Goal: Task Accomplishment & Management: Complete application form

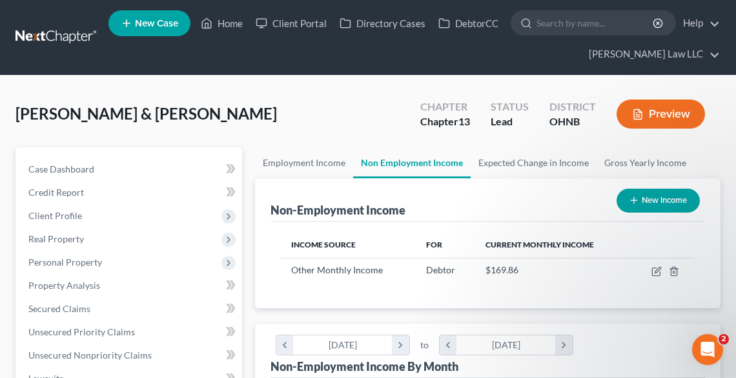
scroll to position [207, 439]
click at [158, 21] on span "New Case" at bounding box center [156, 24] width 43 height 10
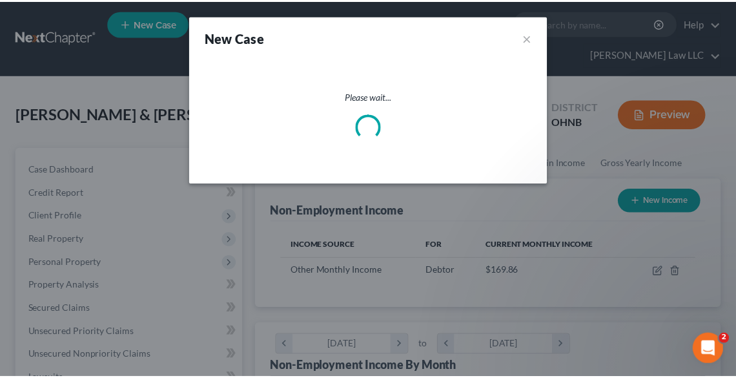
scroll to position [209, 444]
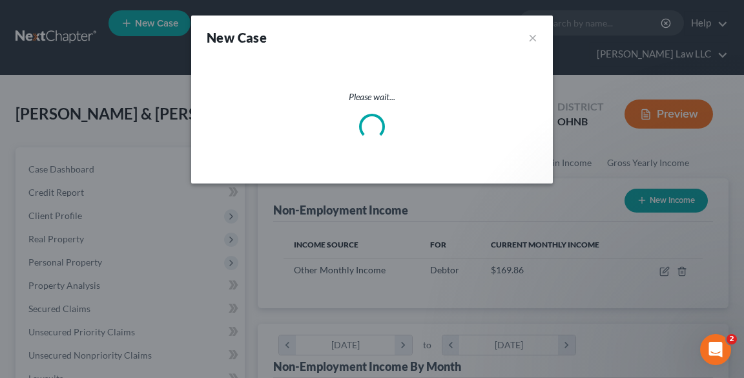
select select "61"
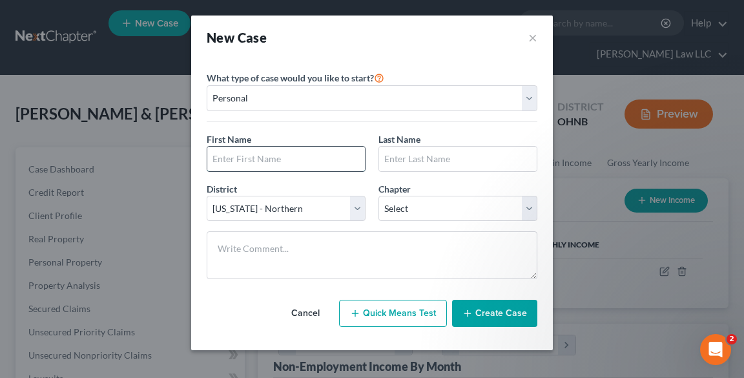
drag, startPoint x: 313, startPoint y: 159, endPoint x: 302, endPoint y: 155, distance: 11.0
click at [313, 159] on input "text" at bounding box center [286, 159] width 158 height 25
type input "Hope"
type input "<"
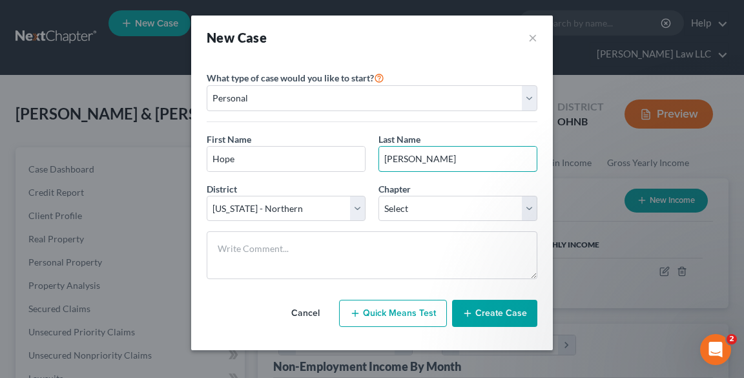
type input "[PERSON_NAME]"
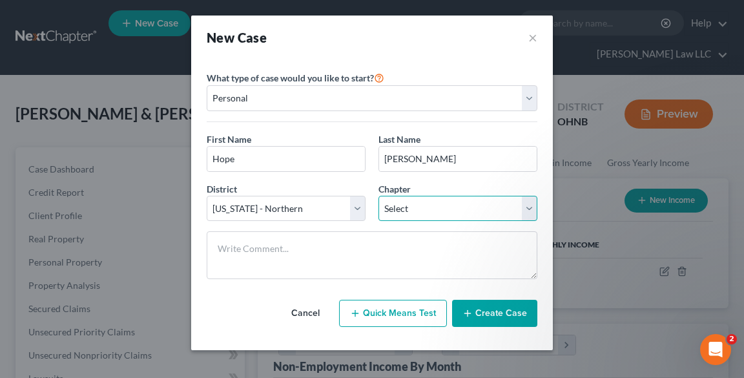
click at [439, 209] on select "Select 7 11 12 13" at bounding box center [457, 209] width 159 height 26
select select "3"
click at [378, 196] on select "Select 7 11 12 13" at bounding box center [457, 209] width 159 height 26
click at [518, 320] on button "Create Case" at bounding box center [494, 313] width 85 height 27
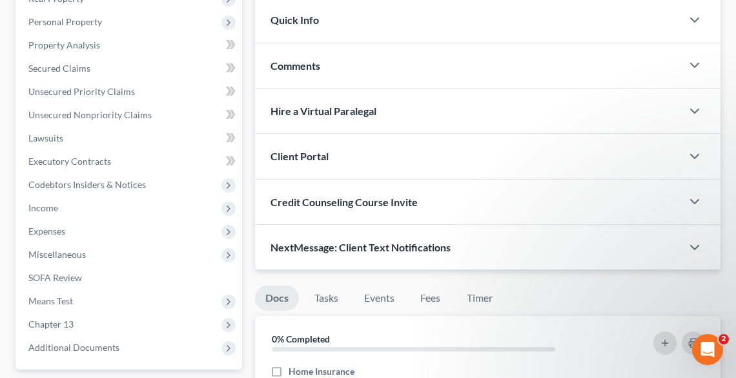
scroll to position [258, 0]
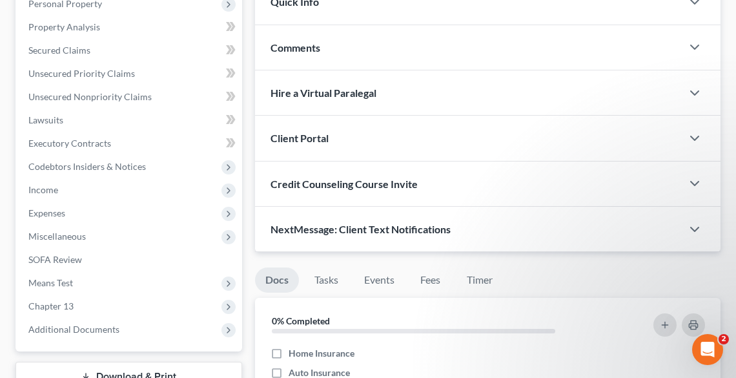
click at [329, 142] on div "Client Portal" at bounding box center [468, 138] width 427 height 45
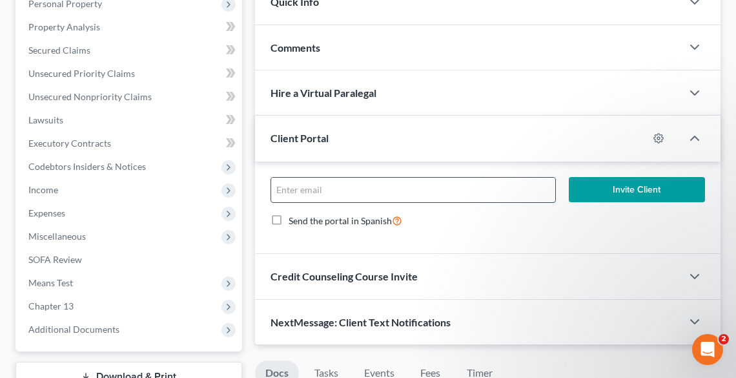
click at [355, 186] on input "email" at bounding box center [413, 190] width 284 height 25
type input "[PERSON_NAME][EMAIL_ADDRESS][DOMAIN_NAME]"
drag, startPoint x: 642, startPoint y: 183, endPoint x: 648, endPoint y: 203, distance: 20.2
click at [643, 183] on button "Invite Client" at bounding box center [637, 190] width 136 height 26
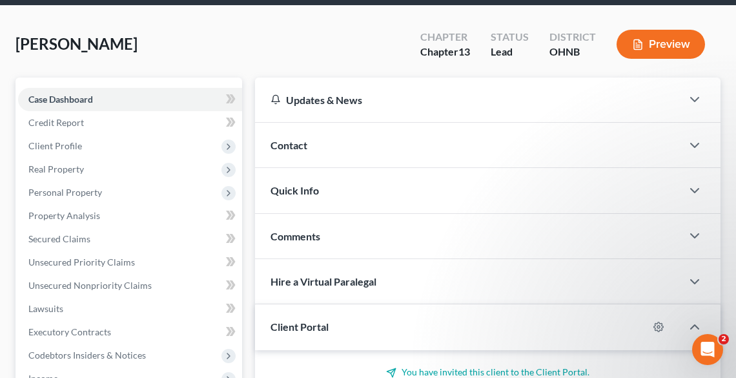
scroll to position [0, 0]
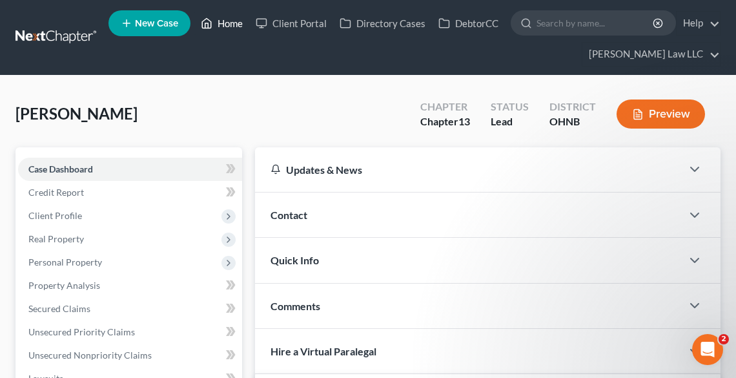
click at [218, 19] on link "Home" at bounding box center [221, 23] width 55 height 23
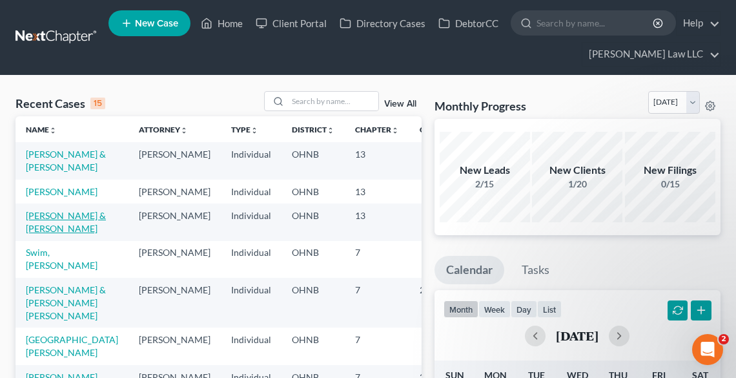
click at [48, 234] on link "[PERSON_NAME] & [PERSON_NAME]" at bounding box center [66, 222] width 80 height 24
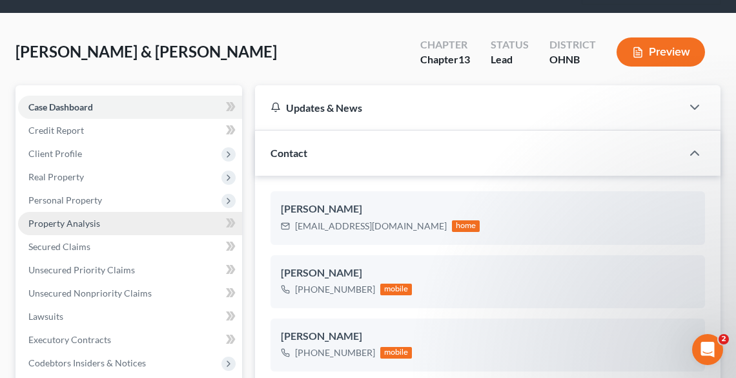
scroll to position [207, 0]
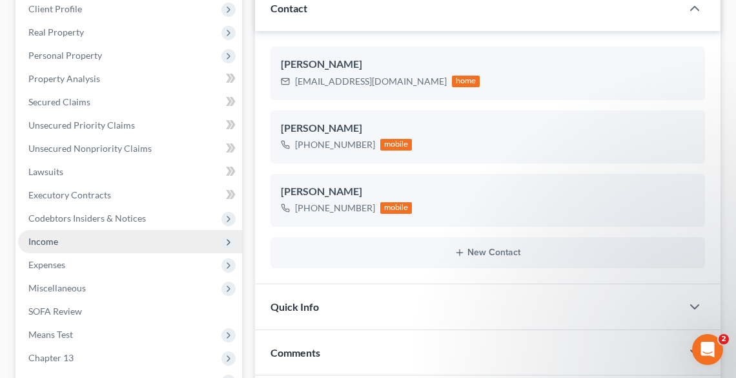
click at [68, 238] on span "Income" at bounding box center [130, 241] width 224 height 23
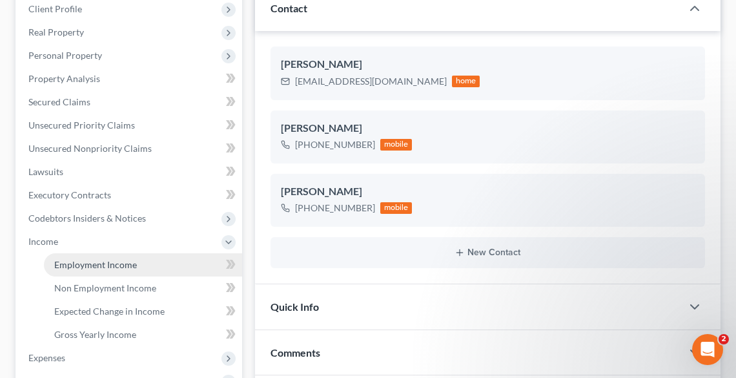
click at [88, 266] on span "Employment Income" at bounding box center [95, 264] width 83 height 11
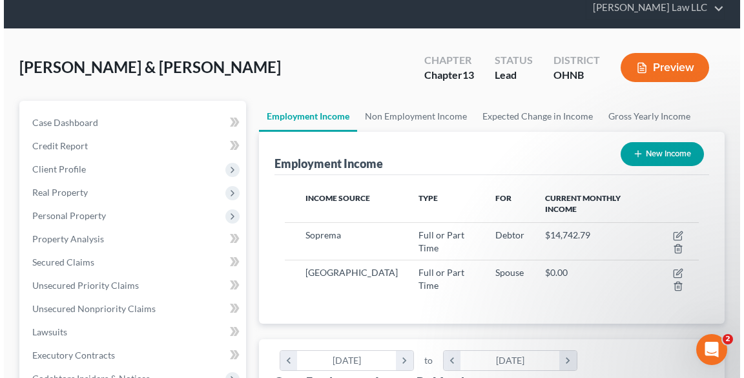
scroll to position [103, 0]
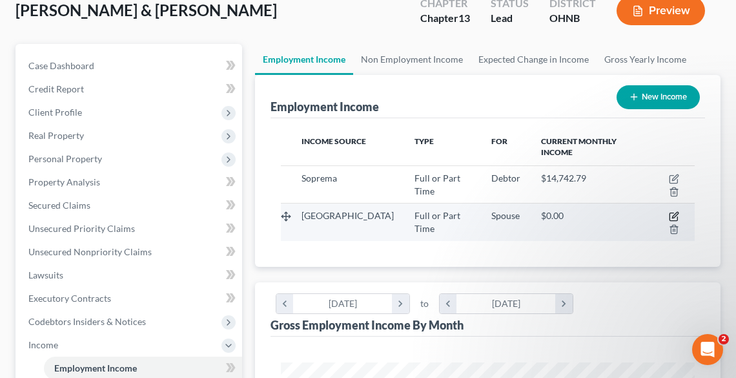
click at [675, 213] on icon "button" at bounding box center [674, 216] width 10 height 10
select select "0"
select select "36"
select select "2"
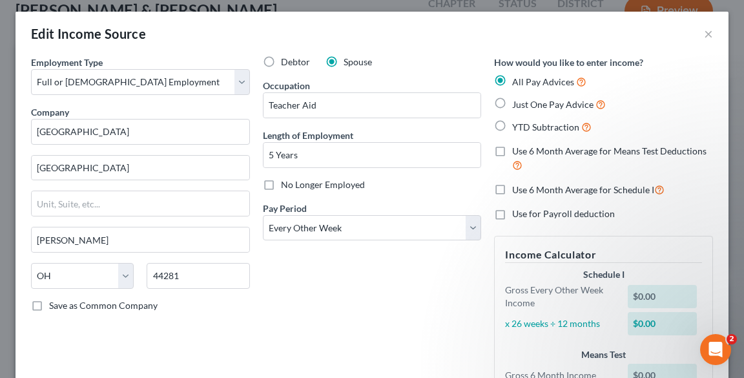
scroll to position [0, 0]
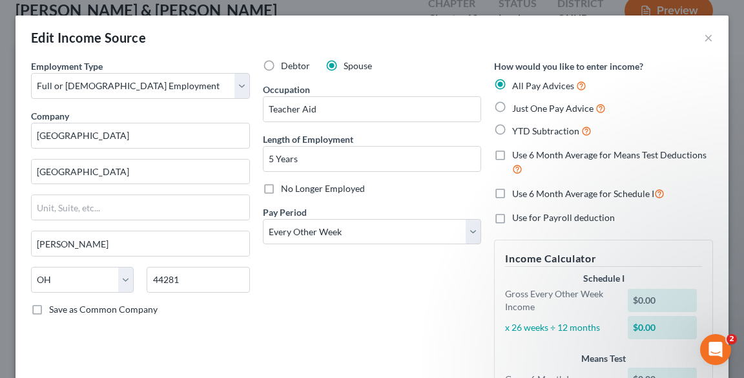
click at [512, 105] on label "Just One Pay Advice" at bounding box center [559, 108] width 94 height 15
click at [517, 105] on input "Just One Pay Advice" at bounding box center [521, 105] width 8 height 8
radio input "true"
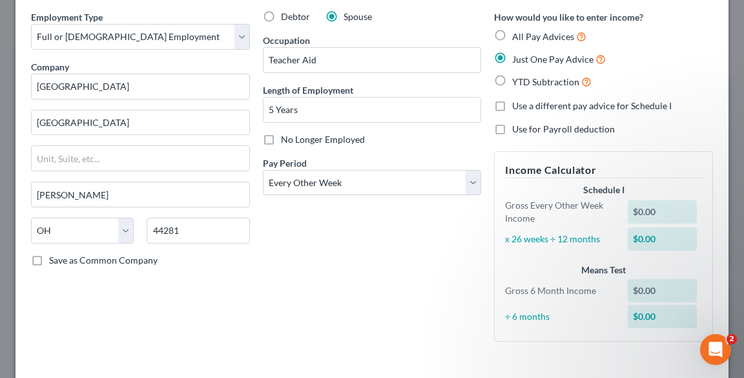
scroll to position [114, 0]
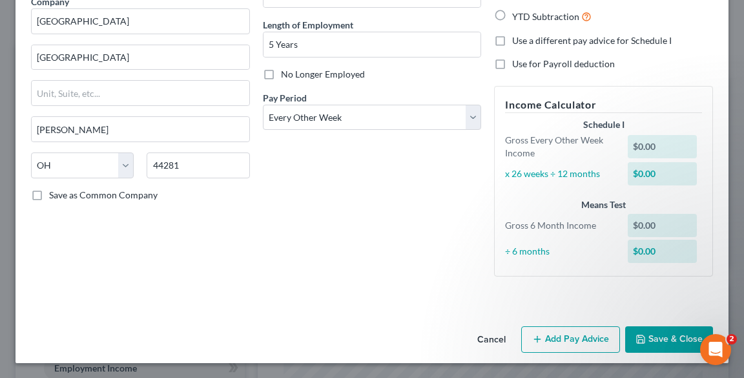
click at [574, 333] on button "Add Pay Advice" at bounding box center [570, 339] width 99 height 27
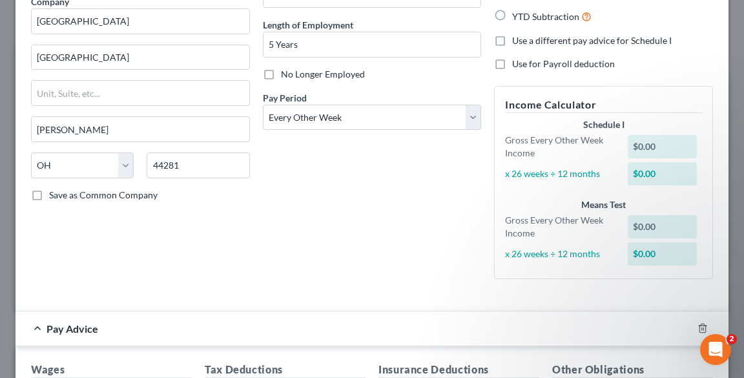
scroll to position [269, 0]
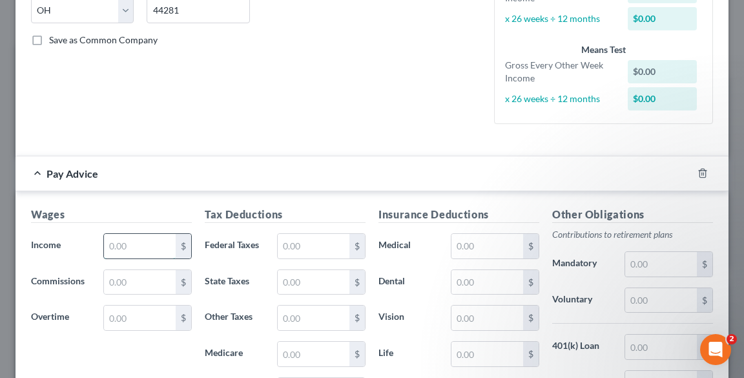
click at [126, 247] on input "text" at bounding box center [140, 246] width 72 height 25
type input "904.89"
click at [321, 279] on input "text" at bounding box center [314, 282] width 72 height 25
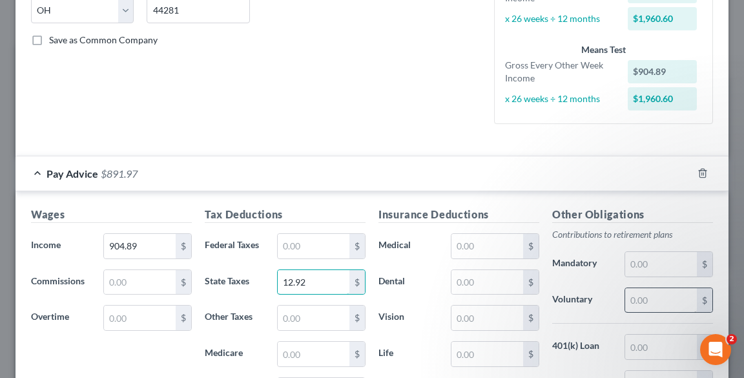
type input "12.92"
click at [650, 300] on input "text" at bounding box center [661, 300] width 72 height 25
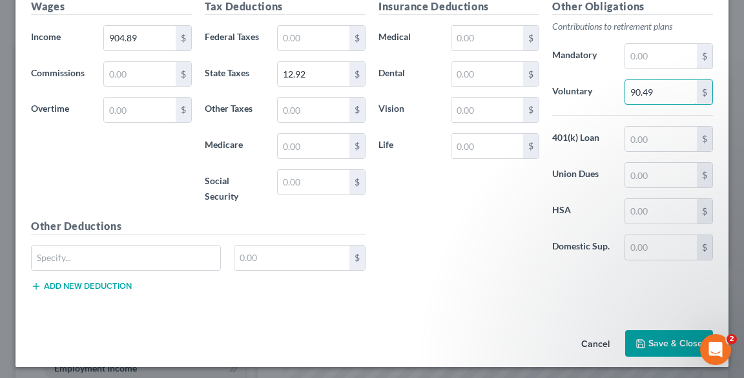
scroll to position [480, 0]
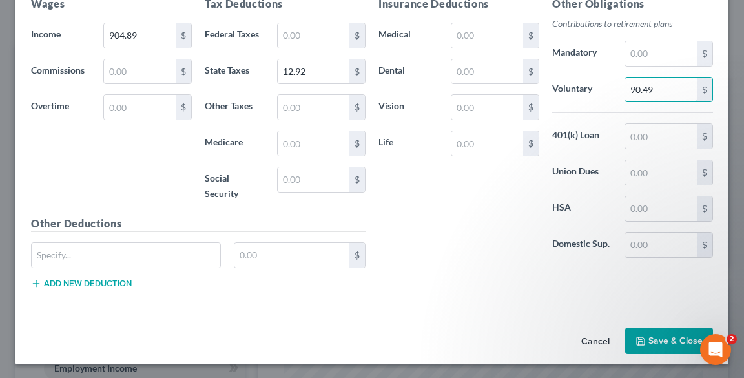
type input "90.49"
click at [76, 239] on div "Other Deductions $ Add new deduction" at bounding box center [198, 257] width 347 height 83
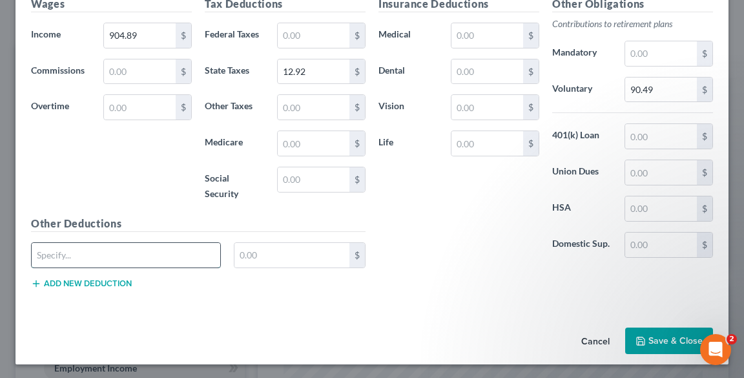
click at [79, 254] on input "text" at bounding box center [126, 255] width 189 height 25
type input "YMCA"
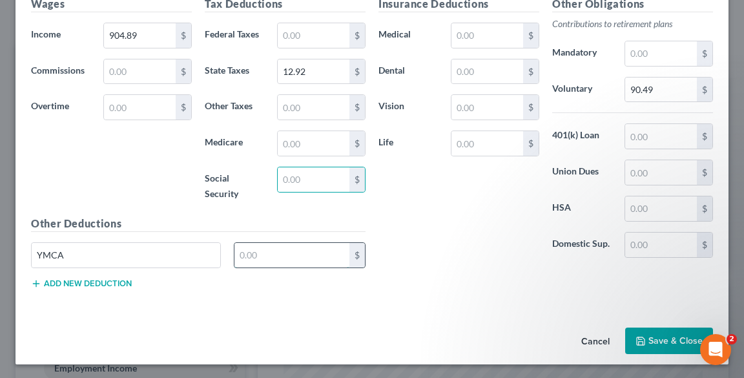
click at [312, 245] on input "text" at bounding box center [291, 255] width 115 height 25
type input "30.18"
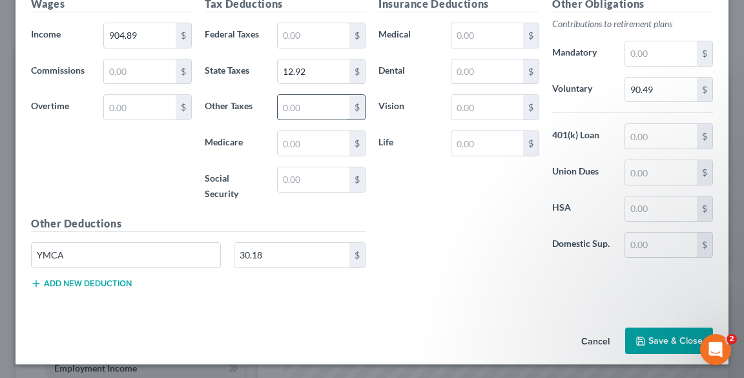
click at [314, 108] on input "text" at bounding box center [314, 107] width 72 height 25
type input "12.67"
click at [296, 139] on input "text" at bounding box center [314, 143] width 72 height 25
type input "13.12"
click at [83, 282] on button "Add new deduction" at bounding box center [81, 283] width 101 height 10
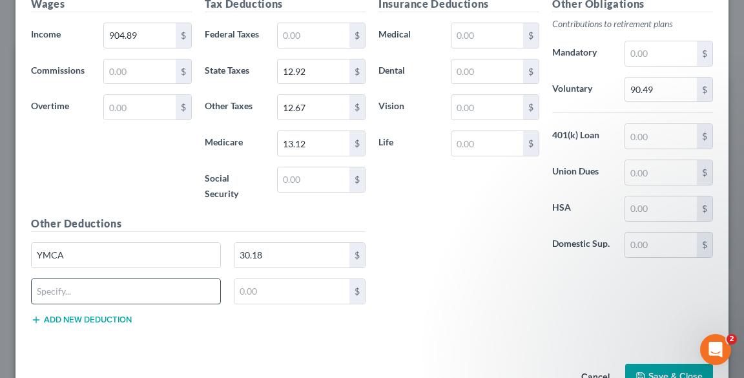
click at [83, 283] on input "text" at bounding box center [126, 291] width 189 height 25
type input "WESPA"
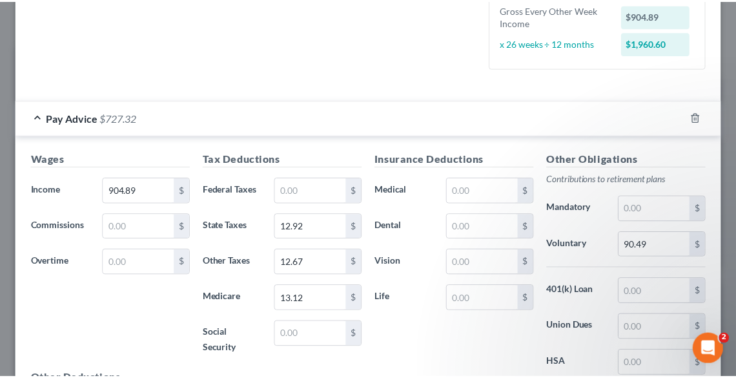
scroll to position [515, 0]
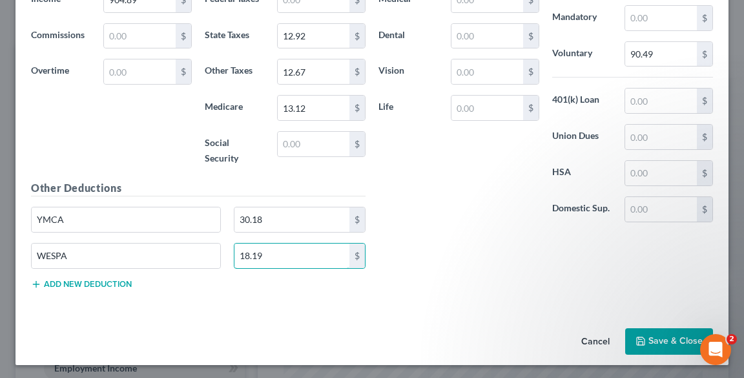
type input "18.19"
click at [675, 336] on button "Save & Close" at bounding box center [669, 341] width 88 height 27
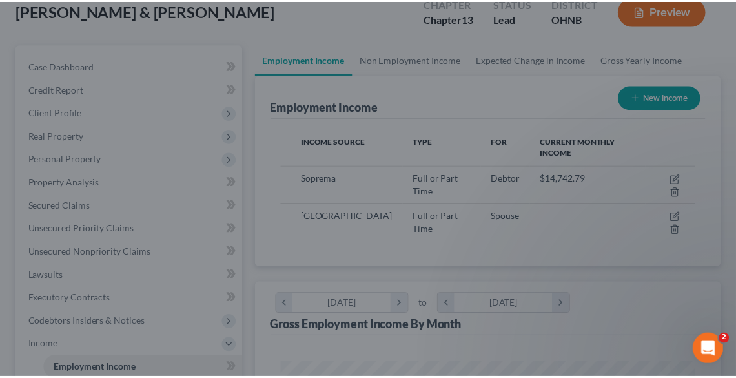
scroll to position [645515, 645281]
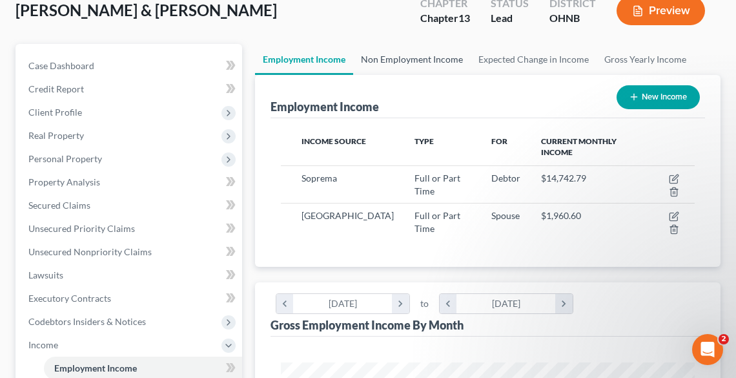
click at [406, 59] on link "Non Employment Income" at bounding box center [412, 59] width 118 height 31
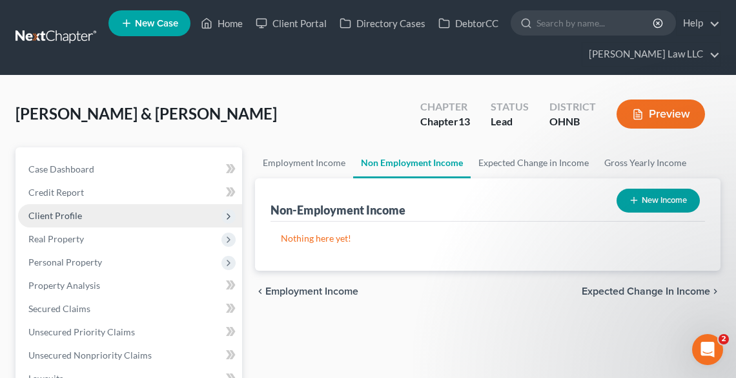
click at [51, 212] on span "Client Profile" at bounding box center [55, 215] width 54 height 11
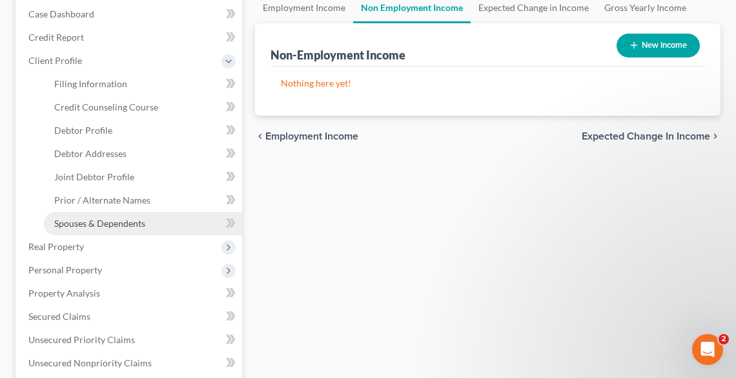
click at [69, 224] on span "Spouses & Dependents" at bounding box center [99, 223] width 91 height 11
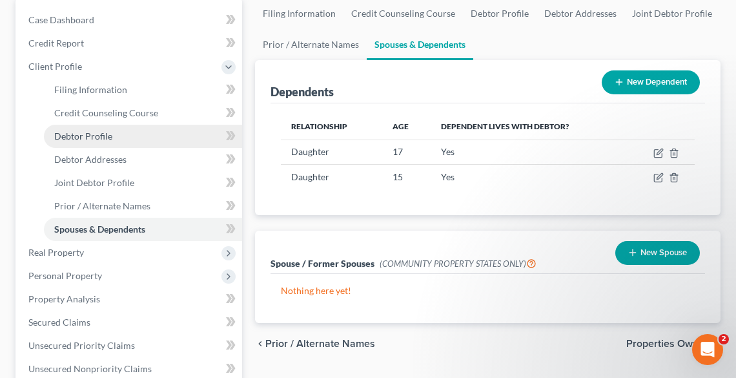
scroll to position [155, 0]
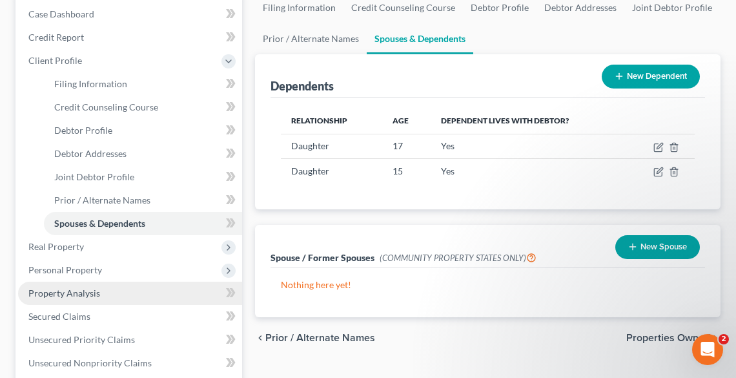
click at [78, 292] on span "Property Analysis" at bounding box center [64, 292] width 72 height 11
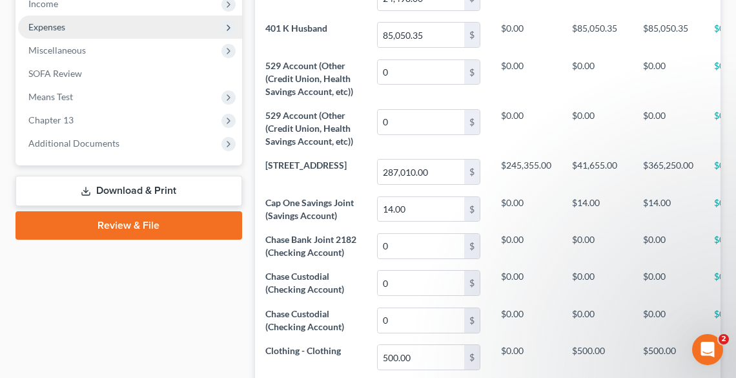
scroll to position [310, 0]
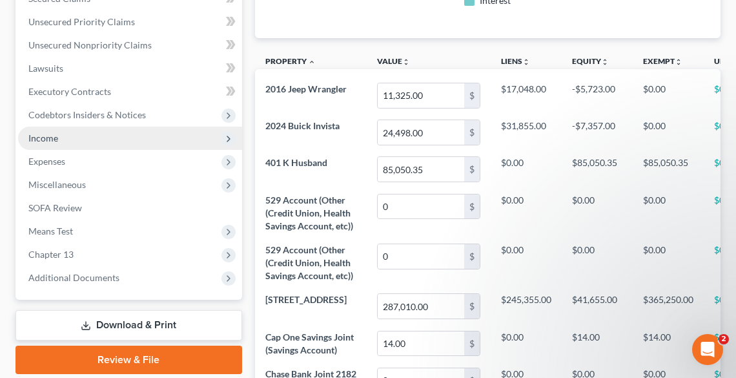
click at [46, 134] on span "Income" at bounding box center [43, 137] width 30 height 11
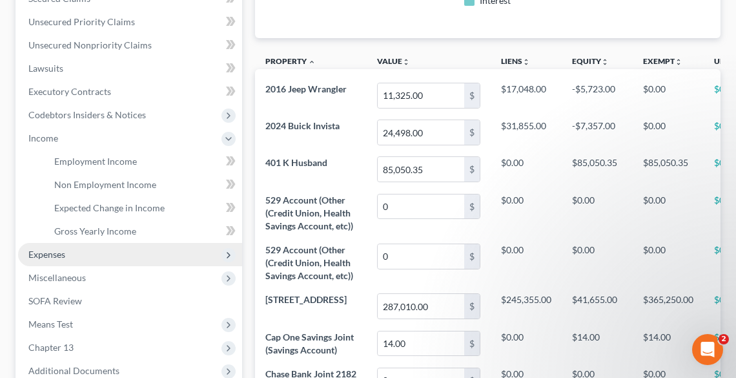
click at [56, 254] on span "Expenses" at bounding box center [46, 254] width 37 height 11
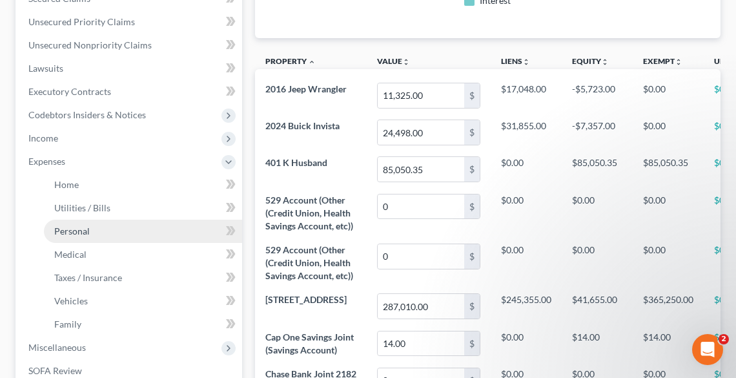
click at [70, 223] on link "Personal" at bounding box center [143, 231] width 198 height 23
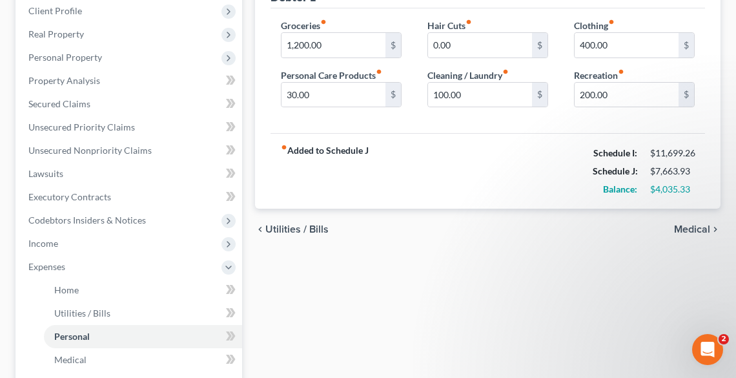
scroll to position [103, 0]
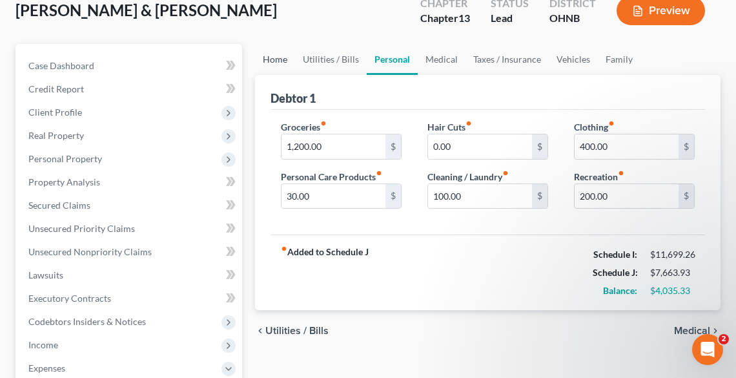
click at [280, 54] on link "Home" at bounding box center [275, 59] width 40 height 31
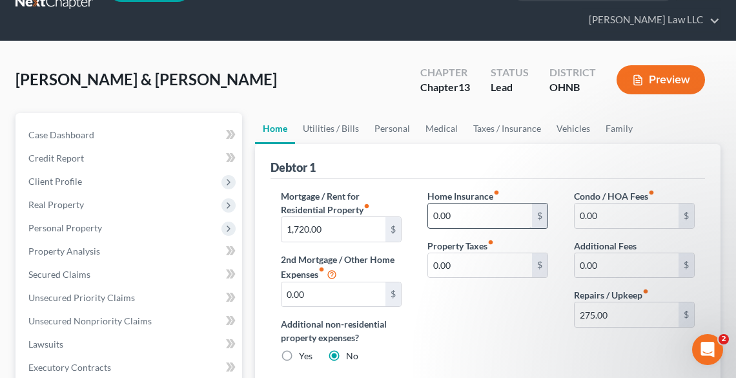
scroll to position [52, 0]
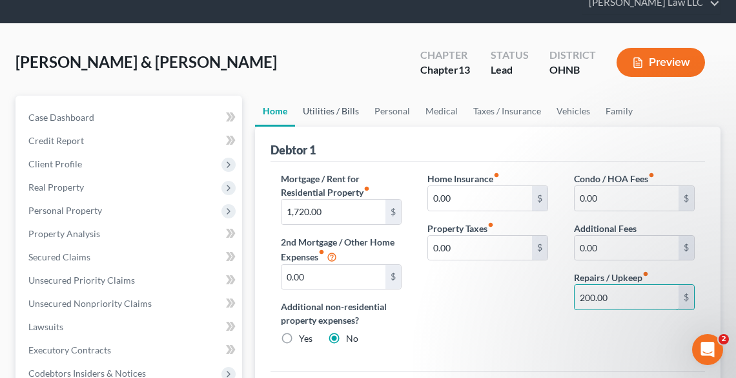
type input "200.00"
click at [328, 108] on link "Utilities / Bills" at bounding box center [331, 111] width 72 height 31
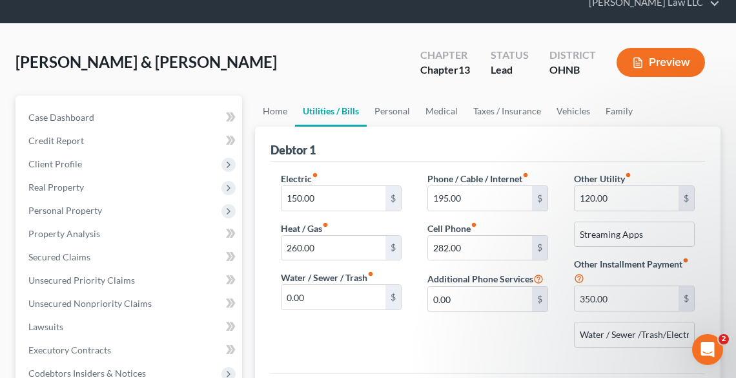
scroll to position [10, 0]
click at [396, 112] on link "Personal" at bounding box center [392, 111] width 51 height 31
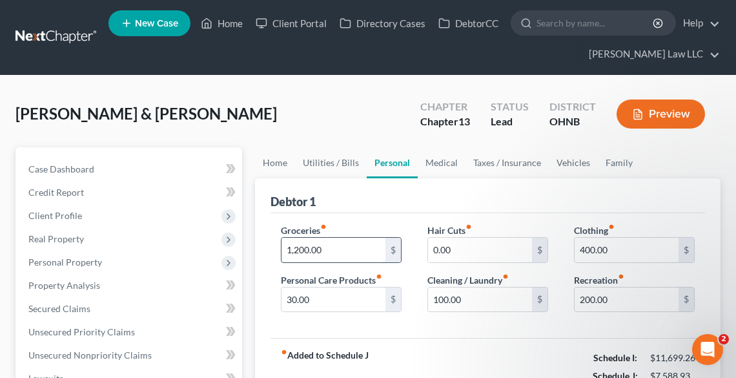
click at [346, 249] on input "1,200.00" at bounding box center [334, 250] width 104 height 25
type input "1,300.0"
click at [482, 293] on input "100.00" at bounding box center [480, 299] width 104 height 25
type input "40.00"
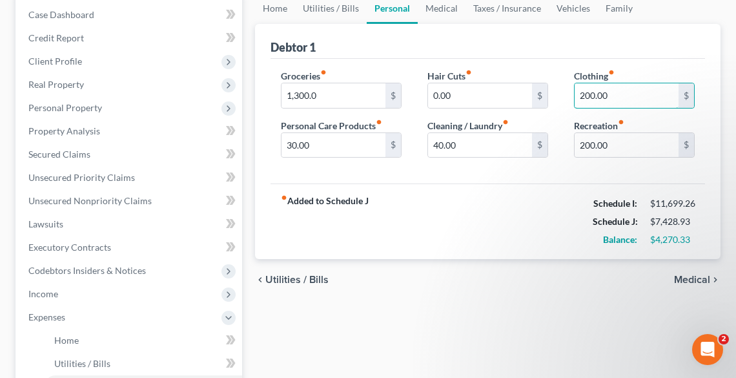
scroll to position [155, 0]
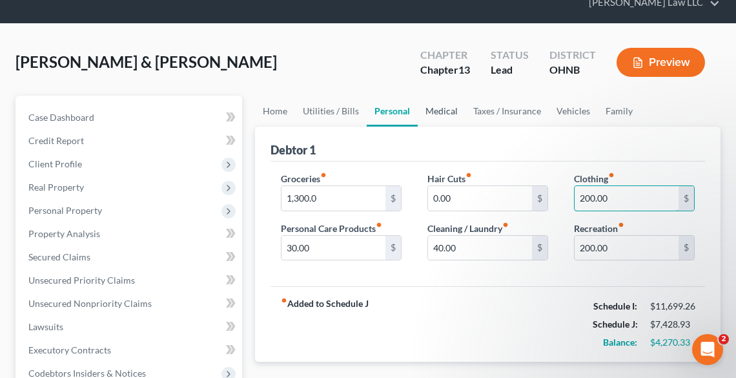
type input "200.00"
click at [429, 116] on link "Medical" at bounding box center [442, 111] width 48 height 31
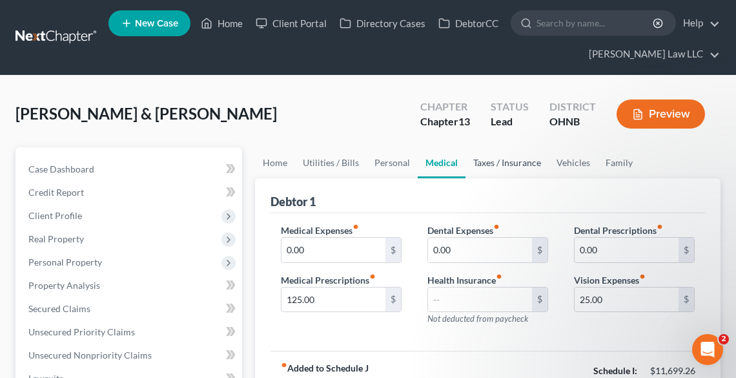
click at [509, 160] on link "Taxes / Insurance" at bounding box center [507, 162] width 83 height 31
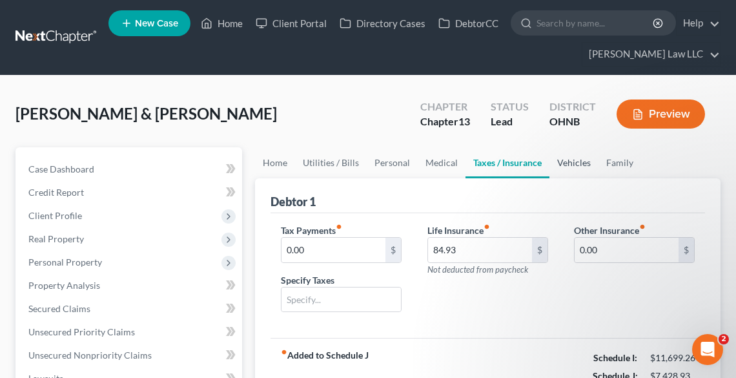
click at [577, 158] on link "Vehicles" at bounding box center [574, 162] width 49 height 31
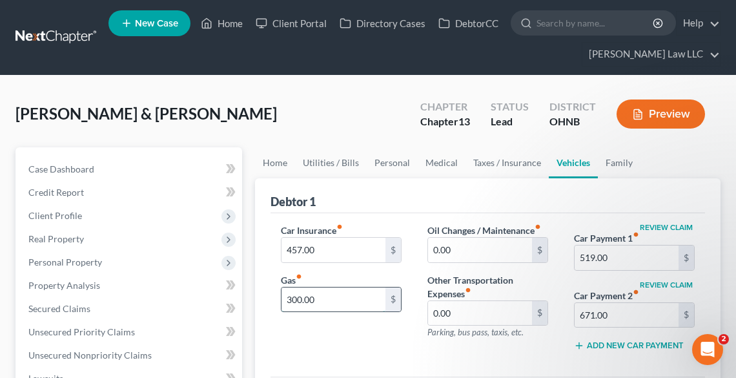
click at [329, 294] on input "300.00" at bounding box center [334, 299] width 104 height 25
type input "450.00"
click at [621, 160] on link "Family" at bounding box center [619, 162] width 43 height 31
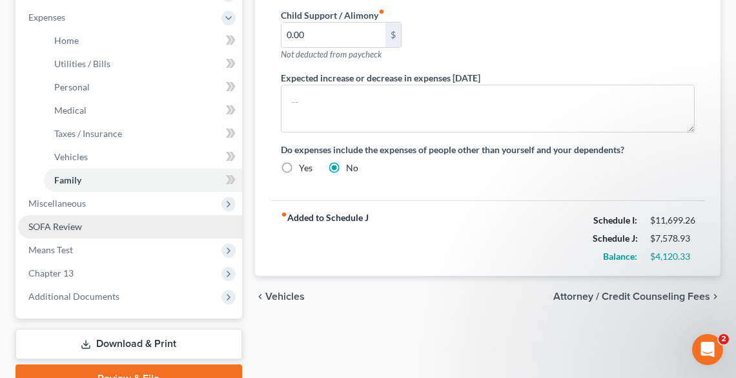
scroll to position [517, 0]
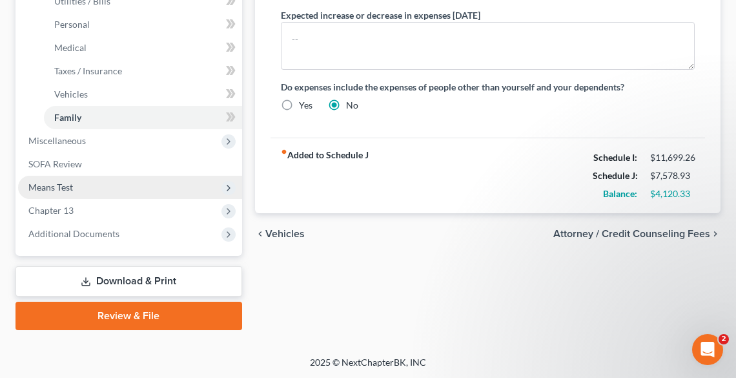
click at [78, 187] on span "Means Test" at bounding box center [130, 187] width 224 height 23
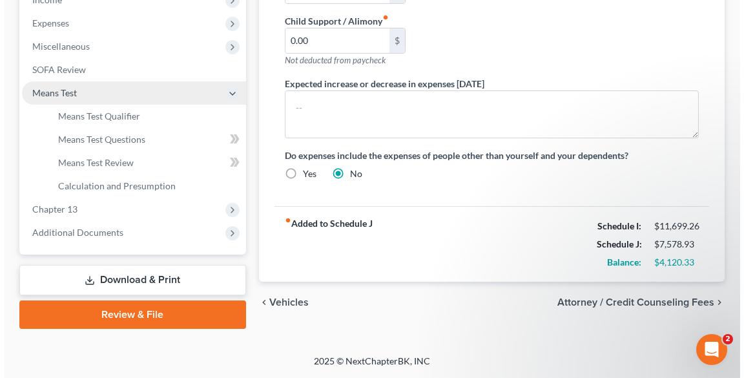
scroll to position [447, 0]
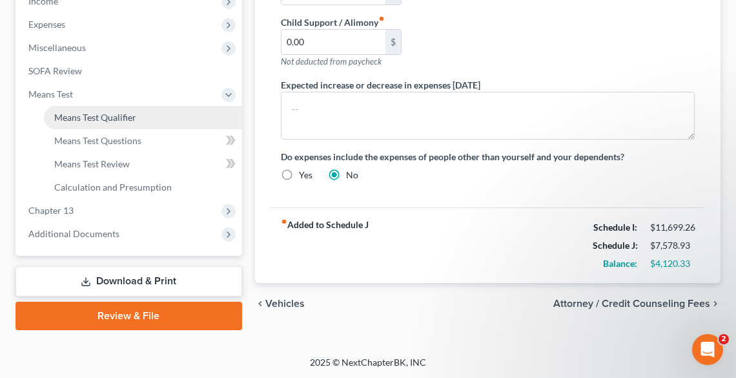
click at [101, 116] on span "Means Test Qualifier" at bounding box center [95, 117] width 82 height 11
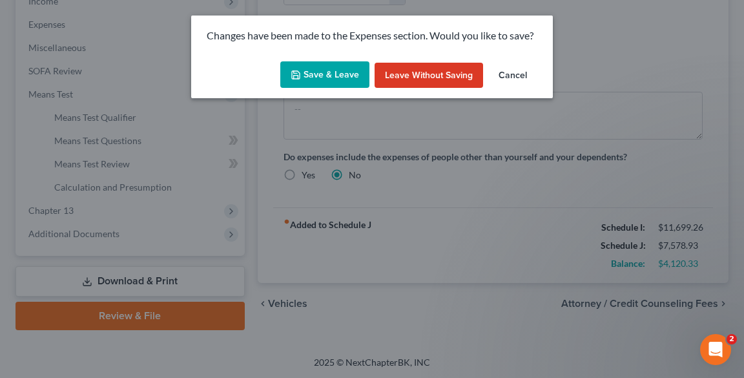
click at [328, 74] on button "Save & Leave" at bounding box center [324, 74] width 89 height 27
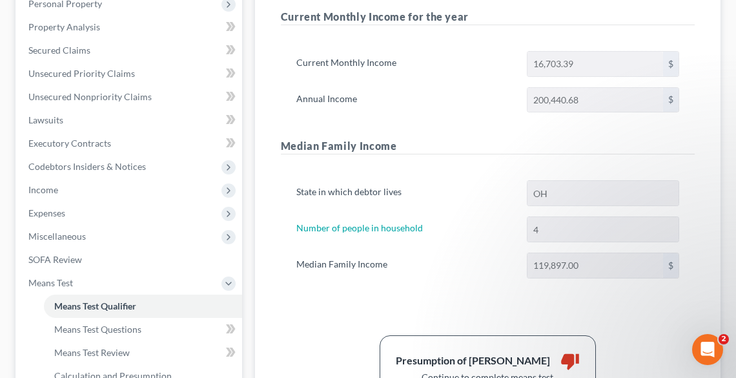
scroll to position [447, 0]
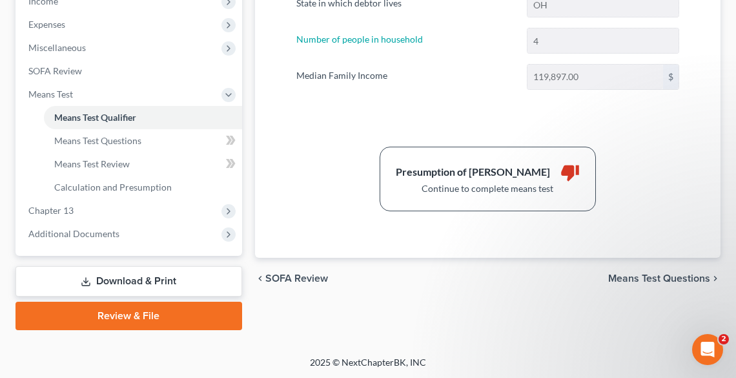
click at [641, 279] on span "Means Test Questions" at bounding box center [659, 278] width 102 height 10
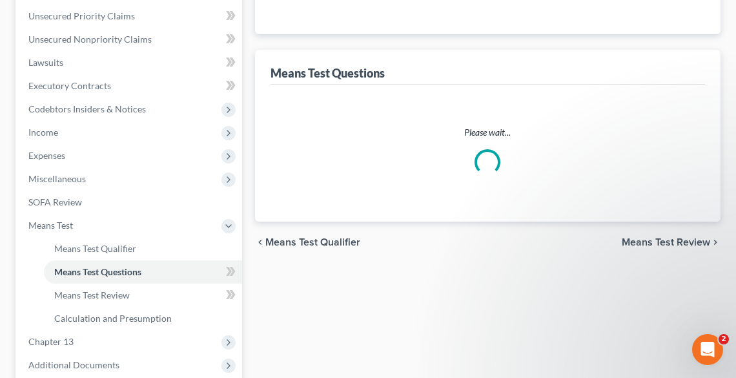
select select "0"
select select "60"
select select "1"
select select "60"
select select "1"
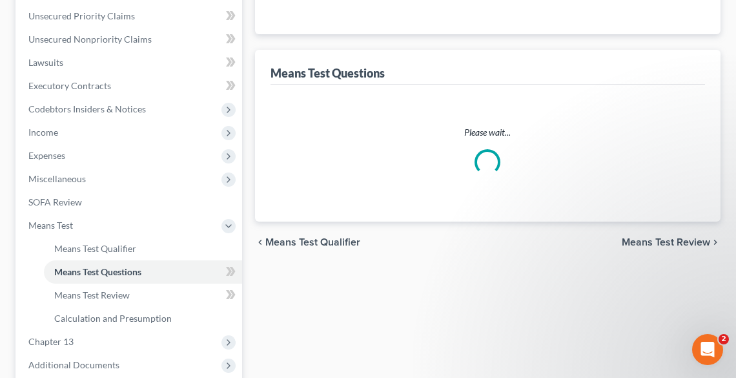
select select "60"
select select "2"
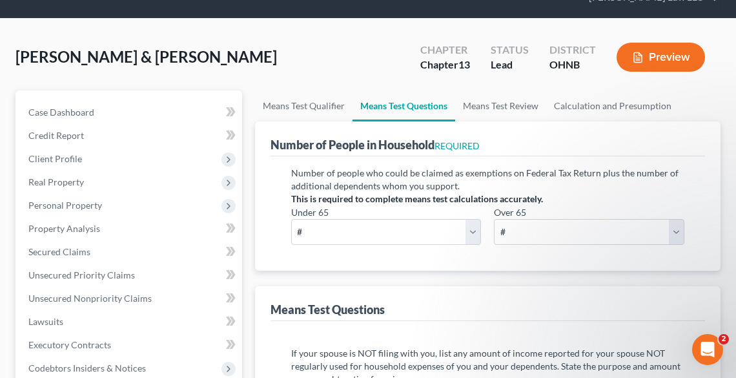
scroll to position [103, 0]
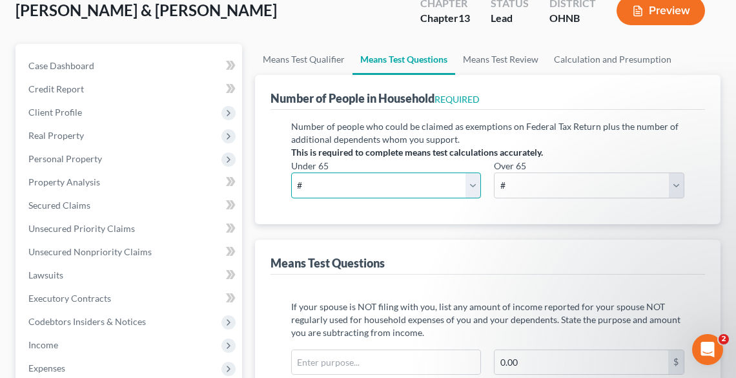
click at [398, 186] on select "# 0 1 2 3 4 5 6 7 8 9 10" at bounding box center [386, 185] width 190 height 26
select select "4"
click at [291, 172] on select "# 0 1 2 3 4 5 6 7 8 9 10" at bounding box center [386, 185] width 190 height 26
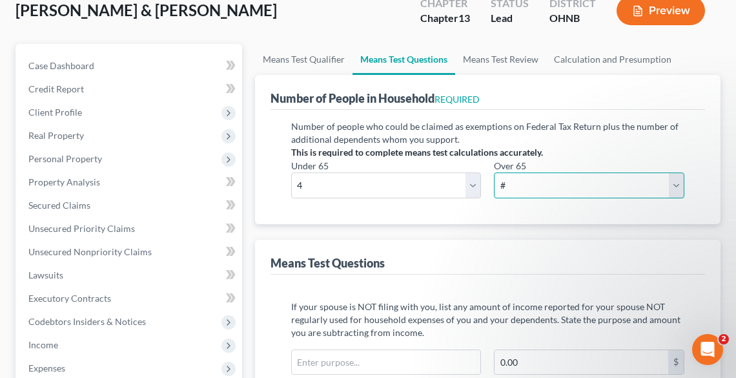
click at [530, 187] on select "# 0 1 2 3 4 5 6 7 8 9 10" at bounding box center [589, 185] width 190 height 26
select select "0"
click at [494, 172] on select "# 0 1 2 3 4 5 6 7 8 9 10" at bounding box center [589, 185] width 190 height 26
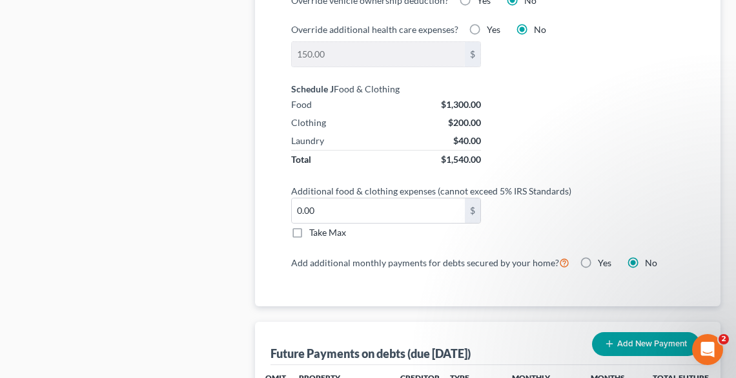
scroll to position [1291, 0]
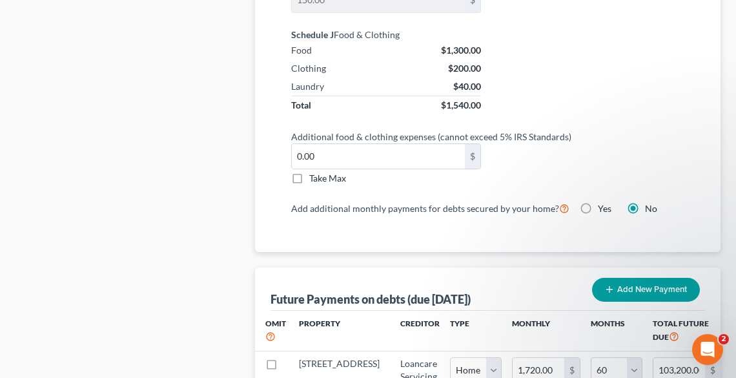
click at [309, 172] on label "Take Max" at bounding box center [327, 178] width 37 height 13
click at [314, 172] on input "Take Max" at bounding box center [318, 176] width 8 height 8
checkbox input "true"
type input "77.00"
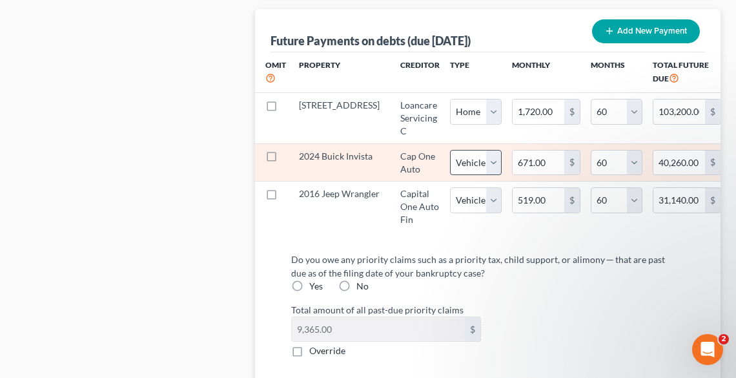
scroll to position [1601, 0]
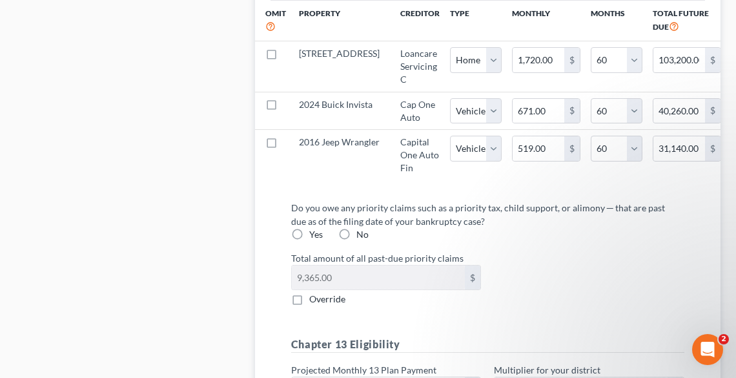
click at [333, 240] on div "Do you owe any priority claims such as a priority tax, child support, or alimon…" at bounding box center [487, 221] width 393 height 40
click at [356, 237] on label "No" at bounding box center [362, 234] width 12 height 13
click at [362, 236] on input "No" at bounding box center [366, 232] width 8 height 8
radio input "true"
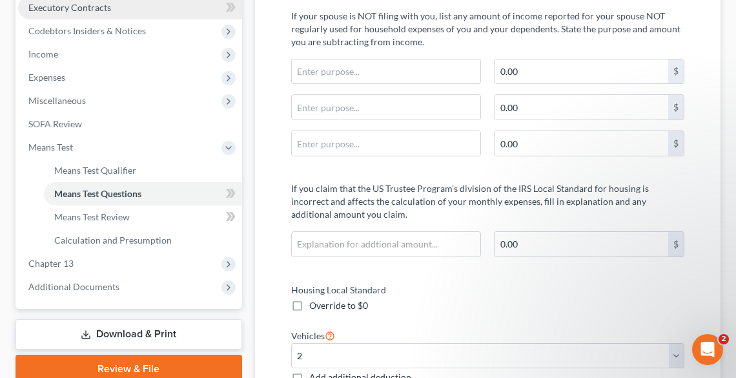
scroll to position [207, 0]
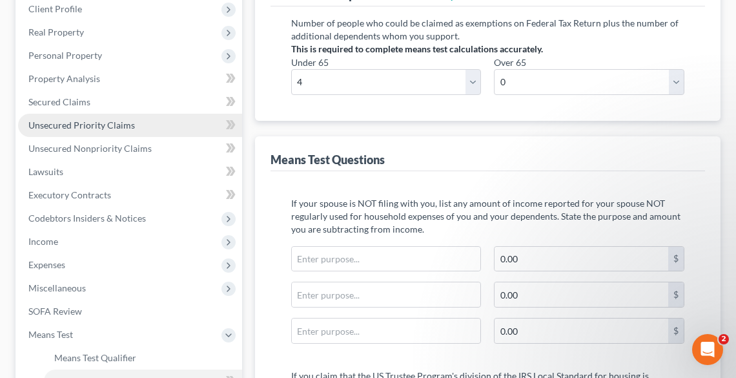
drag, startPoint x: 70, startPoint y: 124, endPoint x: 90, endPoint y: 125, distance: 20.7
click at [70, 124] on span "Unsecured Priority Claims" at bounding box center [81, 124] width 107 height 11
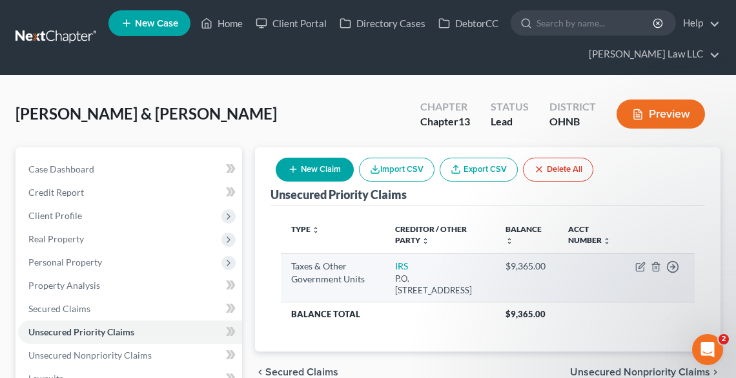
click at [641, 258] on td "Move to D Move to F Move to G Move to Notice Only" at bounding box center [660, 277] width 70 height 49
click at [641, 262] on icon "button" at bounding box center [640, 267] width 10 height 10
select select "0"
select select "39"
select select "2"
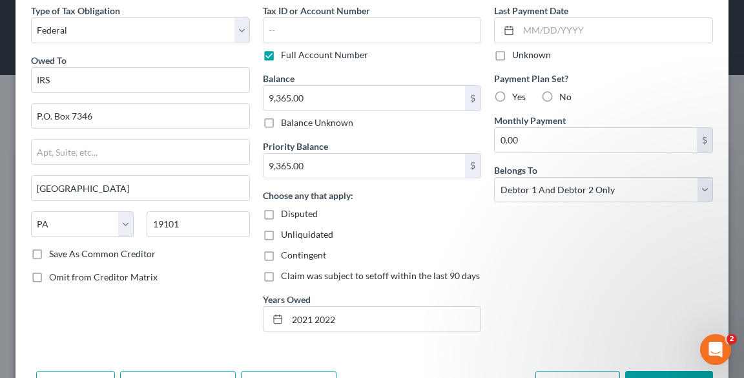
scroll to position [110, 0]
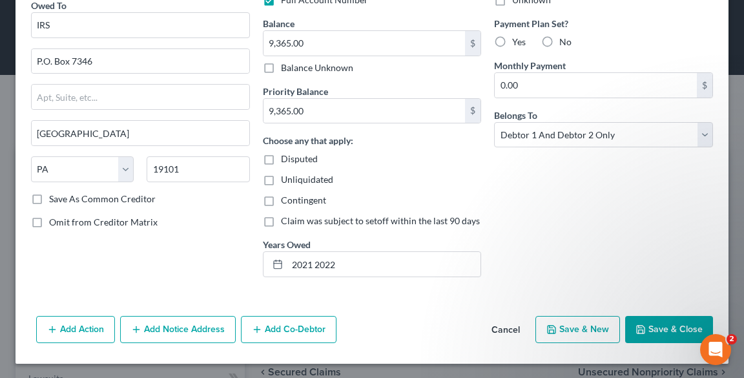
click at [663, 320] on button "Save & Close" at bounding box center [669, 329] width 88 height 27
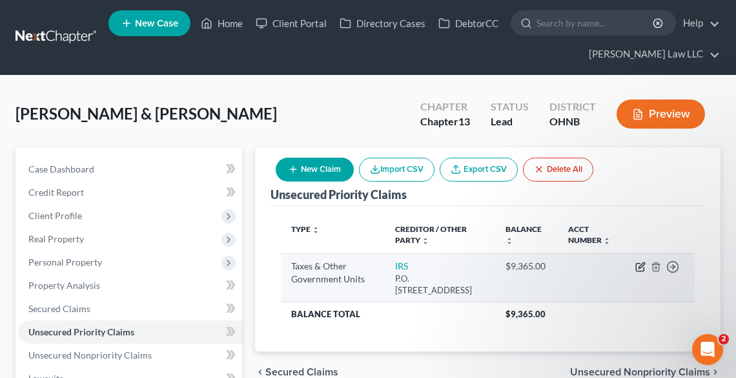
click at [638, 263] on icon "button" at bounding box center [640, 267] width 10 height 10
select select "0"
select select "39"
select select "2"
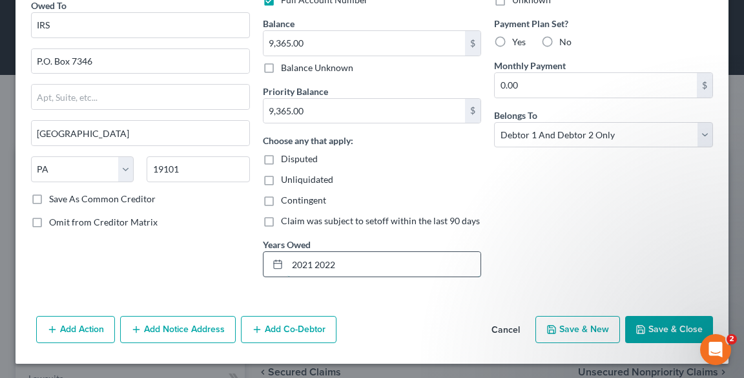
click at [309, 263] on input "2021 2022" at bounding box center [384, 264] width 194 height 25
type input "2021 & 2022"
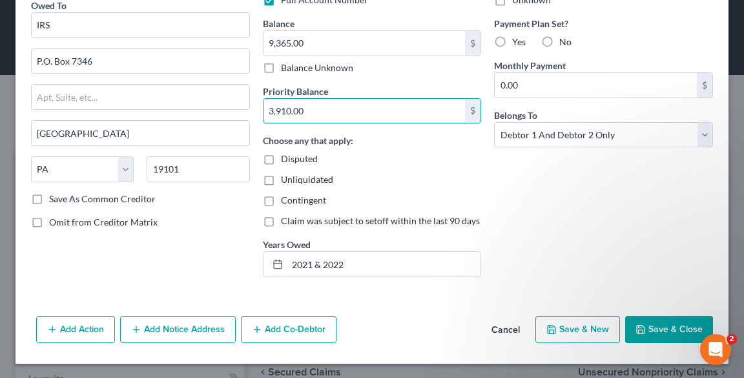
type input "3,910.00"
click at [682, 329] on button "Save & Close" at bounding box center [669, 329] width 88 height 27
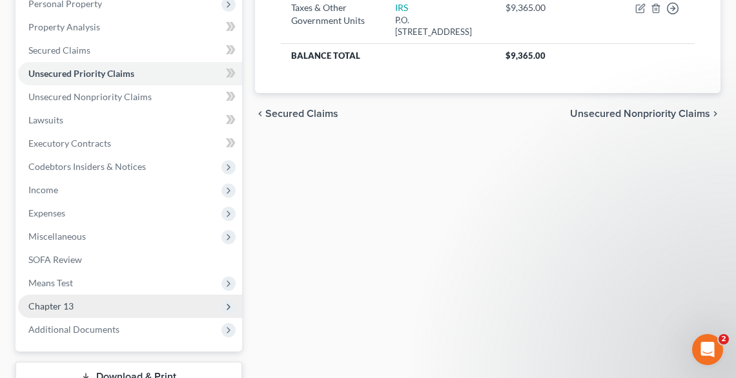
scroll to position [354, 0]
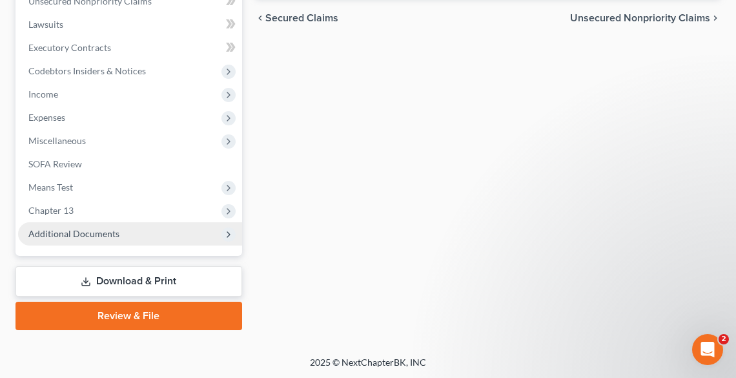
click at [66, 238] on span "Additional Documents" at bounding box center [73, 233] width 91 height 11
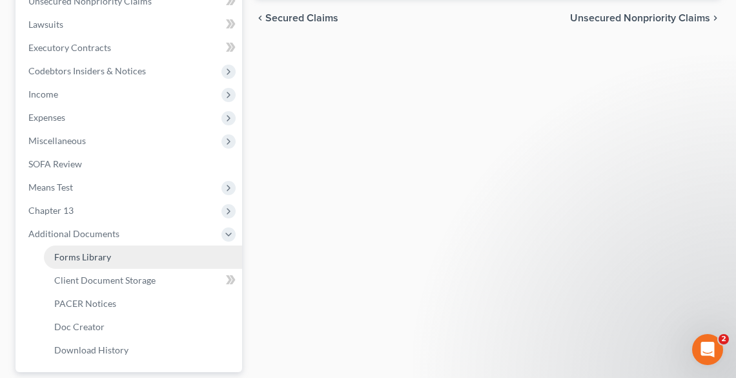
scroll to position [457, 0]
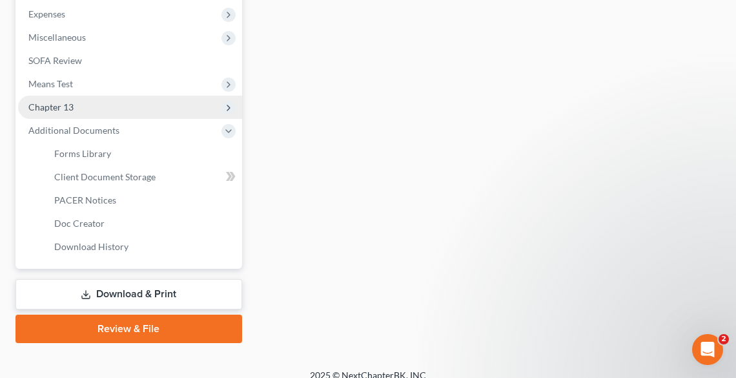
click at [64, 103] on span "Chapter 13" at bounding box center [50, 106] width 45 height 11
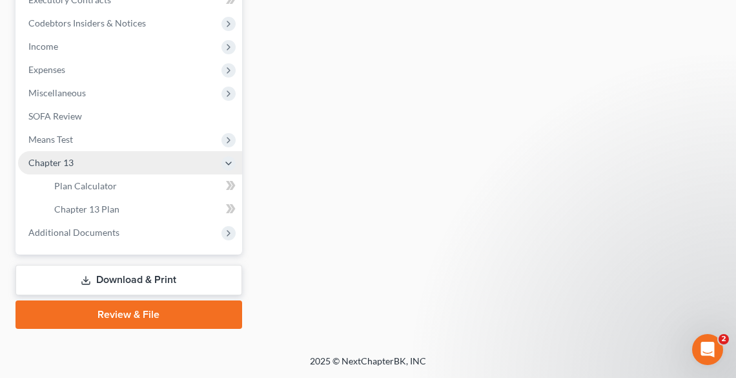
scroll to position [400, 0]
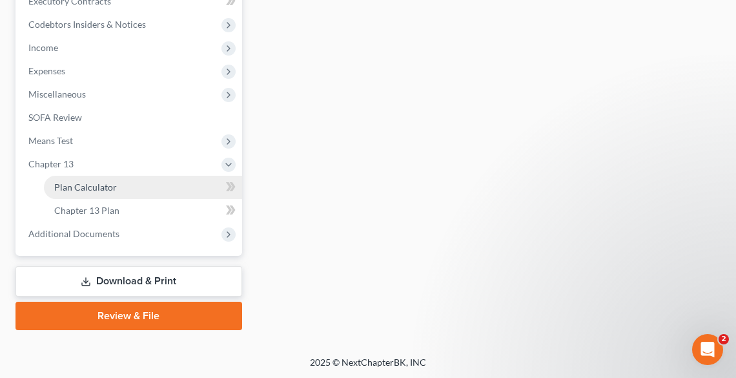
click at [128, 186] on link "Plan Calculator" at bounding box center [143, 187] width 198 height 23
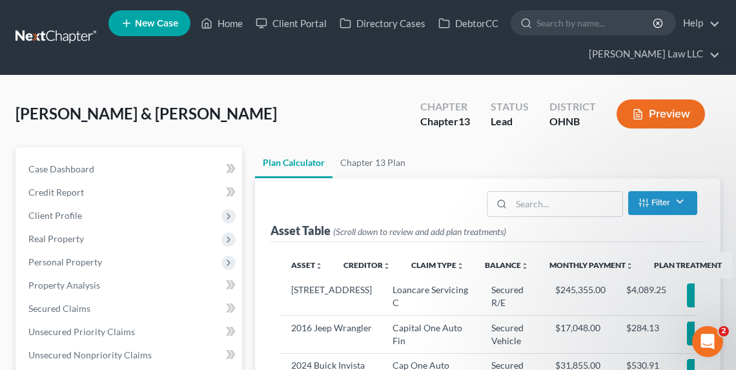
select select "59"
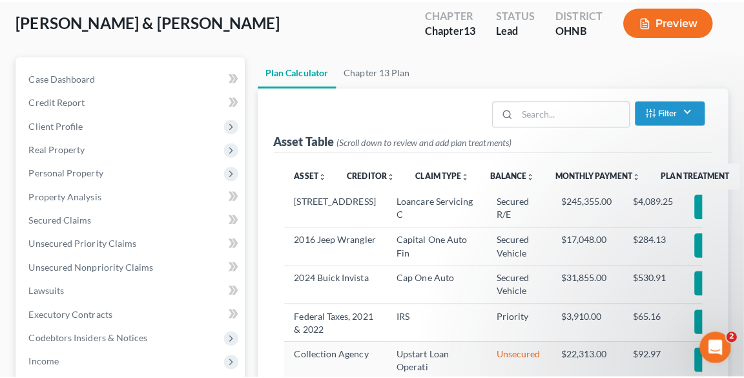
scroll to position [103, 0]
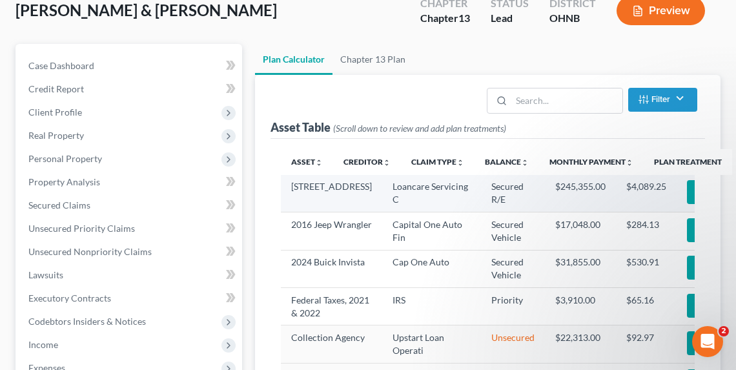
click at [687, 196] on button "Add Plan Treatment" at bounding box center [741, 192] width 108 height 24
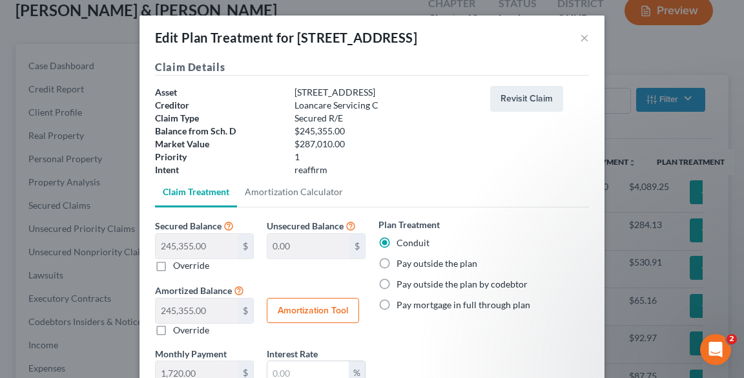
click at [407, 263] on label "Pay outside the plan" at bounding box center [436, 263] width 81 height 13
click at [407, 263] on input "Pay outside the plan" at bounding box center [406, 261] width 8 height 8
radio input "true"
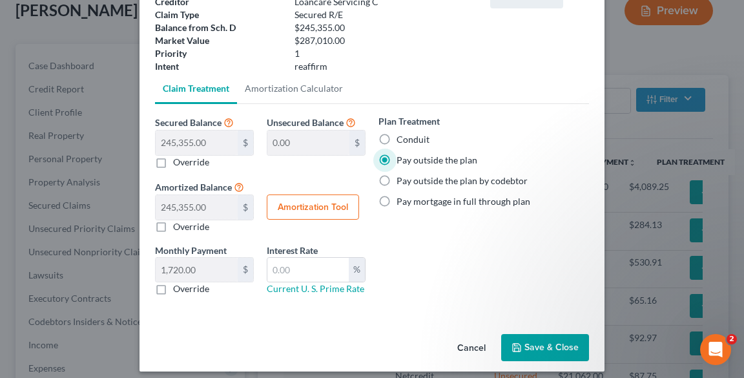
scroll to position [112, 0]
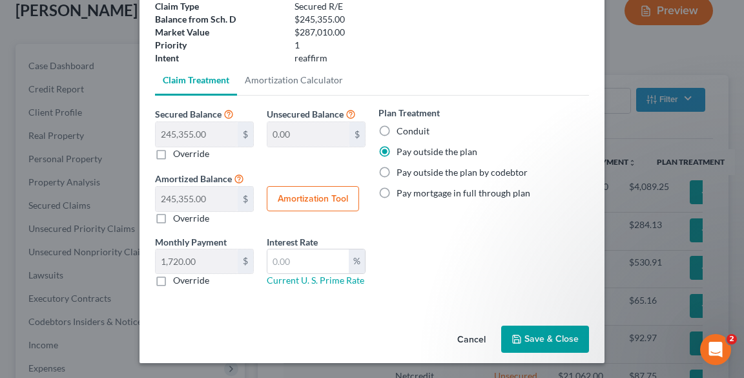
click at [542, 343] on button "Save & Close" at bounding box center [545, 338] width 88 height 27
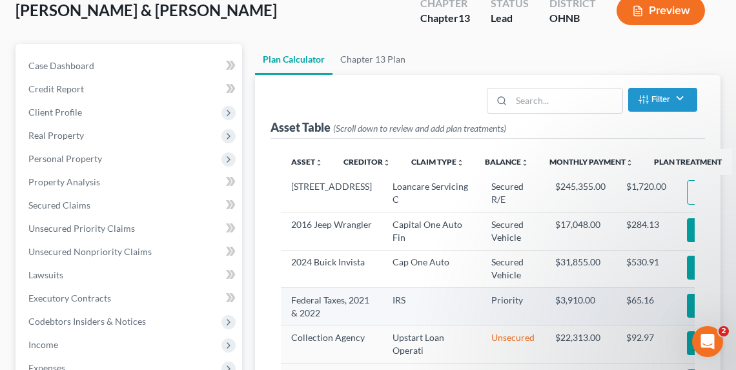
select select "59"
click at [687, 313] on button "Add Plan Treatment" at bounding box center [741, 306] width 108 height 24
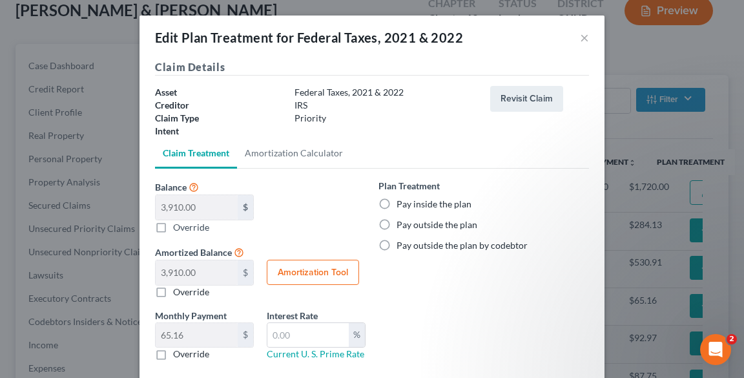
click at [402, 203] on label "Pay inside the plan" at bounding box center [433, 204] width 75 height 13
click at [402, 203] on input "Pay inside the plan" at bounding box center [406, 202] width 8 height 8
radio input "true"
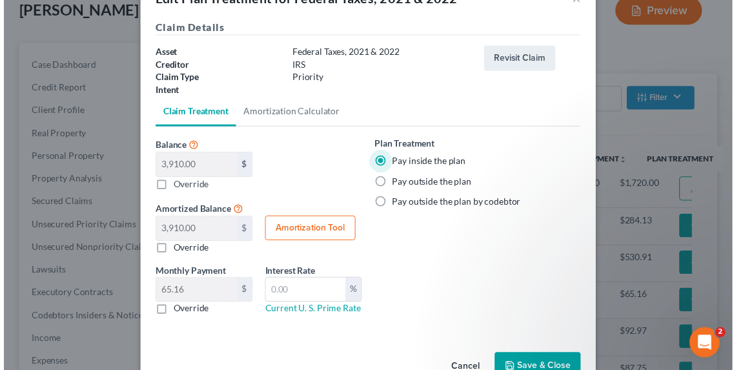
scroll to position [74, 0]
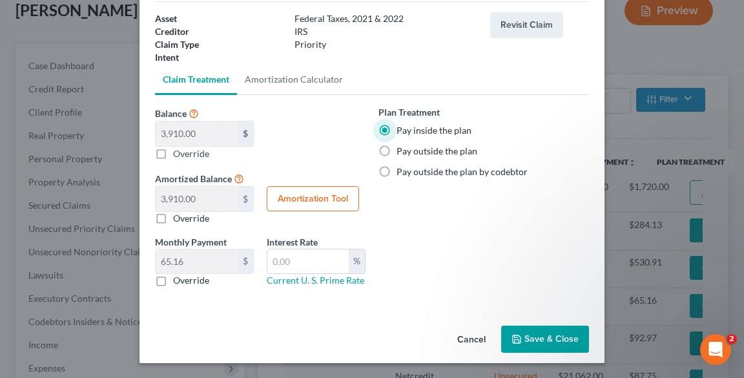
click at [551, 341] on button "Save & Close" at bounding box center [545, 338] width 88 height 27
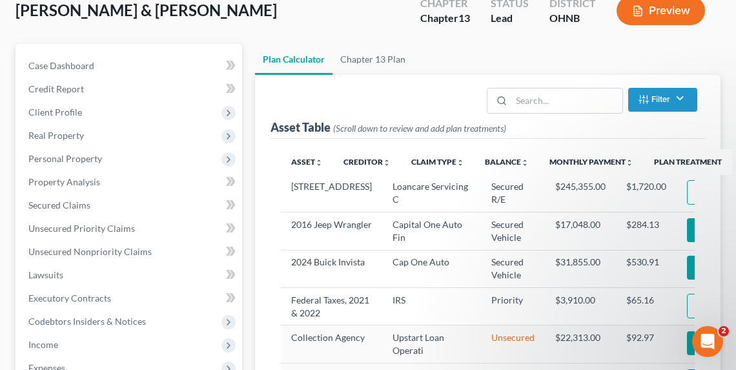
scroll to position [103, 0]
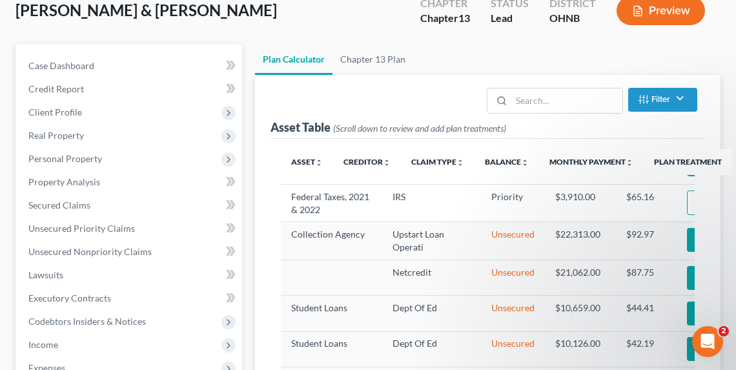
select select "59"
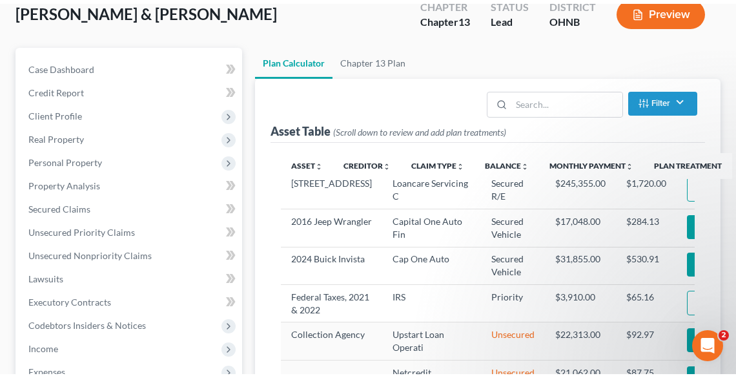
scroll to position [0, 0]
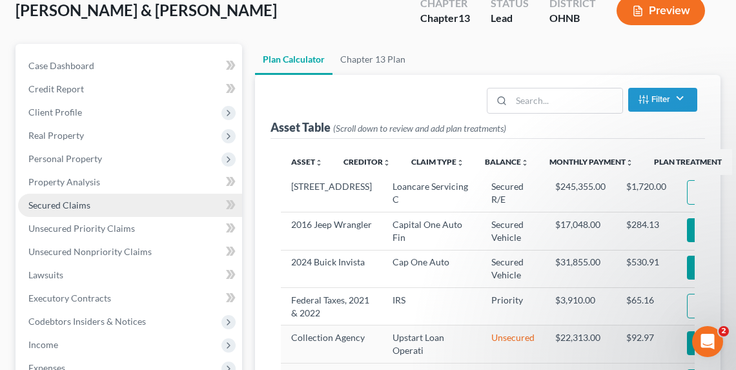
click at [78, 206] on span "Secured Claims" at bounding box center [59, 205] width 62 height 11
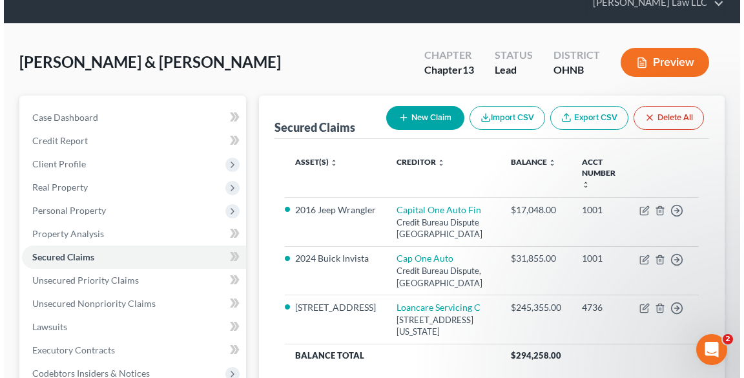
scroll to position [103, 0]
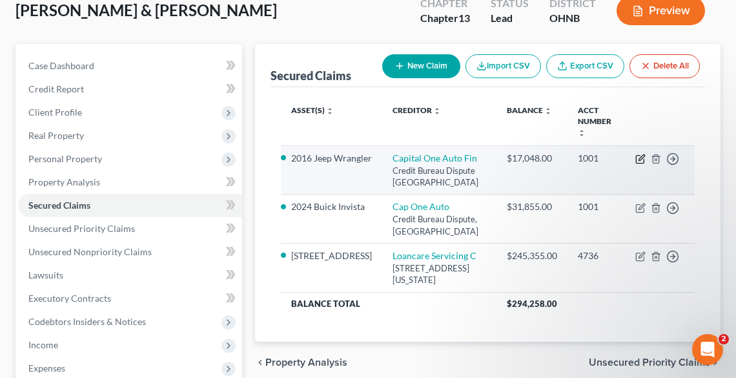
click at [643, 154] on icon "button" at bounding box center [642, 157] width 6 height 6
select select "45"
select select "2"
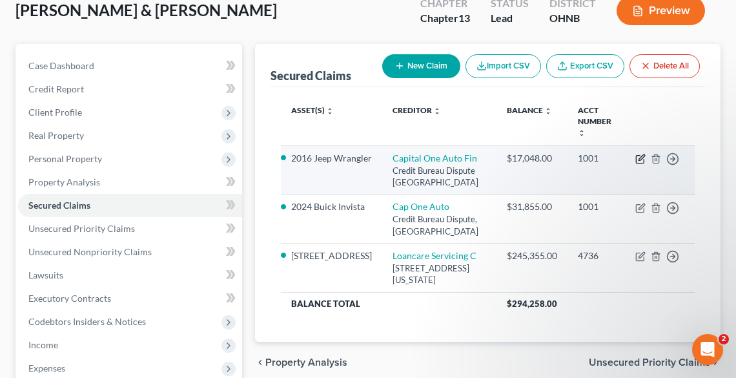
select select "0"
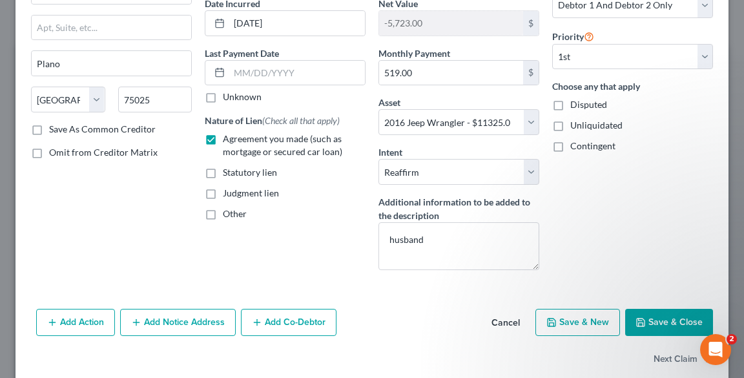
scroll to position [150, 0]
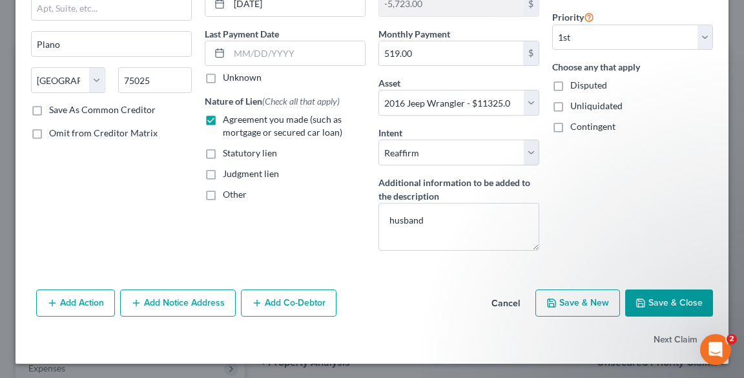
click at [657, 296] on button "Save & Close" at bounding box center [669, 302] width 88 height 27
select select "2"
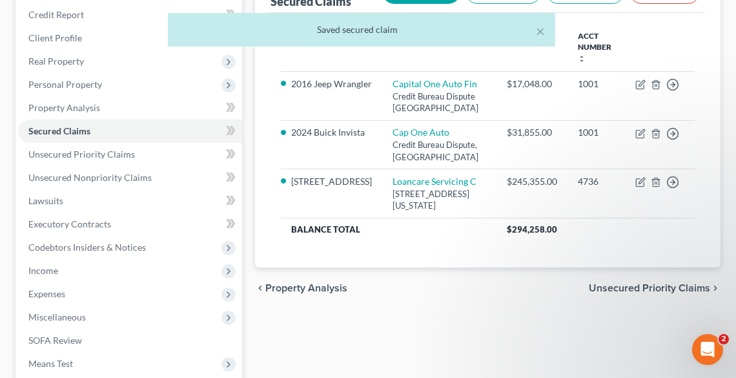
scroll to position [354, 0]
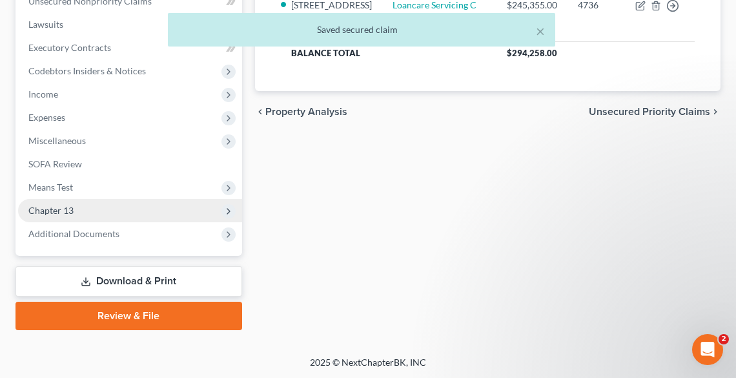
click at [75, 212] on span "Chapter 13" at bounding box center [130, 210] width 224 height 23
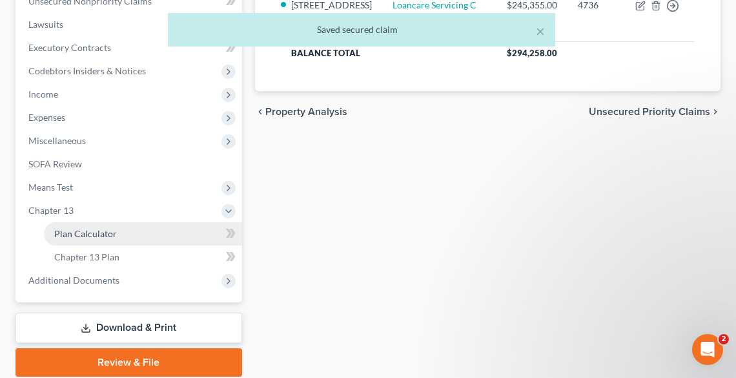
click at [90, 234] on span "Plan Calculator" at bounding box center [85, 233] width 63 height 11
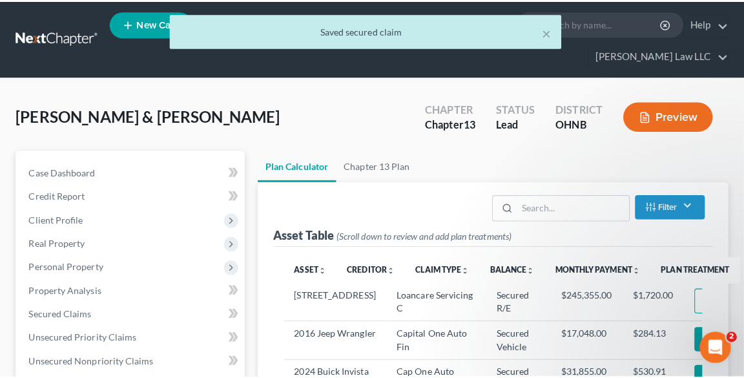
scroll to position [207, 0]
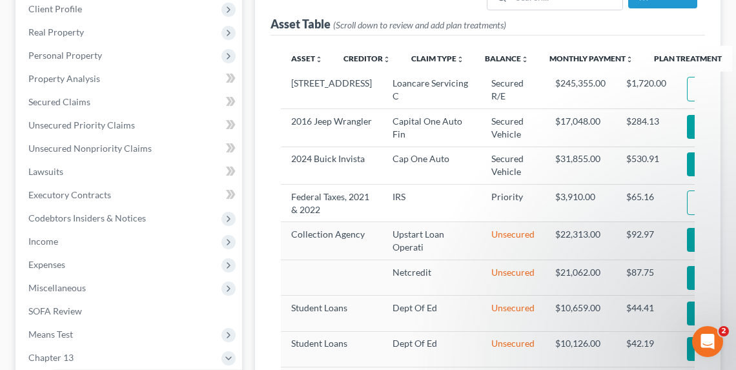
select select "59"
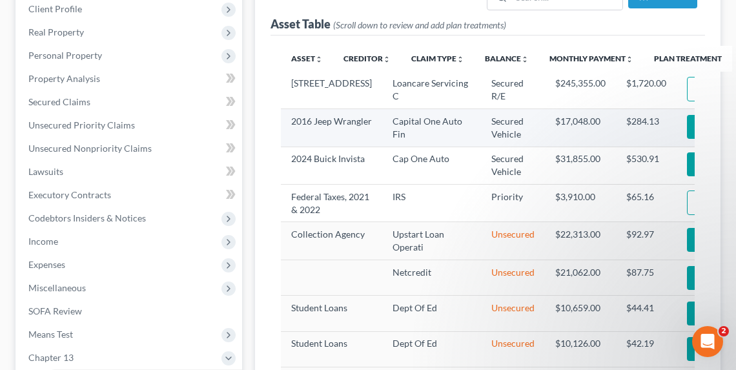
click at [697, 132] on icon "button" at bounding box center [702, 126] width 10 height 10
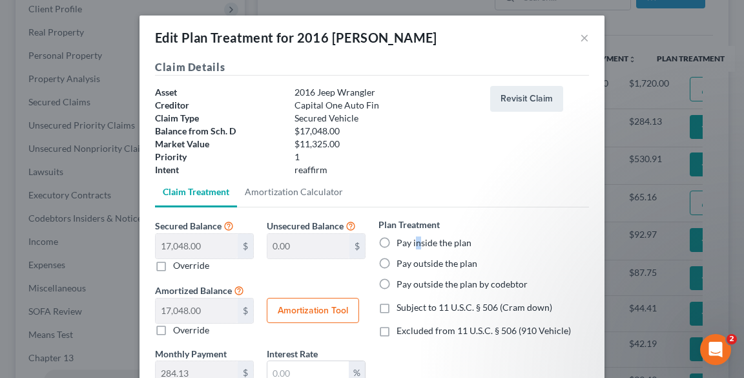
click at [413, 241] on label "Pay inside the plan" at bounding box center [433, 242] width 75 height 13
click at [396, 240] on label "Pay inside the plan" at bounding box center [433, 242] width 75 height 13
click at [402, 240] on input "Pay inside the plan" at bounding box center [406, 240] width 8 height 8
radio input "true"
click at [396, 242] on label "Pay inside the plan" at bounding box center [433, 242] width 75 height 13
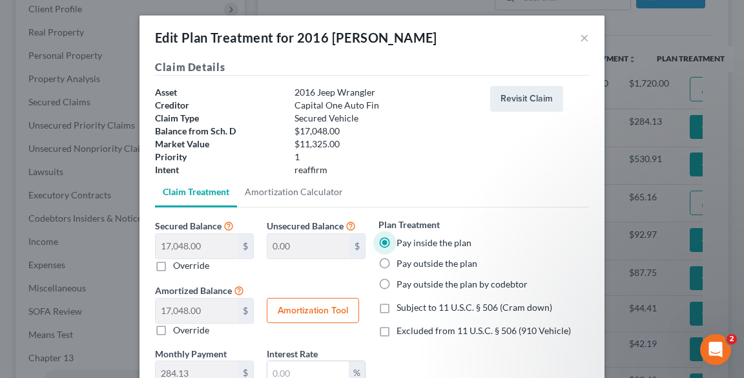
click at [402, 242] on input "Pay inside the plan" at bounding box center [406, 240] width 8 height 8
click at [391, 310] on div "Subject to 11 U.S.C. § 506 (Cram down)" at bounding box center [483, 307] width 211 height 13
click at [396, 306] on label "Subject to 11 U.S.C. § 506 (Cram down)" at bounding box center [474, 307] width 156 height 13
click at [402, 306] on input "Subject to 11 U.S.C. § 506 (Cram down)" at bounding box center [406, 305] width 8 height 8
checkbox input "true"
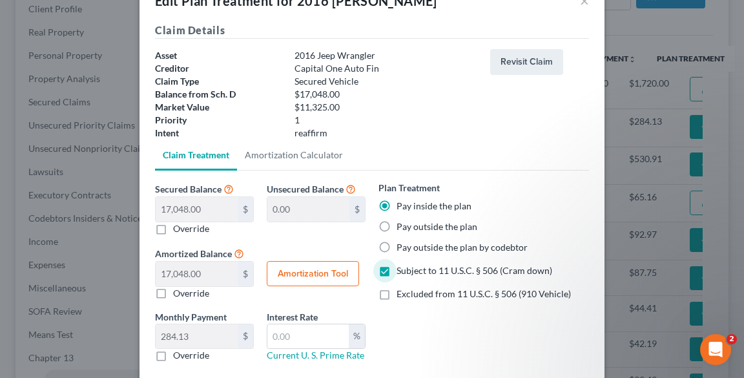
scroll to position [52, 0]
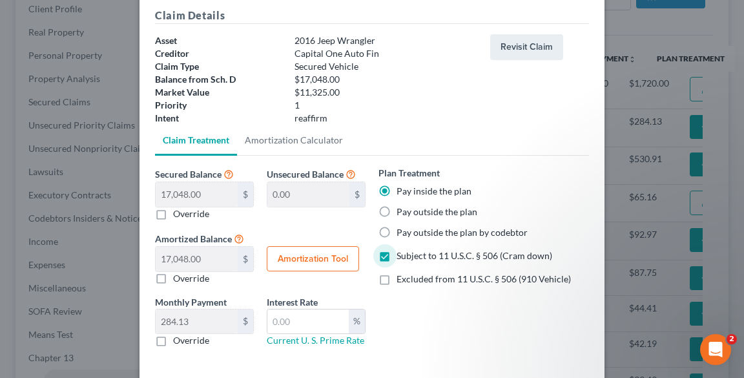
click at [192, 212] on label "Override" at bounding box center [191, 213] width 36 height 13
click at [187, 212] on input "Override" at bounding box center [182, 211] width 8 height 8
checkbox input "true"
click at [201, 194] on input "text" at bounding box center [197, 194] width 82 height 25
type input "1"
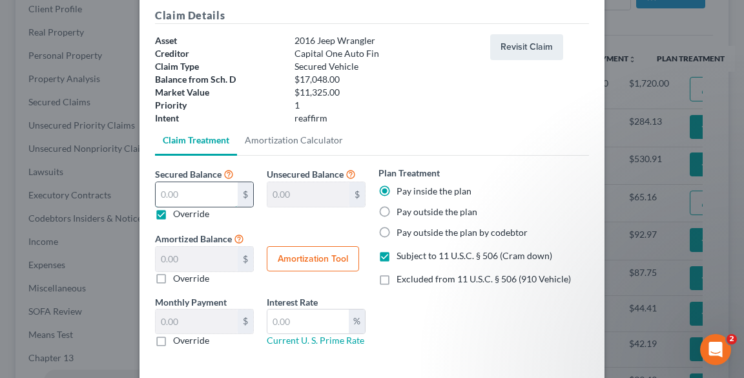
type input "17,047.00"
type input "1.00"
type input "0.01"
type input "11"
type input "17,037.00"
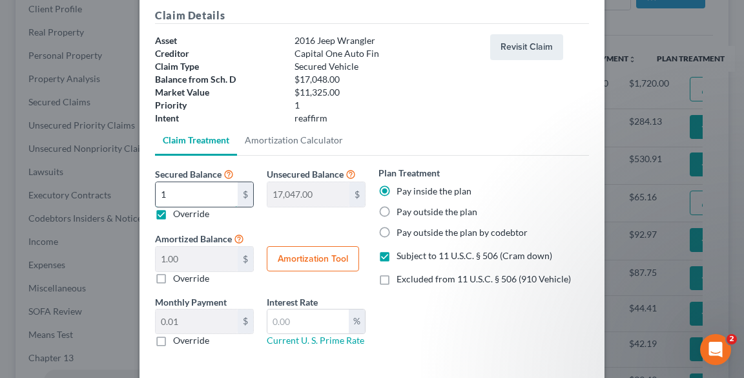
type input "11.00"
type input "0.18"
type input "113"
type input "16,935.00"
type input "113.00"
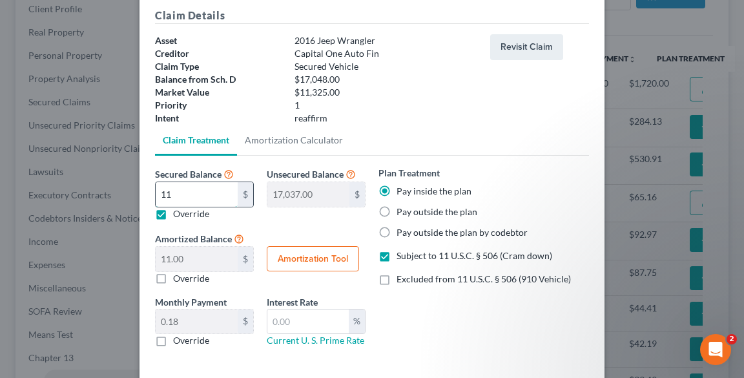
type input "1.88"
type input "1132"
type input "15,916.00"
type input "1,132.00"
type input "18.86"
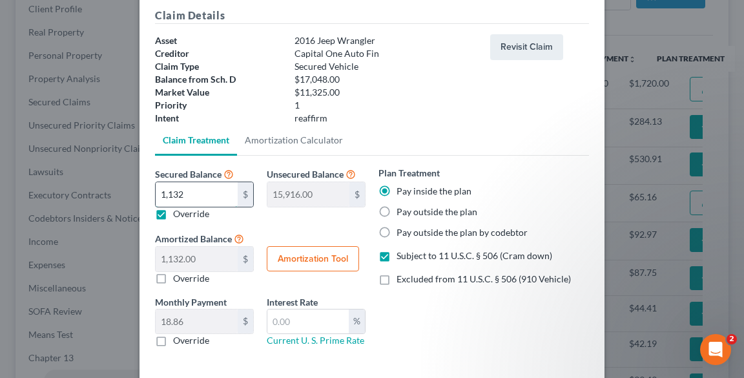
type input "1,1325"
type input "5,723.00"
type input "11,325.00"
type input "188.75"
type input "11,325.00"
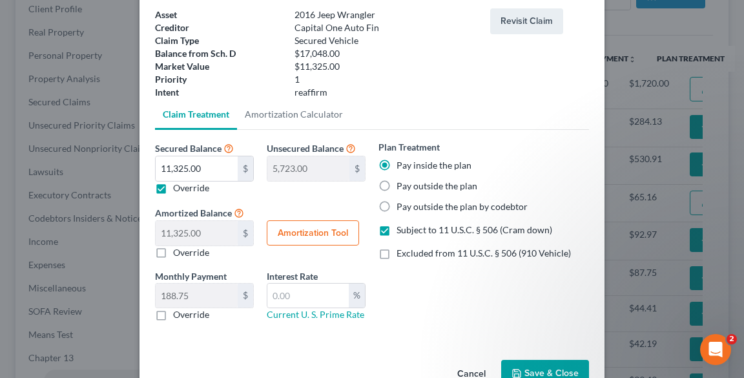
scroll to position [112, 0]
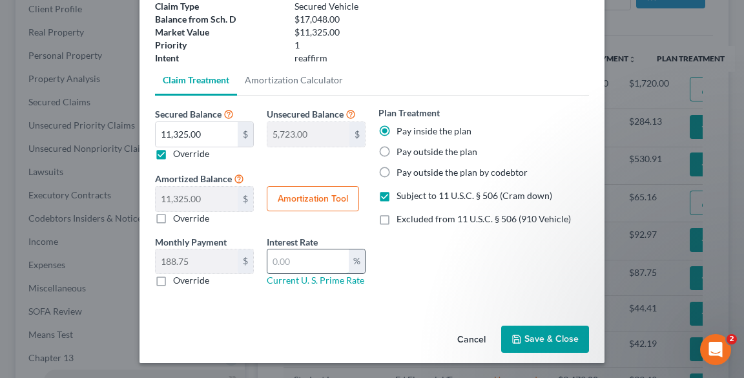
click at [328, 258] on input "text" at bounding box center [307, 261] width 81 height 25
type input "9.5"
click at [413, 249] on div "Plan Treatment Pay inside the plan Pay outside the plan Pay outside the plan by…" at bounding box center [483, 201] width 223 height 191
click at [299, 201] on button "Amortization Tool" at bounding box center [313, 199] width 92 height 26
type input "11,325.00"
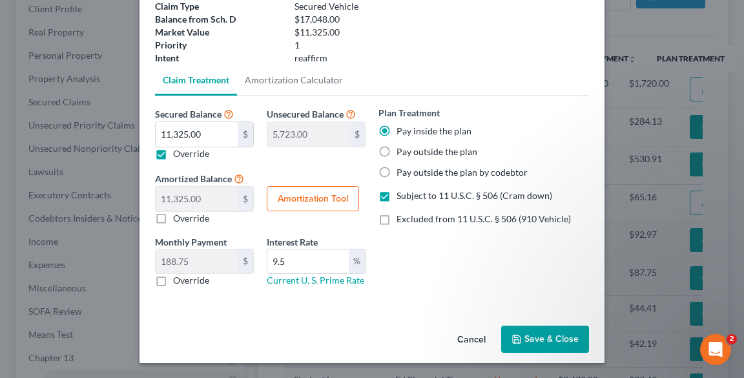
type input "9.5"
type input "60"
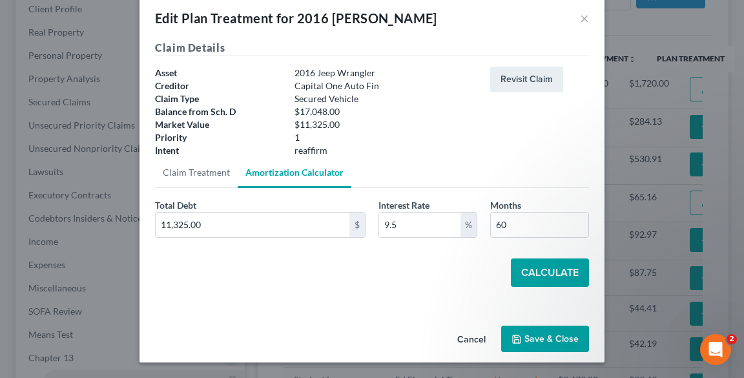
scroll to position [19, 0]
click at [540, 271] on button "Calculate" at bounding box center [550, 272] width 78 height 28
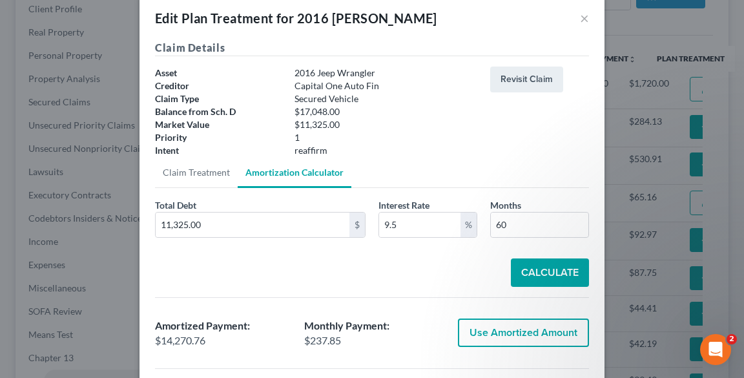
click at [545, 325] on button "Use Amortized Amount" at bounding box center [523, 332] width 131 height 28
type input "14,270.76"
checkbox input "true"
type input "237.84"
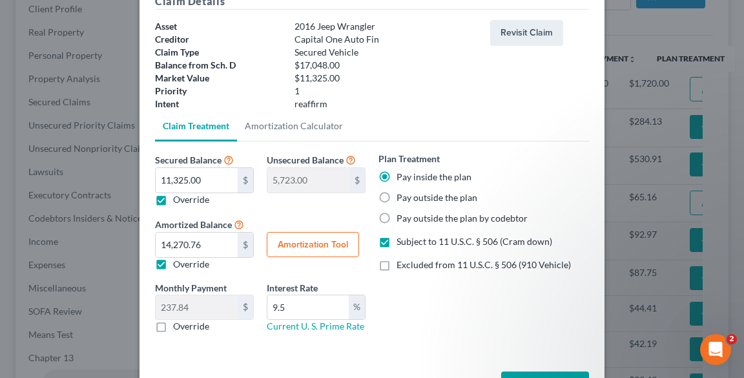
scroll to position [112, 0]
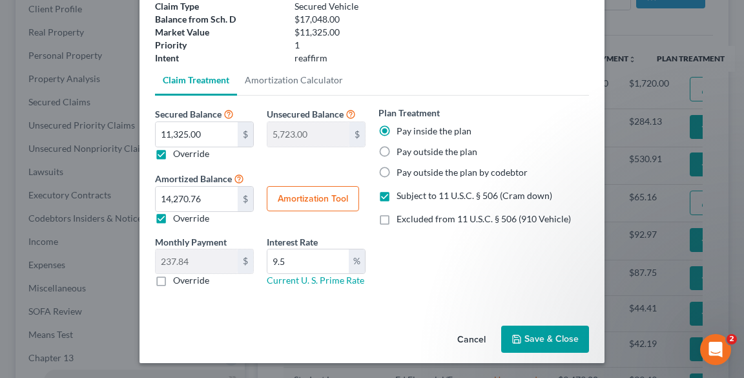
click at [546, 338] on button "Save & Close" at bounding box center [545, 338] width 88 height 27
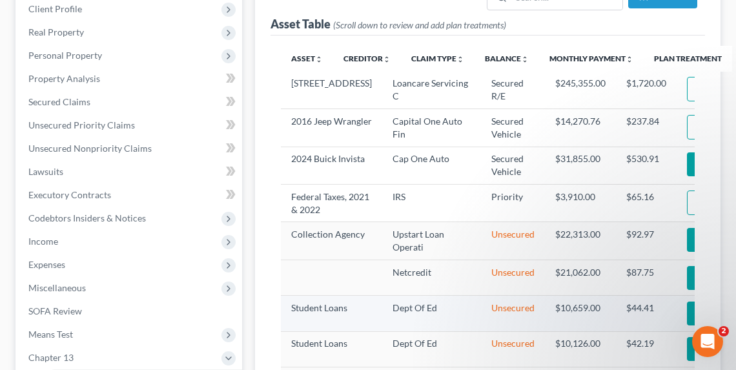
select select "59"
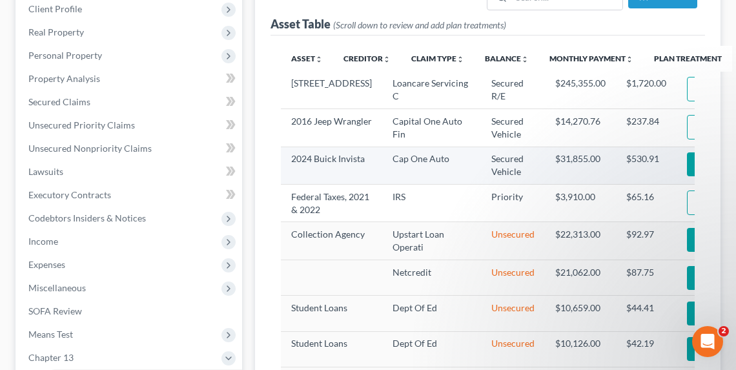
click at [697, 170] on icon "button" at bounding box center [702, 164] width 10 height 10
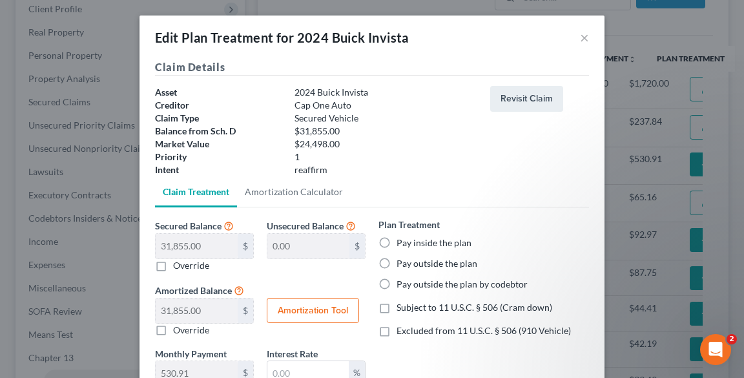
click at [418, 265] on label "Pay outside the plan" at bounding box center [436, 263] width 81 height 13
click at [410, 265] on input "Pay outside the plan" at bounding box center [406, 261] width 8 height 8
radio input "true"
click at [396, 328] on label "Excluded from 11 U.S.C. § 506 (910 Vehicle)" at bounding box center [483, 330] width 174 height 13
click at [402, 328] on input "Excluded from 11 U.S.C. § 506 (910 Vehicle)" at bounding box center [406, 328] width 8 height 8
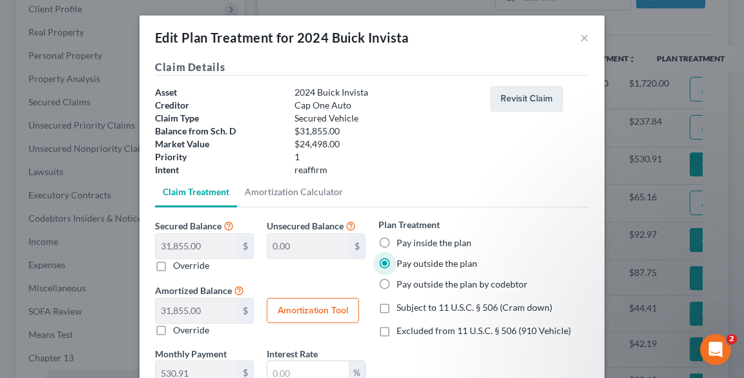
checkbox input "true"
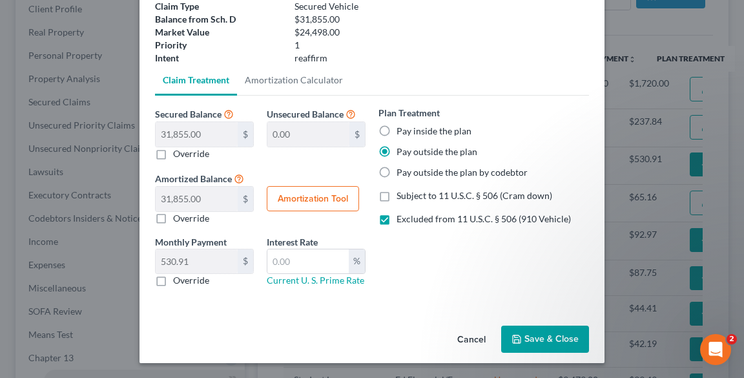
click at [528, 338] on button "Save & Close" at bounding box center [545, 338] width 88 height 27
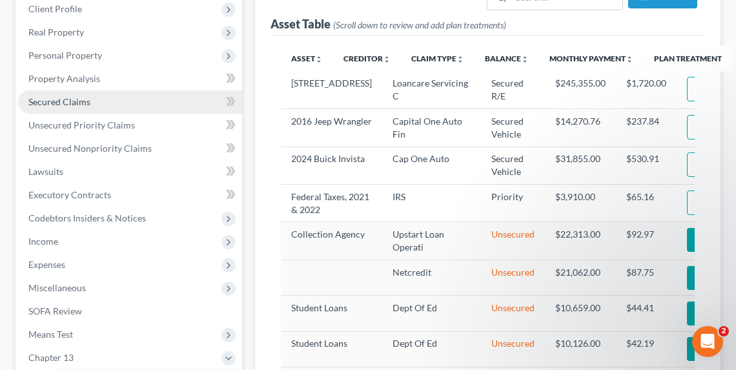
select select "59"
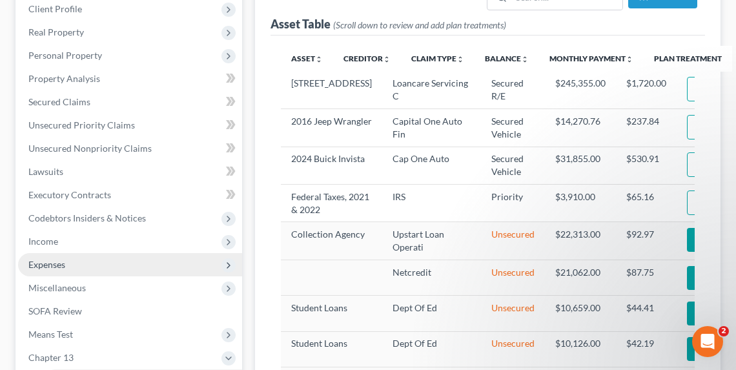
click at [76, 267] on span "Expenses" at bounding box center [130, 264] width 224 height 23
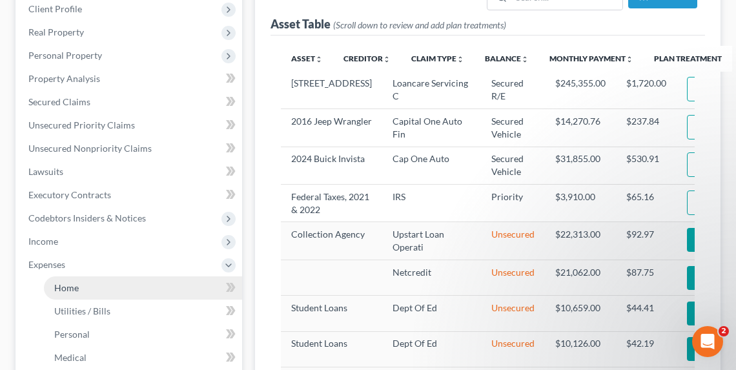
click at [81, 286] on link "Home" at bounding box center [143, 287] width 198 height 23
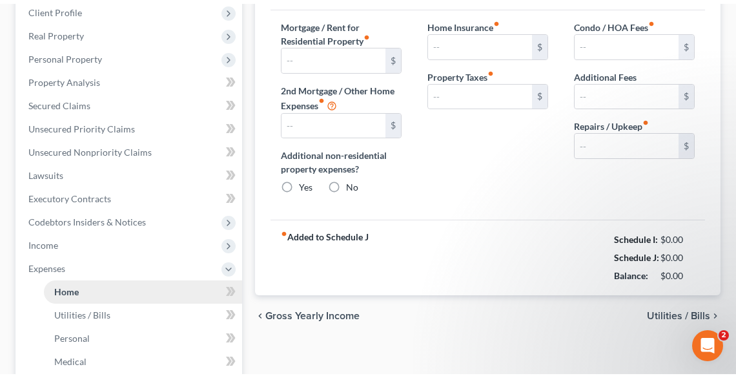
scroll to position [52, 0]
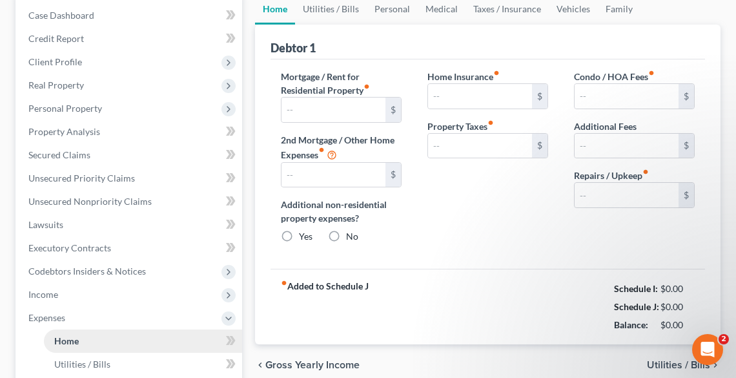
type input "1,720.00"
type input "0.00"
radio input "true"
type input "0.00"
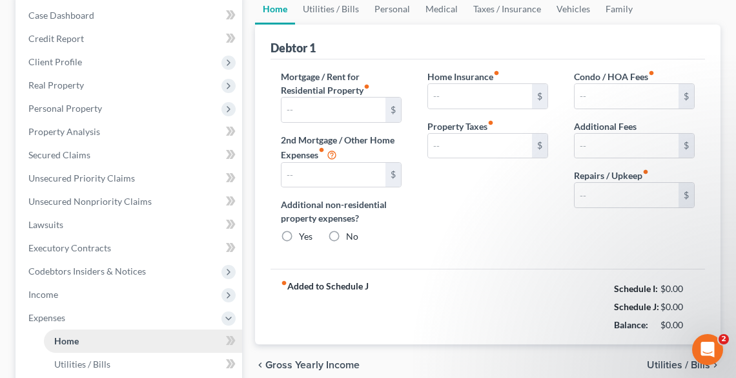
type input "0.00"
type input "200.00"
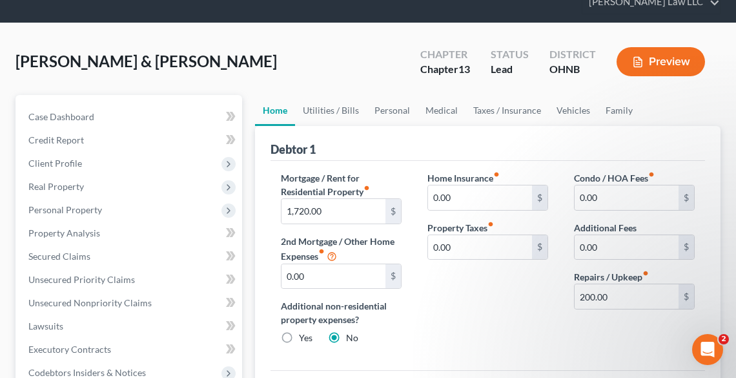
scroll to position [0, 0]
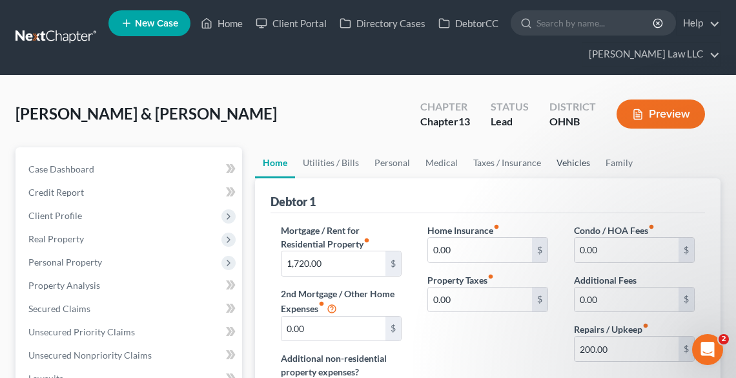
click at [570, 156] on link "Vehicles" at bounding box center [573, 162] width 49 height 31
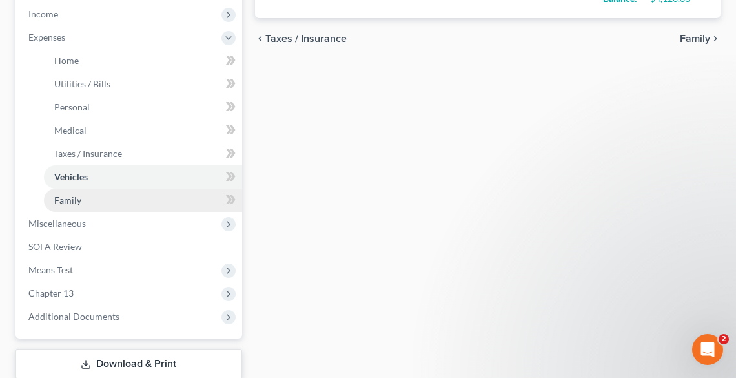
scroll to position [517, 0]
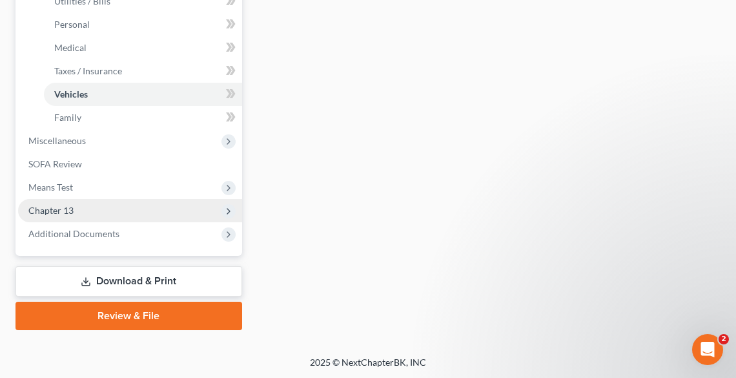
click at [96, 210] on span "Chapter 13" at bounding box center [130, 210] width 224 height 23
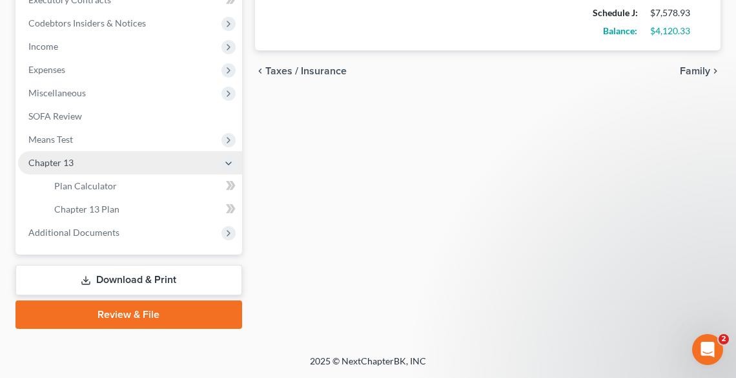
scroll to position [400, 0]
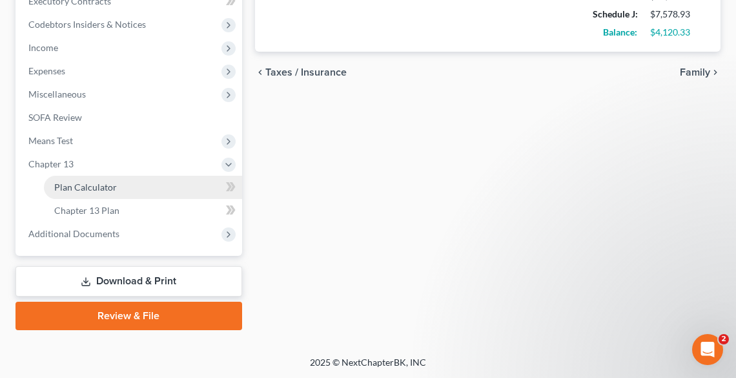
click at [98, 187] on span "Plan Calculator" at bounding box center [85, 186] width 63 height 11
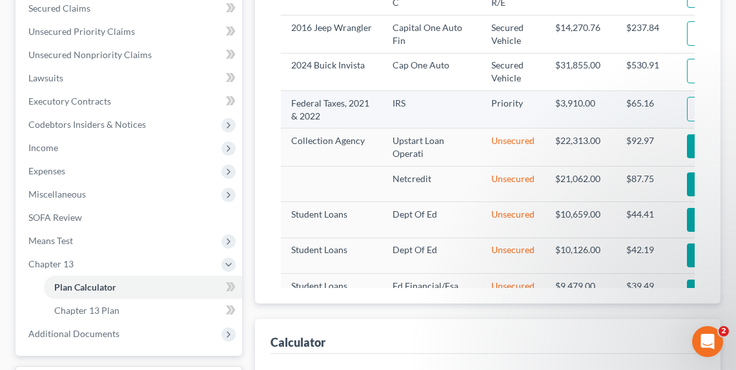
scroll to position [310, 0]
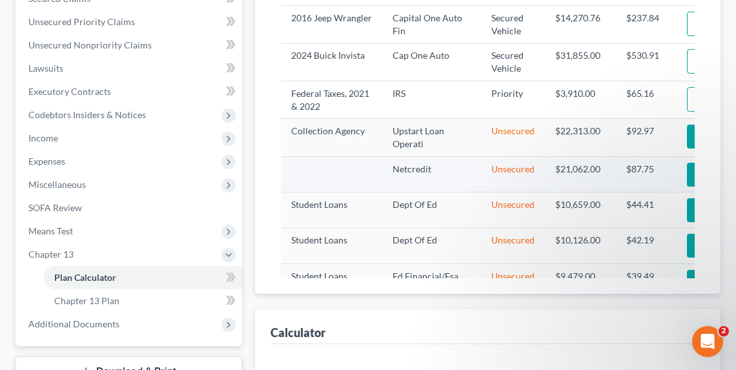
select select "59"
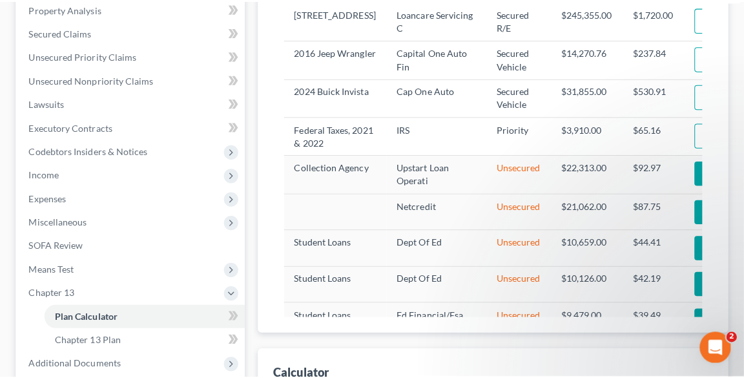
scroll to position [258, 0]
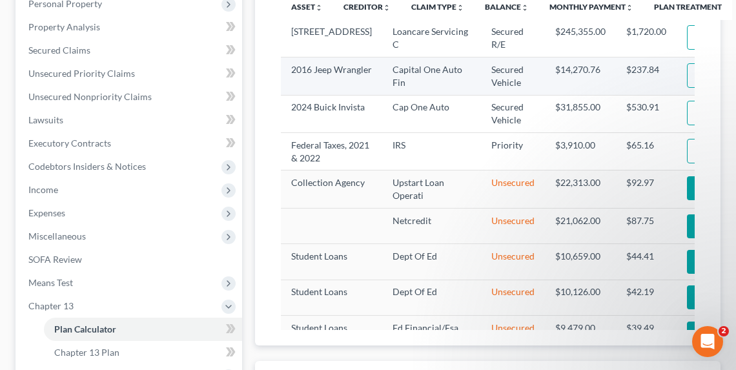
click at [698, 81] on img "button" at bounding box center [703, 75] width 11 height 11
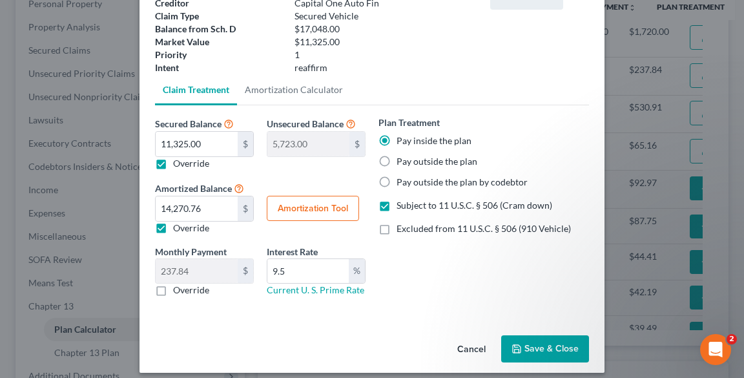
scroll to position [103, 0]
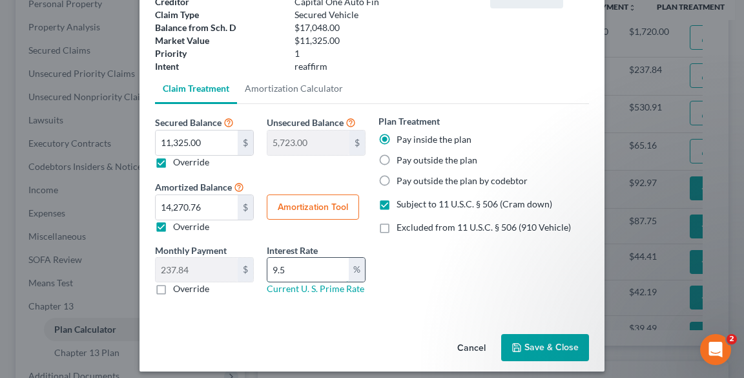
drag, startPoint x: 299, startPoint y: 264, endPoint x: 269, endPoint y: 268, distance: 30.0
click at [269, 268] on input "9.5" at bounding box center [307, 270] width 81 height 25
type input "6.91"
click at [333, 206] on button "Amortization Tool" at bounding box center [313, 207] width 92 height 26
type input "11,325.00"
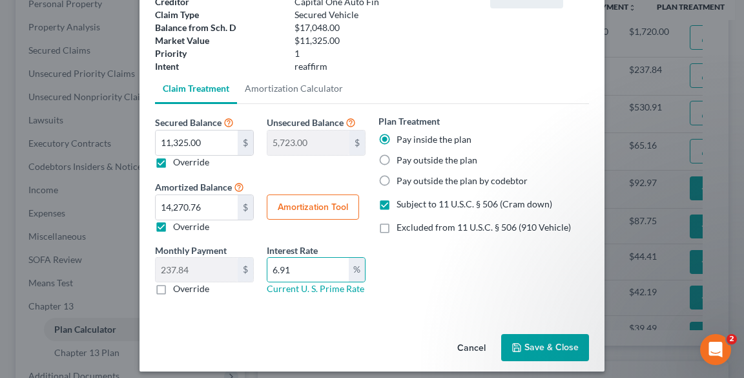
type input "6.91"
type input "60"
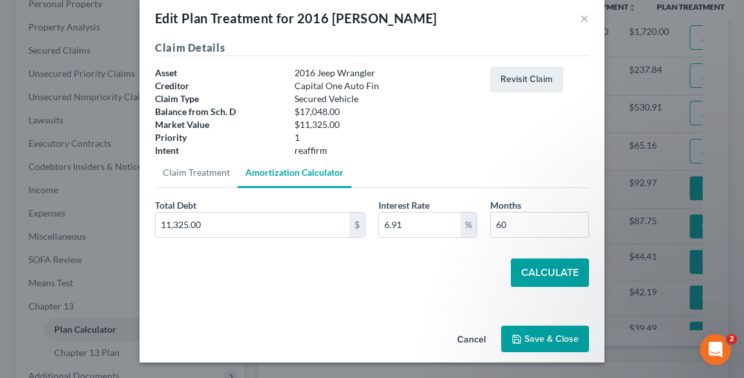
scroll to position [19, 0]
click at [557, 270] on button "Calculate" at bounding box center [550, 272] width 78 height 28
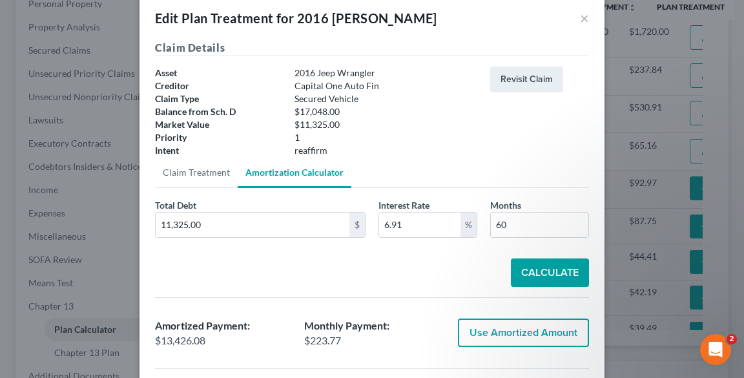
scroll to position [226, 0]
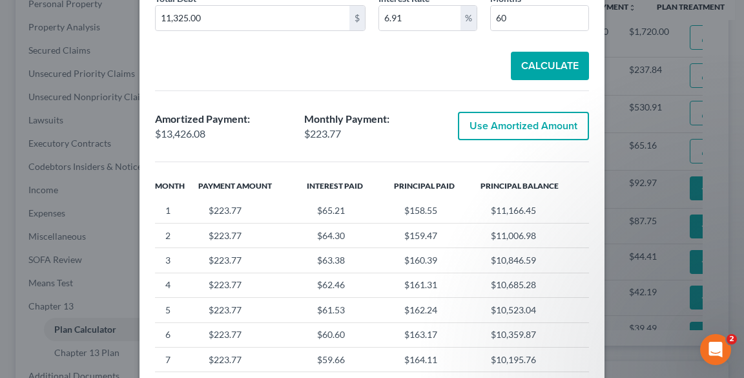
click at [515, 147] on div "Amortized Payment: $13,426.08 Monthly Payment: $223.77 Use Amortized Amount" at bounding box center [372, 126] width 447 height 50
click at [510, 124] on button "Use Amortized Amount" at bounding box center [523, 126] width 131 height 28
type input "13,426.08"
type input "223.76"
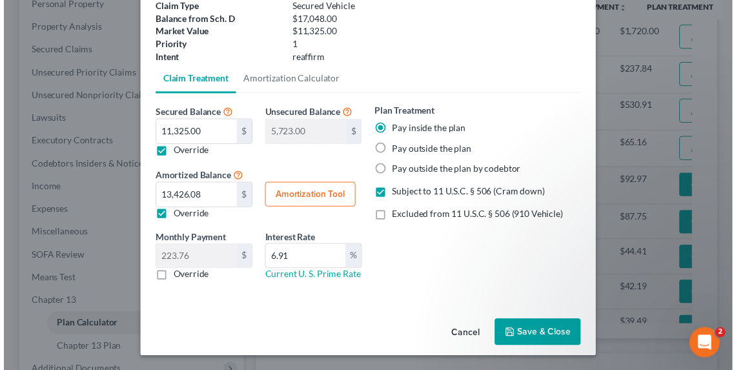
scroll to position [112, 0]
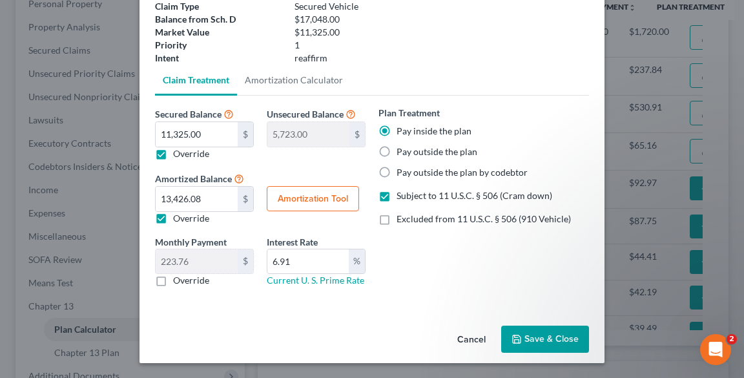
click at [527, 333] on button "Save & Close" at bounding box center [545, 338] width 88 height 27
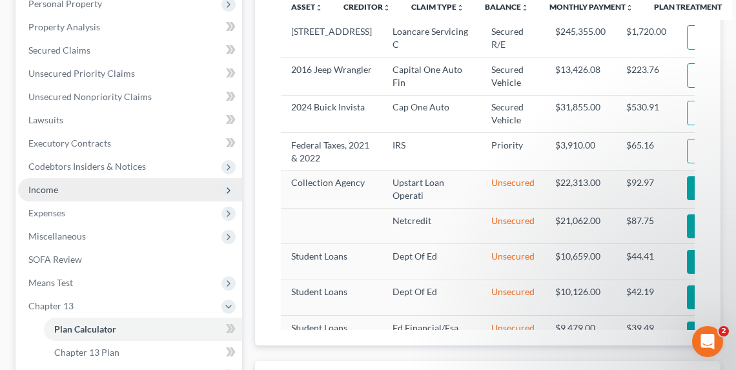
select select "59"
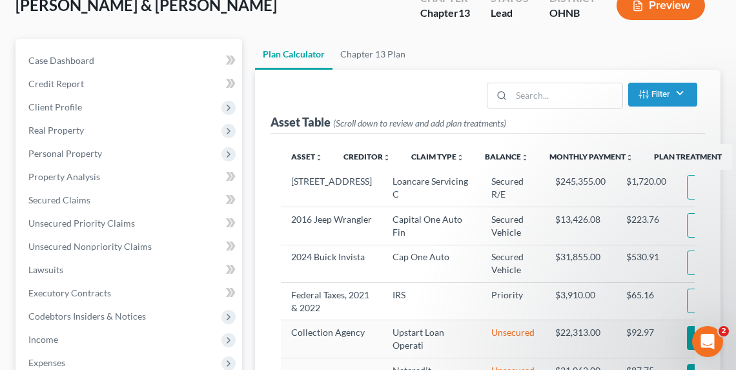
scroll to position [67, 0]
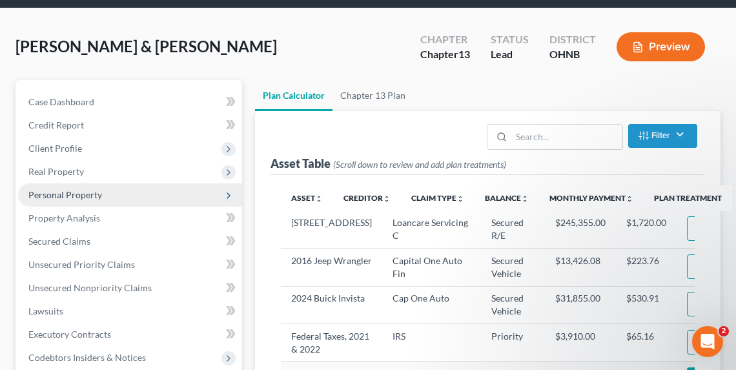
click at [60, 196] on span "Personal Property" at bounding box center [65, 194] width 74 height 11
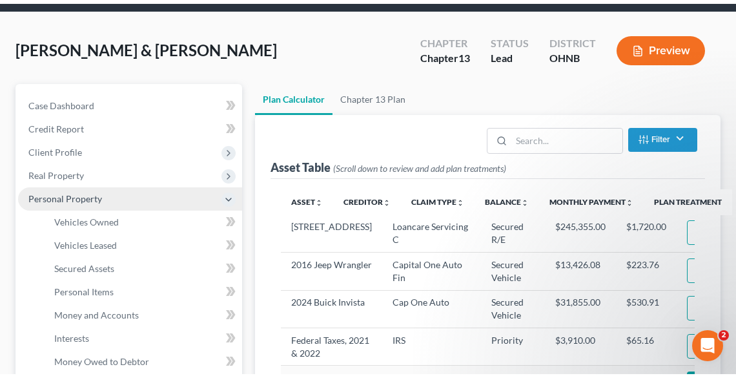
scroll to position [325, 0]
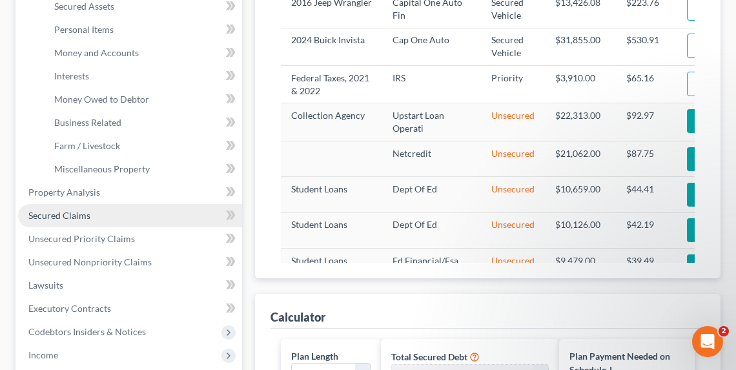
click at [60, 210] on span "Secured Claims" at bounding box center [59, 215] width 62 height 11
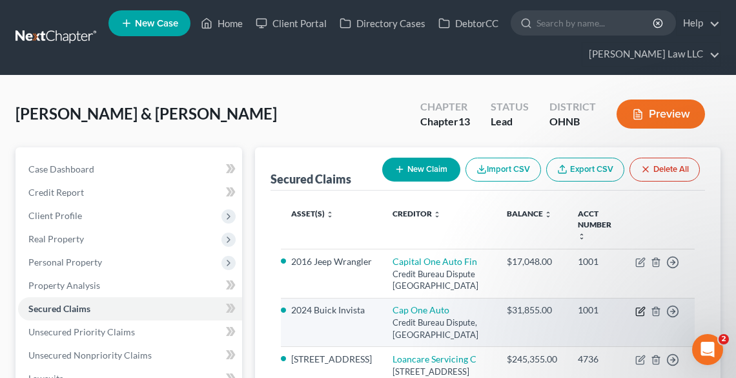
click at [641, 306] on icon "button" at bounding box center [640, 311] width 10 height 10
select select "45"
select select "2"
select select "0"
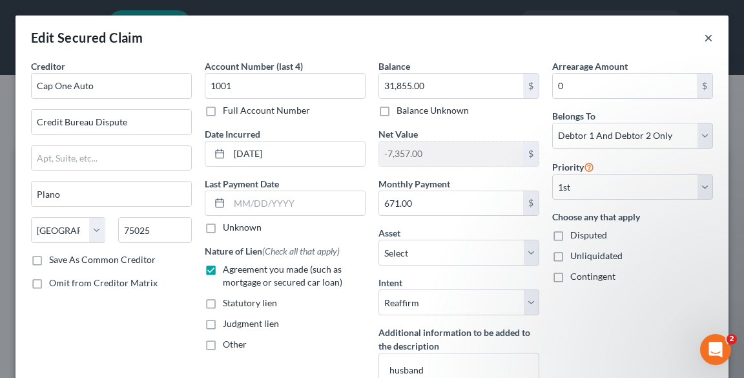
click at [704, 37] on button "×" at bounding box center [708, 37] width 9 height 15
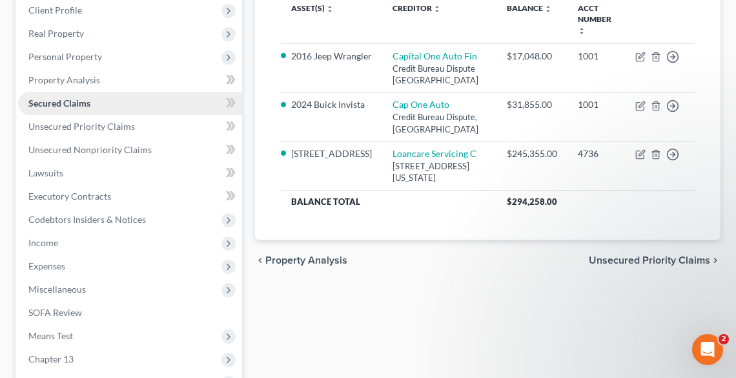
scroll to position [207, 0]
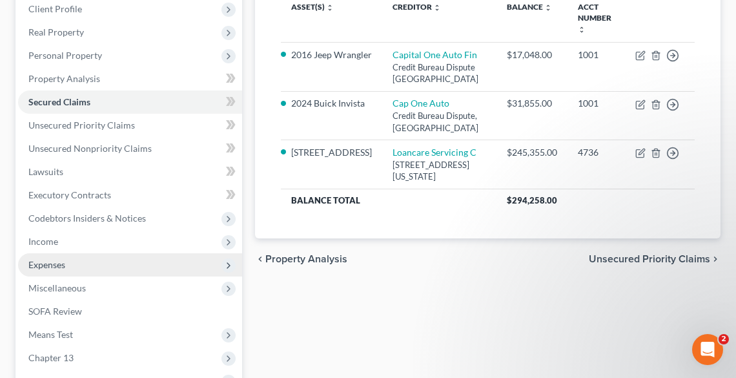
click at [67, 263] on span "Expenses" at bounding box center [130, 264] width 224 height 23
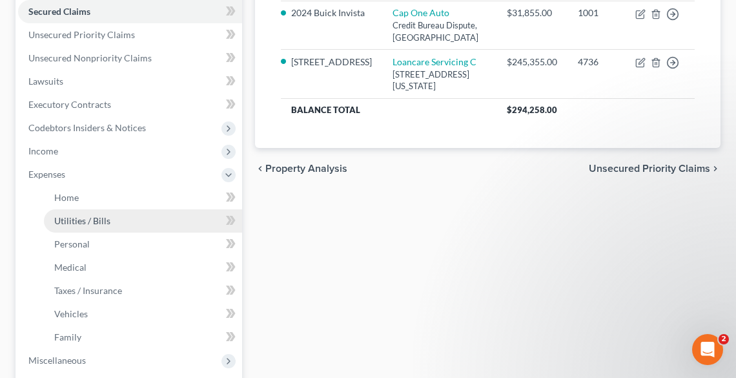
scroll to position [362, 0]
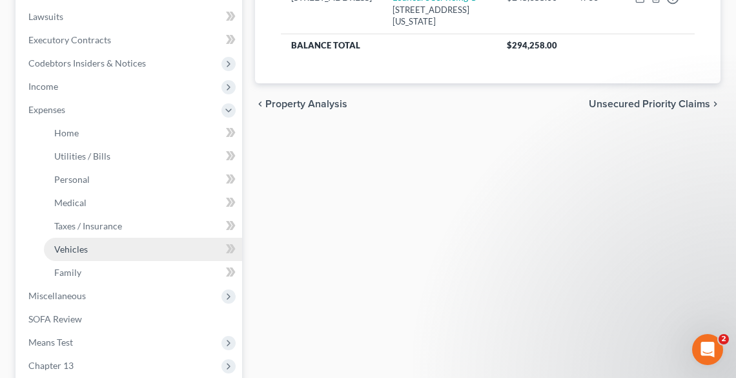
click at [76, 247] on span "Vehicles" at bounding box center [71, 248] width 34 height 11
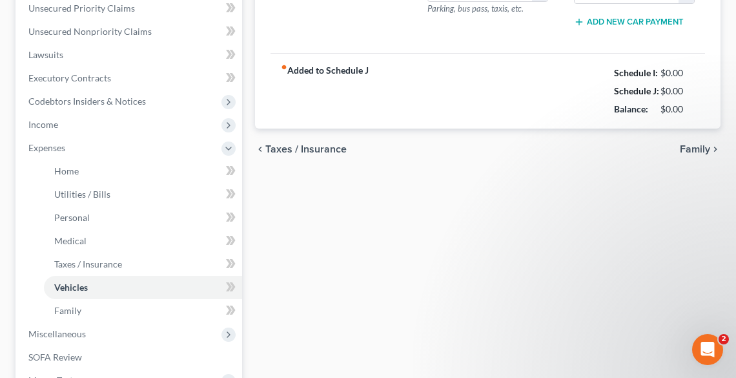
type input "457.00"
type input "450.00"
type input "0.00"
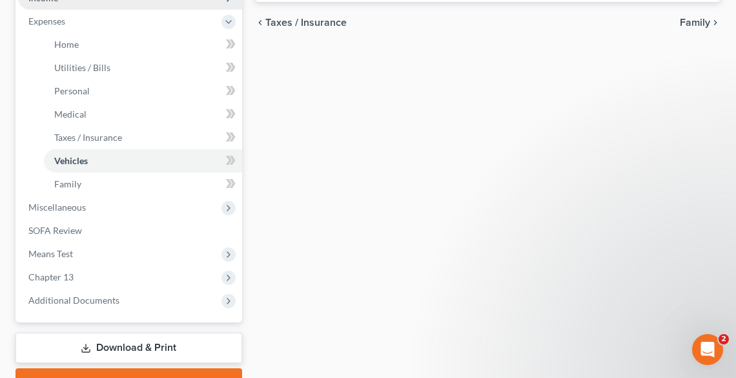
scroll to position [310, 0]
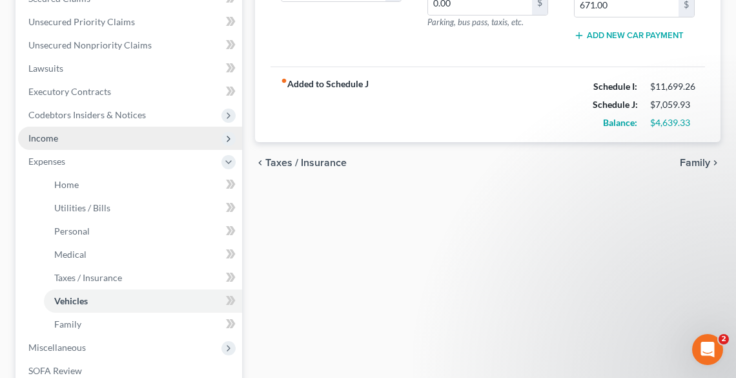
click at [63, 142] on span "Income" at bounding box center [130, 138] width 224 height 23
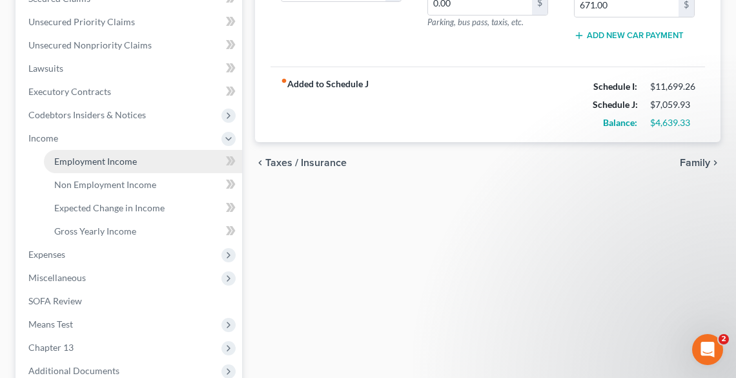
click at [80, 159] on span "Employment Income" at bounding box center [95, 161] width 83 height 11
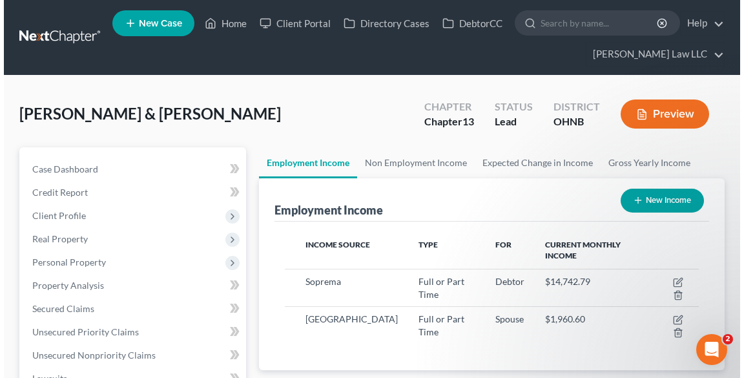
scroll to position [207, 439]
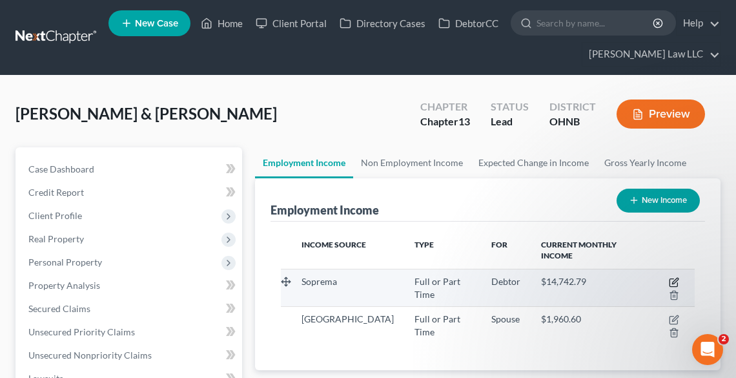
click at [677, 280] on icon "button" at bounding box center [675, 281] width 6 height 6
select select "0"
select select "36"
select select "3"
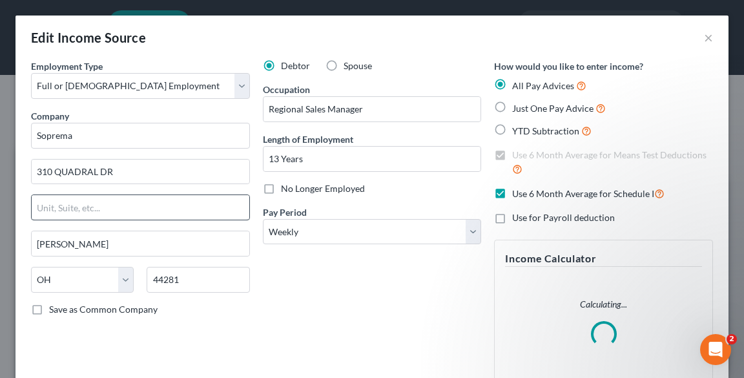
scroll to position [207, 0]
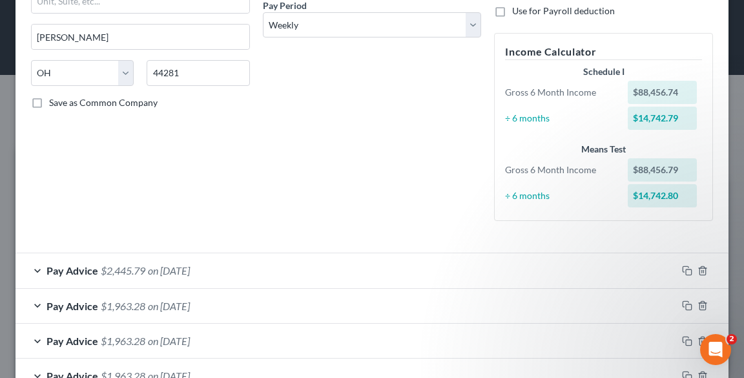
click at [46, 263] on div "Pay Advice $2,445.79 on [DATE]" at bounding box center [345, 270] width 661 height 34
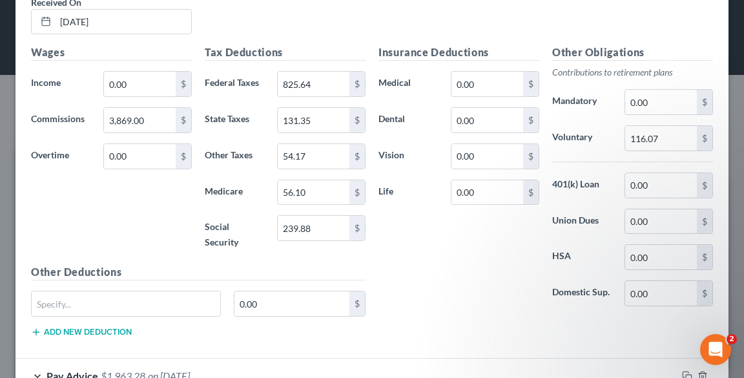
scroll to position [517, 0]
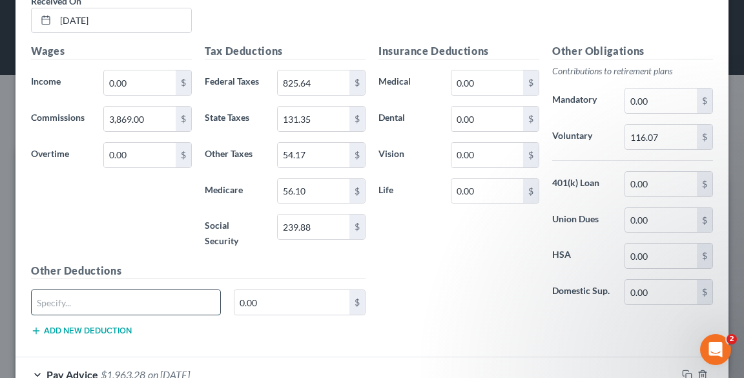
click at [147, 297] on input "text" at bounding box center [126, 302] width 189 height 25
type input "Section 125 - Health Insurance"
type input "82.38"
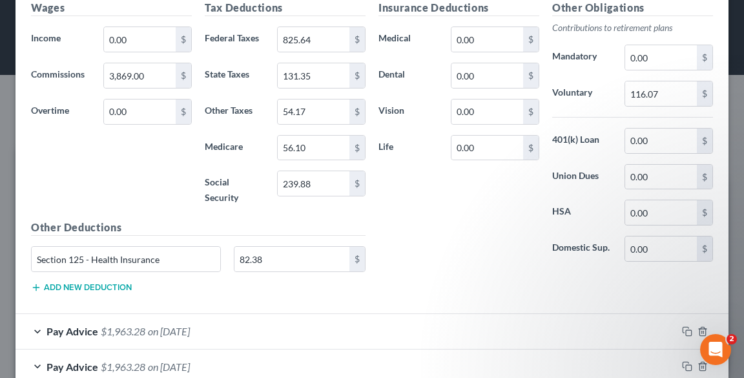
scroll to position [568, 0]
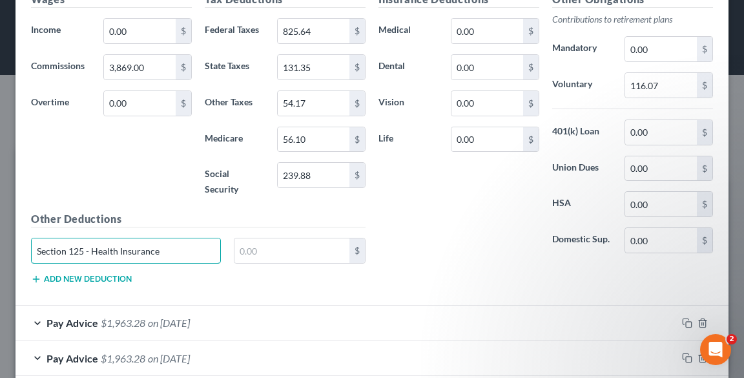
drag, startPoint x: 161, startPoint y: 245, endPoint x: 0, endPoint y: 256, distance: 161.8
click at [0, 256] on div "Edit Income Source × Employment Type * Select Full or [DEMOGRAPHIC_DATA] Employ…" at bounding box center [372, 189] width 744 height 378
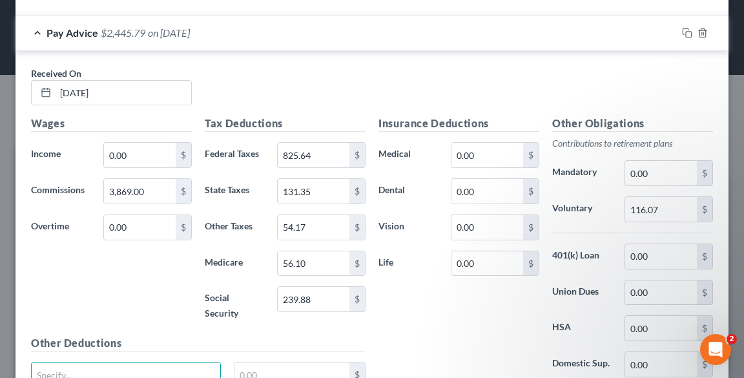
scroll to position [620, 0]
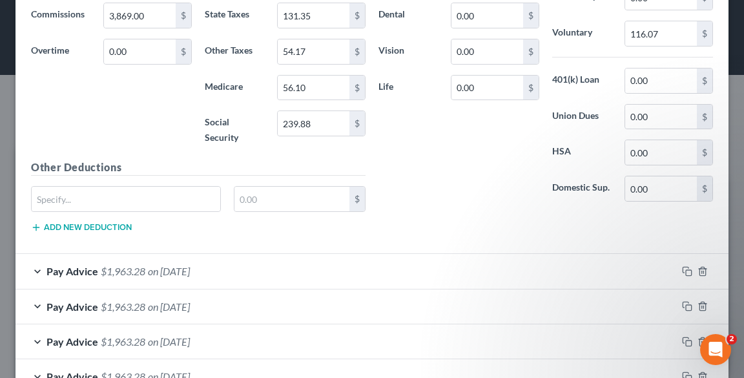
click at [61, 303] on span "Pay Advice" at bounding box center [72, 306] width 52 height 12
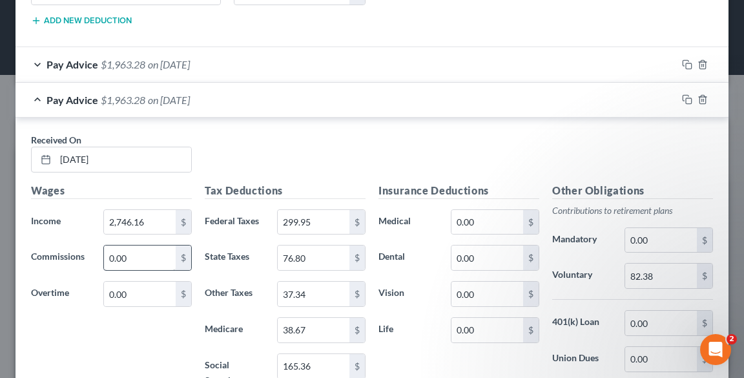
scroll to position [1033, 0]
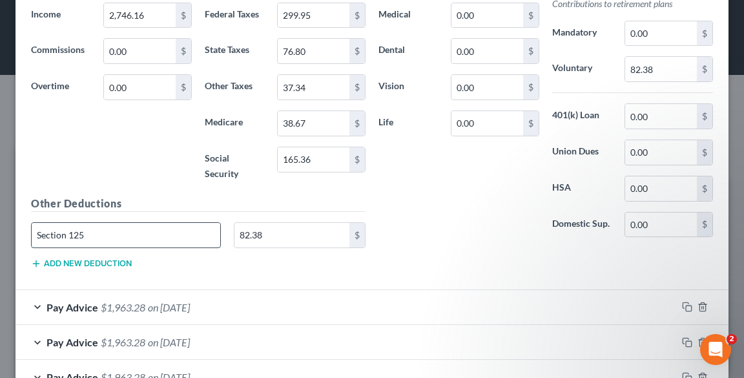
click at [145, 235] on input "Section 125" at bounding box center [126, 235] width 189 height 25
click at [84, 229] on input "Section 125- Healthcare" at bounding box center [126, 235] width 189 height 25
drag, startPoint x: 159, startPoint y: 236, endPoint x: 85, endPoint y: 236, distance: 74.3
click at [85, 236] on input "Section 125 - Healthcare" at bounding box center [126, 235] width 189 height 25
type input "Section 125 - Healthcare"
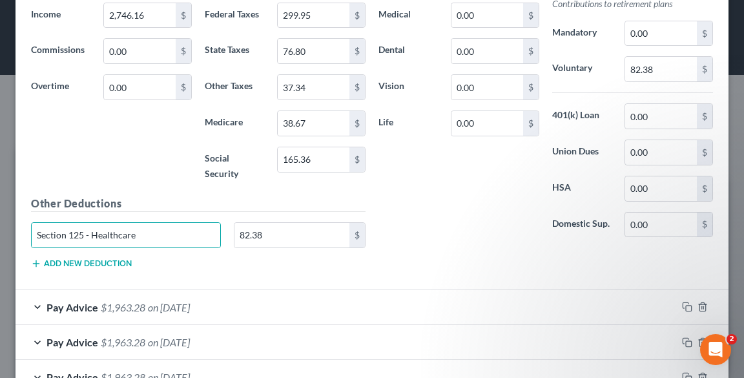
click at [109, 302] on span "$1,963.28" at bounding box center [123, 307] width 45 height 12
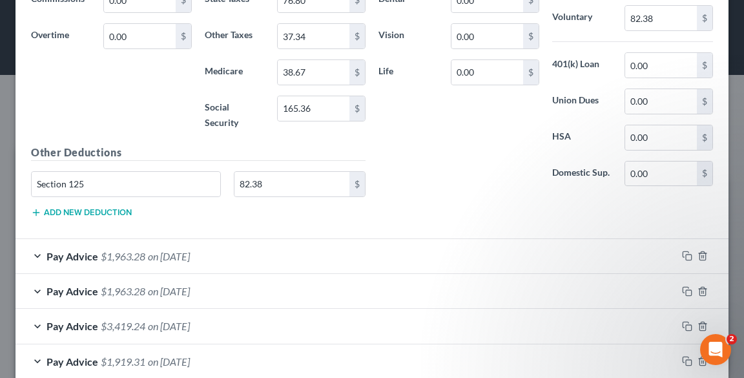
scroll to position [1550, 0]
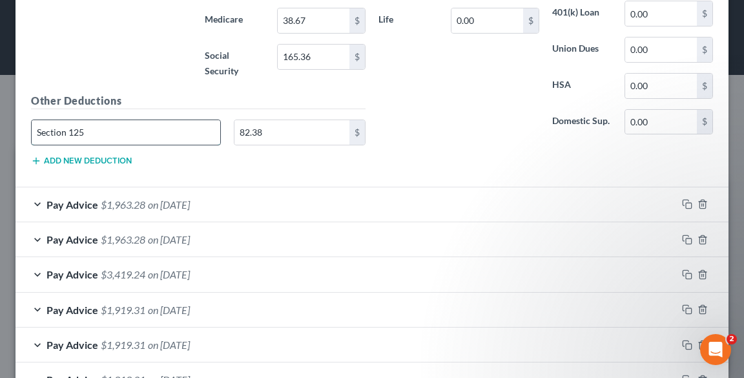
click at [107, 121] on input "Section 125" at bounding box center [126, 132] width 189 height 25
paste input "- Healthcare"
type input "Section 125 - Healthcare"
click at [92, 199] on span "Pay Advice" at bounding box center [72, 204] width 52 height 12
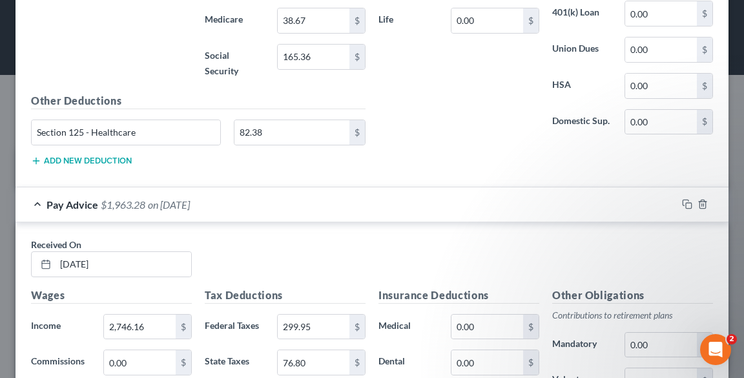
scroll to position [1808, 0]
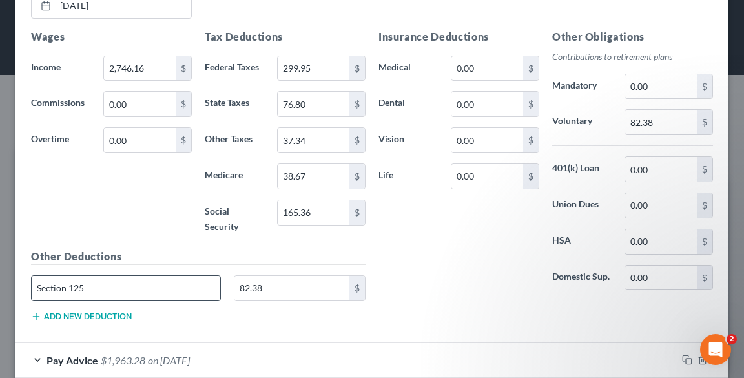
click at [123, 284] on input "Section 125" at bounding box center [126, 288] width 189 height 25
paste input "- Healthcare"
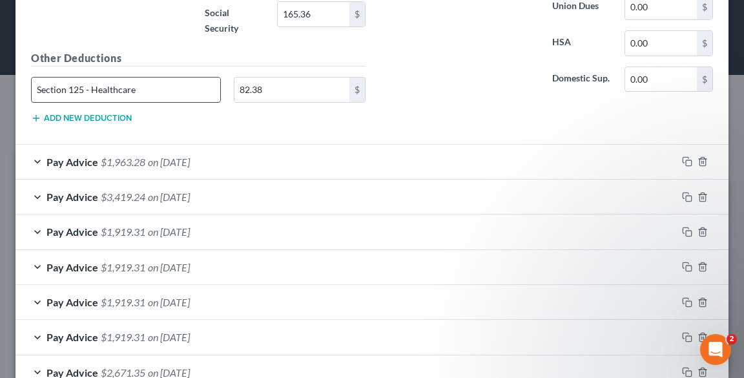
scroll to position [2015, 0]
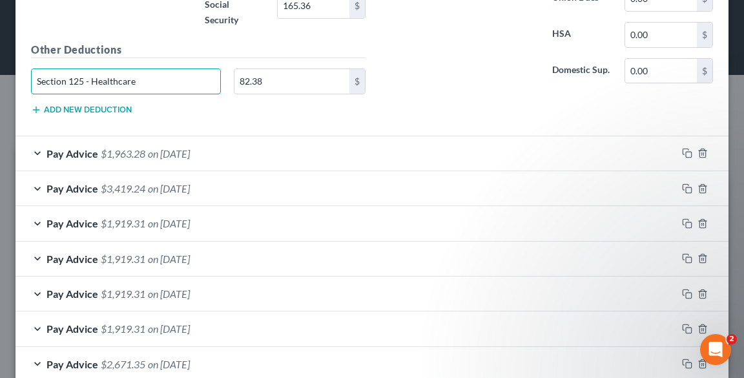
type input "Section 125 - Healthcare"
click at [101, 147] on span "$1,963.28" at bounding box center [123, 153] width 45 height 12
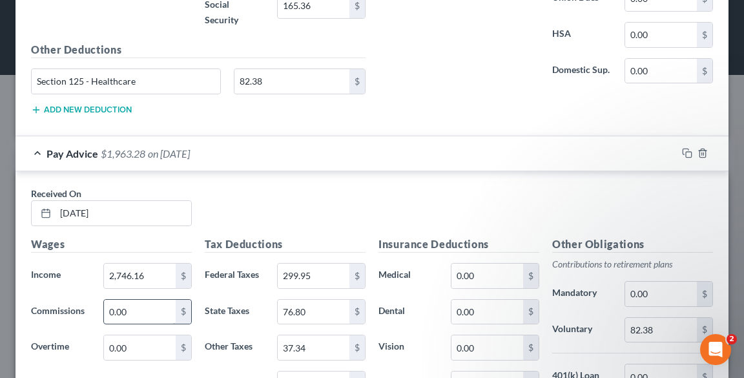
scroll to position [2325, 0]
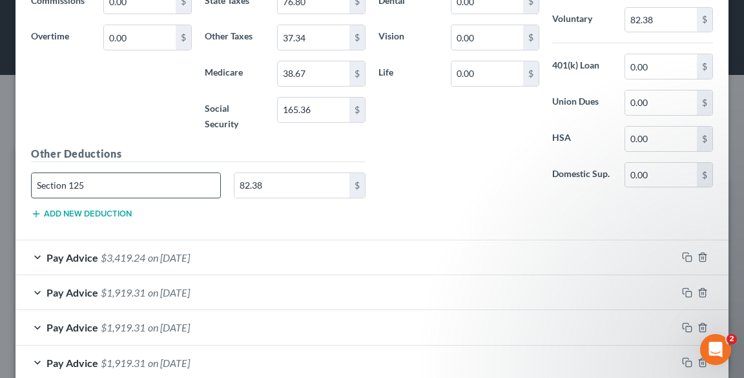
click at [124, 176] on input "Section 125" at bounding box center [126, 185] width 189 height 25
paste input "- Healthcare"
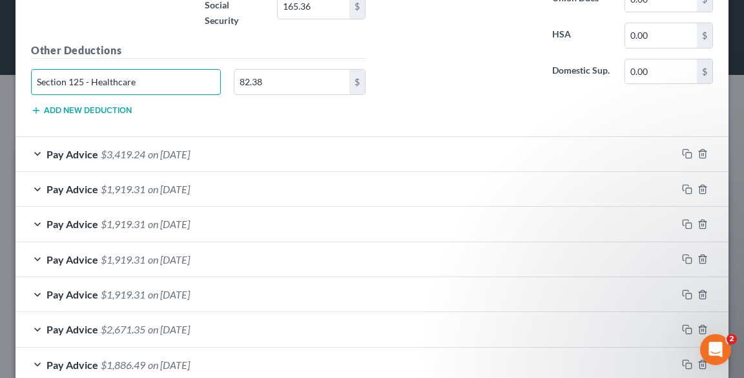
type input "Section 125 - Healthcare"
click at [119, 148] on span "$3,419.24" at bounding box center [123, 154] width 45 height 12
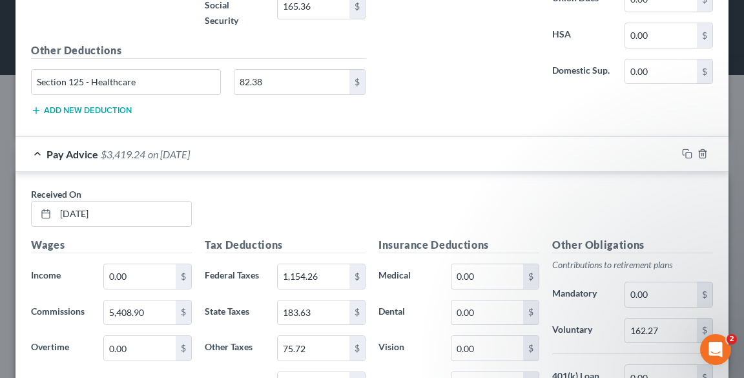
scroll to position [2686, 0]
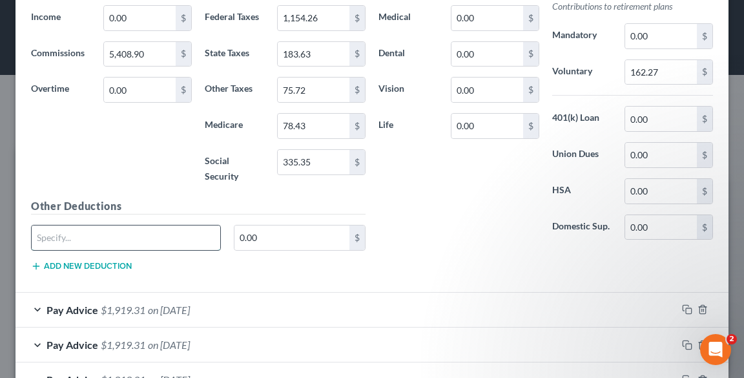
click at [143, 225] on input "text" at bounding box center [126, 237] width 189 height 25
click at [385, 332] on div "Pay Advice $1,919.31 on [DATE]" at bounding box center [345, 344] width 661 height 34
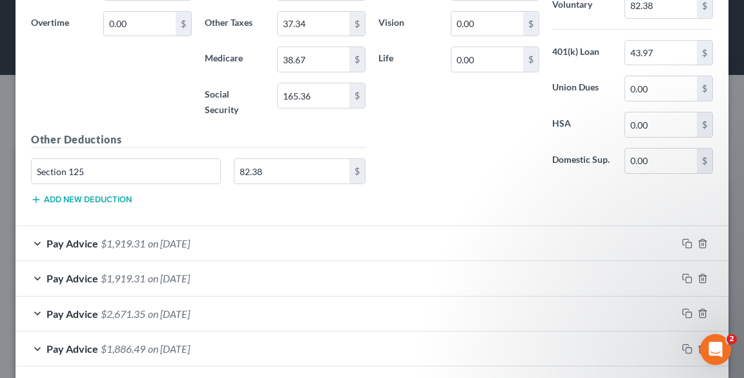
scroll to position [3203, 0]
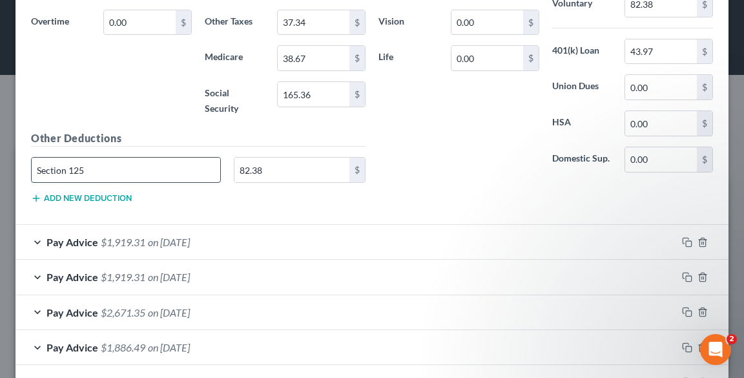
click at [100, 158] on input "Section 125" at bounding box center [126, 170] width 189 height 25
paste input "- Healthcare"
type input "Section 125 - Healthcare"
click at [101, 236] on span "$1,919.31" at bounding box center [123, 242] width 45 height 12
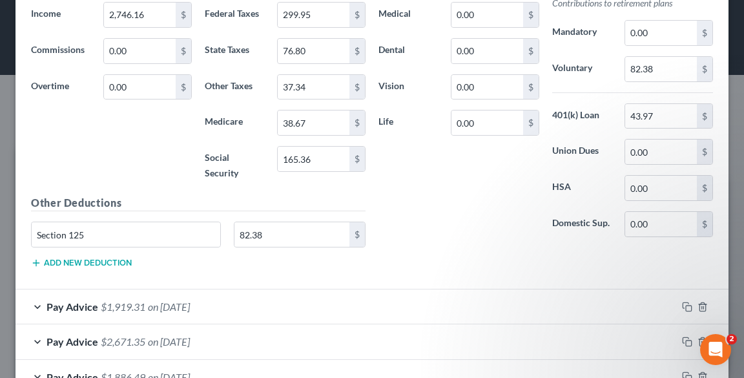
scroll to position [3668, 0]
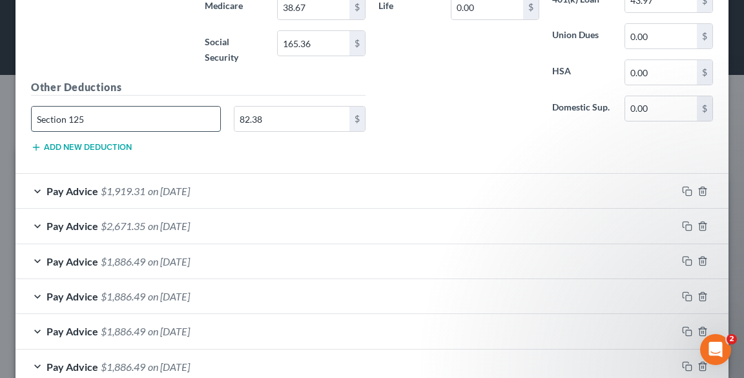
click at [123, 107] on input "Section 125" at bounding box center [126, 119] width 189 height 25
paste input "- Healthcare"
type input "Section 125 - Healthcare"
click at [123, 185] on span "$1,919.31" at bounding box center [123, 191] width 45 height 12
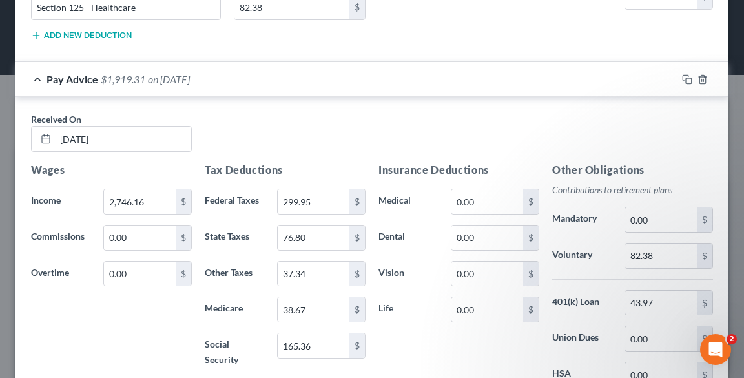
scroll to position [3926, 0]
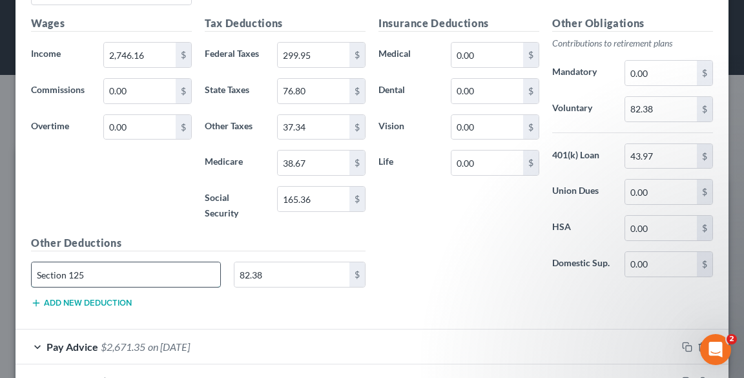
click at [159, 262] on input "Section 125" at bounding box center [126, 274] width 189 height 25
paste input "- Healthcare"
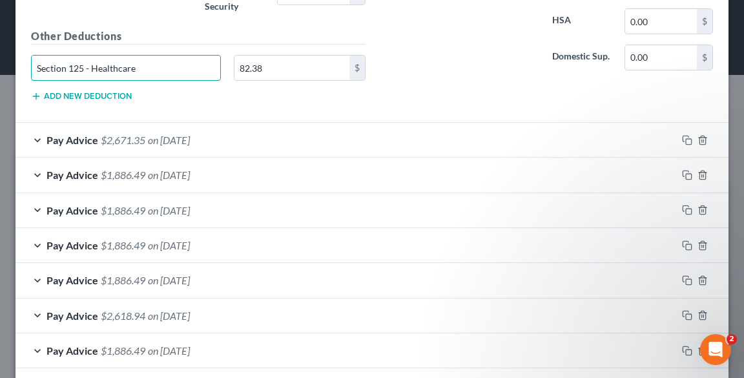
type input "Section 125 - Healthcare"
click at [107, 134] on span "$2,671.35" at bounding box center [123, 140] width 45 height 12
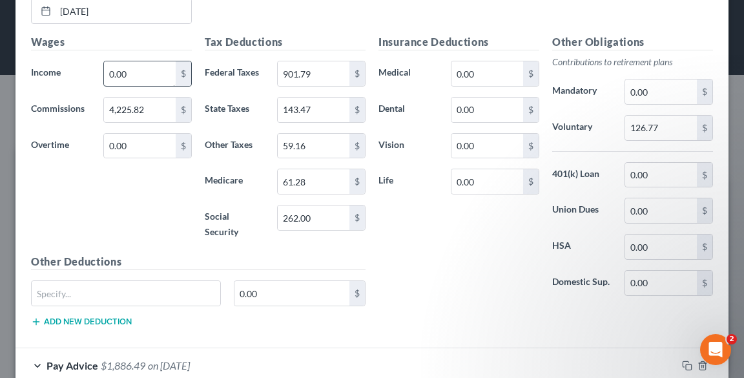
scroll to position [4443, 0]
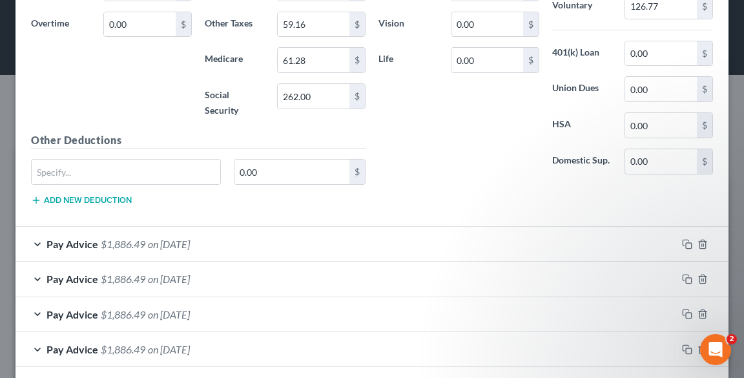
click at [129, 230] on div "Pay Advice $1,886.49 on [DATE]" at bounding box center [345, 244] width 661 height 34
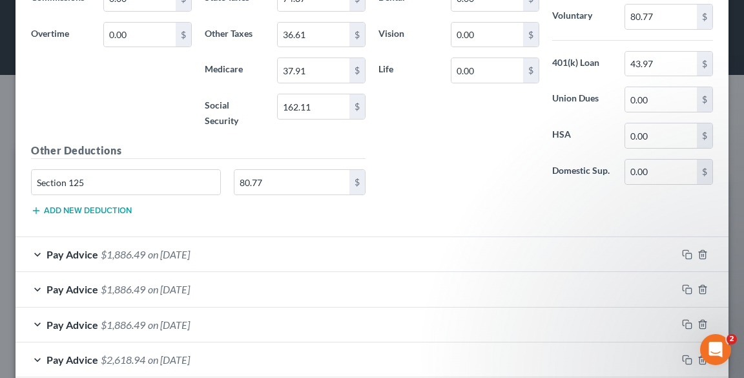
scroll to position [4856, 0]
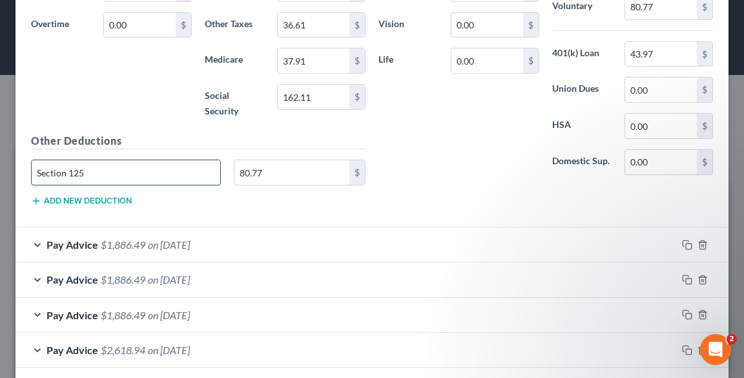
click at [121, 160] on input "Section 125" at bounding box center [126, 172] width 189 height 25
paste input "- Healthcare"
type input "Section 125 - Healthcare"
click at [134, 238] on span "$1,886.49" at bounding box center [123, 244] width 45 height 12
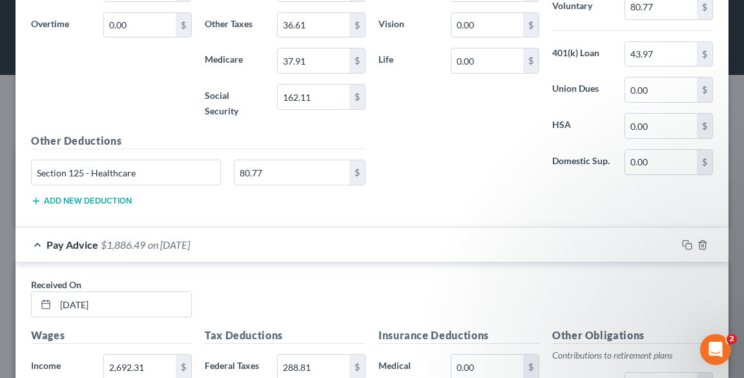
scroll to position [5166, 0]
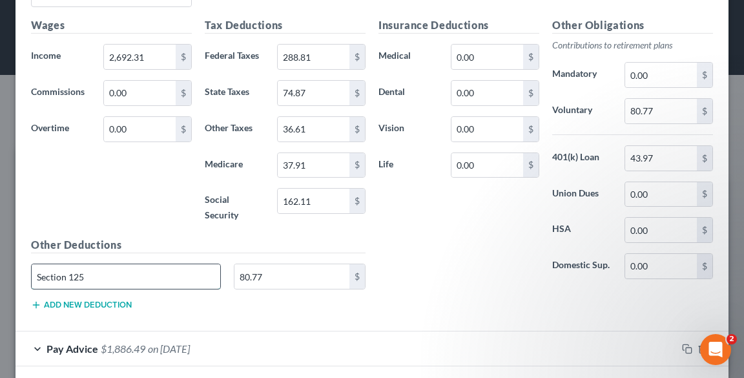
click at [140, 264] on input "Section 125" at bounding box center [126, 276] width 189 height 25
paste input "- Healthcare"
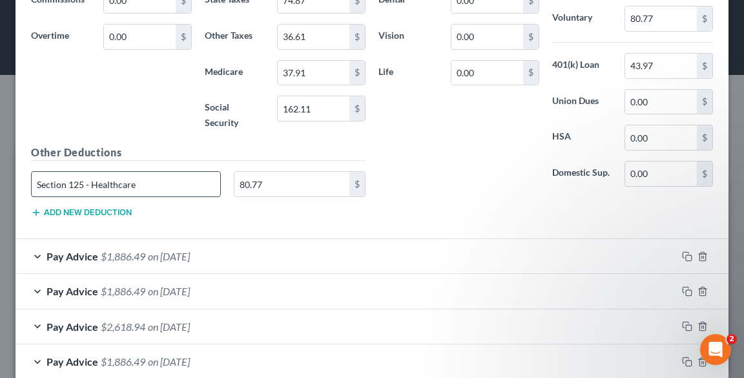
scroll to position [5372, 0]
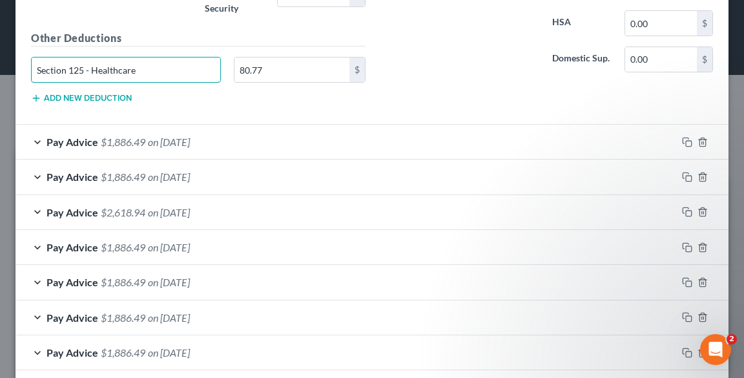
type input "Section 125 - Healthcare"
click at [101, 136] on span "$1,886.49" at bounding box center [123, 142] width 45 height 12
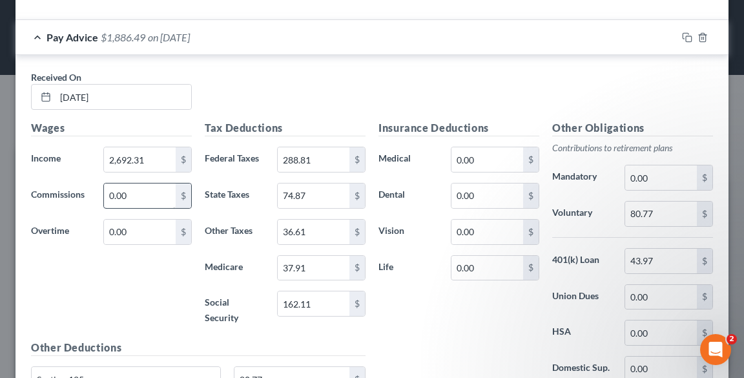
scroll to position [5631, 0]
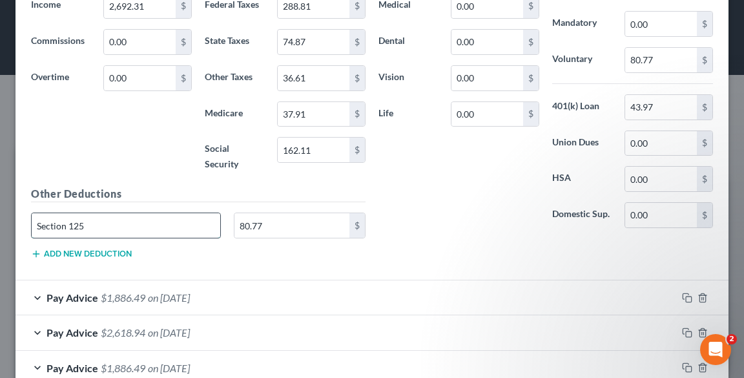
click at [118, 213] on input "Section 125" at bounding box center [126, 225] width 189 height 25
paste input "- Healthcare"
type input "Section 125 - Healthcare"
click at [134, 291] on span "$1,886.49" at bounding box center [123, 297] width 45 height 12
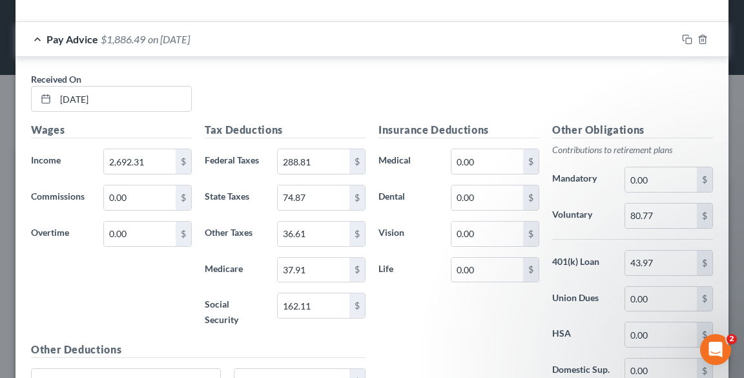
scroll to position [6096, 0]
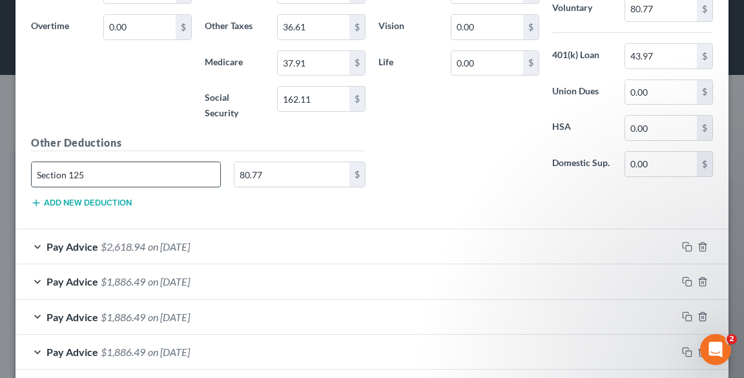
click at [107, 162] on input "Section 125" at bounding box center [126, 174] width 189 height 25
paste input "- Healthcare"
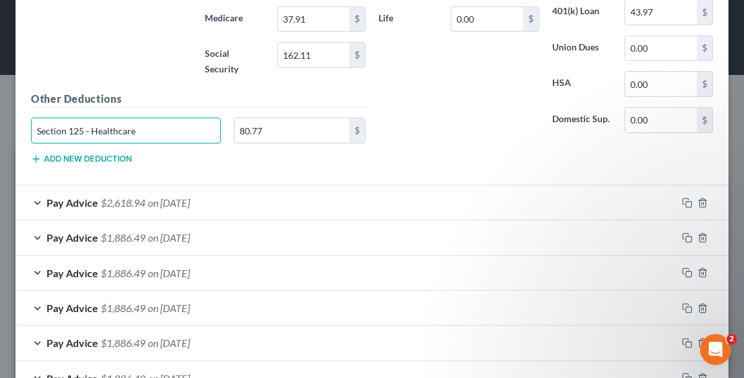
scroll to position [6199, 0]
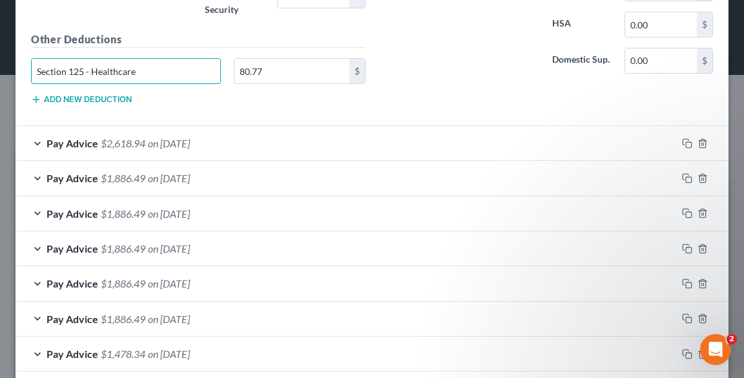
type input "Section 125 - Healthcare"
click at [92, 137] on span "Pay Advice" at bounding box center [72, 143] width 52 height 12
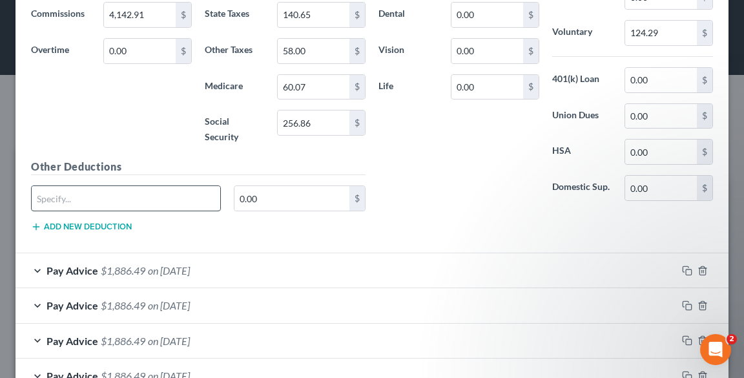
scroll to position [6561, 0]
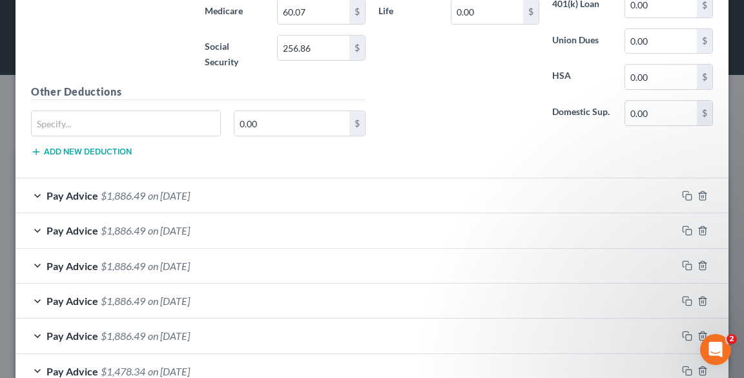
click at [120, 189] on span "$1,886.49" at bounding box center [123, 195] width 45 height 12
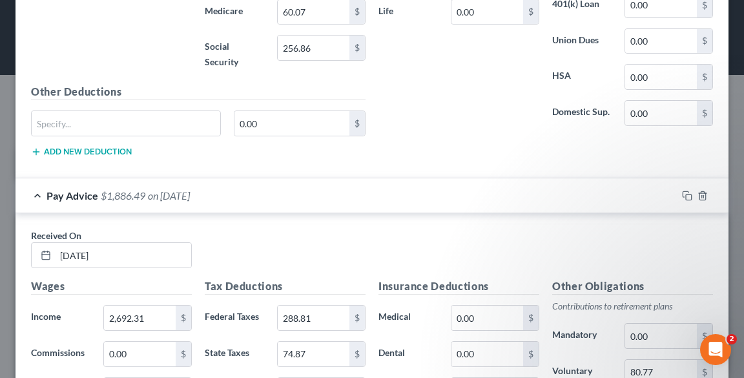
scroll to position [6819, 0]
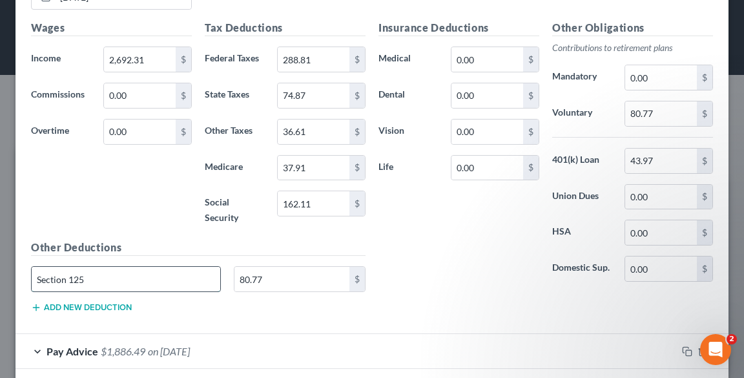
click at [169, 267] on input "Section 125" at bounding box center [126, 279] width 189 height 25
paste input "- Healthcare"
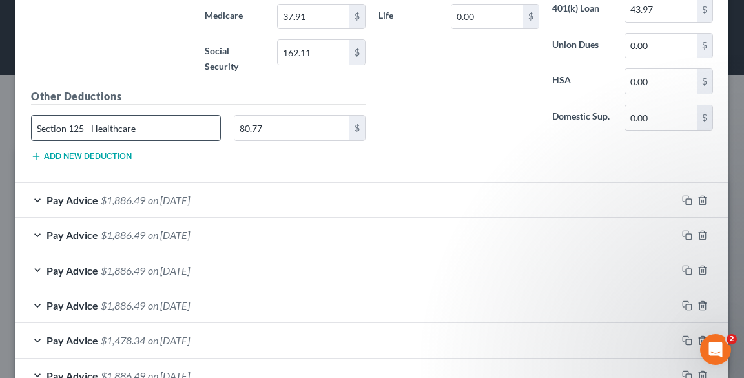
scroll to position [7025, 0]
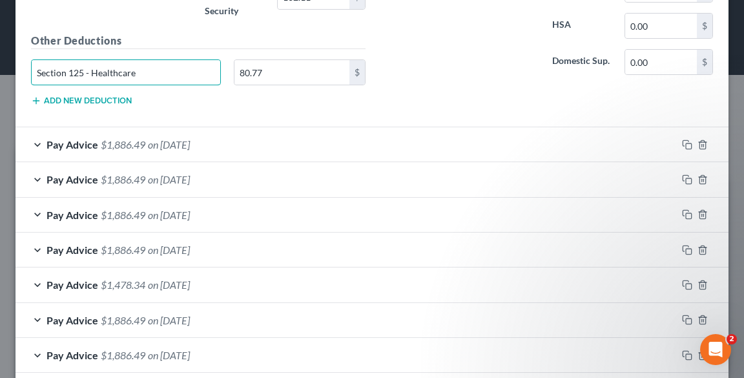
type input "Section 125 - Healthcare"
click at [136, 138] on span "$1,886.49" at bounding box center [123, 144] width 45 height 12
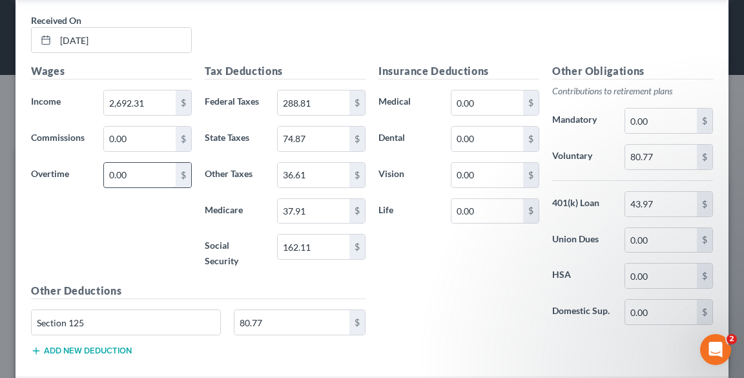
scroll to position [7284, 0]
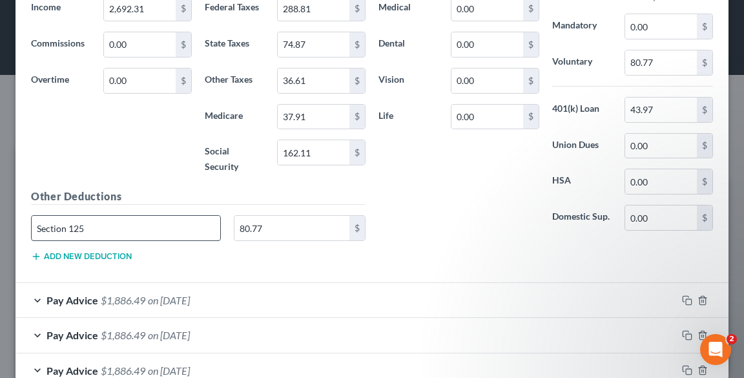
click at [124, 216] on input "Section 125" at bounding box center [126, 228] width 189 height 25
paste input "- Healthcare"
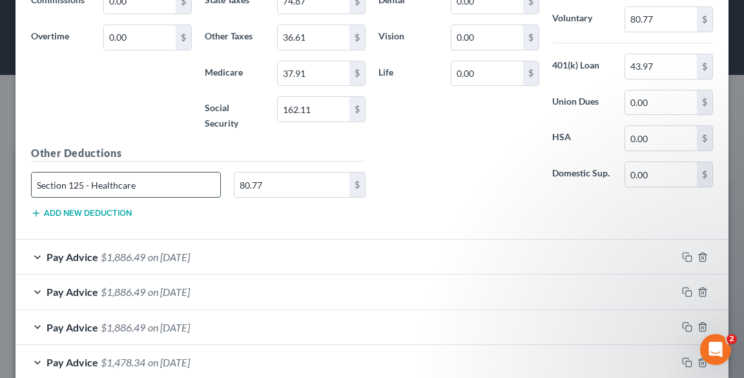
scroll to position [7387, 0]
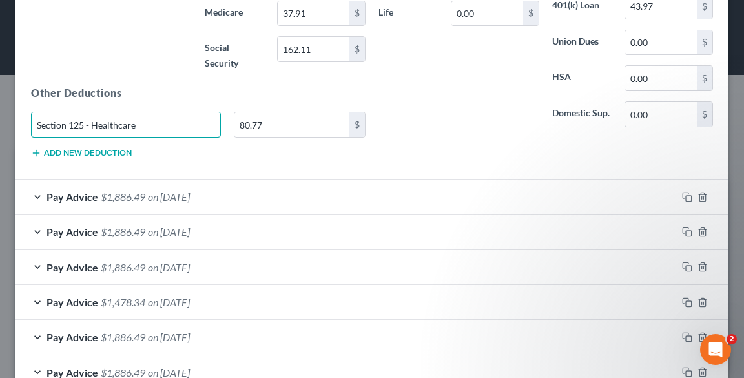
type input "Section 125 - Healthcare"
click at [120, 190] on span "$1,886.49" at bounding box center [123, 196] width 45 height 12
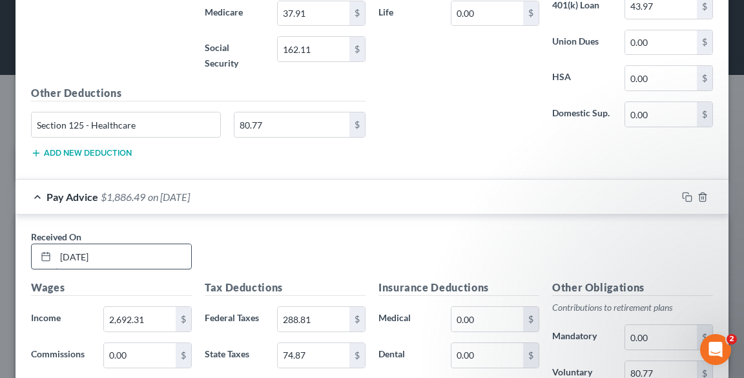
scroll to position [7749, 0]
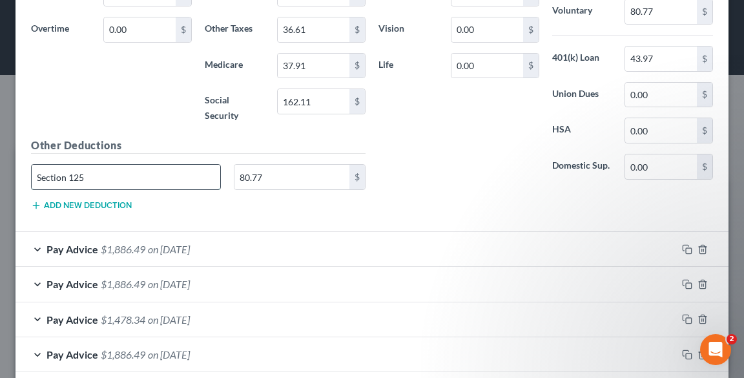
click at [129, 165] on input "Section 125" at bounding box center [126, 177] width 189 height 25
paste input "- Healthcare"
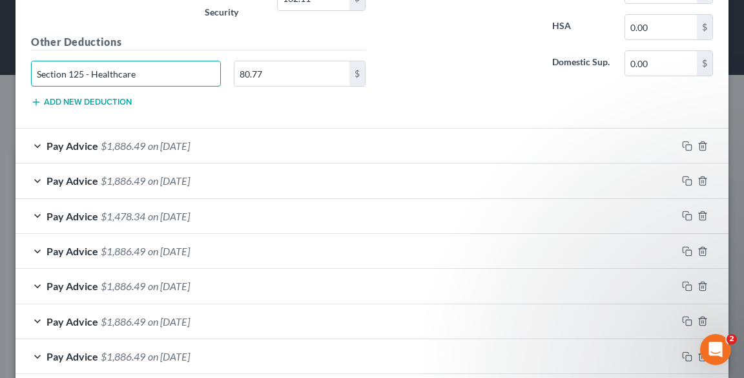
type input "Section 125 - Healthcare"
click at [108, 139] on span "$1,886.49" at bounding box center [123, 145] width 45 height 12
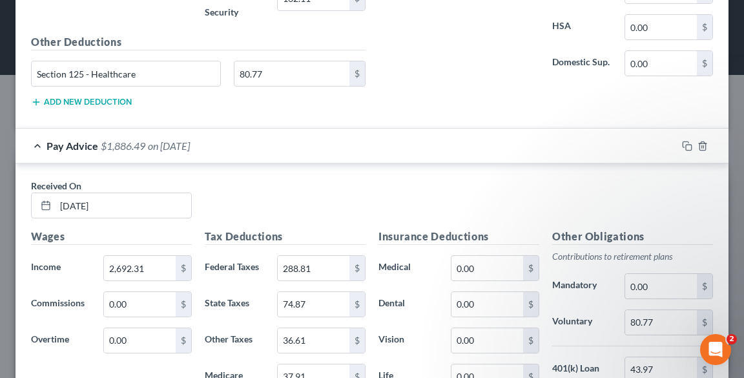
scroll to position [8214, 0]
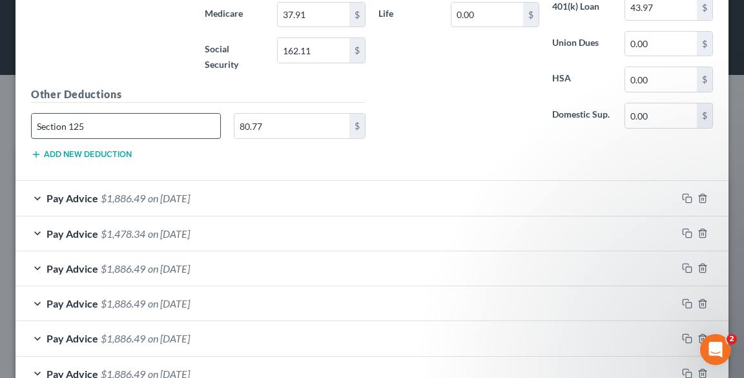
click at [119, 114] on input "Section 125" at bounding box center [126, 126] width 189 height 25
paste input "- Healthcare"
type input "Section 125 - Healthcare"
click at [139, 192] on span "$1,886.49" at bounding box center [123, 198] width 45 height 12
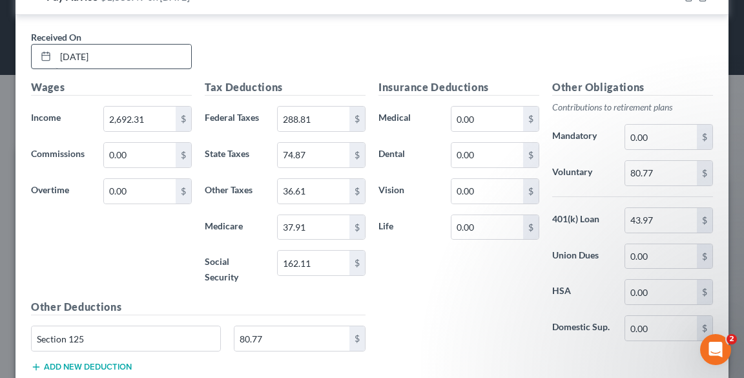
scroll to position [8420, 0]
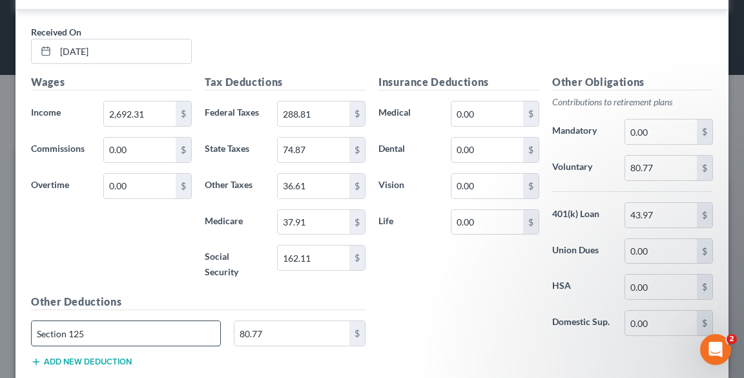
click at [139, 321] on input "Section 125" at bounding box center [126, 333] width 189 height 25
paste input "- Healthcare"
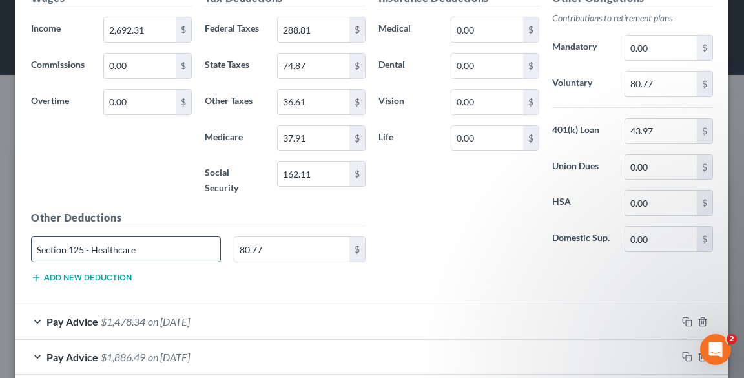
scroll to position [8678, 0]
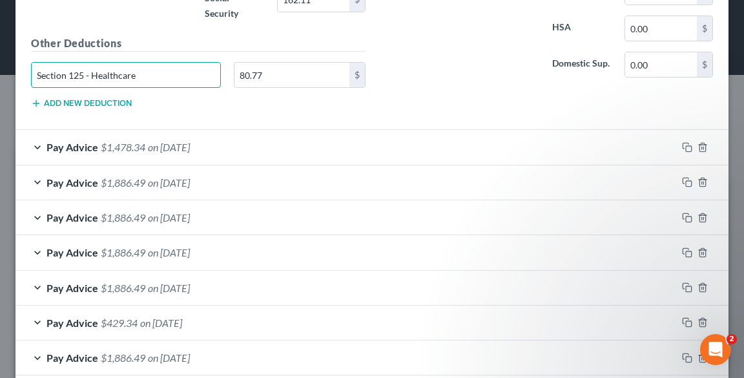
type input "Section 125 - Healthcare"
click at [119, 130] on div "Pay Advice $1,478.34 on [DATE]" at bounding box center [345, 147] width 661 height 34
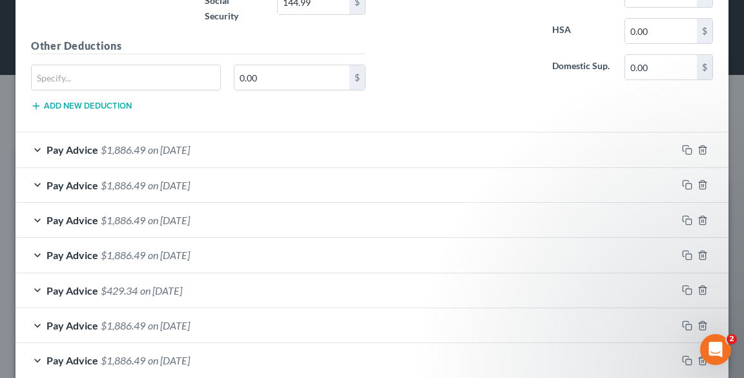
scroll to position [9092, 0]
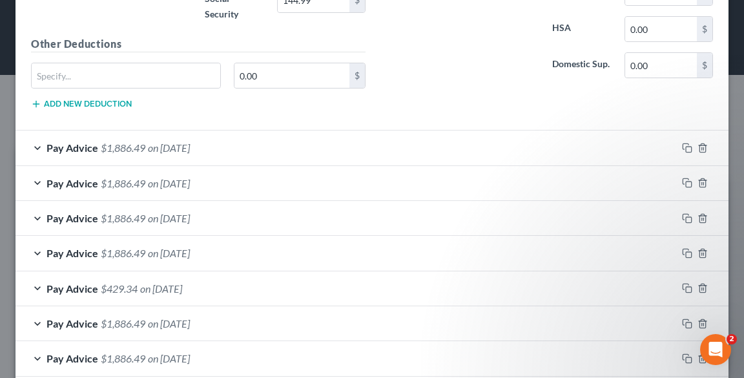
click at [129, 141] on span "$1,886.49" at bounding box center [123, 147] width 45 height 12
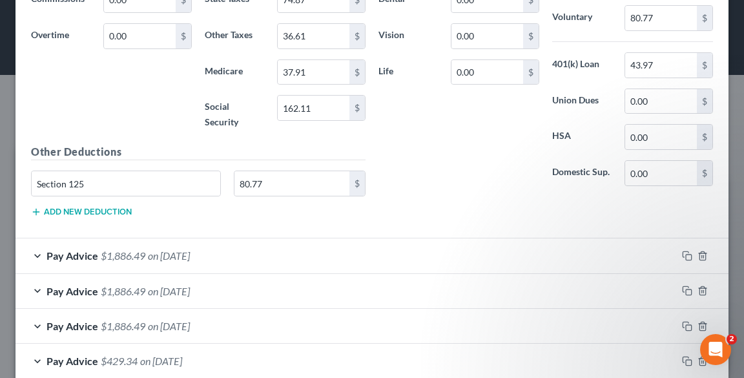
scroll to position [9402, 0]
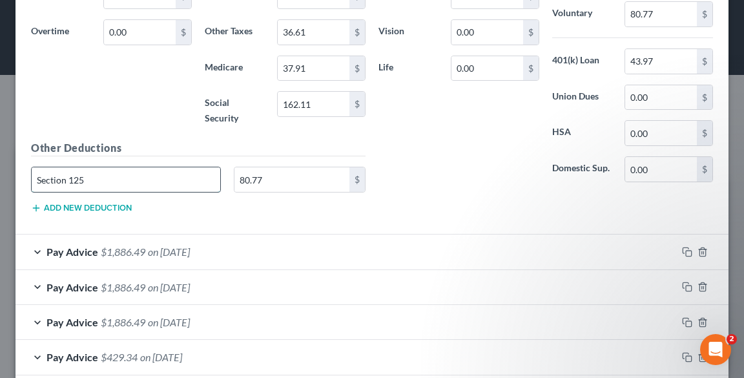
click at [142, 167] on input "Section 125" at bounding box center [126, 179] width 189 height 25
paste input "- Healthcare"
type input "Section 125 - Healthcare"
click at [150, 245] on span "on [DATE]" at bounding box center [169, 251] width 42 height 12
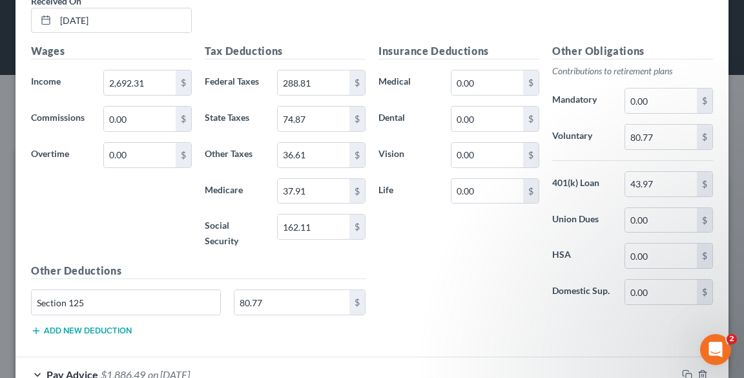
scroll to position [9815, 0]
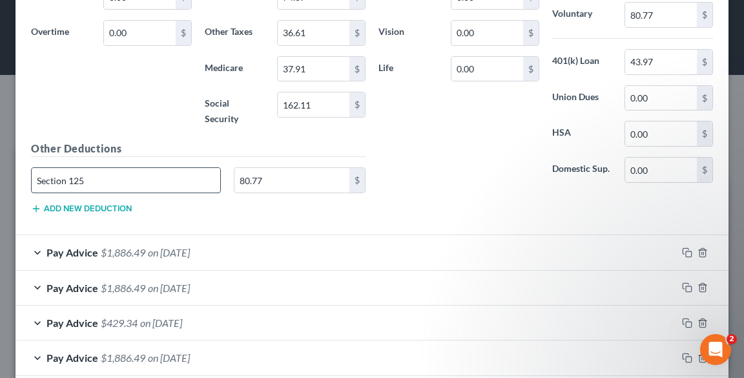
click at [121, 168] on input "Section 125" at bounding box center [126, 180] width 189 height 25
paste input "- Healthcare"
type input "Section 125 - Healthcare"
click at [139, 246] on span "$1,886.49" at bounding box center [123, 252] width 45 height 12
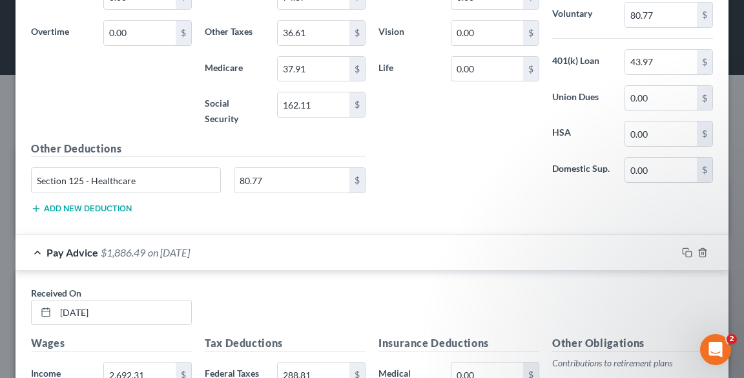
scroll to position [10125, 0]
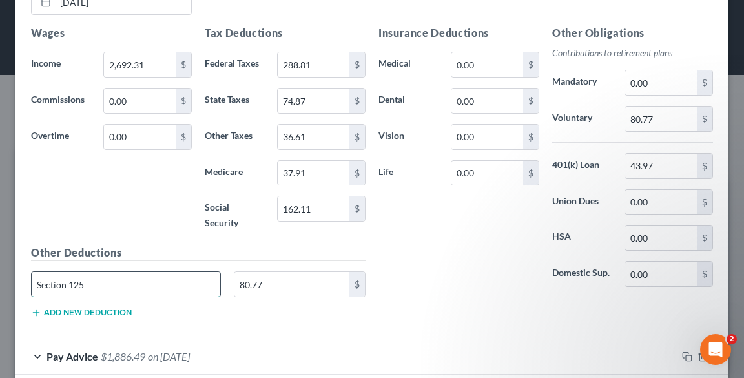
click at [175, 272] on input "Section 125" at bounding box center [126, 284] width 189 height 25
paste input "- Healthcare"
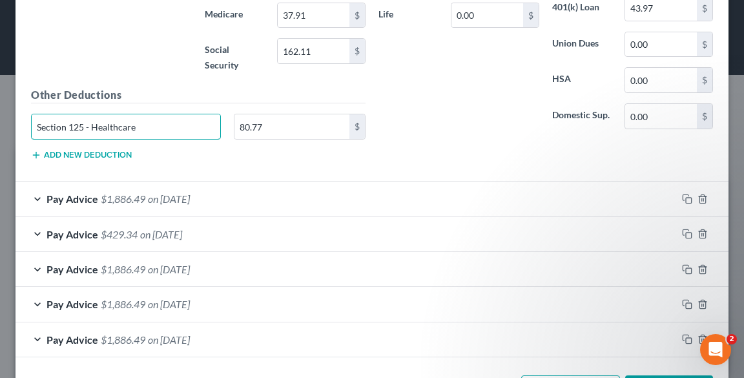
scroll to position [10283, 0]
type input "Section 125 - Healthcare"
click at [138, 192] on span "$1,886.49" at bounding box center [123, 198] width 45 height 12
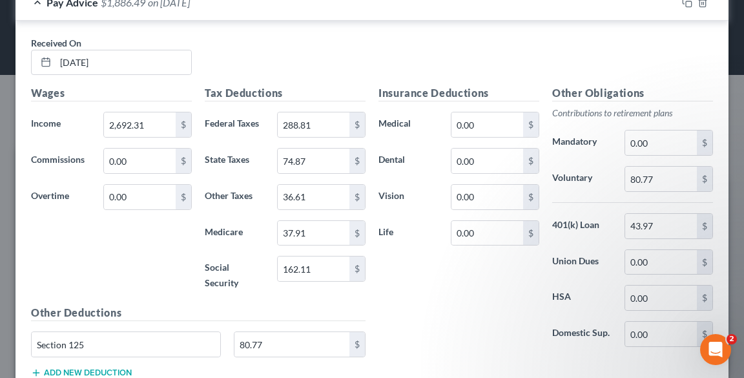
scroll to position [10645, 0]
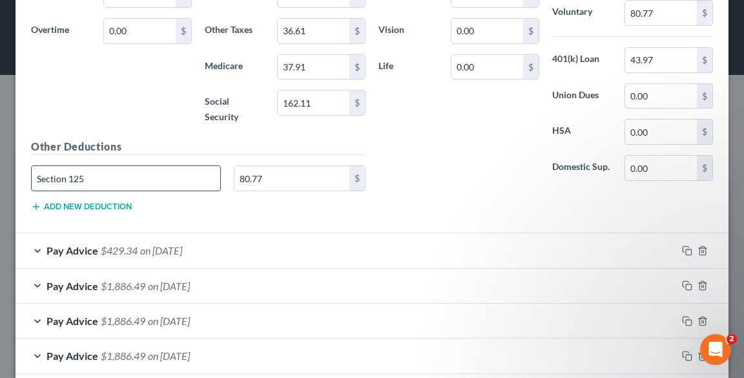
click at [144, 166] on input "Section 125" at bounding box center [126, 178] width 189 height 25
paste input "- Healthcare"
type input "Section 125 - Healthcare"
click at [150, 244] on span "on [DATE]" at bounding box center [161, 250] width 42 height 12
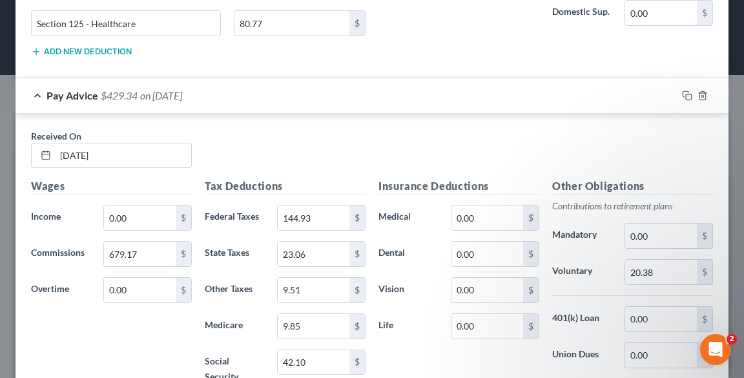
scroll to position [11006, 0]
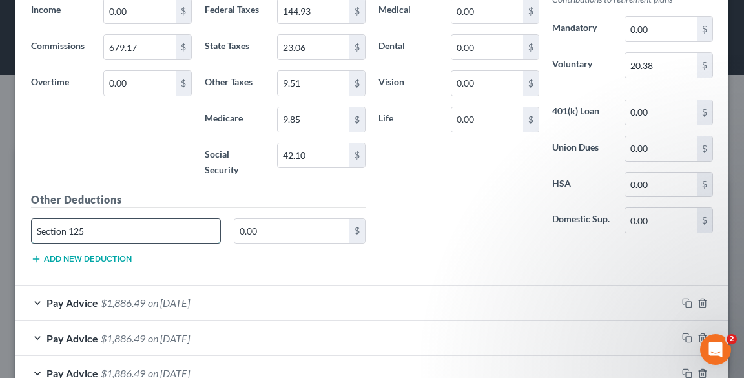
click at [132, 219] on input "Section 125" at bounding box center [126, 231] width 189 height 25
paste input "- Healthcare"
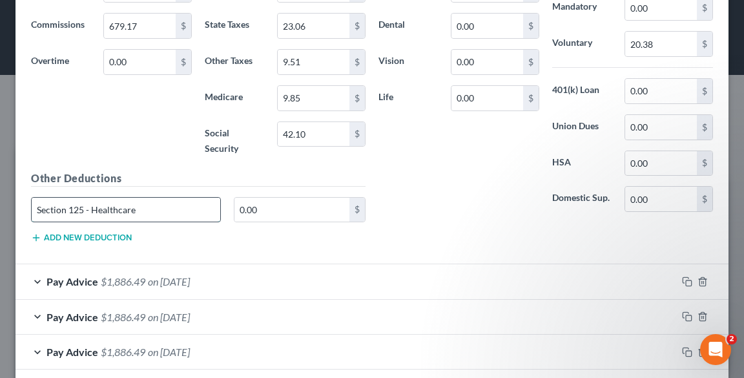
scroll to position [11037, 0]
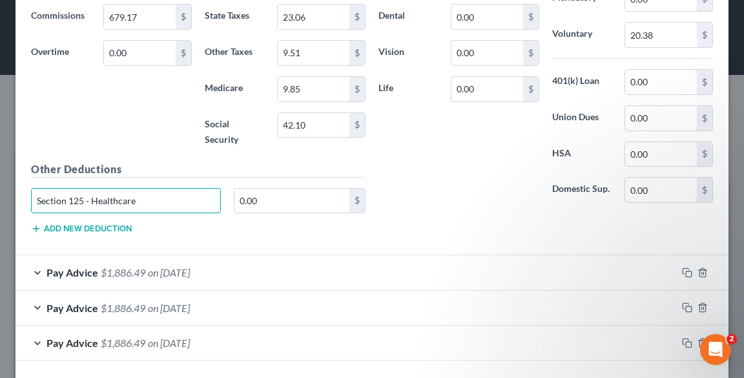
type input "Section 125 - Healthcare"
click at [143, 266] on span "$1,886.49" at bounding box center [123, 272] width 45 height 12
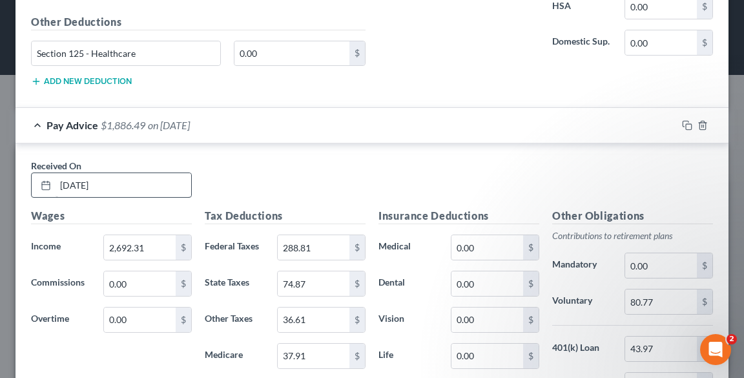
scroll to position [11347, 0]
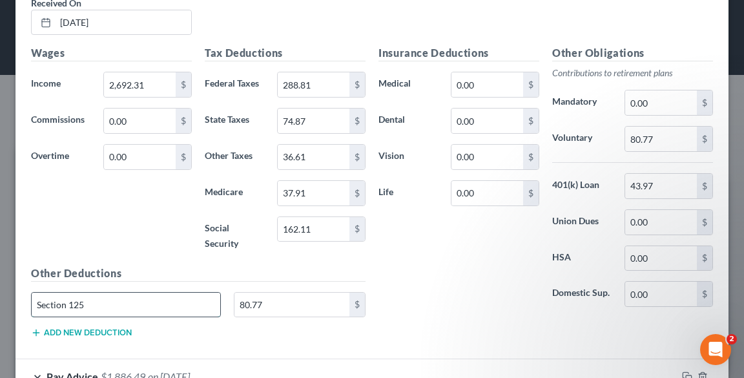
click at [154, 293] on input "Section 125" at bounding box center [126, 305] width 189 height 25
paste input "- Healthcare"
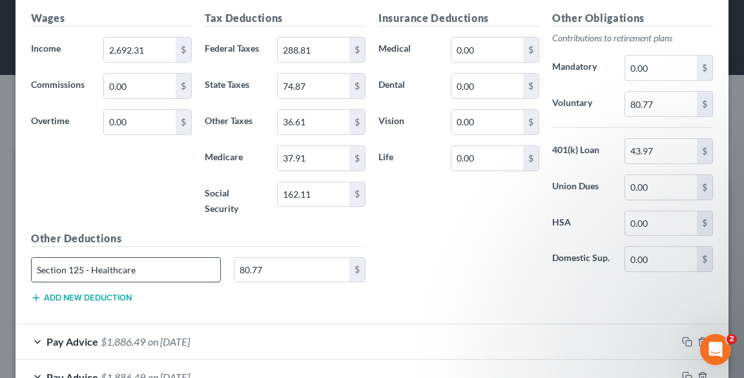
scroll to position [11414, 0]
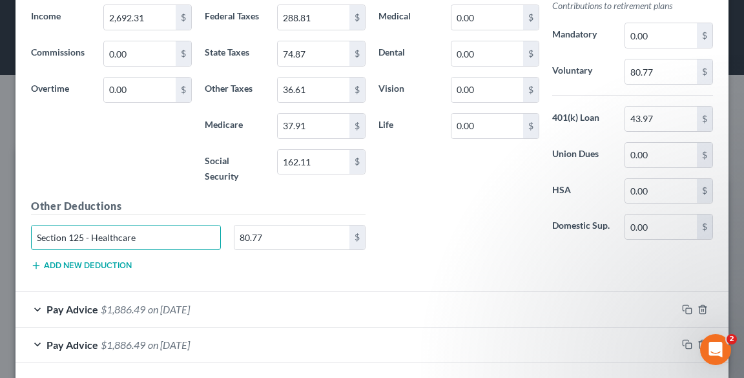
type input "Section 125 - Healthcare"
click at [152, 303] on span "on [DATE]" at bounding box center [169, 309] width 42 height 12
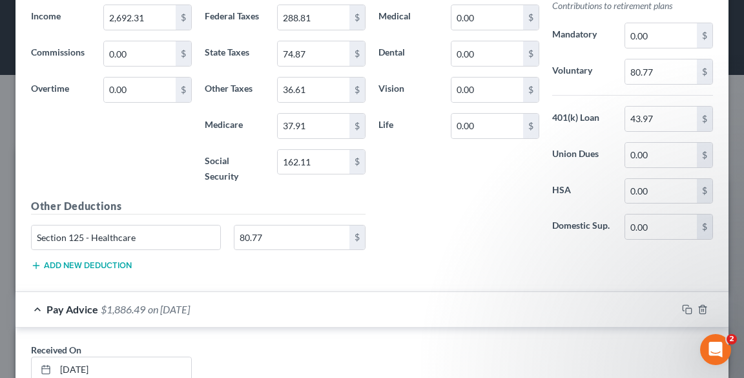
scroll to position [11724, 0]
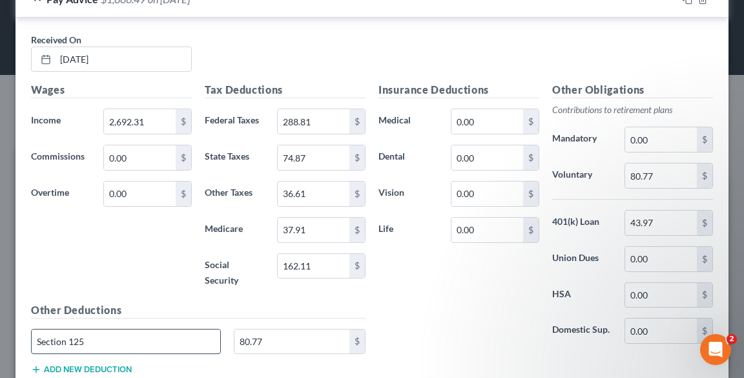
click at [148, 329] on input "Section 125" at bounding box center [126, 341] width 189 height 25
paste input "- Healthcare"
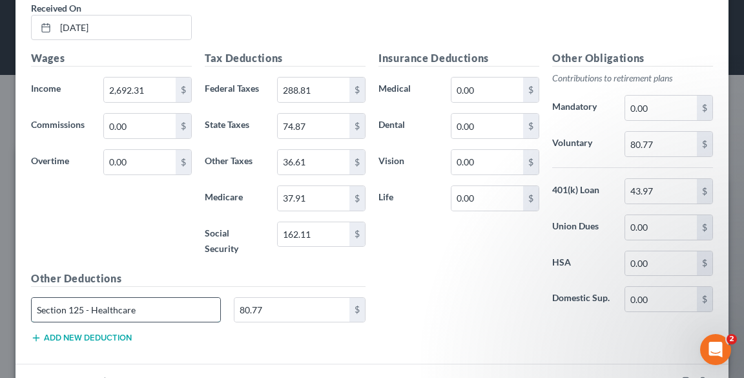
scroll to position [11791, 0]
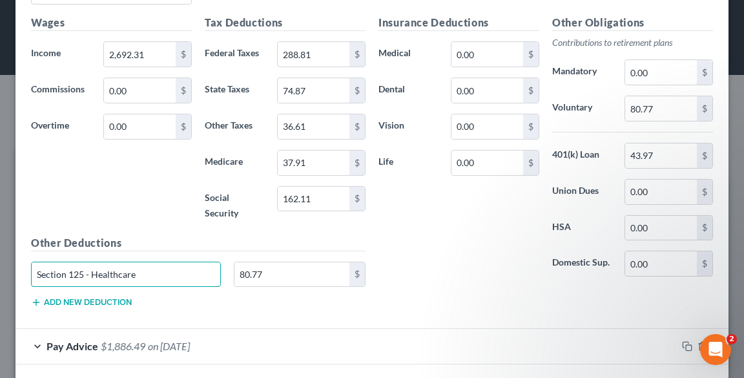
type input "Section 125 - Healthcare"
click at [153, 340] on span "on [DATE]" at bounding box center [169, 346] width 42 height 12
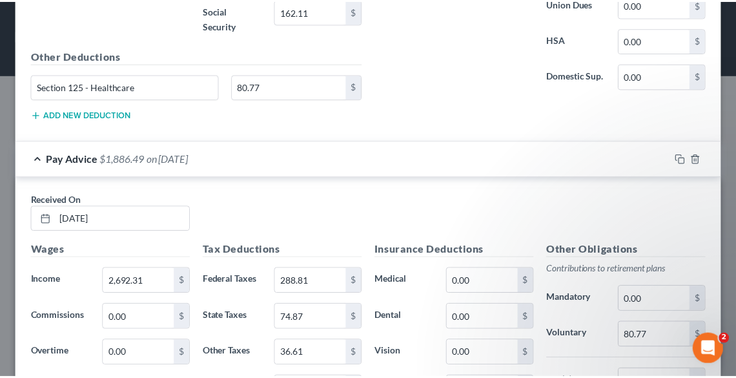
scroll to position [12152, 0]
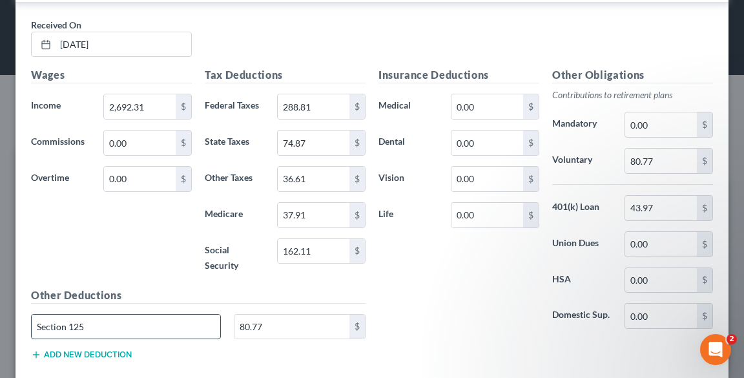
click at [180, 314] on input "Section 125" at bounding box center [126, 326] width 189 height 25
paste input "- Healthcare"
type input "Section 125 - Healthcare"
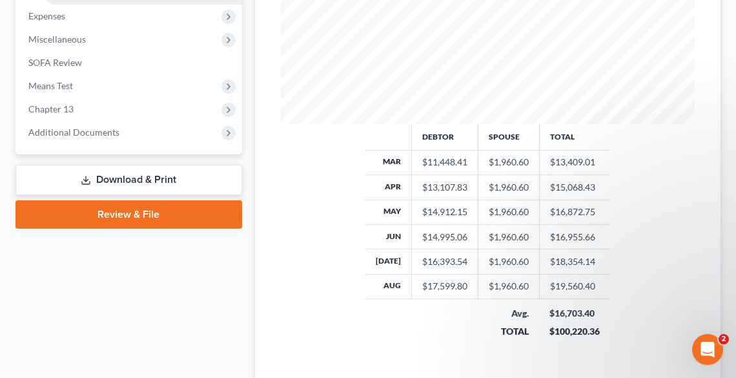
scroll to position [541, 0]
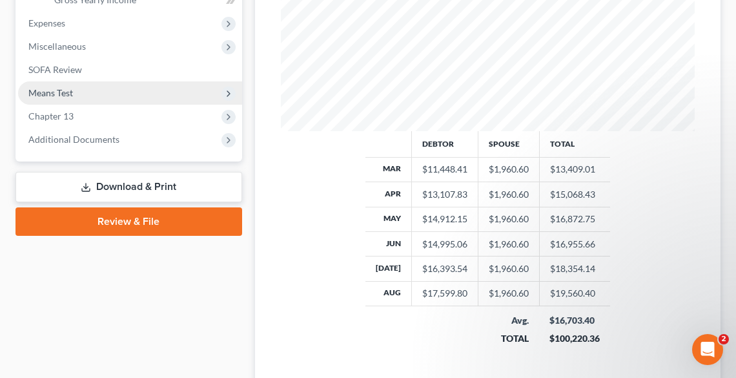
click at [72, 98] on span "Means Test" at bounding box center [130, 92] width 224 height 23
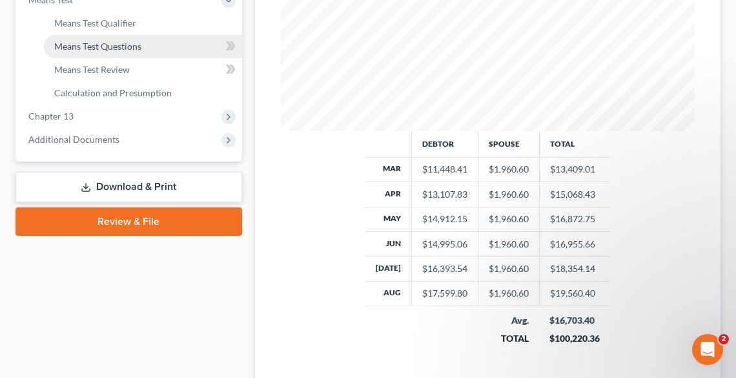
click at [79, 42] on span "Means Test Questions" at bounding box center [97, 46] width 87 height 11
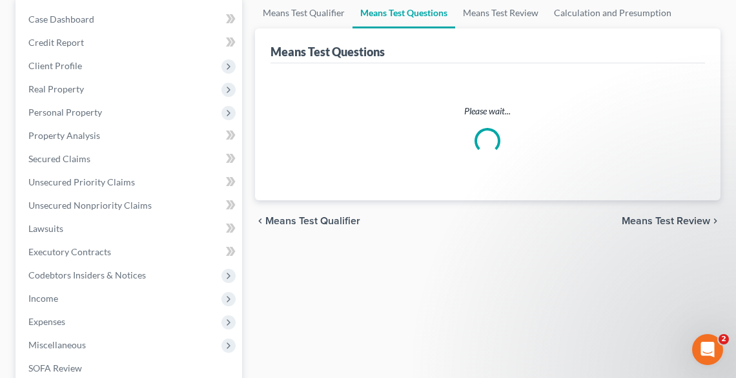
scroll to position [362, 0]
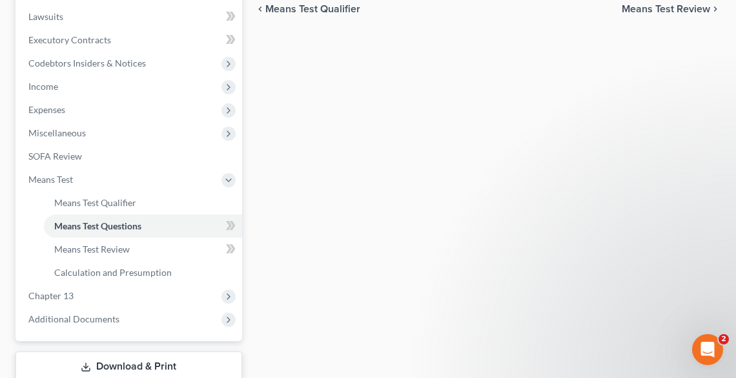
select select "4"
select select "0"
select select "60"
select select "1"
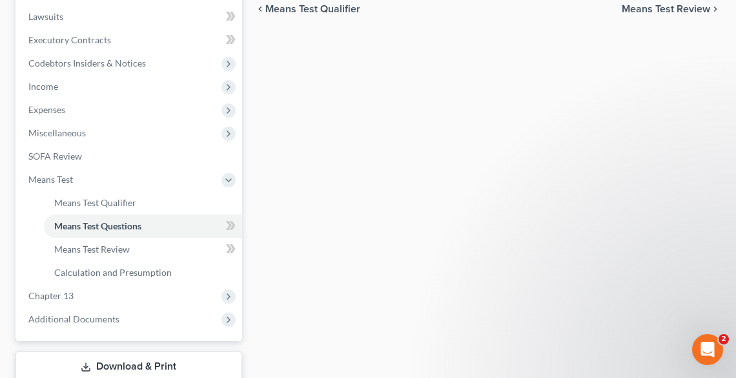
select select "60"
select select "1"
select select "60"
select select "2"
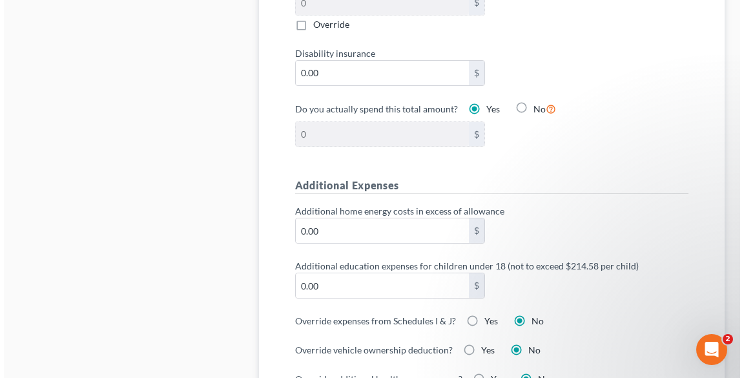
scroll to position [981, 0]
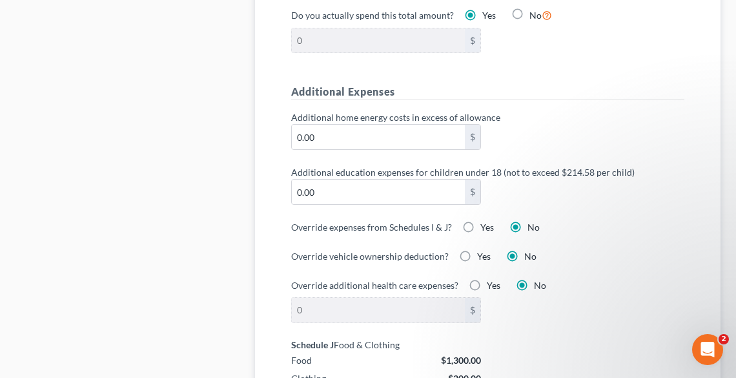
click at [480, 222] on label "Yes" at bounding box center [487, 227] width 14 height 13
click at [486, 222] on input "Yes" at bounding box center [490, 225] width 8 height 8
radio input "true"
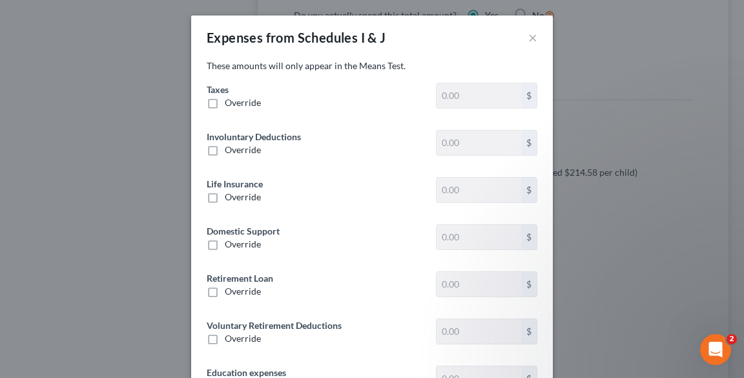
type input "3,775.45"
type input "0"
type input "84.93"
type input "0"
type input "146.56"
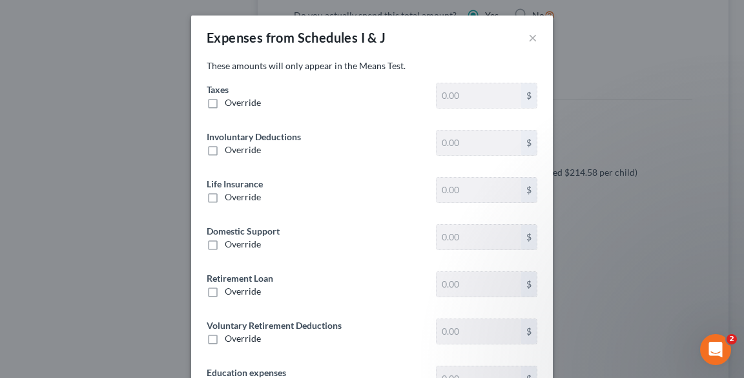
type input "638.34"
type input "0"
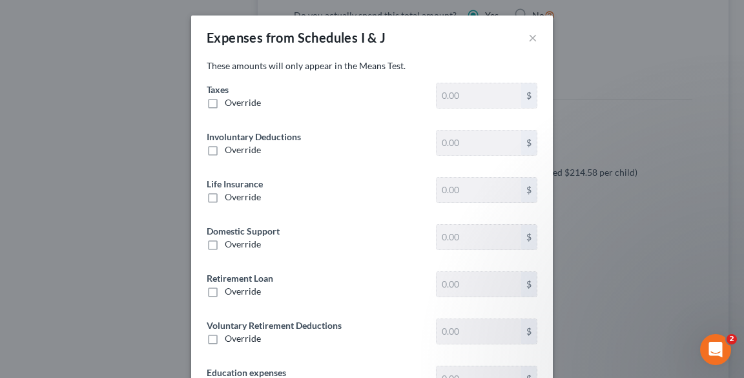
type input "0"
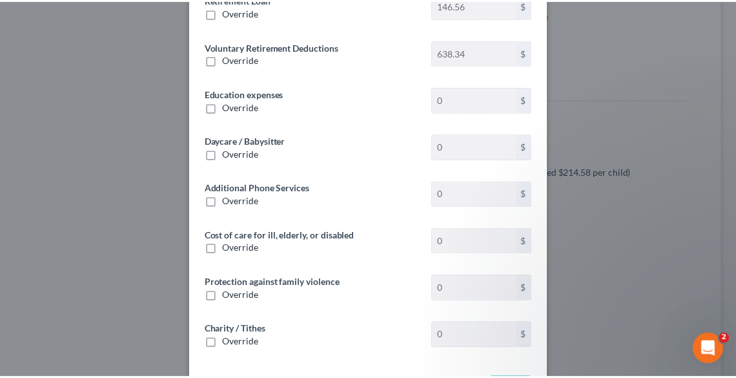
scroll to position [330, 0]
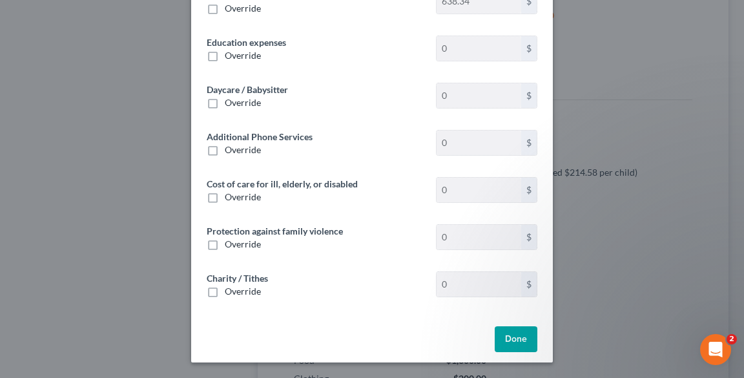
click at [520, 341] on button "Done" at bounding box center [516, 339] width 43 height 26
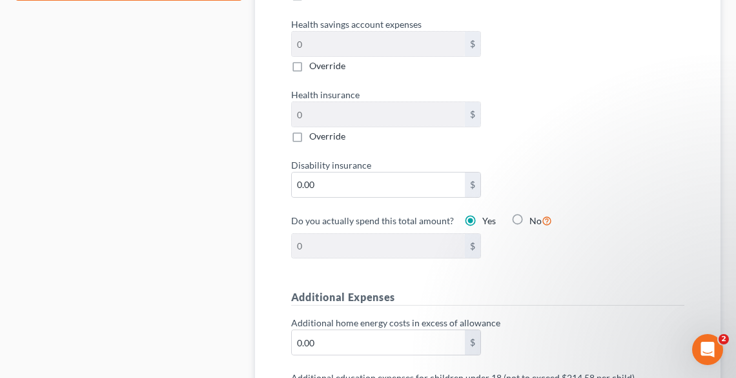
scroll to position [775, 0]
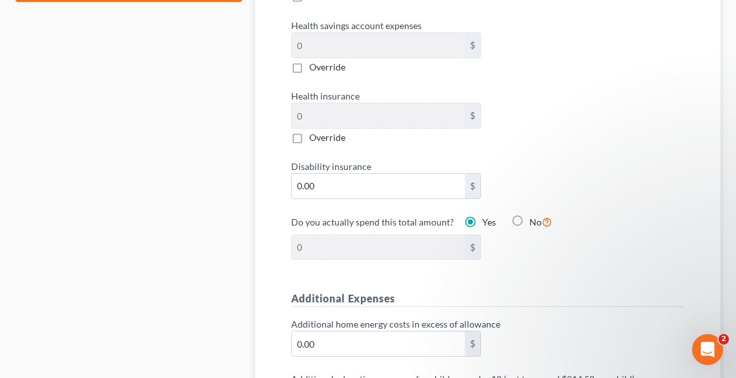
click at [309, 63] on label "Override" at bounding box center [327, 67] width 36 height 13
click at [314, 63] on input "Override" at bounding box center [318, 65] width 8 height 8
checkbox input "true"
click at [318, 45] on input "0.00" at bounding box center [379, 45] width 174 height 25
type input "4.00"
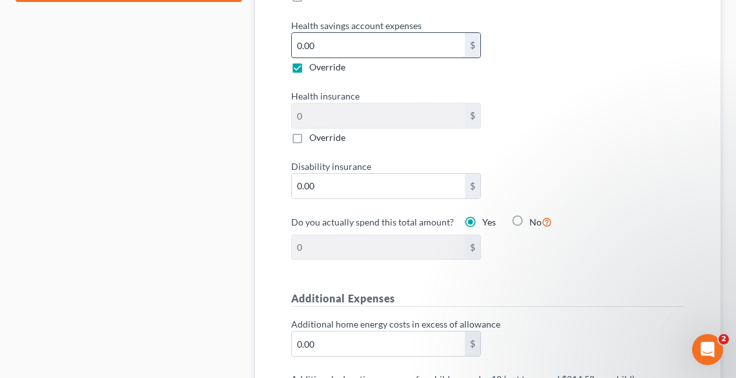
type input "4"
type input "46.00"
type input "46"
type input "460.00"
type input "460."
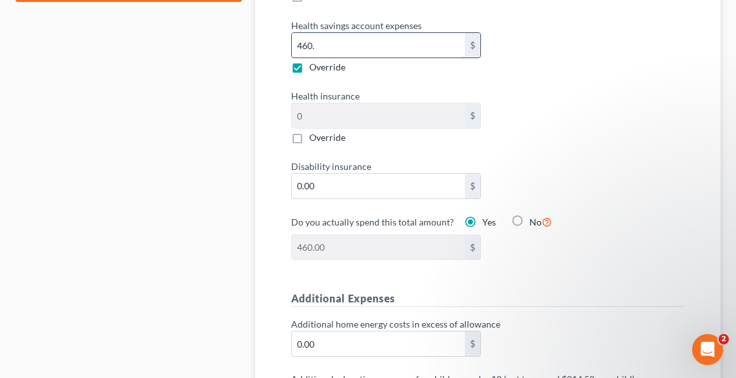
type input "460.20"
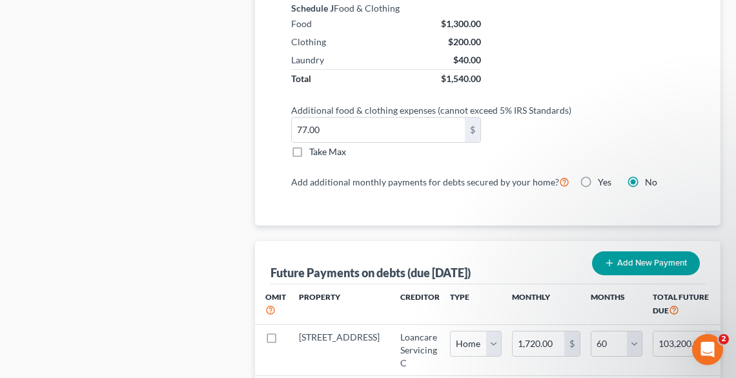
scroll to position [1395, 0]
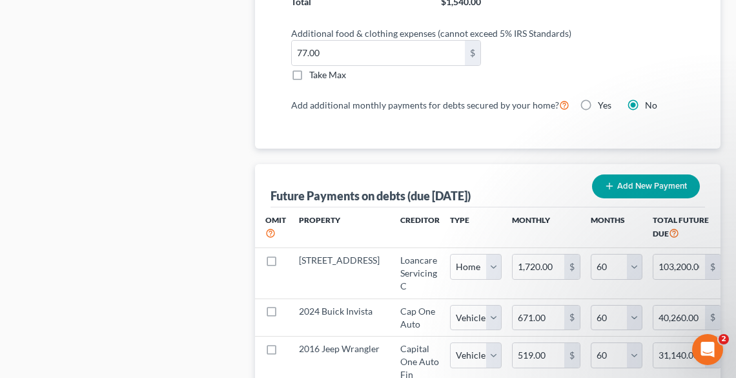
type input "460.20"
click at [309, 72] on label "Take Max" at bounding box center [327, 74] width 37 height 13
click at [314, 72] on input "Take Max" at bounding box center [318, 72] width 8 height 8
checkbox input "true"
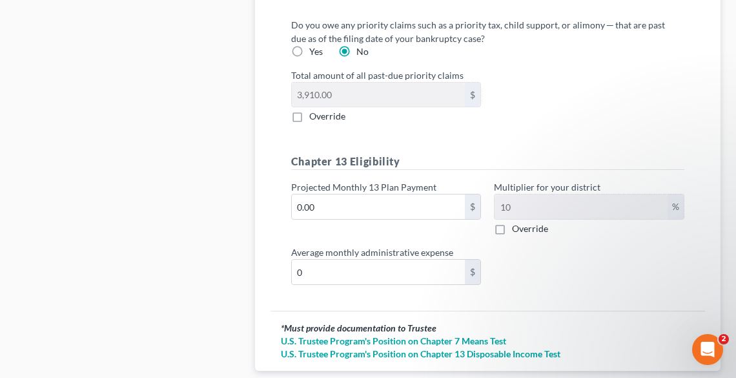
scroll to position [1808, 0]
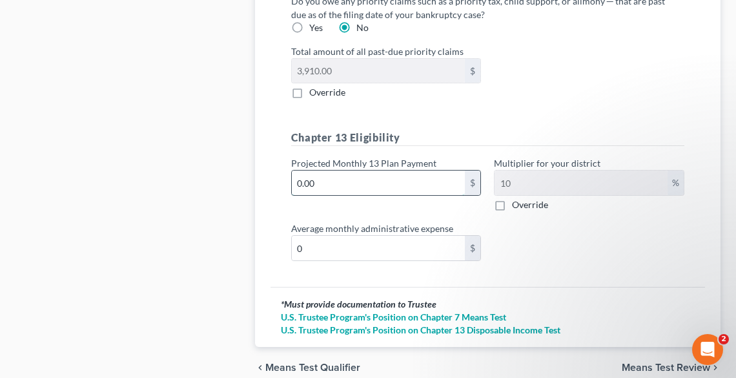
click at [390, 184] on input "0.00" at bounding box center [379, 182] width 174 height 25
type input "2"
type input "0.20"
type input "20"
type input "2.00"
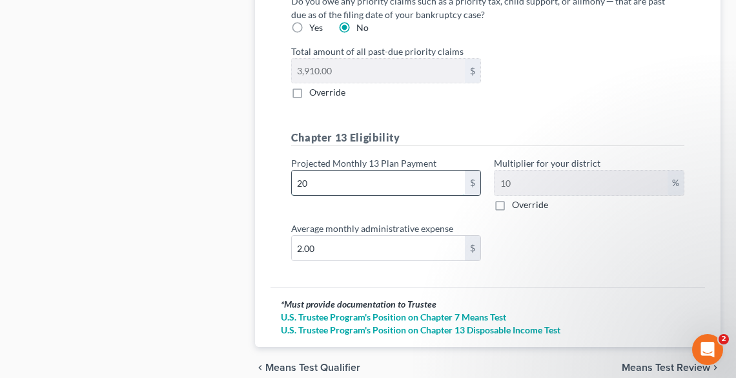
type input "200"
type input "20.00"
type input "2000"
type input "200.00"
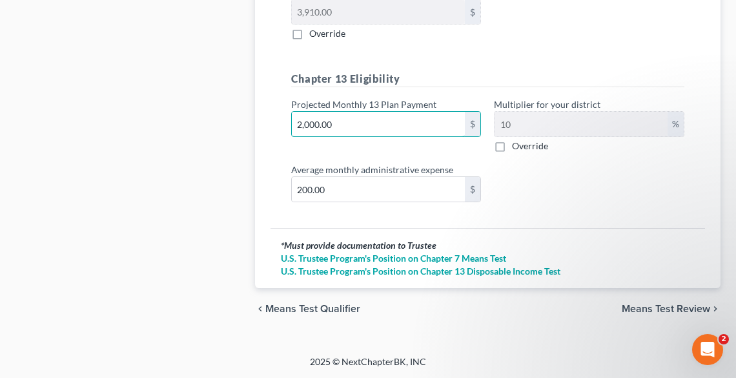
scroll to position [1869, 0]
click at [637, 309] on span "Means Test Review" at bounding box center [666, 308] width 88 height 10
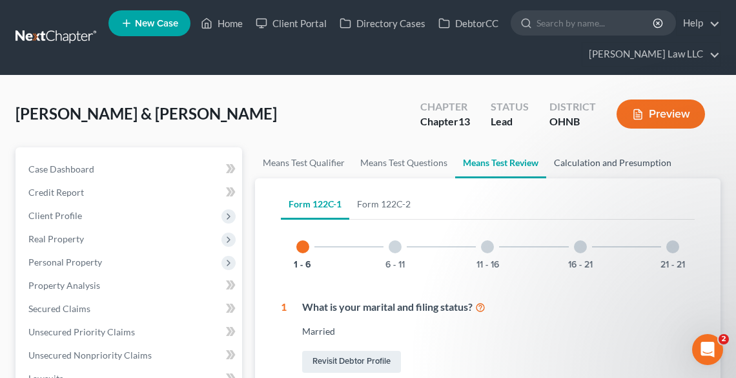
click at [646, 158] on link "Calculation and Presumption" at bounding box center [612, 162] width 133 height 31
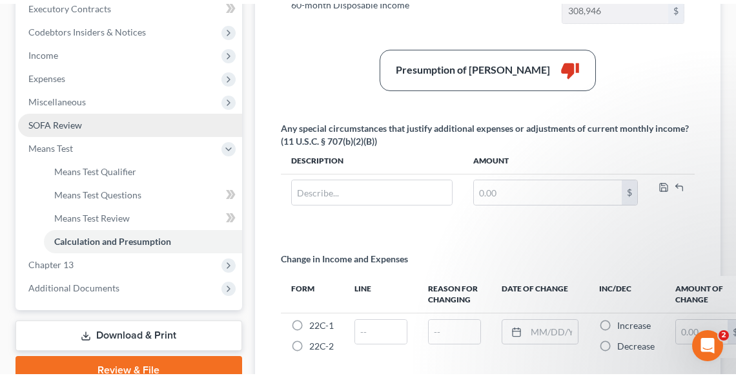
scroll to position [509, 0]
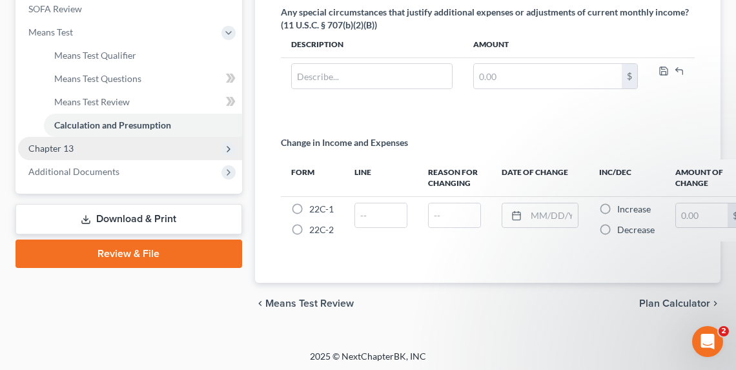
click at [65, 147] on span "Chapter 13" at bounding box center [50, 148] width 45 height 11
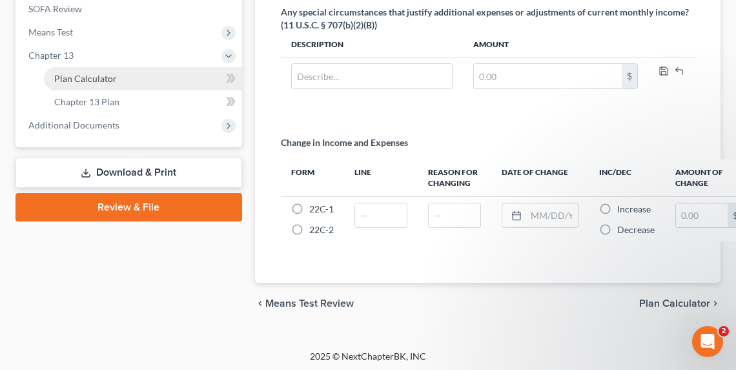
click at [99, 74] on span "Plan Calculator" at bounding box center [85, 78] width 63 height 11
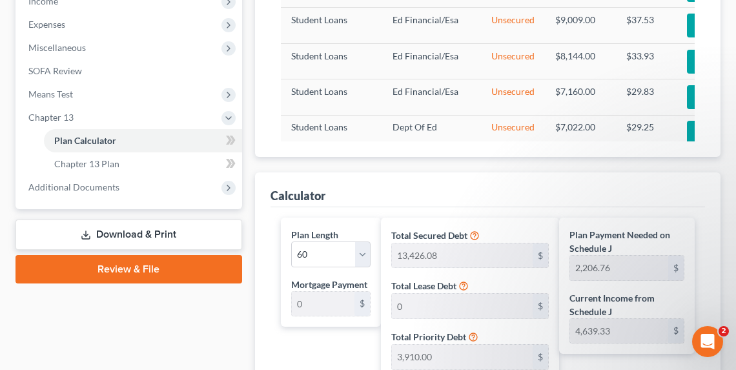
scroll to position [672, 0]
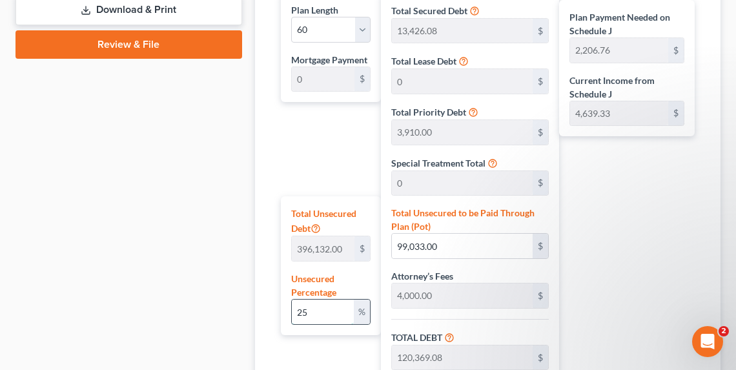
click at [331, 307] on input "25" at bounding box center [323, 312] width 62 height 25
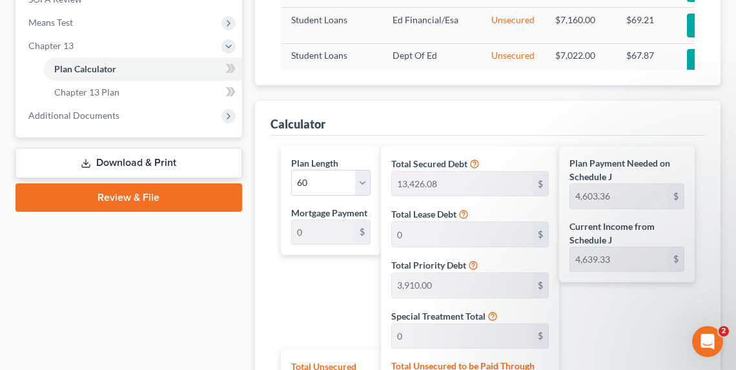
scroll to position [517, 0]
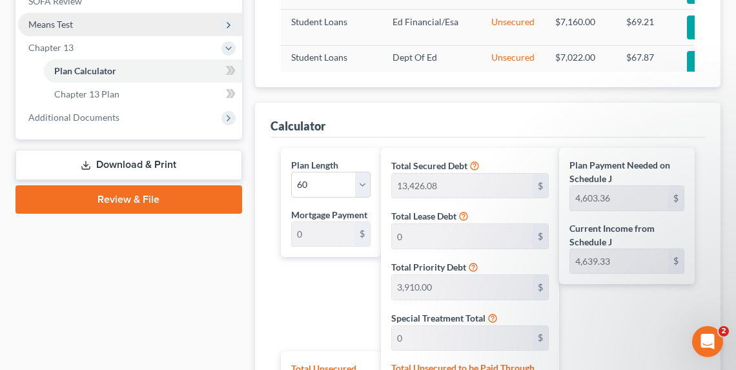
click at [59, 22] on span "Means Test" at bounding box center [50, 24] width 45 height 11
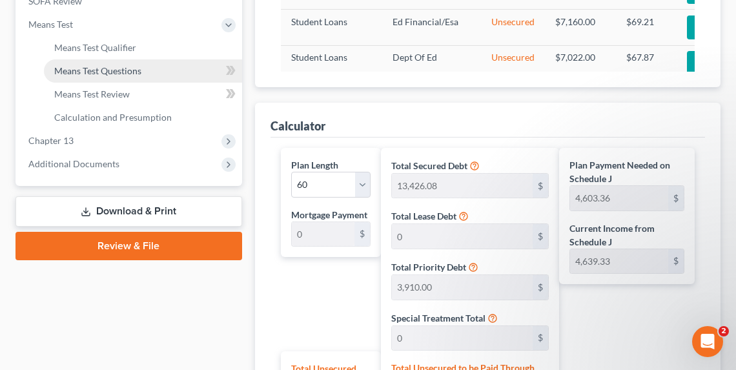
click at [76, 65] on span "Means Test Questions" at bounding box center [97, 70] width 87 height 11
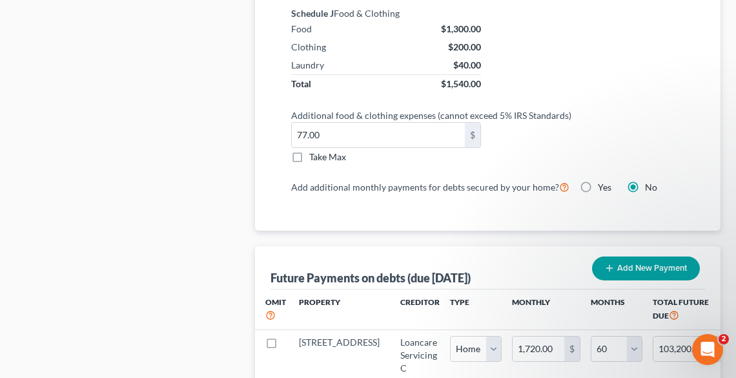
scroll to position [1869, 0]
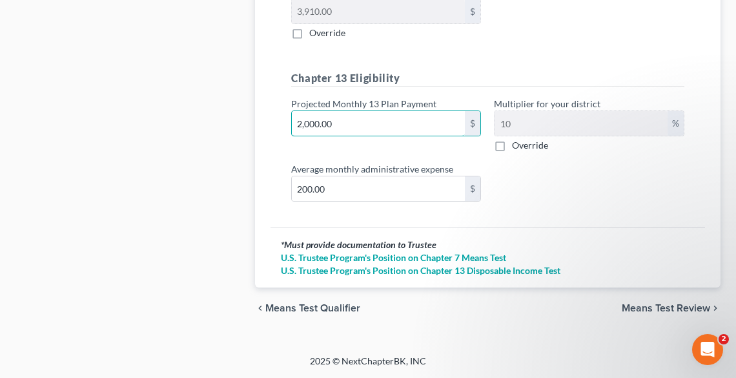
paste input "4,603.36"
click at [577, 204] on div "Chapter 13 Eligibility Projected Monthly 13 Plan Payment 4,603.36 $ Multiplier …" at bounding box center [488, 140] width 406 height 141
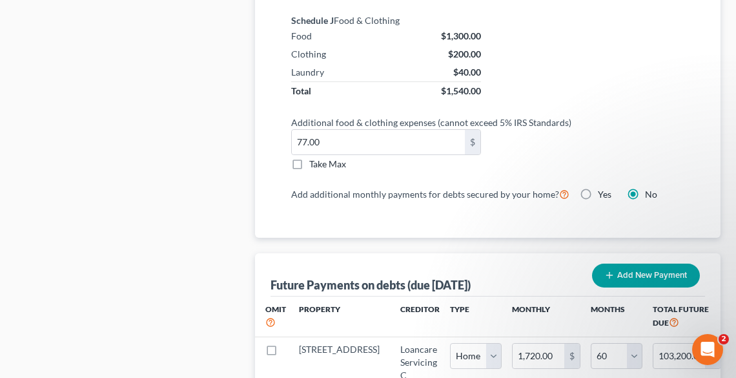
scroll to position [1301, 0]
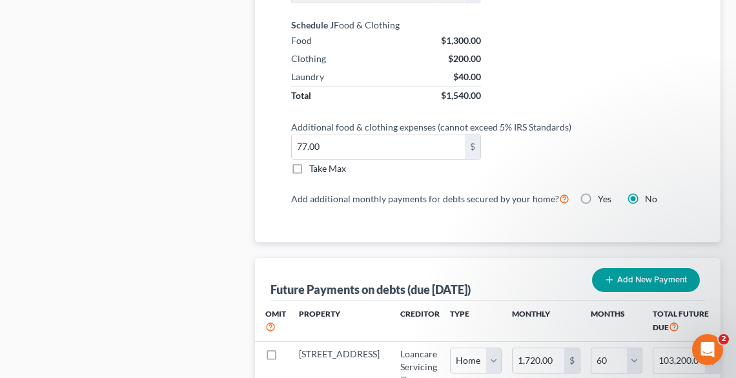
click at [309, 169] on label "Take Max" at bounding box center [327, 168] width 37 height 13
click at [314, 169] on input "Take Max" at bounding box center [318, 166] width 8 height 8
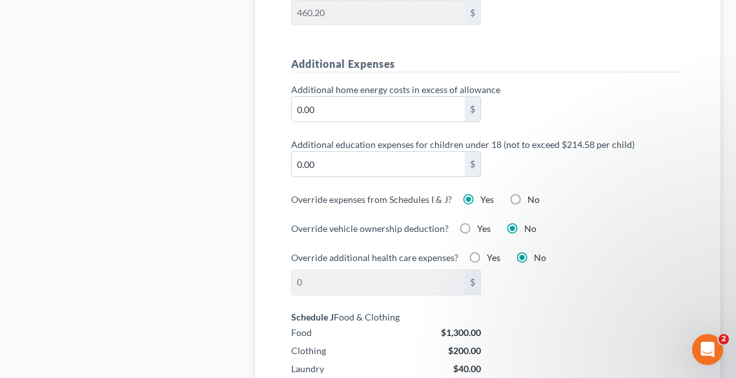
scroll to position [991, 0]
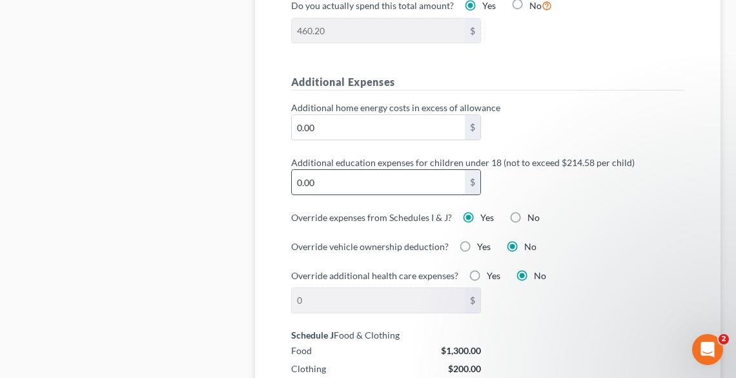
click at [324, 179] on input "0.00" at bounding box center [379, 182] width 174 height 25
click at [480, 211] on label "Yes" at bounding box center [487, 217] width 14 height 13
click at [486, 211] on input "Yes" at bounding box center [490, 215] width 8 height 8
click at [480, 212] on label "Yes" at bounding box center [487, 217] width 14 height 13
click at [486, 212] on input "Yes" at bounding box center [490, 215] width 8 height 8
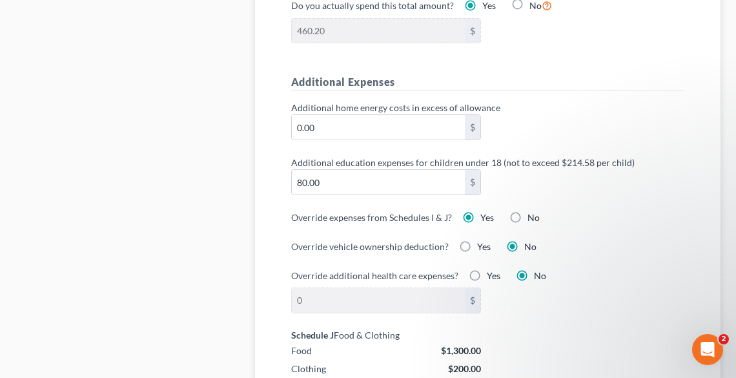
click at [528, 211] on label "No" at bounding box center [534, 217] width 12 height 13
click at [533, 211] on input "No" at bounding box center [537, 215] width 8 height 8
click at [480, 213] on label "Yes" at bounding box center [487, 217] width 14 height 13
click at [486, 213] on input "Yes" at bounding box center [490, 215] width 8 height 8
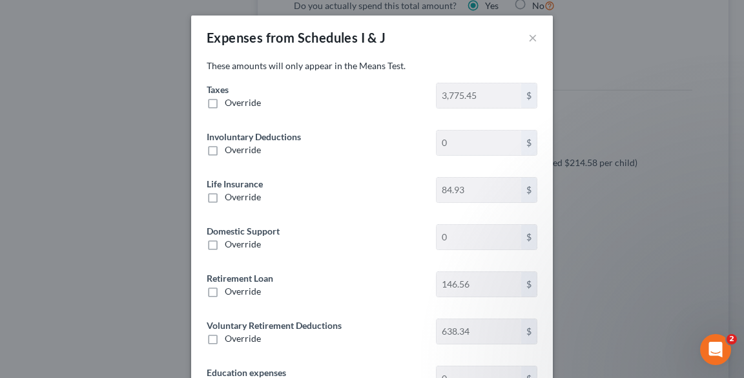
click at [237, 104] on span "Override" at bounding box center [243, 102] width 36 height 11
click at [237, 104] on input "Override" at bounding box center [234, 100] width 8 height 8
click at [486, 92] on input "0.00" at bounding box center [479, 95] width 85 height 25
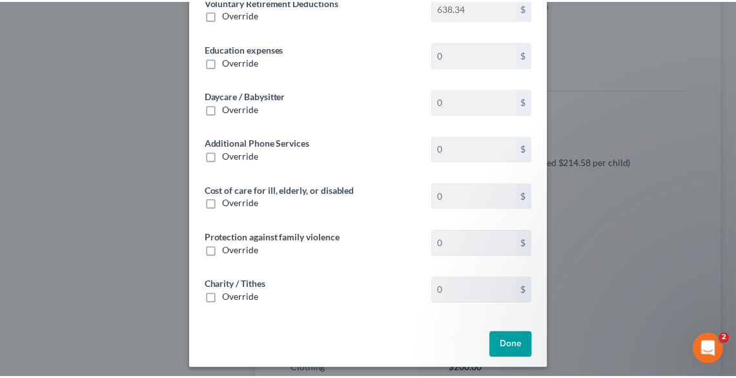
scroll to position [330, 0]
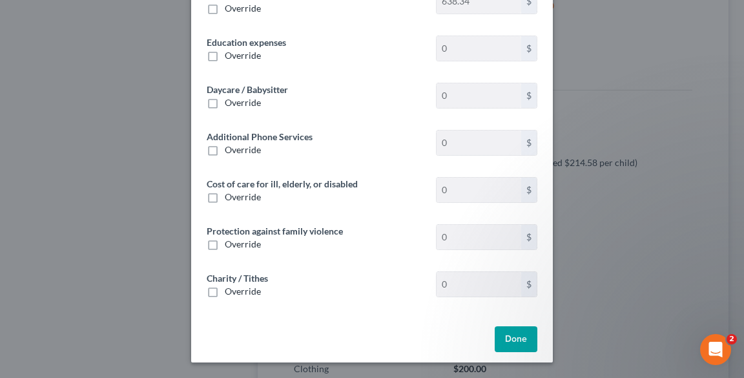
click at [515, 345] on button "Done" at bounding box center [516, 339] width 43 height 26
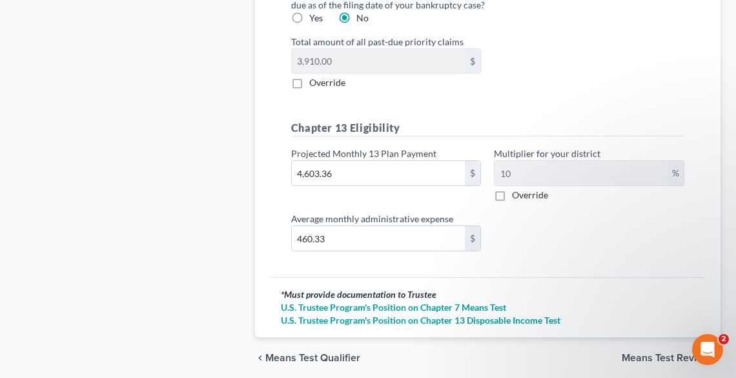
scroll to position [1869, 0]
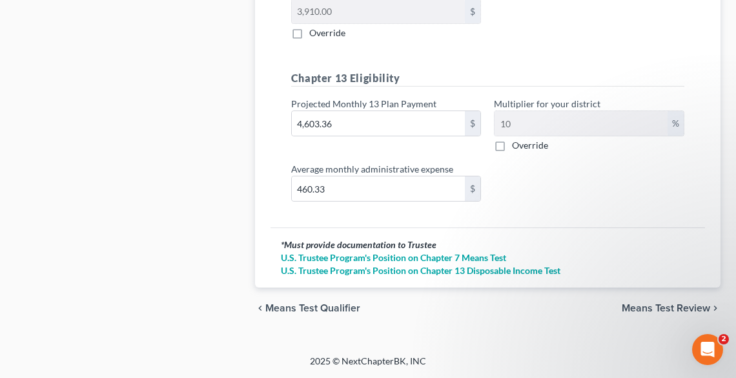
click at [644, 303] on span "Means Test Review" at bounding box center [666, 308] width 88 height 10
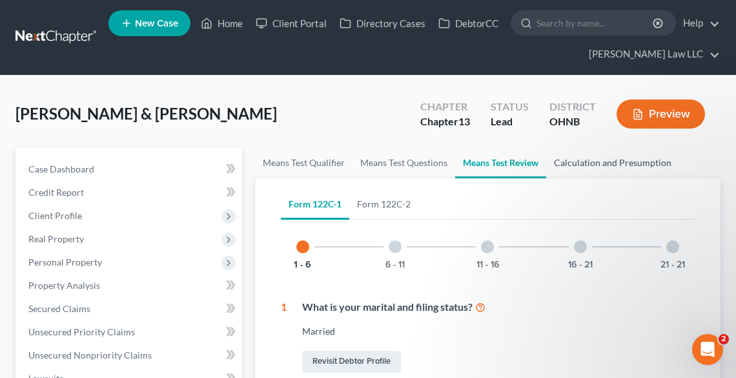
click at [593, 167] on link "Calculation and Presumption" at bounding box center [612, 162] width 133 height 31
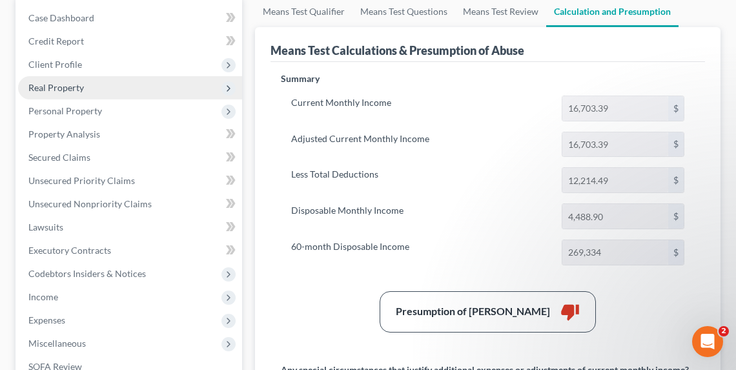
scroll to position [155, 0]
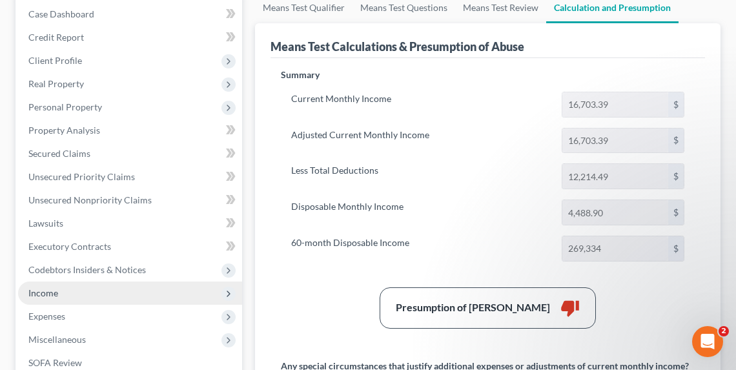
click at [77, 285] on span "Income" at bounding box center [130, 293] width 224 height 23
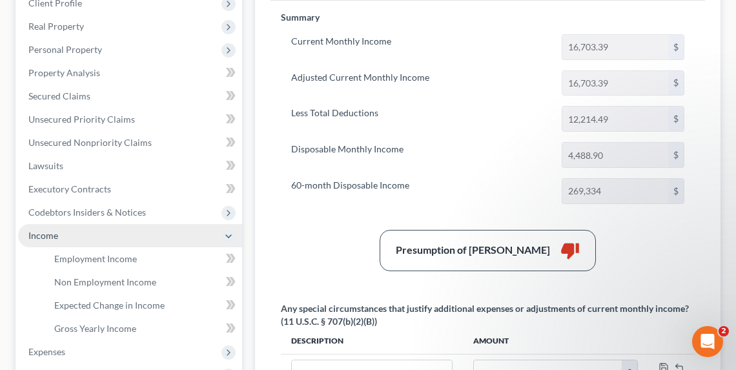
scroll to position [310, 0]
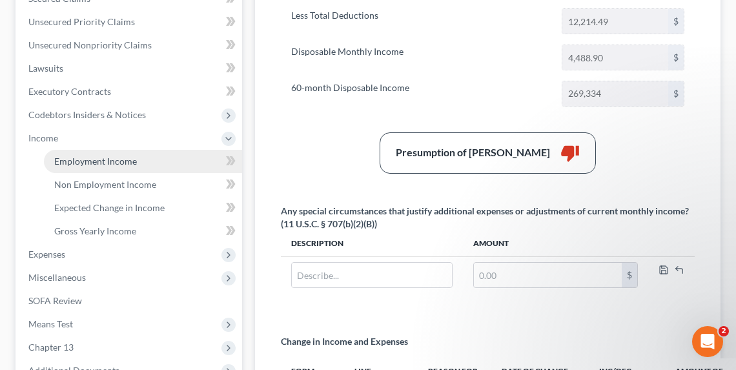
drag, startPoint x: 90, startPoint y: 160, endPoint x: 98, endPoint y: 158, distance: 8.6
click at [90, 160] on span "Employment Income" at bounding box center [95, 161] width 83 height 11
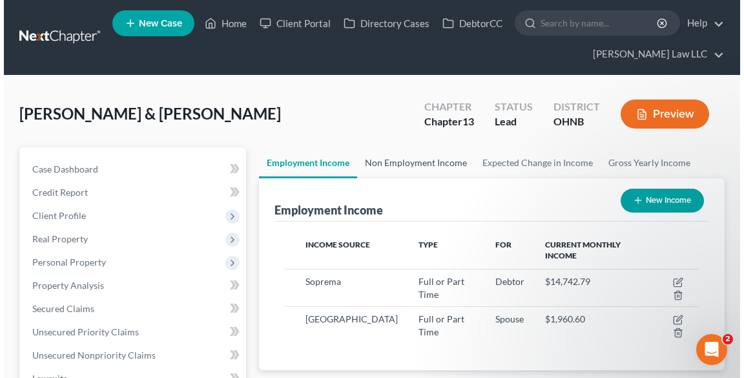
scroll to position [207, 439]
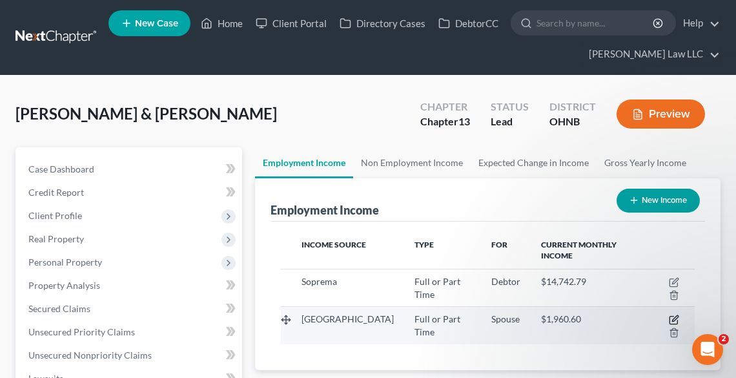
click at [672, 318] on icon "button" at bounding box center [675, 319] width 6 height 6
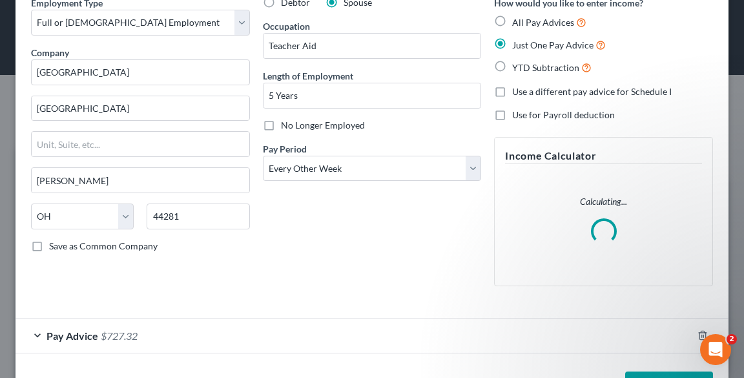
scroll to position [108, 0]
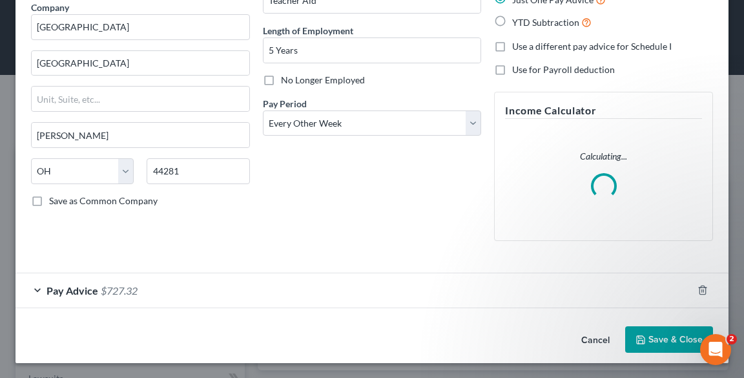
click at [70, 289] on span "Pay Advice" at bounding box center [72, 290] width 52 height 12
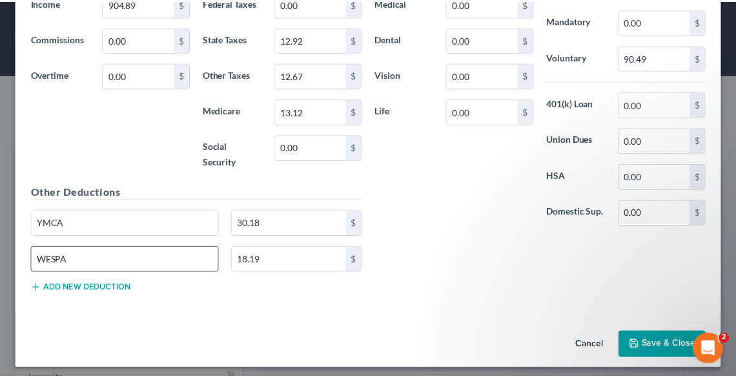
scroll to position [515, 0]
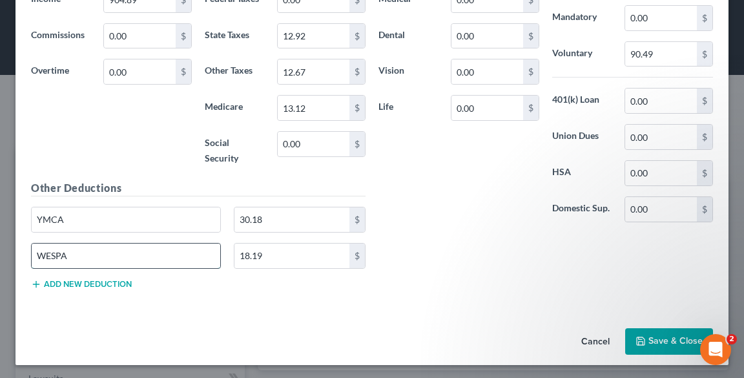
click at [136, 251] on input "WESPA" at bounding box center [126, 255] width 189 height 25
click at [661, 331] on button "Save & Close" at bounding box center [669, 341] width 88 height 27
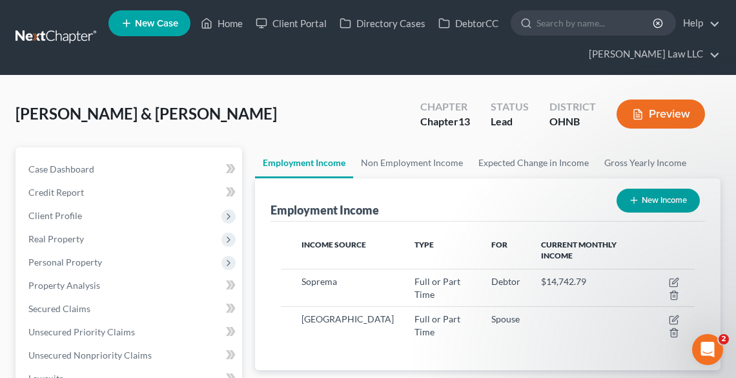
scroll to position [362, 0]
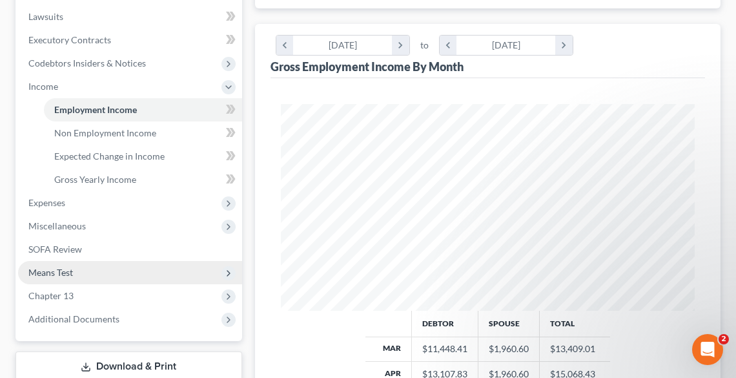
drag, startPoint x: 67, startPoint y: 282, endPoint x: 62, endPoint y: 274, distance: 9.0
click at [67, 282] on span "Means Test" at bounding box center [130, 272] width 224 height 23
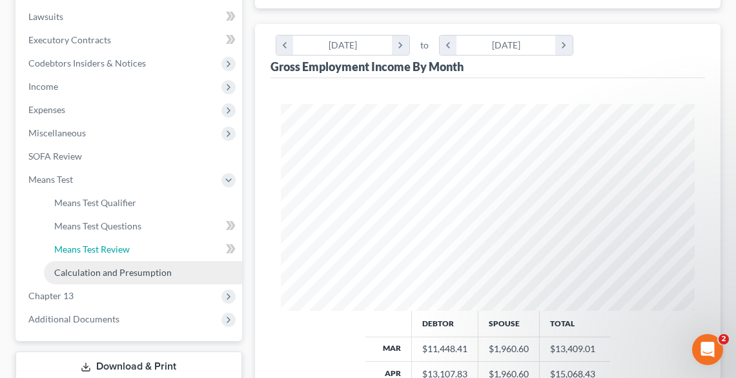
click at [62, 273] on ul "Exemption from Presumption Means Test Qualifier Means Test Questions Means Test…" at bounding box center [130, 237] width 224 height 93
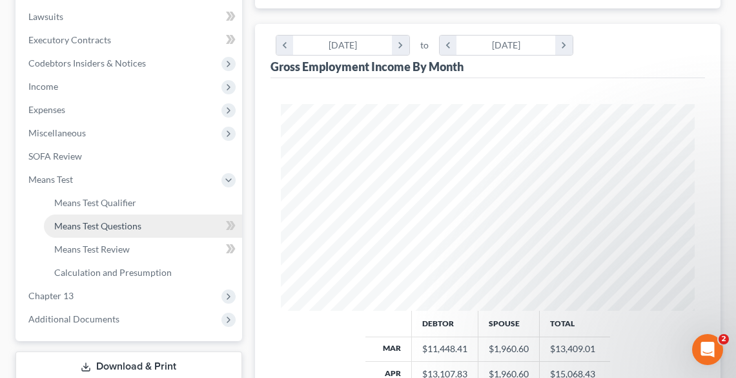
click at [103, 220] on span "Means Test Questions" at bounding box center [97, 225] width 87 height 11
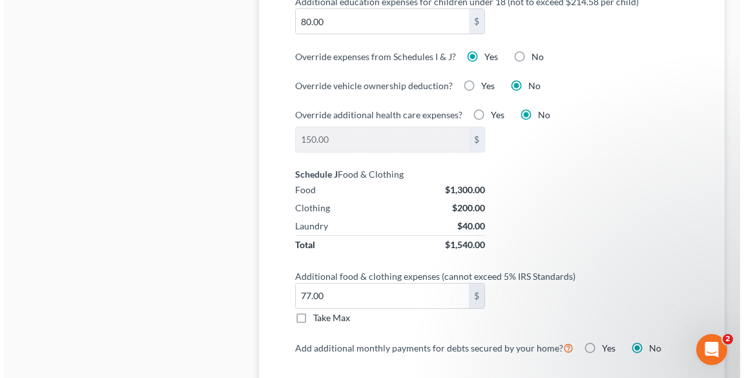
scroll to position [1136, 0]
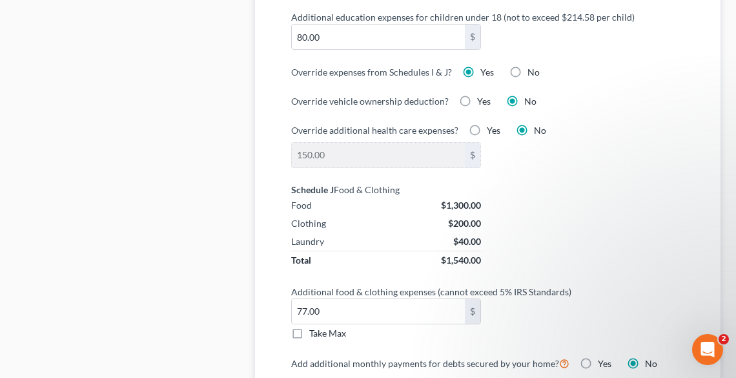
click at [528, 66] on label "No" at bounding box center [534, 72] width 12 height 13
click at [533, 66] on input "No" at bounding box center [537, 70] width 8 height 8
click at [480, 67] on label "Yes" at bounding box center [487, 72] width 14 height 13
click at [486, 67] on input "Yes" at bounding box center [490, 70] width 8 height 8
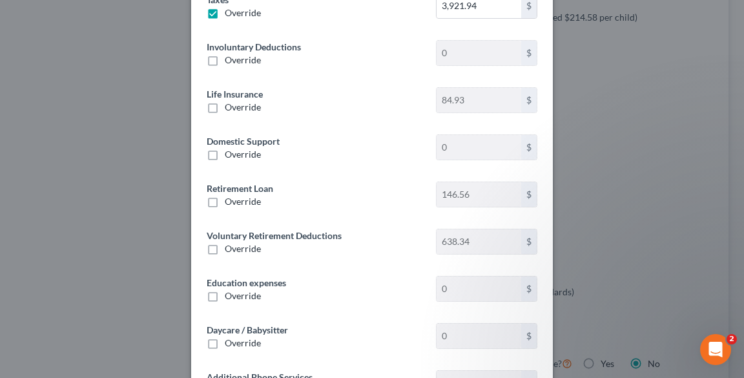
scroll to position [72, 0]
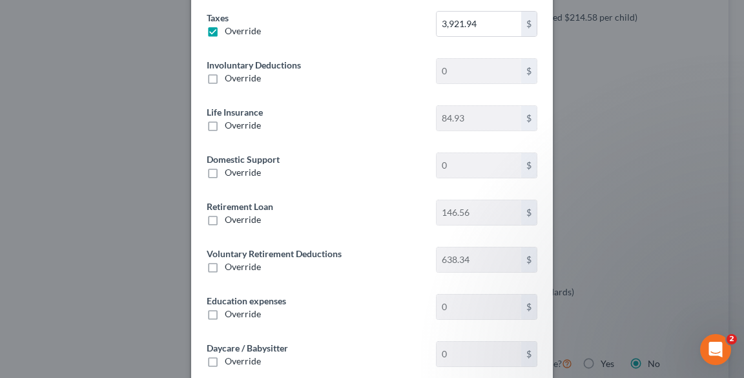
click at [225, 80] on label "Override" at bounding box center [243, 78] width 36 height 13
click at [230, 80] on input "Override" at bounding box center [234, 76] width 8 height 8
click at [466, 73] on input "0.00" at bounding box center [479, 71] width 85 height 25
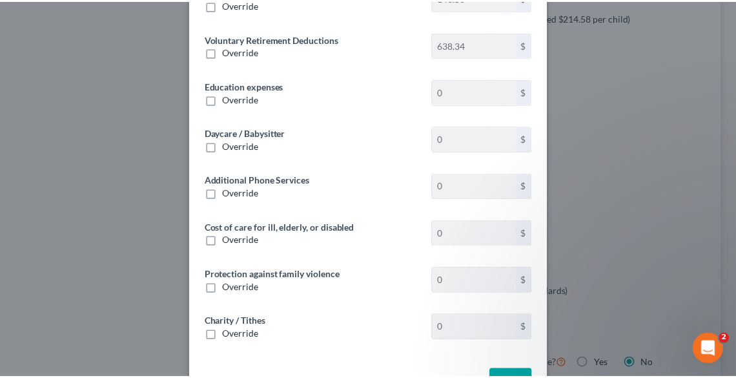
scroll to position [330, 0]
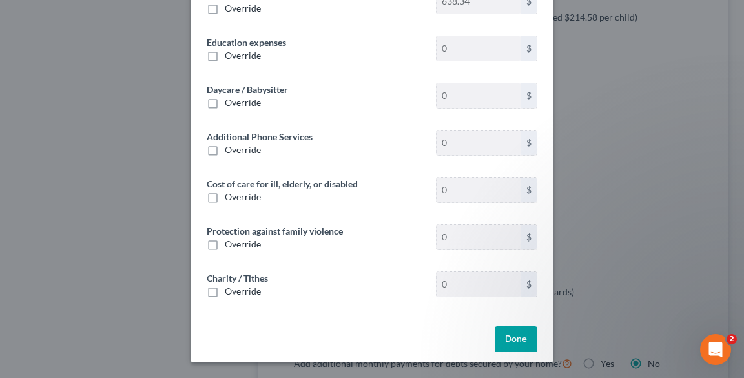
click at [509, 341] on button "Done" at bounding box center [516, 339] width 43 height 26
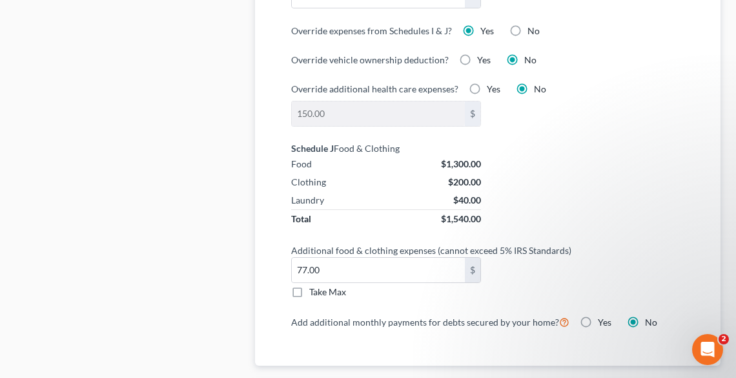
scroll to position [1240, 0]
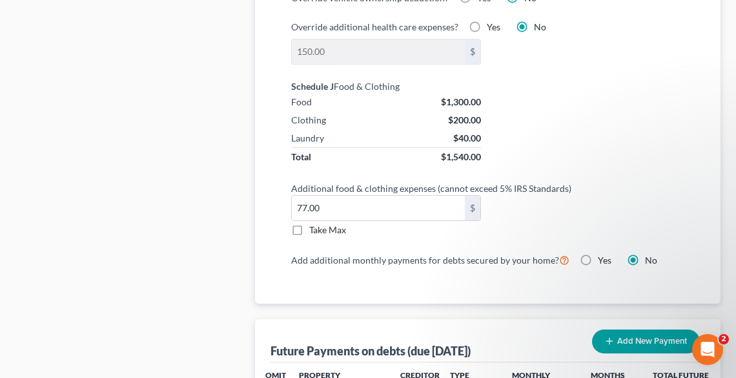
click at [309, 227] on label "Take Max" at bounding box center [327, 229] width 37 height 13
click at [314, 227] on input "Take Max" at bounding box center [318, 227] width 8 height 8
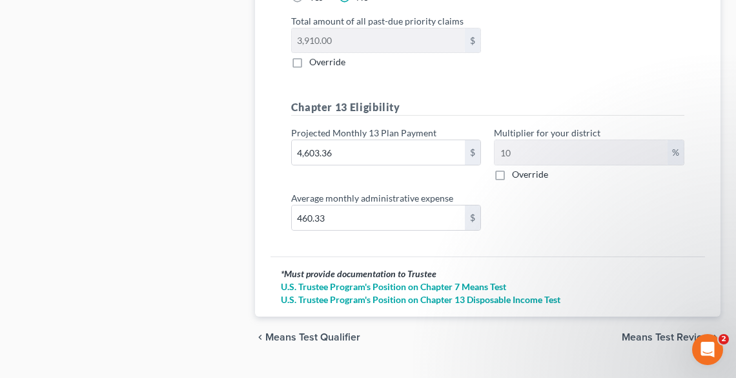
scroll to position [1869, 0]
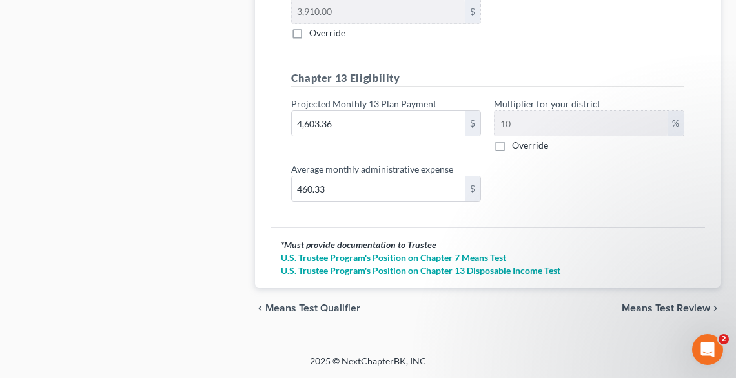
click at [659, 305] on span "Means Test Review" at bounding box center [666, 308] width 88 height 10
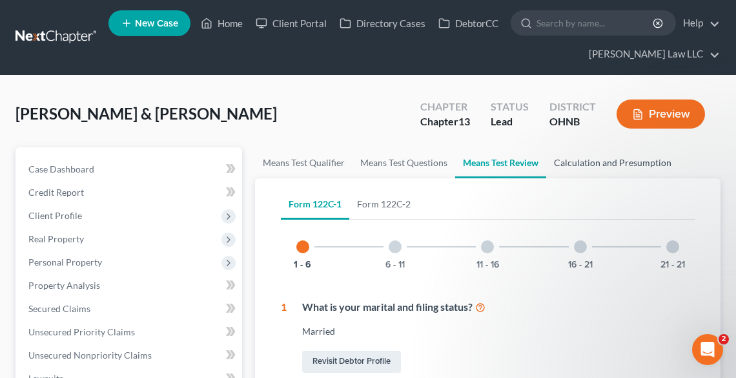
click at [605, 169] on link "Calculation and Presumption" at bounding box center [612, 162] width 133 height 31
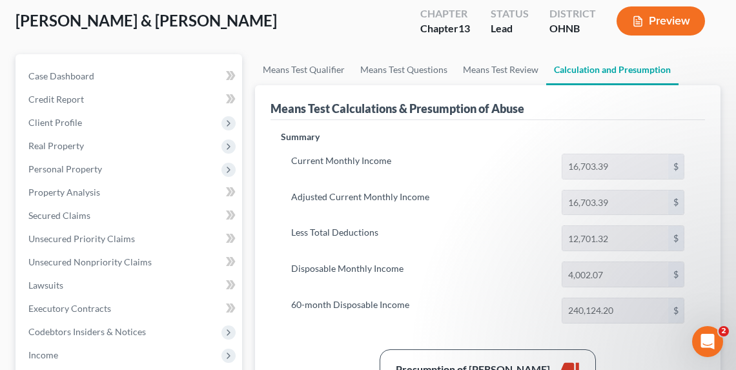
scroll to position [258, 0]
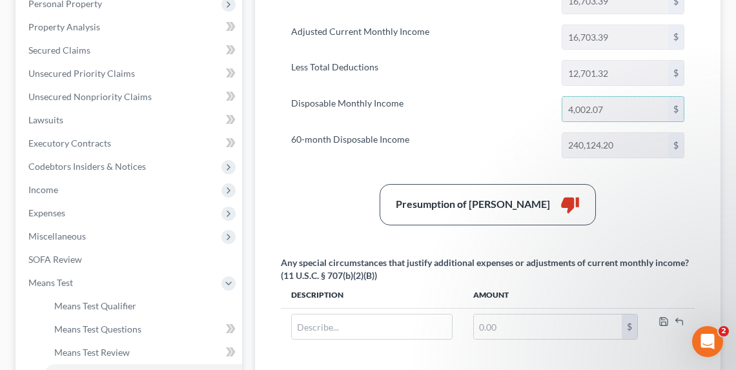
drag, startPoint x: 615, startPoint y: 108, endPoint x: 559, endPoint y: 106, distance: 55.6
click at [559, 106] on div "4,002.07 $" at bounding box center [623, 109] width 136 height 26
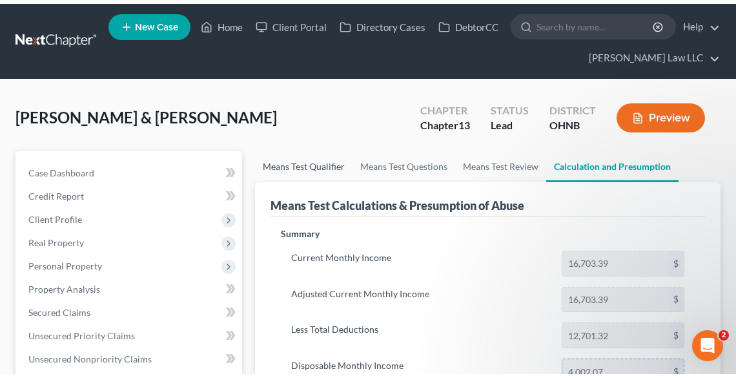
scroll to position [0, 0]
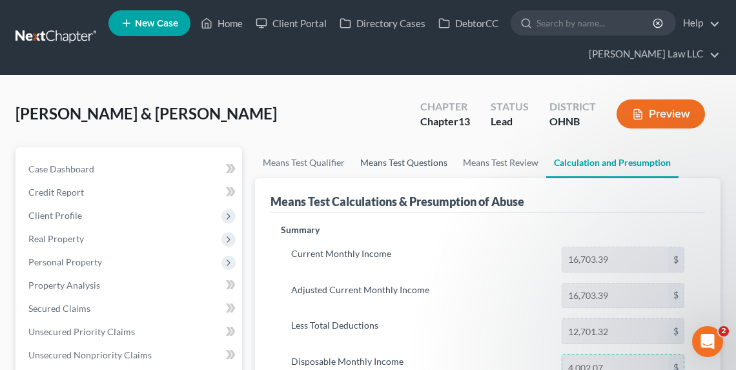
click at [398, 165] on link "Means Test Questions" at bounding box center [404, 162] width 103 height 31
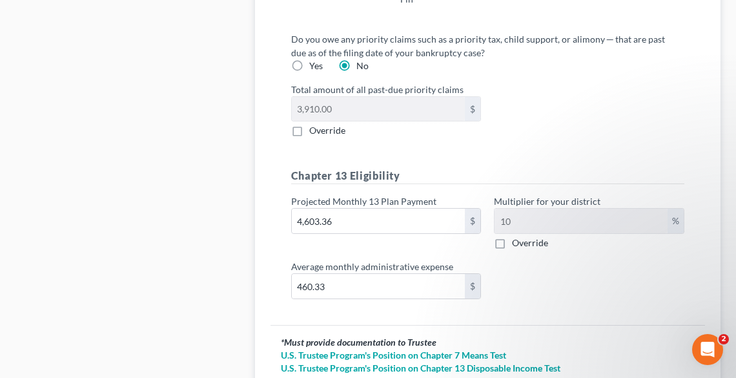
scroll to position [1869, 0]
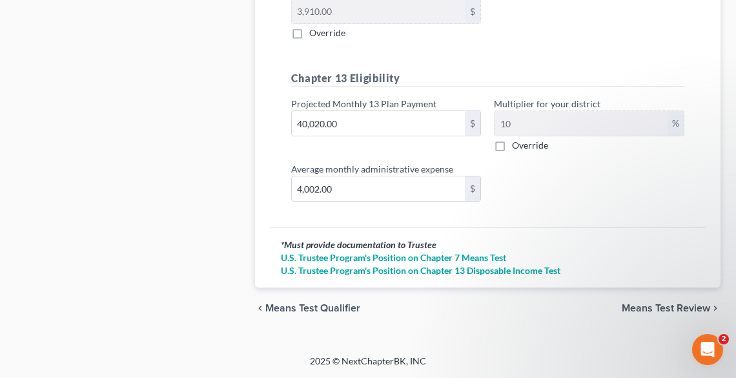
click at [661, 314] on div "chevron_left Means Test Qualifier Means Test Review chevron_right" at bounding box center [488, 307] width 466 height 41
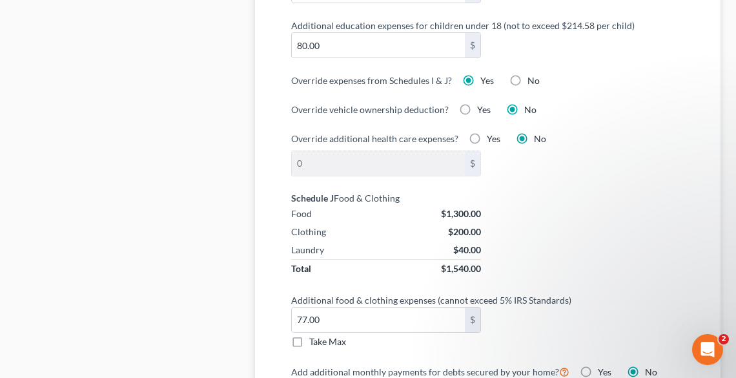
scroll to position [1146, 0]
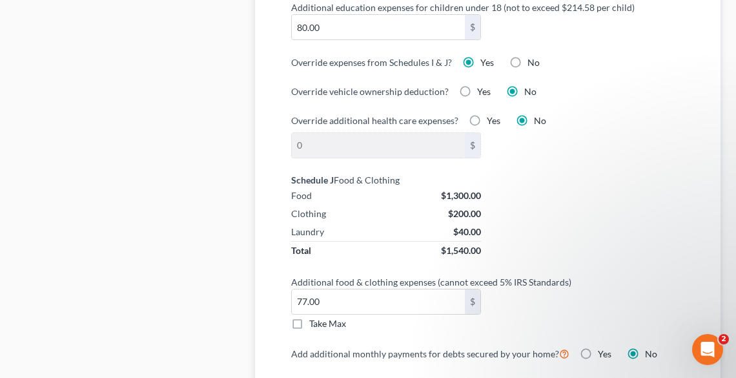
click at [309, 319] on label "Take Max" at bounding box center [327, 323] width 37 height 13
click at [314, 319] on input "Take Max" at bounding box center [318, 321] width 8 height 8
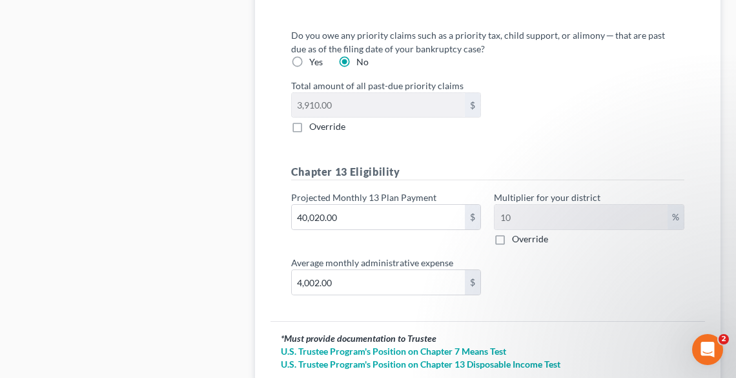
scroll to position [1869, 0]
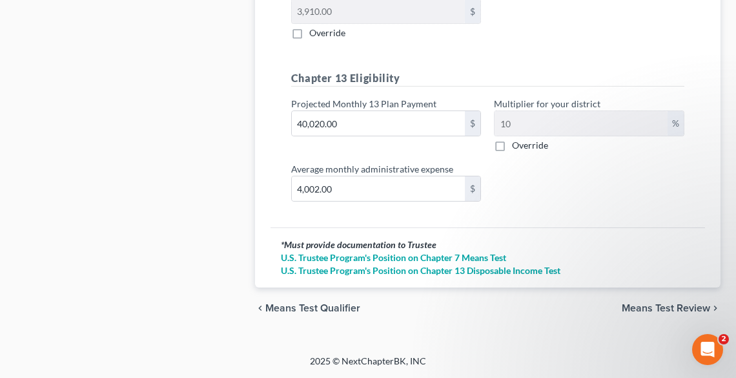
click at [659, 307] on span "Means Test Review" at bounding box center [666, 308] width 88 height 10
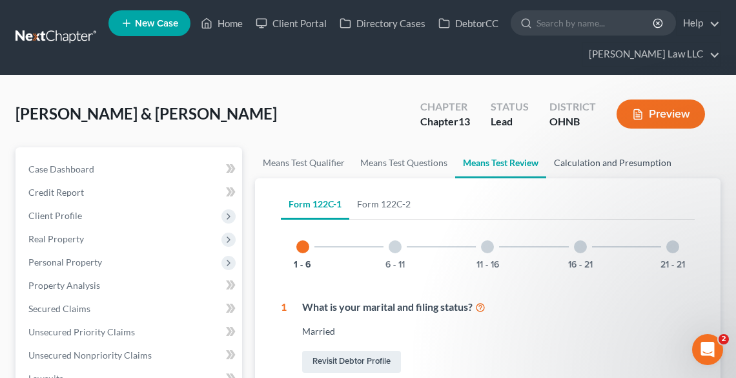
click at [602, 158] on link "Calculation and Presumption" at bounding box center [612, 162] width 133 height 31
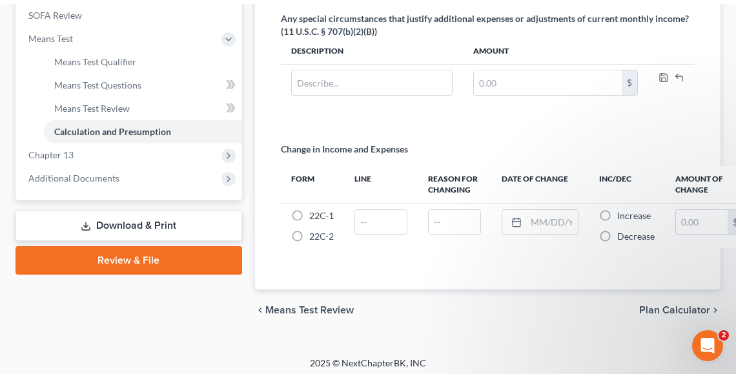
scroll to position [509, 0]
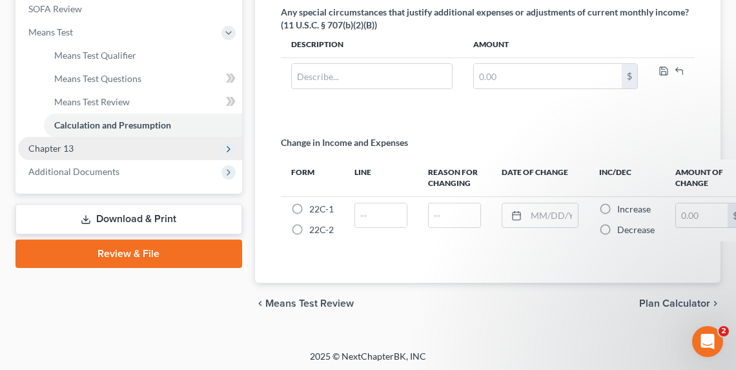
click at [82, 149] on span "Chapter 13" at bounding box center [130, 148] width 224 height 23
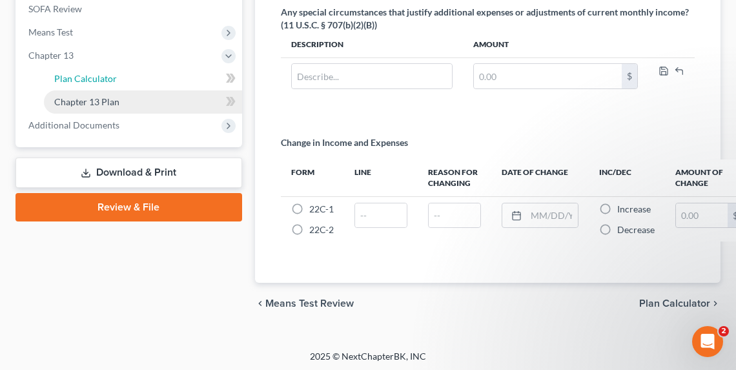
click at [77, 71] on link "Plan Calculator" at bounding box center [143, 78] width 198 height 23
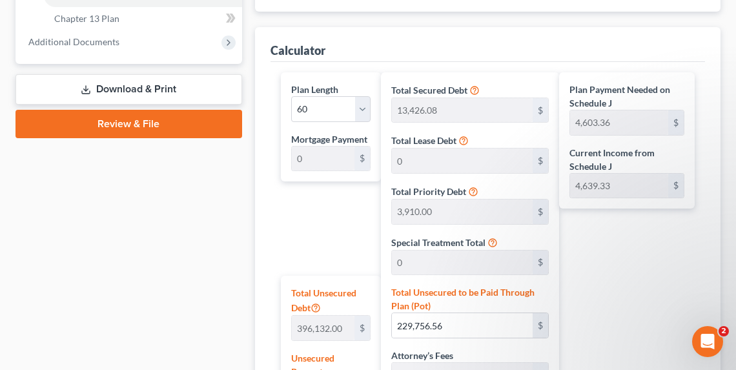
scroll to position [775, 0]
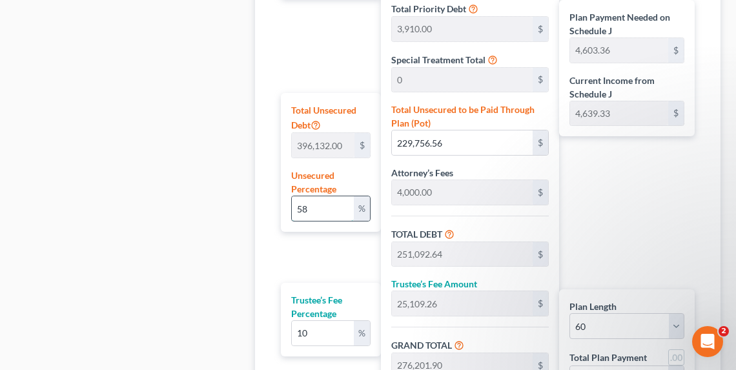
click at [312, 210] on input "58" at bounding box center [323, 208] width 62 height 25
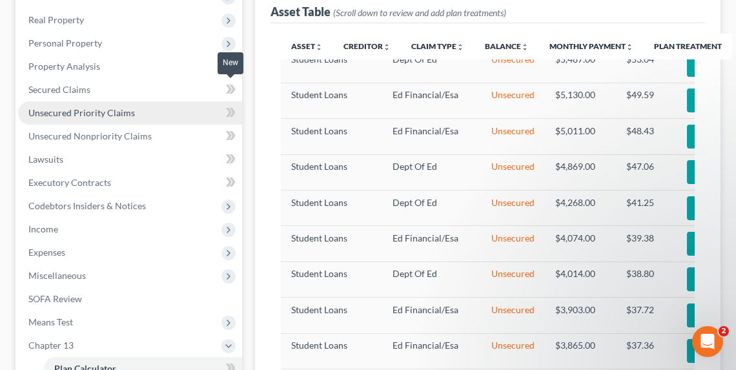
scroll to position [207, 0]
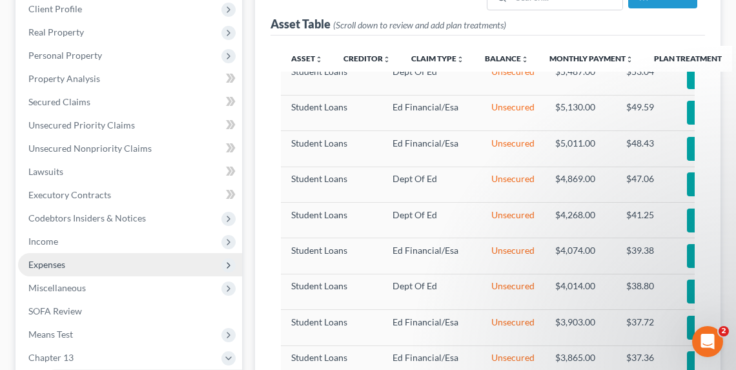
click at [62, 264] on span "Expenses" at bounding box center [46, 264] width 37 height 11
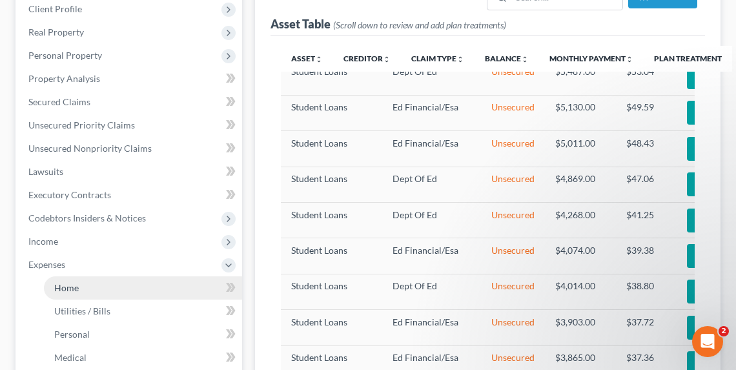
click at [85, 285] on link "Home" at bounding box center [143, 287] width 198 height 23
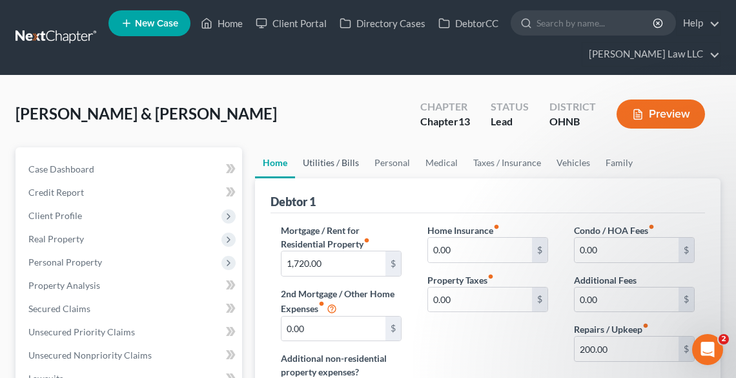
click at [334, 162] on link "Utilities / Bills" at bounding box center [331, 162] width 72 height 31
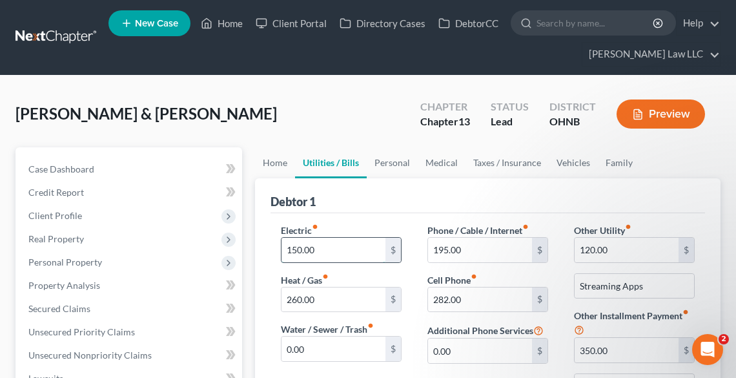
click at [355, 243] on input "150.00" at bounding box center [334, 250] width 104 height 25
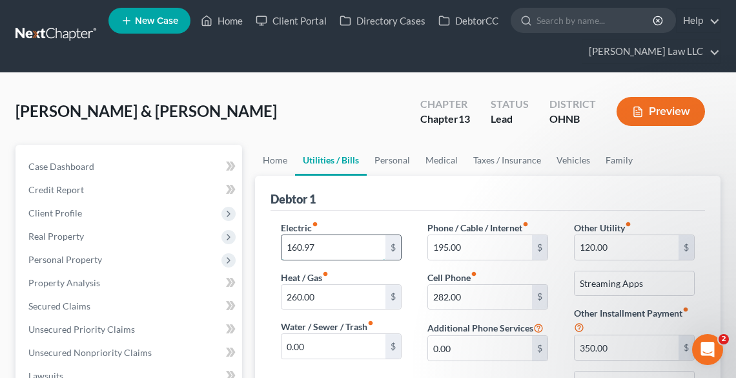
scroll to position [155, 0]
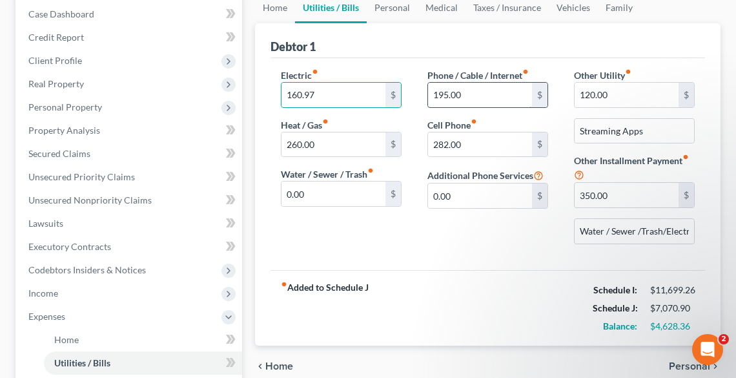
click at [473, 94] on input "195.00" at bounding box center [480, 95] width 104 height 25
click at [405, 6] on link "Personal" at bounding box center [392, 7] width 51 height 31
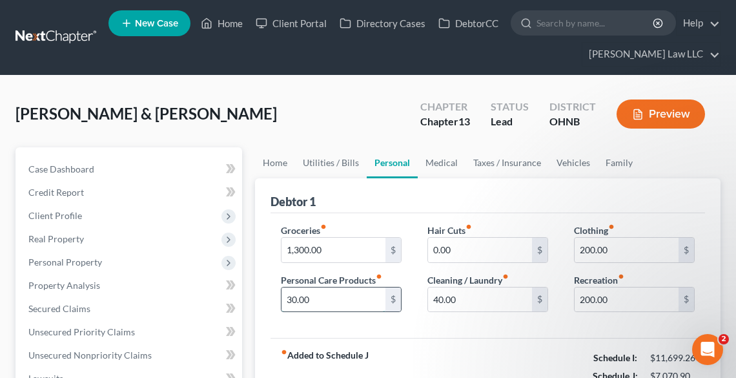
click at [336, 298] on input "30.00" at bounding box center [334, 299] width 104 height 25
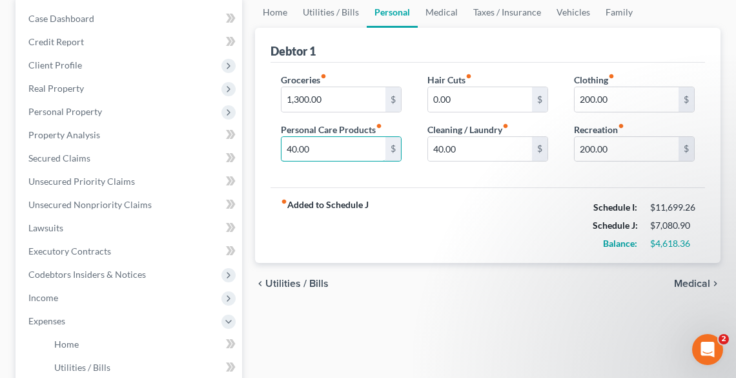
scroll to position [155, 0]
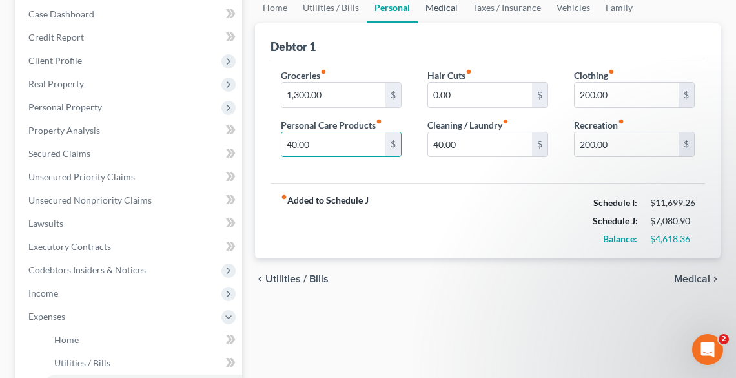
click at [444, 12] on link "Medical" at bounding box center [442, 7] width 48 height 31
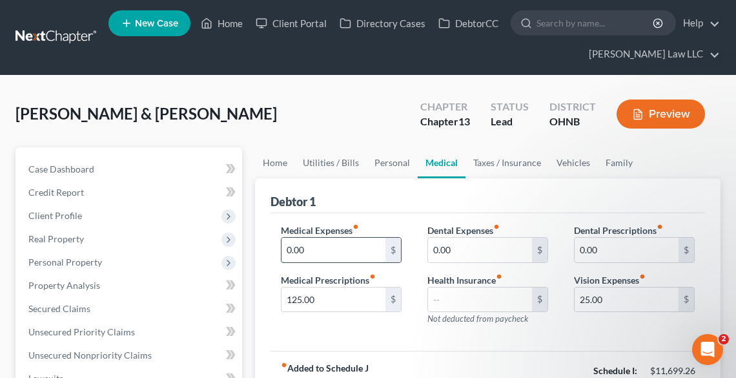
click at [320, 247] on input "0.00" at bounding box center [334, 250] width 104 height 25
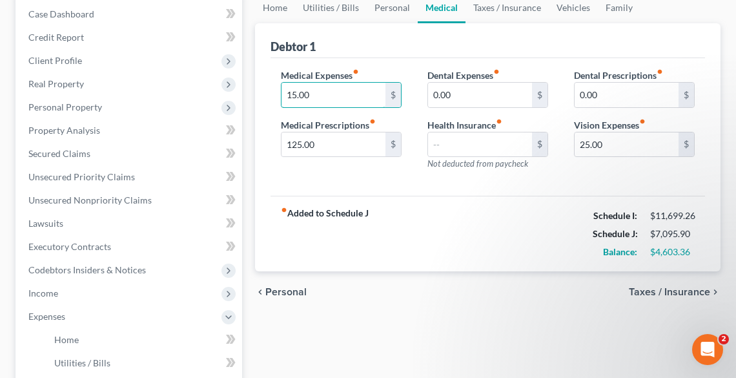
scroll to position [258, 0]
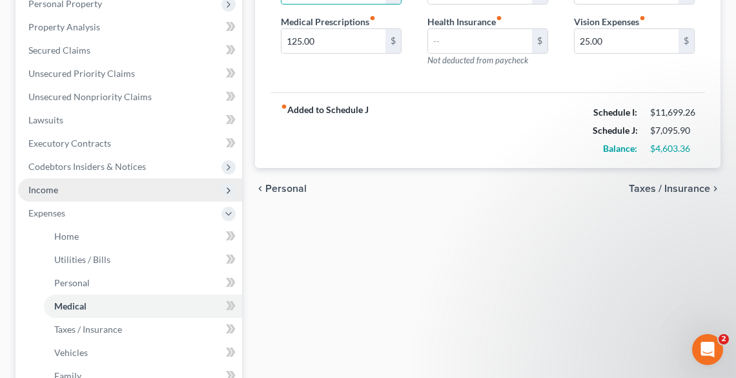
click at [77, 190] on span "Income" at bounding box center [130, 189] width 224 height 23
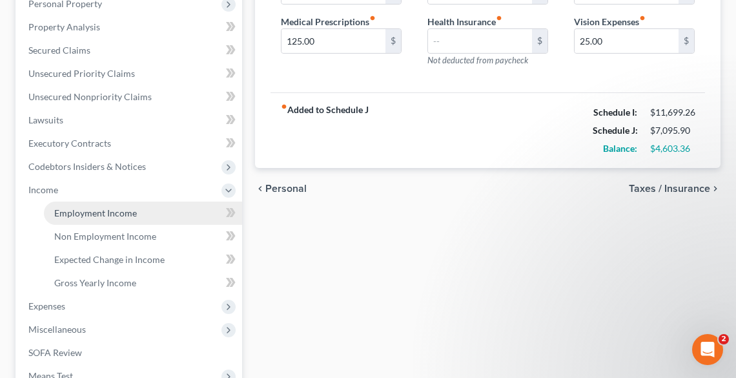
click at [96, 212] on span "Employment Income" at bounding box center [95, 212] width 83 height 11
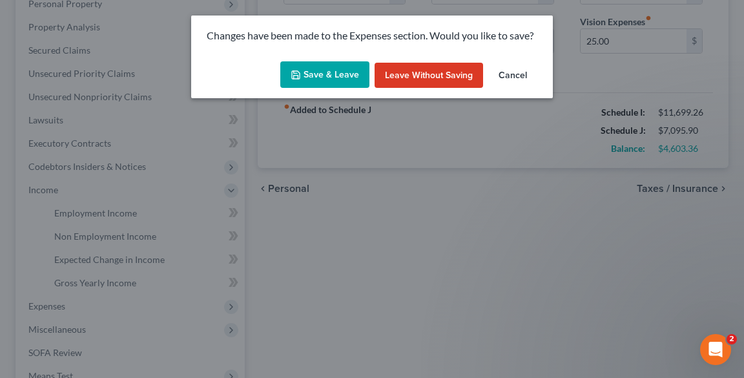
click at [333, 68] on button "Save & Leave" at bounding box center [324, 74] width 89 height 27
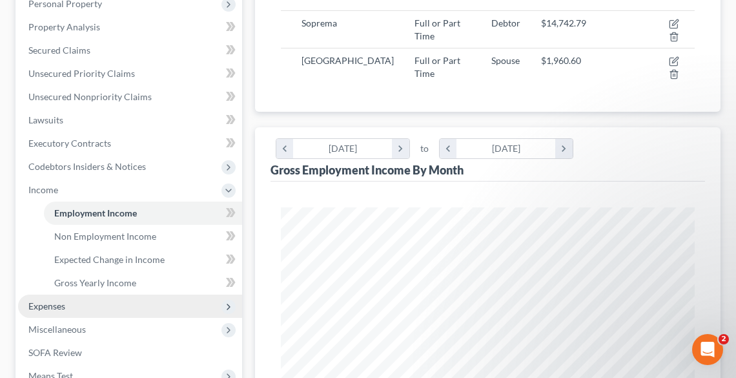
scroll to position [258, 0]
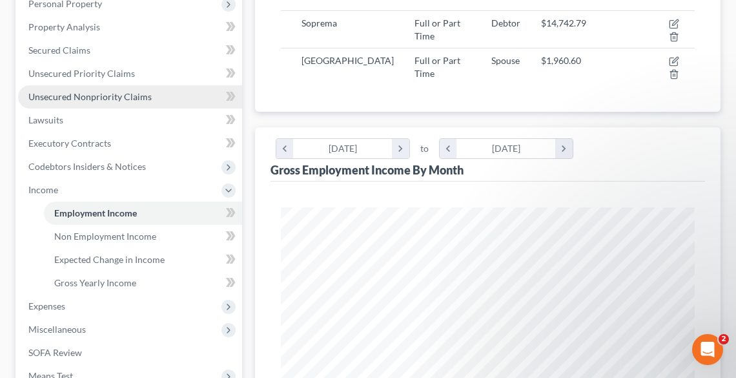
click at [55, 96] on span "Unsecured Nonpriority Claims" at bounding box center [89, 96] width 123 height 11
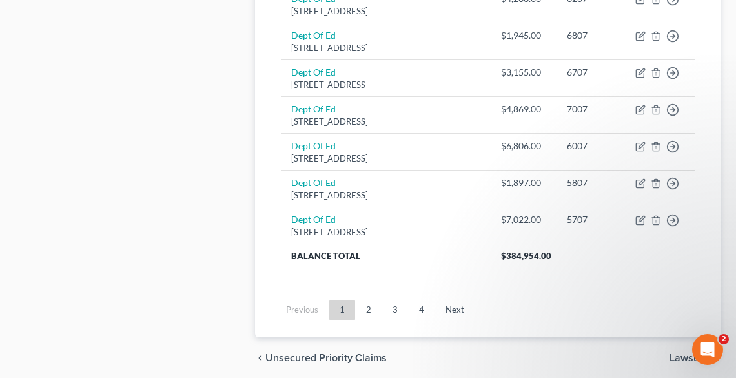
scroll to position [1208, 0]
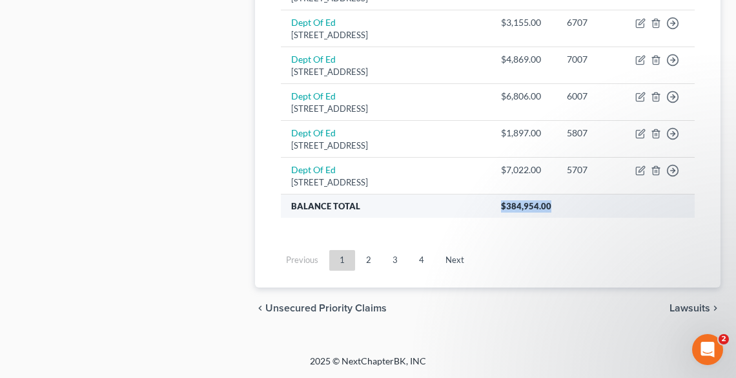
drag, startPoint x: 532, startPoint y: 209, endPoint x: 496, endPoint y: 210, distance: 36.2
click at [496, 210] on th "$384,954.00" at bounding box center [593, 205] width 204 height 23
copy span "$384,954.00"
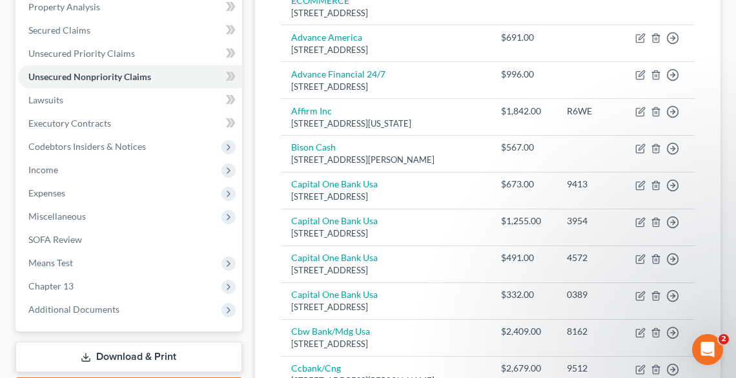
scroll to position [0, 0]
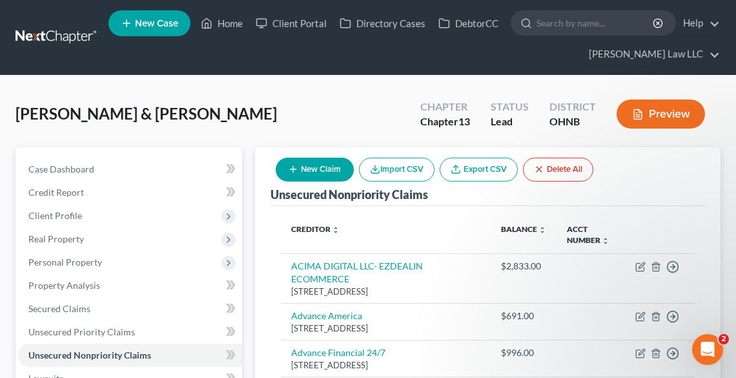
click at [630, 121] on button "Preview" at bounding box center [661, 113] width 88 height 29
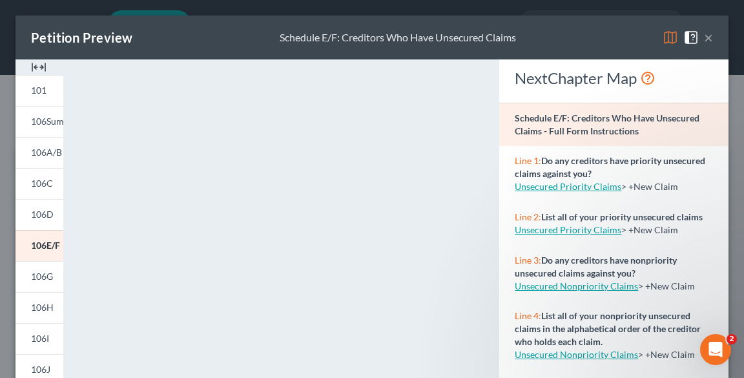
click at [704, 36] on button "×" at bounding box center [708, 37] width 9 height 15
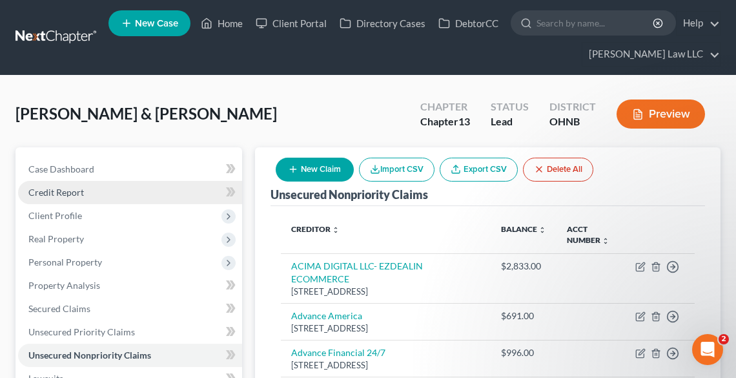
click at [82, 196] on span "Credit Report" at bounding box center [56, 192] width 56 height 11
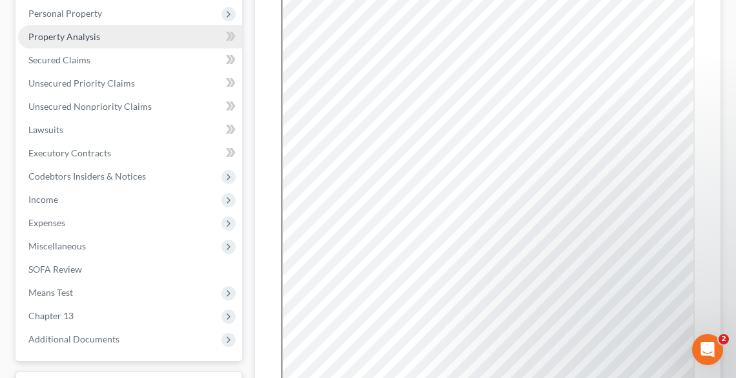
scroll to position [310, 0]
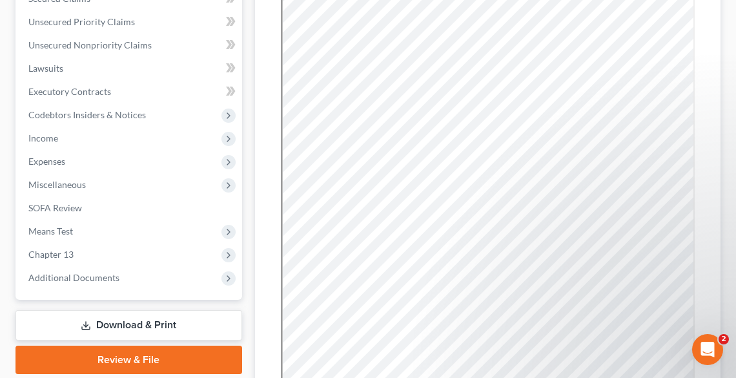
click at [112, 282] on span "Additional Documents" at bounding box center [73, 277] width 91 height 11
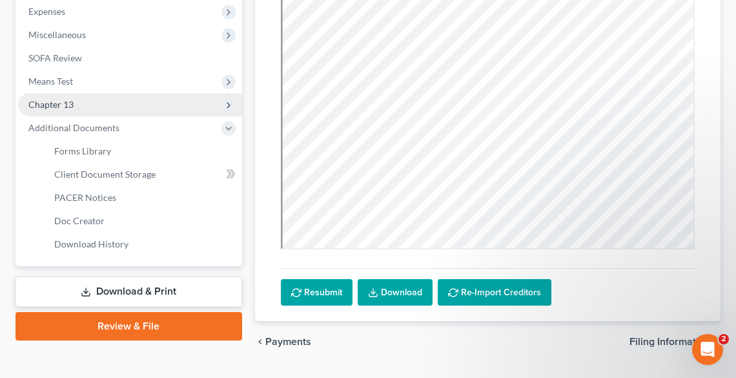
scroll to position [465, 0]
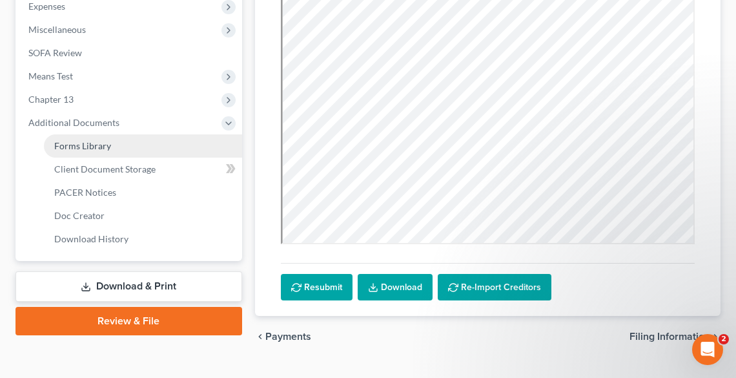
click at [103, 145] on span "Forms Library" at bounding box center [82, 145] width 57 height 11
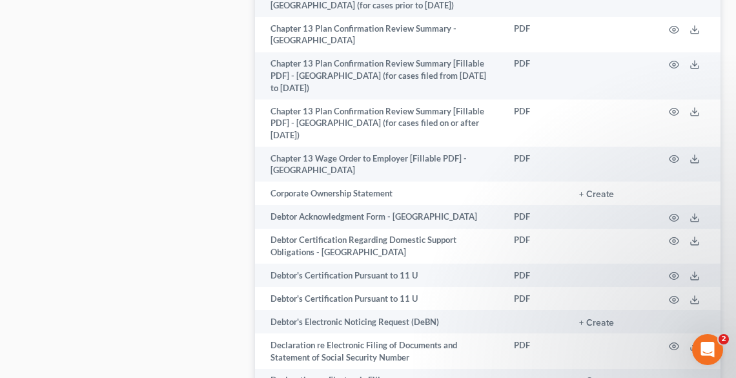
scroll to position [878, 0]
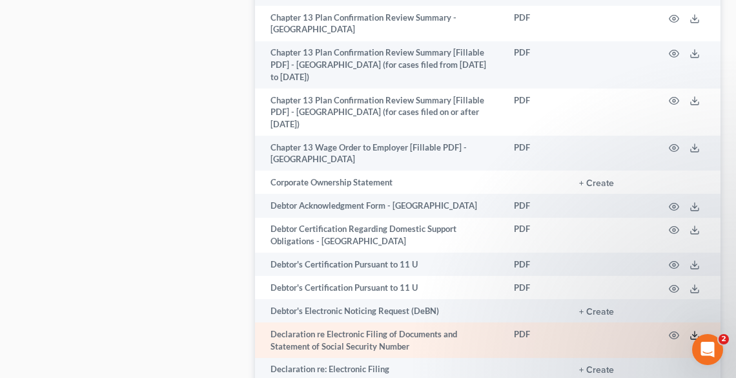
click at [697, 330] on icon at bounding box center [695, 335] width 10 height 10
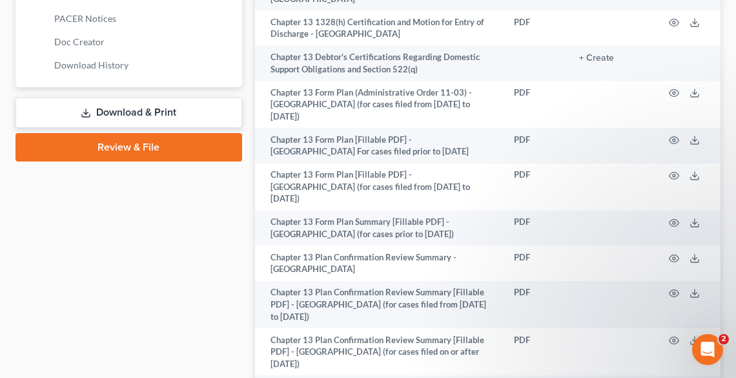
scroll to position [517, 0]
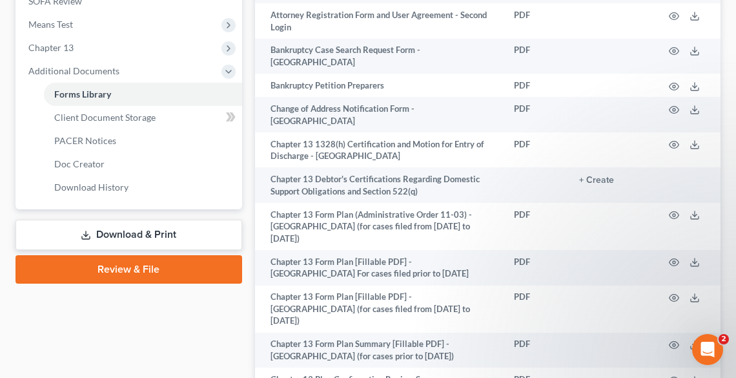
click at [151, 220] on link "Download & Print" at bounding box center [128, 235] width 227 height 30
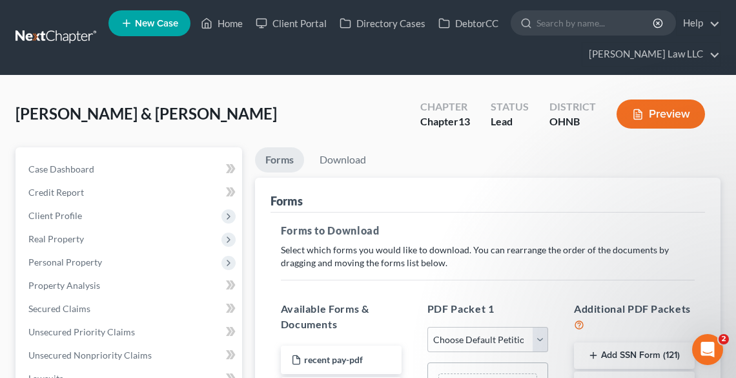
click at [643, 355] on button "Add SSN Form (121)" at bounding box center [634, 355] width 121 height 27
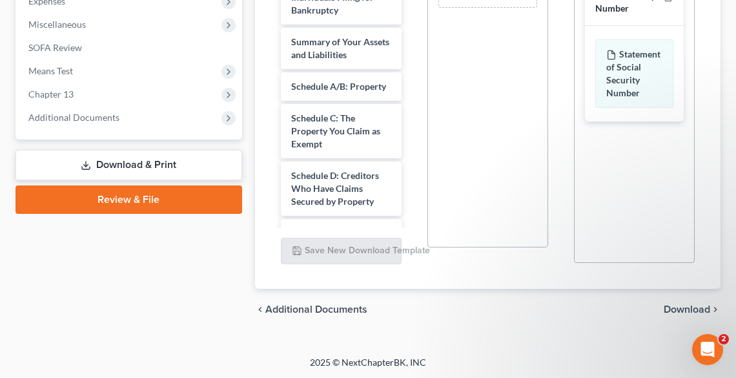
click at [691, 305] on span "Download" at bounding box center [687, 309] width 46 height 10
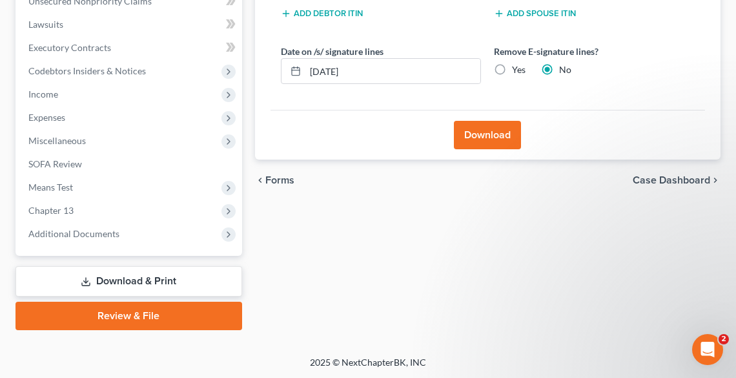
click at [512, 67] on label "Yes" at bounding box center [519, 69] width 14 height 13
click at [517, 67] on input "Yes" at bounding box center [521, 67] width 8 height 8
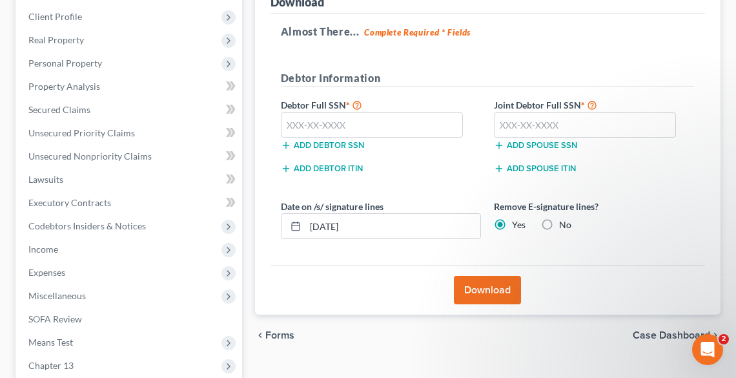
scroll to position [199, 0]
click at [322, 123] on input "text" at bounding box center [372, 125] width 183 height 26
click at [542, 121] on input "text" at bounding box center [585, 125] width 183 height 26
click at [497, 289] on button "Download" at bounding box center [487, 290] width 67 height 28
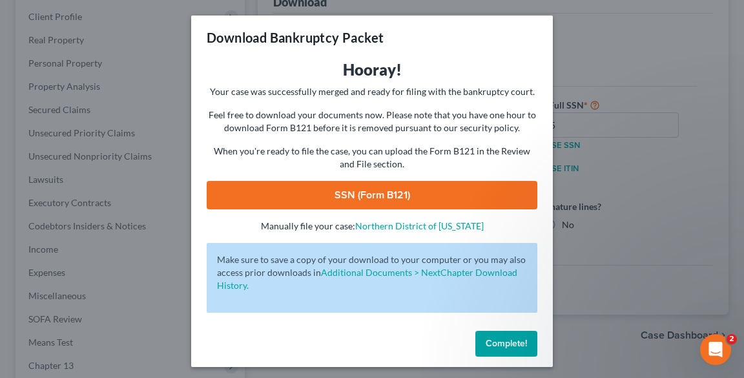
click at [377, 201] on link "SSN (Form B121)" at bounding box center [372, 195] width 331 height 28
click at [501, 349] on button "Complete!" at bounding box center [506, 344] width 62 height 26
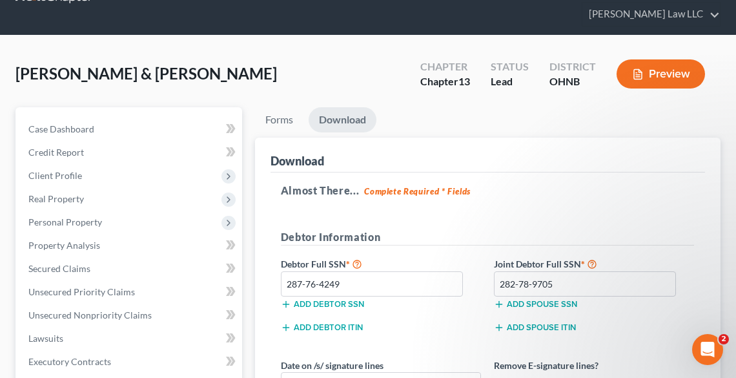
scroll to position [0, 0]
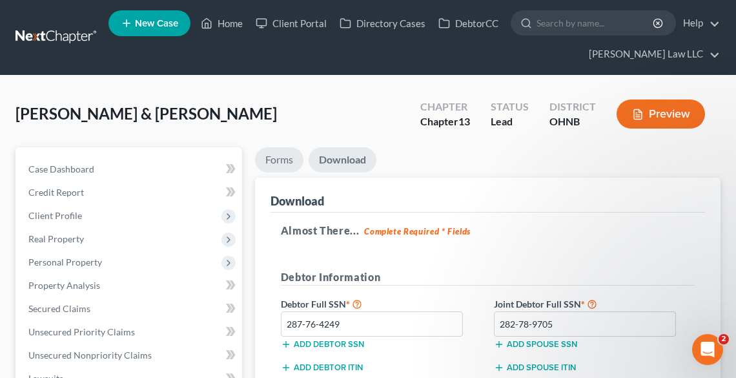
click at [270, 157] on link "Forms" at bounding box center [279, 159] width 48 height 25
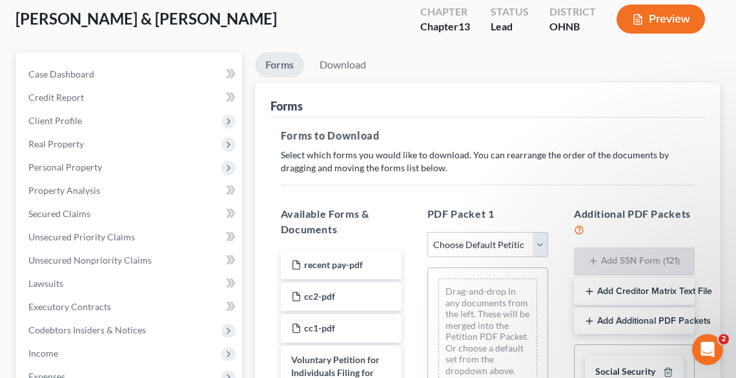
scroll to position [207, 0]
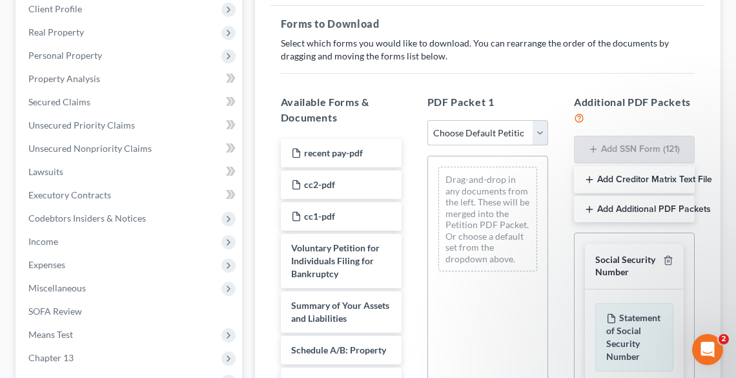
click at [475, 132] on select "Choose Default Petition PDF Packet Complete Bankruptcy Petition (all forms and …" at bounding box center [487, 133] width 121 height 26
click at [427, 120] on select "Choose Default Petition PDF Packet Complete Bankruptcy Petition (all forms and …" at bounding box center [487, 133] width 121 height 26
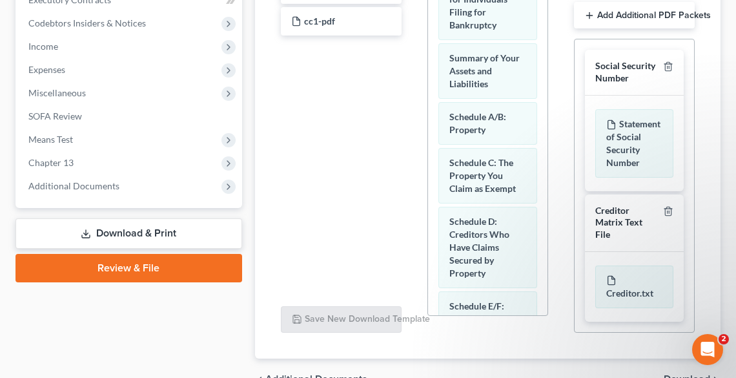
scroll to position [471, 0]
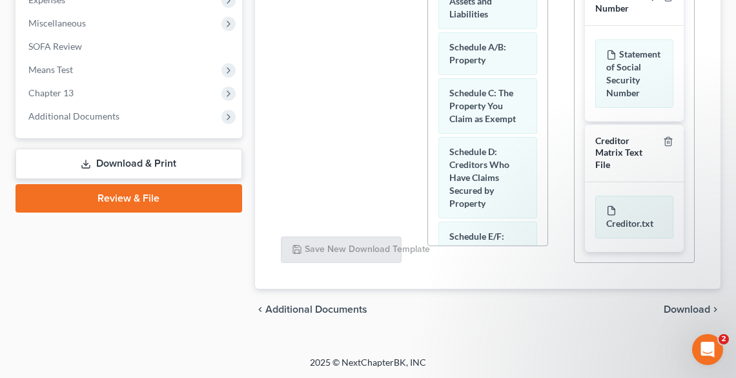
click at [690, 311] on span "Download" at bounding box center [687, 309] width 46 height 10
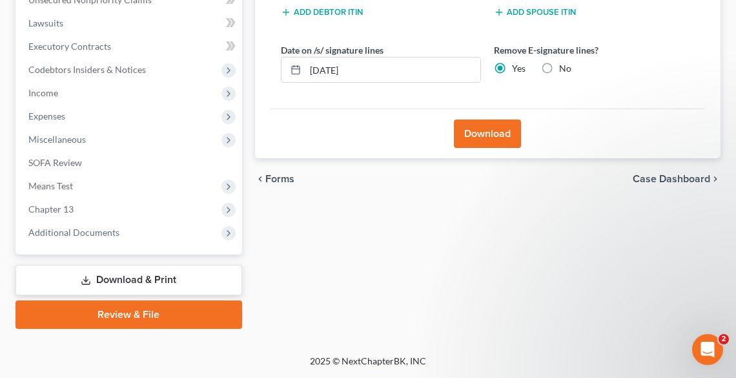
scroll to position [354, 0]
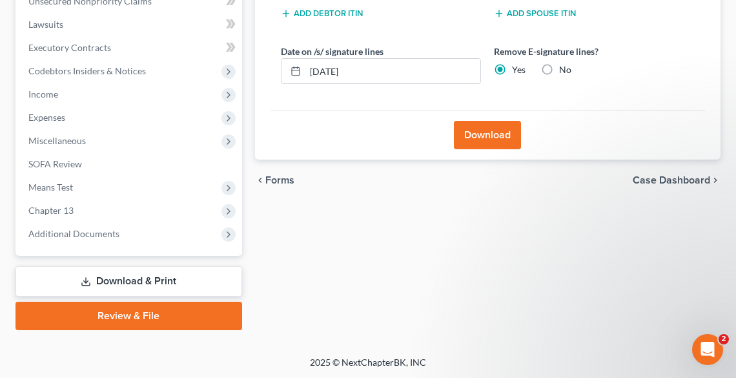
click at [559, 67] on label "No" at bounding box center [565, 69] width 12 height 13
click at [564, 67] on input "No" at bounding box center [568, 67] width 8 height 8
click at [498, 130] on button "Download" at bounding box center [487, 135] width 67 height 28
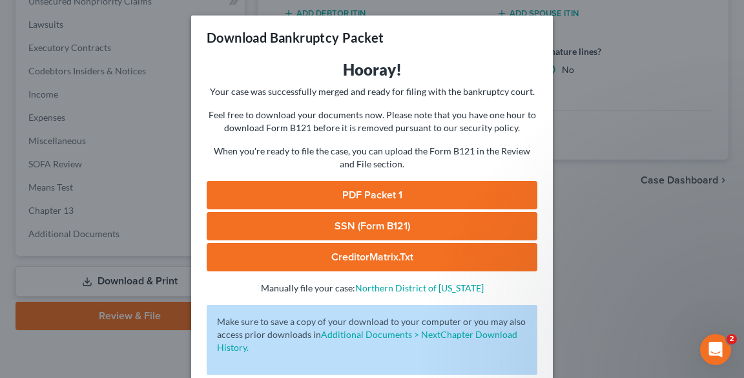
click at [371, 197] on link "PDF Packet 1" at bounding box center [372, 195] width 331 height 28
click at [617, 296] on div "Download Bankruptcy Packet Hooray! Your case was successfully merged and ready …" at bounding box center [372, 189] width 744 height 378
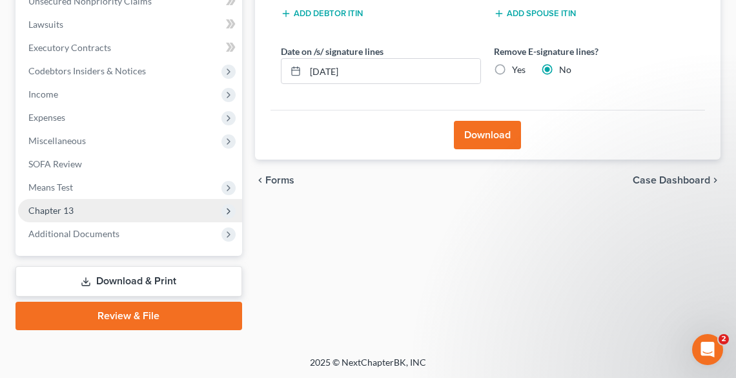
click at [52, 212] on span "Chapter 13" at bounding box center [50, 210] width 45 height 11
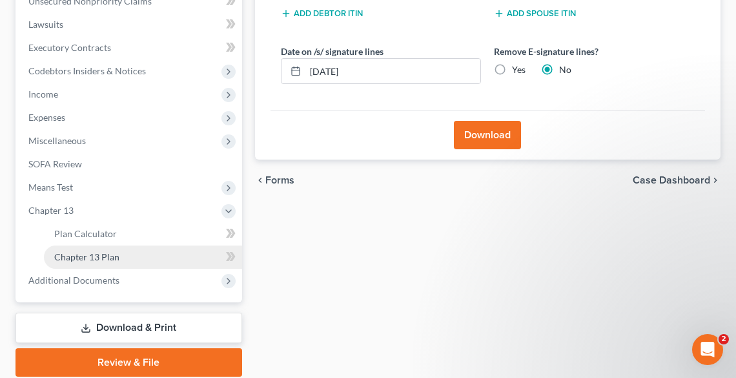
click at [81, 250] on link "Chapter 13 Plan" at bounding box center [143, 256] width 198 height 23
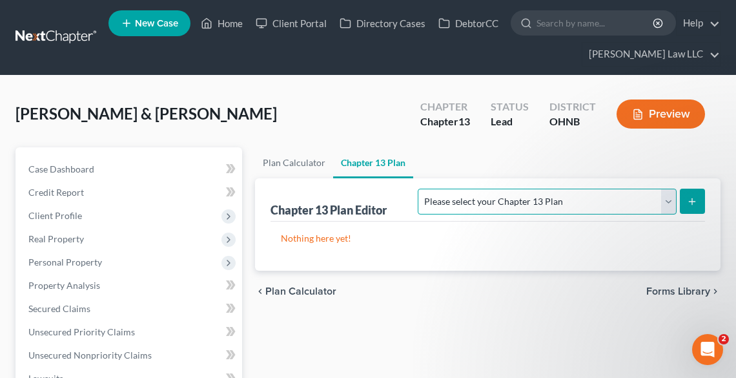
click at [602, 203] on select "Please select your Chapter 13 Plan National Form Plan - Official Form 113 North…" at bounding box center [547, 202] width 258 height 26
click at [494, 189] on select "Please select your Chapter 13 Plan National Form Plan - Official Form 113 North…" at bounding box center [547, 202] width 258 height 26
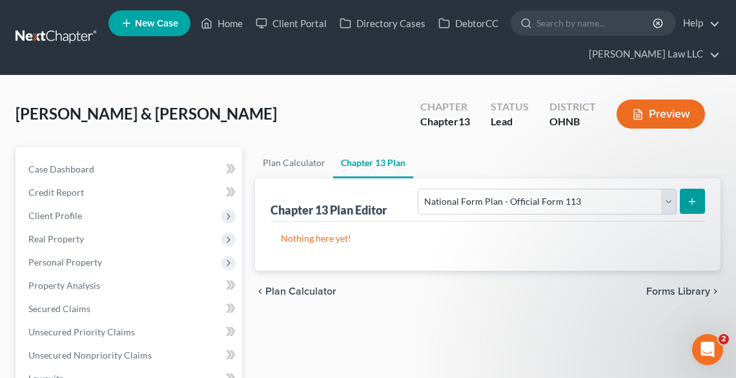
click at [693, 199] on icon "submit" at bounding box center [692, 201] width 10 height 10
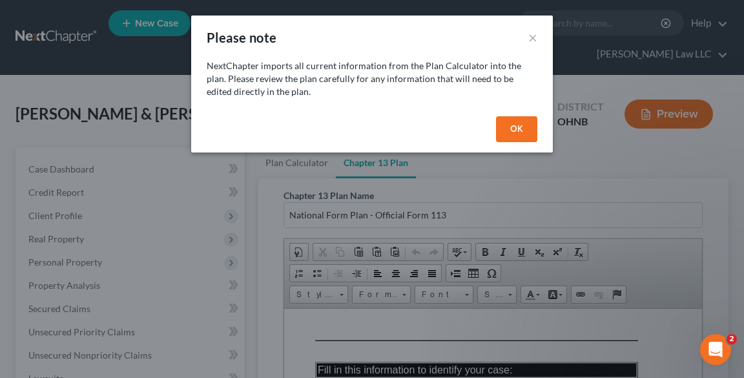
click at [506, 132] on button "OK" at bounding box center [516, 129] width 41 height 26
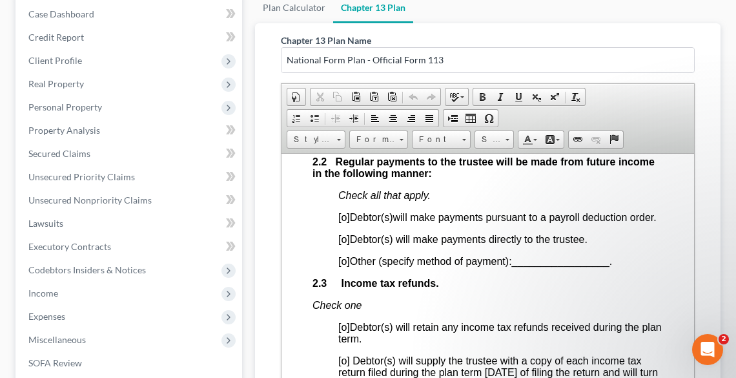
scroll to position [1085, 0]
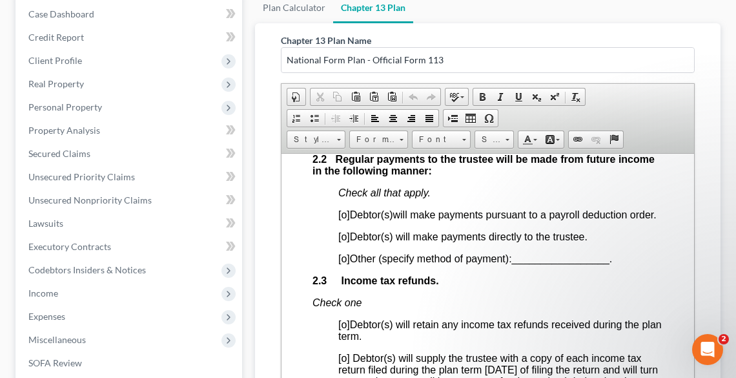
click at [343, 241] on span "[o]" at bounding box center [344, 236] width 12 height 11
click at [611, 242] on p "[x ] Debtor(s) will make payments directly to the trustee." at bounding box center [500, 237] width 325 height 12
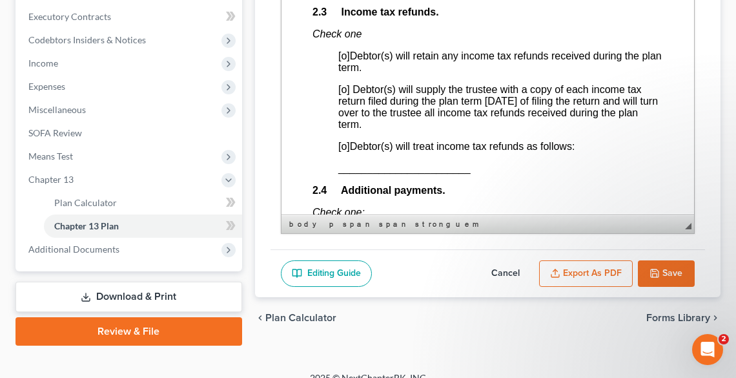
scroll to position [1136, 0]
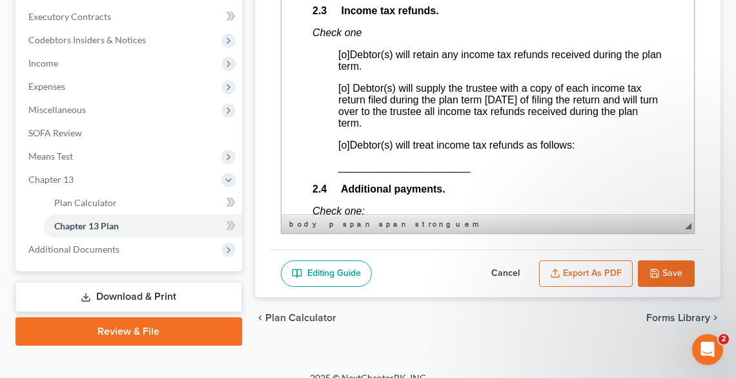
click at [344, 150] on span "[o]" at bounding box center [344, 144] width 12 height 11
click at [339, 172] on span "_______________________" at bounding box center [404, 166] width 132 height 11
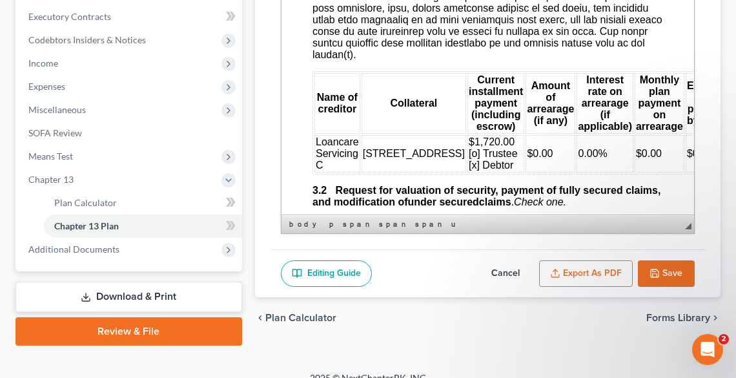
scroll to position [1808, 0]
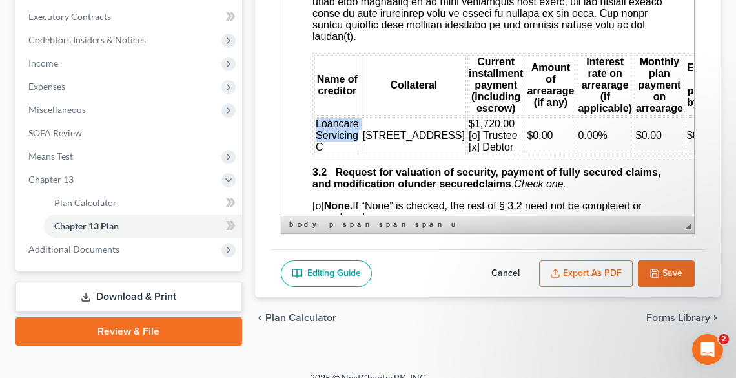
drag, startPoint x: 318, startPoint y: 149, endPoint x: 358, endPoint y: 161, distance: 41.3
click at [358, 154] on td "Loancare Servicing C" at bounding box center [337, 135] width 46 height 37
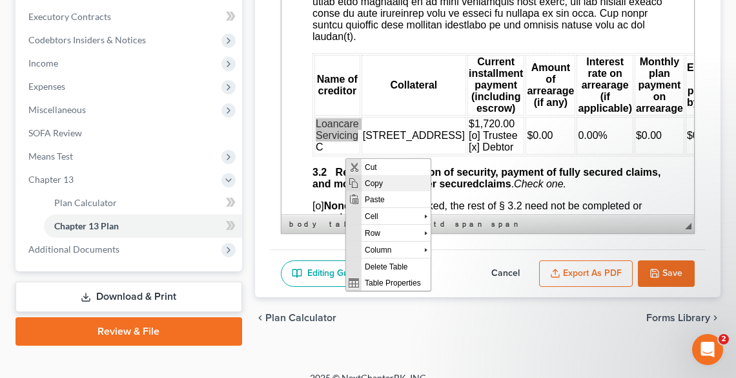
click at [375, 185] on span "Copy" at bounding box center [396, 183] width 69 height 16
copy span "Loancare Servicing"
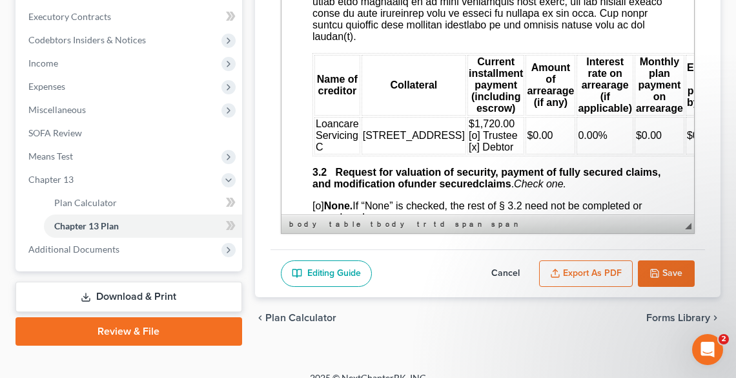
click at [338, 154] on td "Loancare Servicing C" at bounding box center [337, 135] width 46 height 37
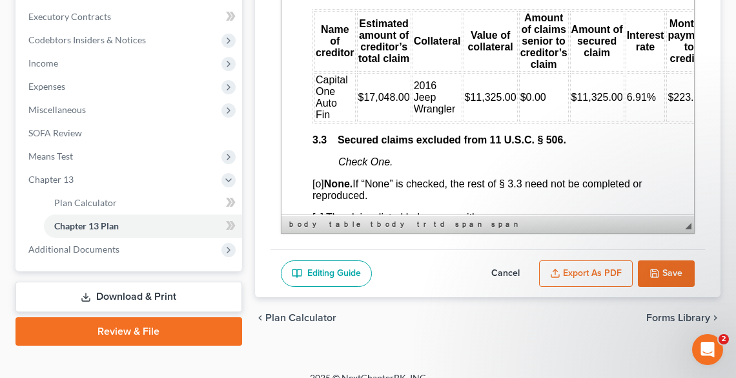
scroll to position [2376, 0]
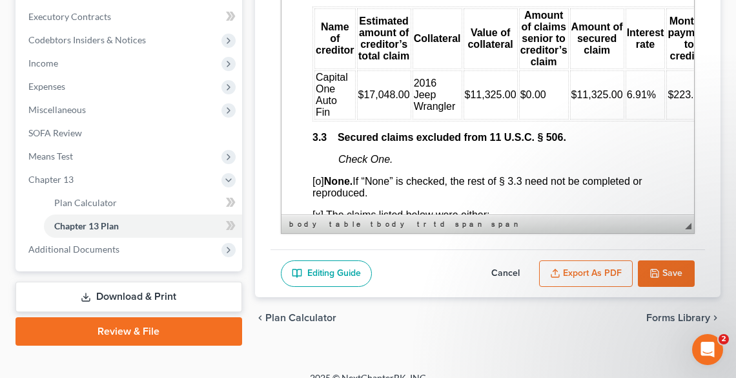
click at [347, 118] on span "Capital One Auto Fin" at bounding box center [331, 95] width 32 height 46
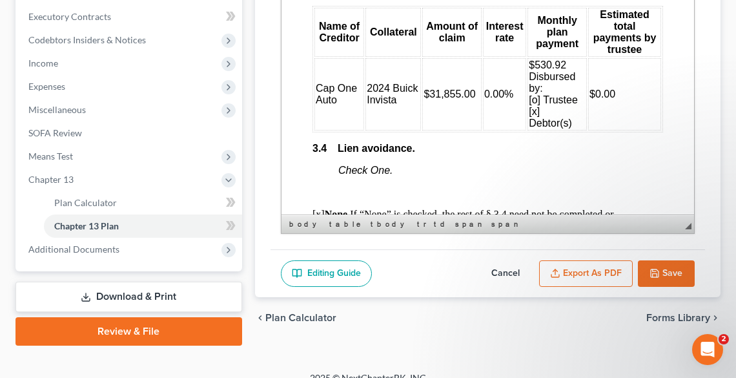
scroll to position [2841, 0]
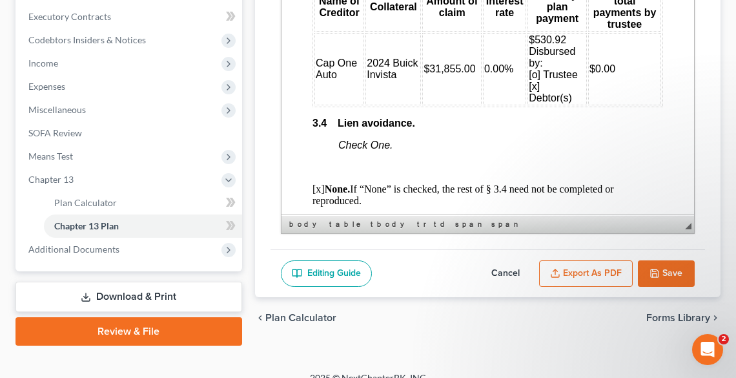
click at [333, 80] on span "Cap One Auto" at bounding box center [335, 68] width 41 height 23
drag, startPoint x: 365, startPoint y: 110, endPoint x: 397, endPoint y: 123, distance: 34.2
click at [397, 105] on td "2024 Buick Invista" at bounding box center [393, 69] width 56 height 72
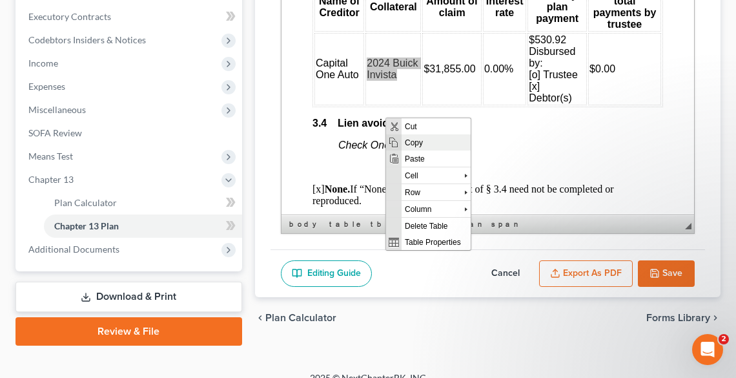
click at [422, 140] on span "Copy" at bounding box center [436, 142] width 69 height 16
copy span "2024 Buick Invista"
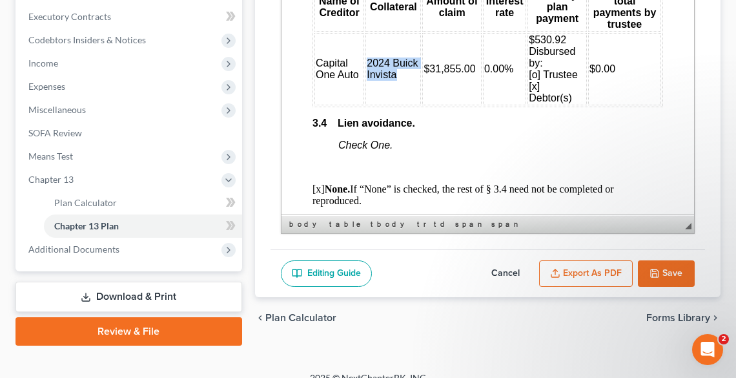
click at [396, 105] on td "2024 Buick Invista" at bounding box center [393, 69] width 56 height 72
click at [366, 80] on span "2024 Buick Invista" at bounding box center [391, 68] width 51 height 23
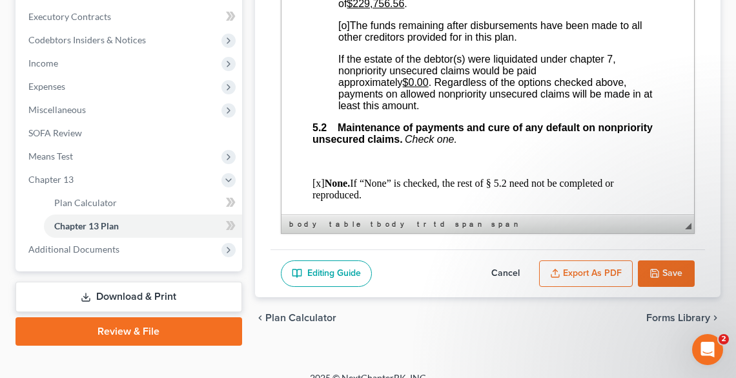
scroll to position [4029, 0]
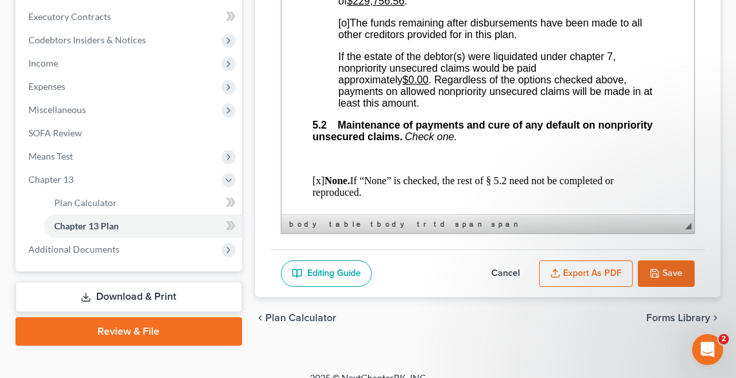
click at [347, 28] on span "[o]" at bounding box center [344, 22] width 12 height 11
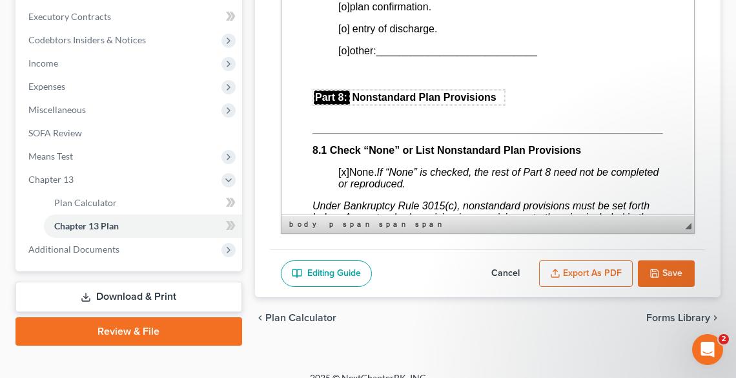
scroll to position [4701, 0]
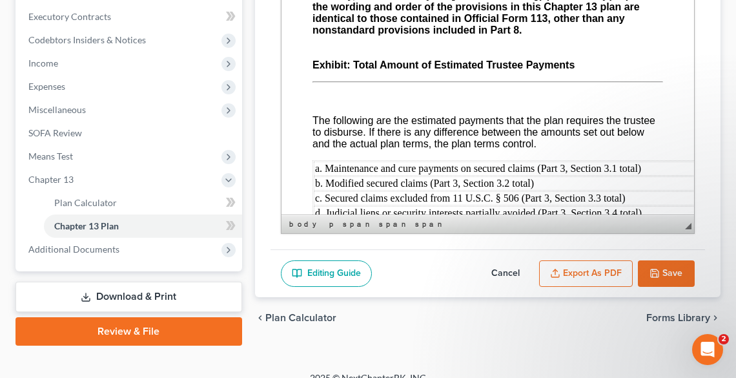
scroll to position [5476, 0]
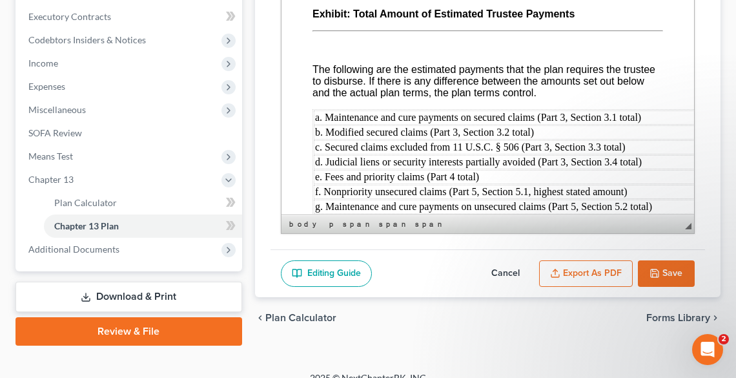
click at [574, 273] on button "Export as PDF" at bounding box center [586, 273] width 94 height 27
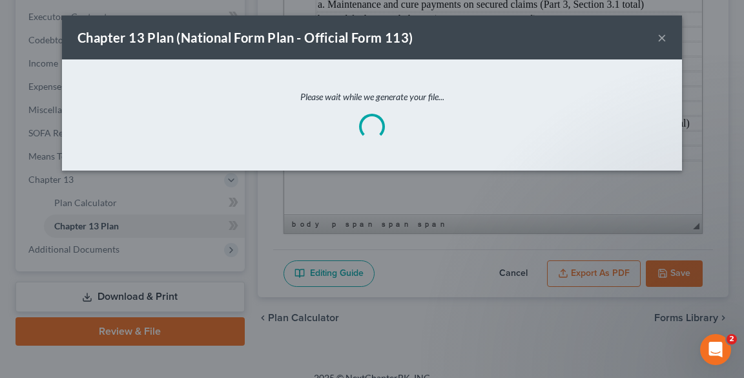
scroll to position [5416, 0]
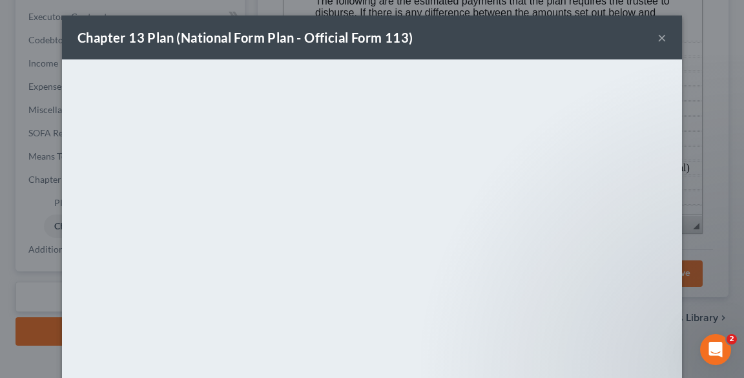
click at [396, 43] on div "Chapter 13 Plan (National Form Plan - Official Form 113)" at bounding box center [244, 37] width 335 height 18
click at [661, 39] on button "×" at bounding box center [661, 37] width 9 height 15
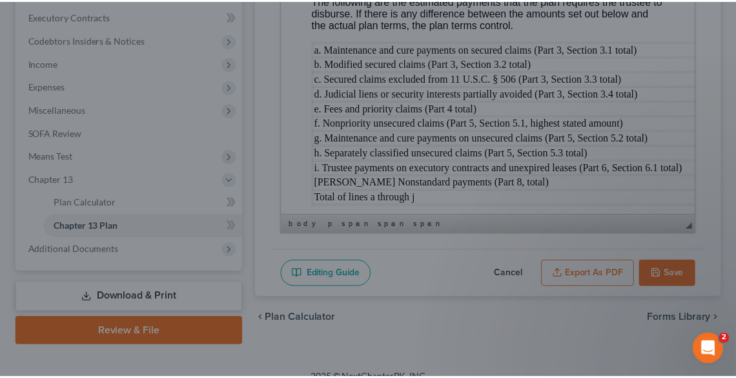
scroll to position [5476, 0]
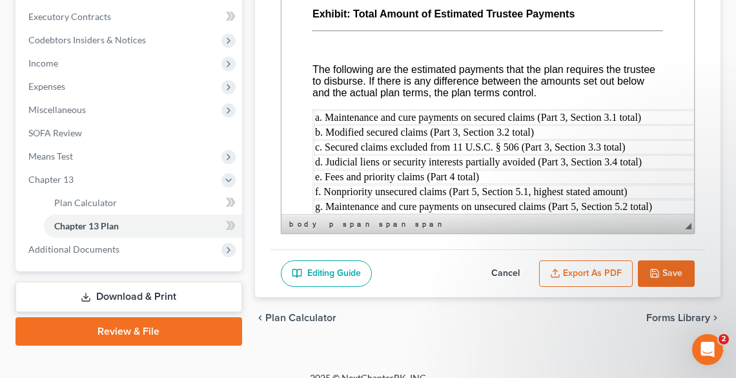
click at [654, 269] on polyline "button" at bounding box center [654, 270] width 3 height 2
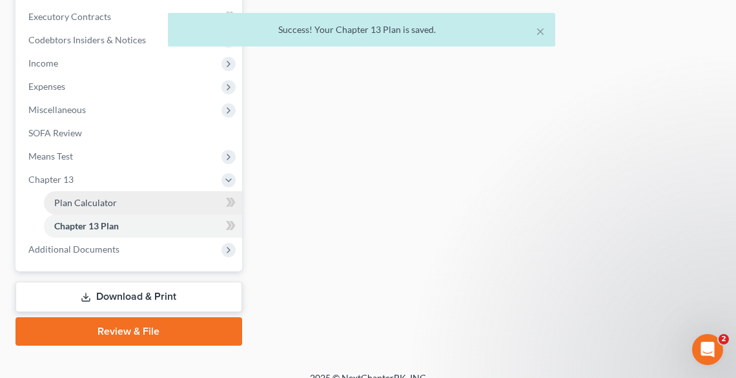
click at [74, 203] on span "Plan Calculator" at bounding box center [85, 202] width 63 height 11
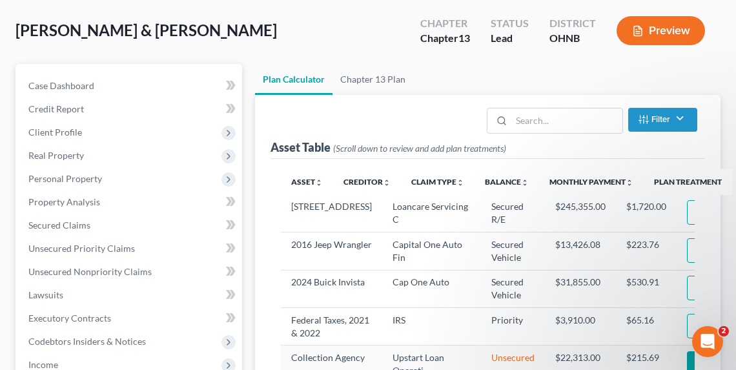
scroll to position [12, 0]
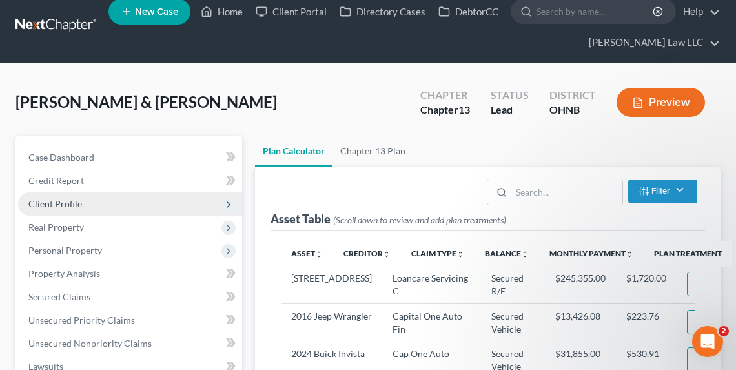
click at [68, 210] on span "Client Profile" at bounding box center [130, 203] width 224 height 23
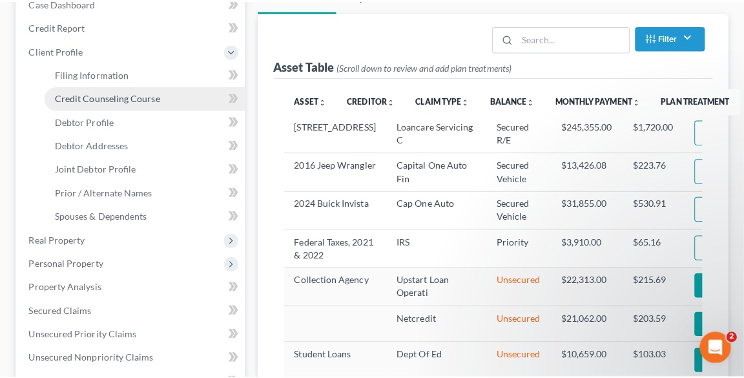
scroll to position [167, 0]
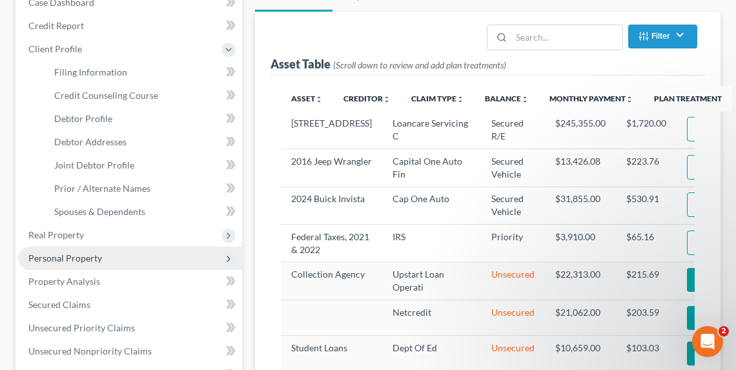
click at [77, 260] on span "Personal Property" at bounding box center [65, 257] width 74 height 11
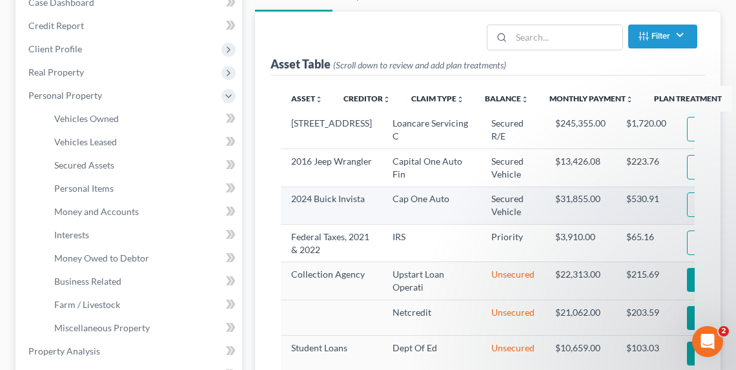
click at [698, 211] on img "button" at bounding box center [703, 205] width 11 height 11
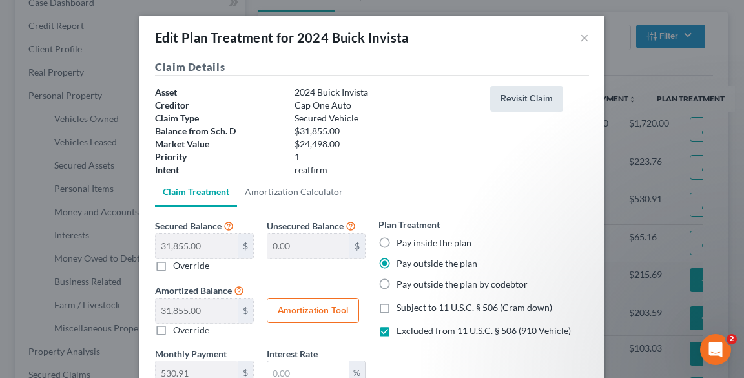
click at [539, 93] on button "Revisit Claim" at bounding box center [526, 99] width 73 height 26
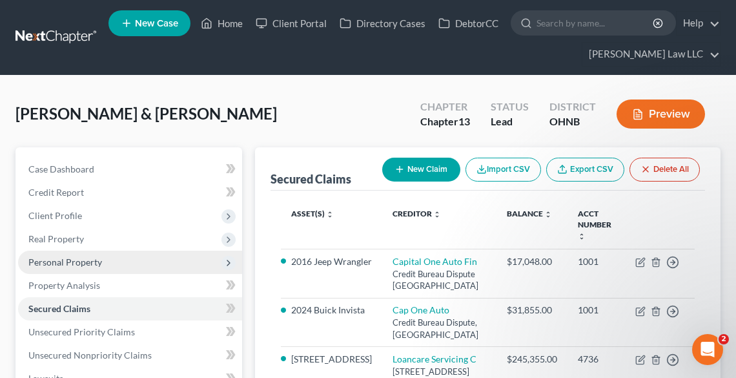
click at [87, 266] on span "Personal Property" at bounding box center [130, 262] width 224 height 23
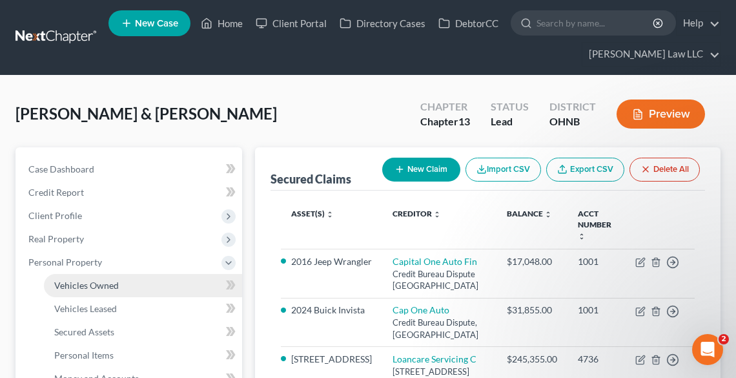
click at [74, 291] on link "Vehicles Owned" at bounding box center [143, 285] width 198 height 23
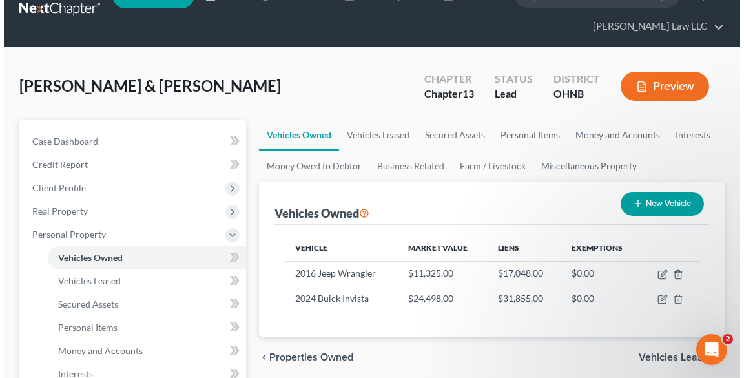
scroll to position [52, 0]
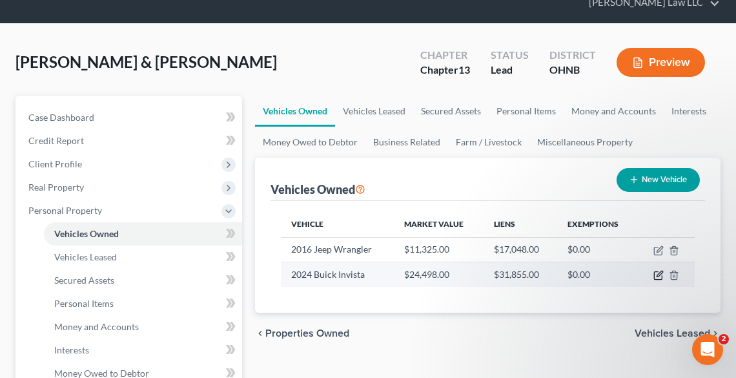
click at [661, 275] on icon "button" at bounding box center [658, 275] width 10 height 10
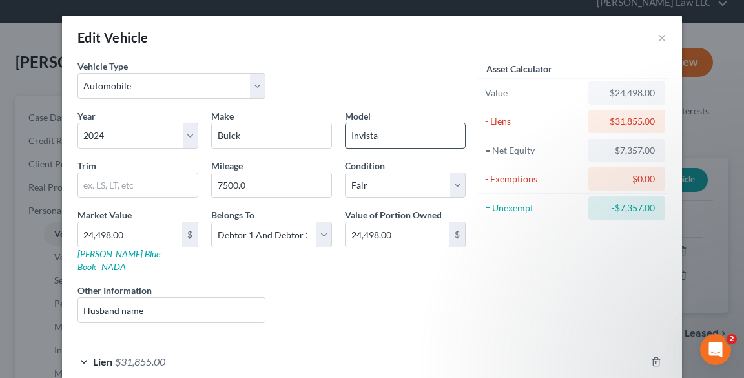
click at [353, 138] on input "Invista" at bounding box center [404, 135] width 119 height 25
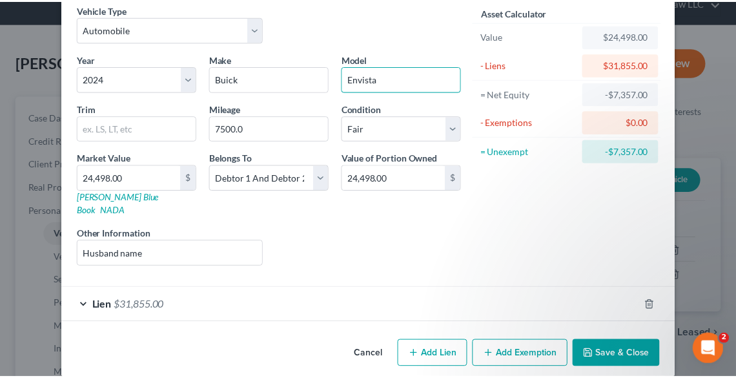
scroll to position [57, 0]
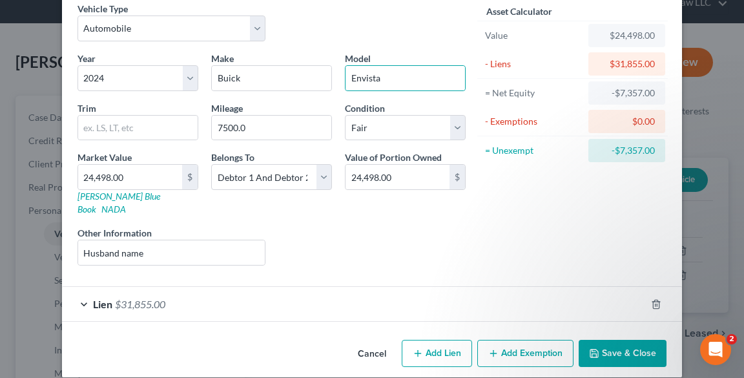
click at [615, 340] on button "Save & Close" at bounding box center [623, 353] width 88 height 27
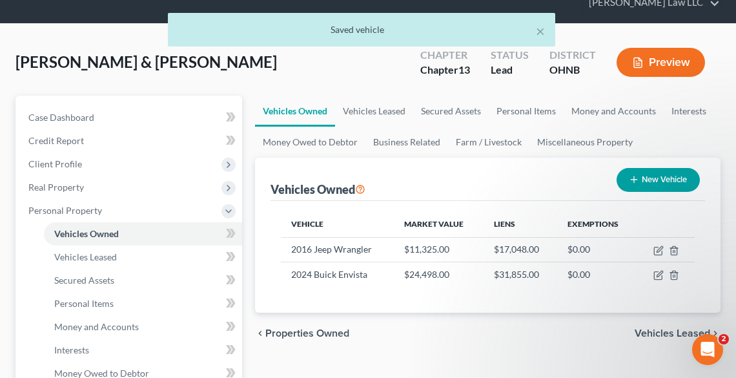
scroll to position [258, 0]
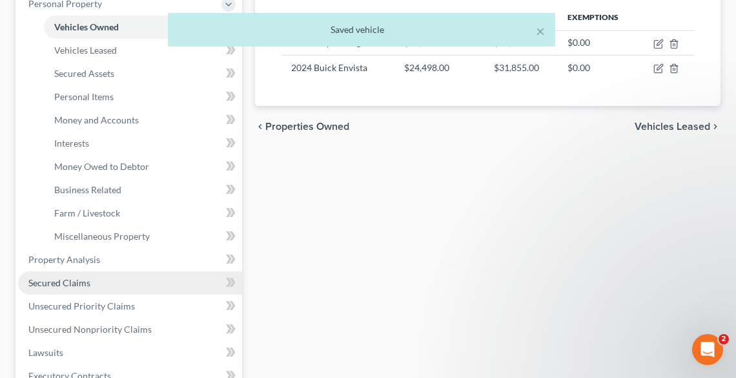
click at [63, 277] on span "Secured Claims" at bounding box center [59, 282] width 62 height 11
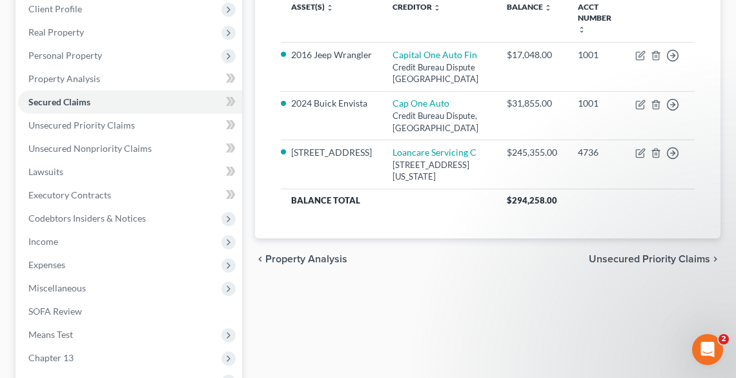
scroll to position [354, 0]
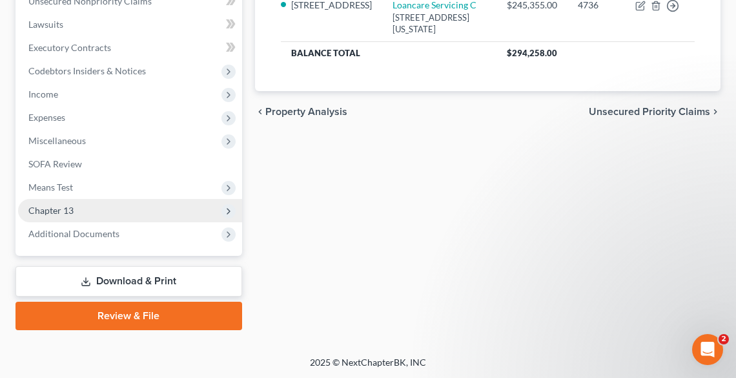
click at [51, 205] on span "Chapter 13" at bounding box center [50, 210] width 45 height 11
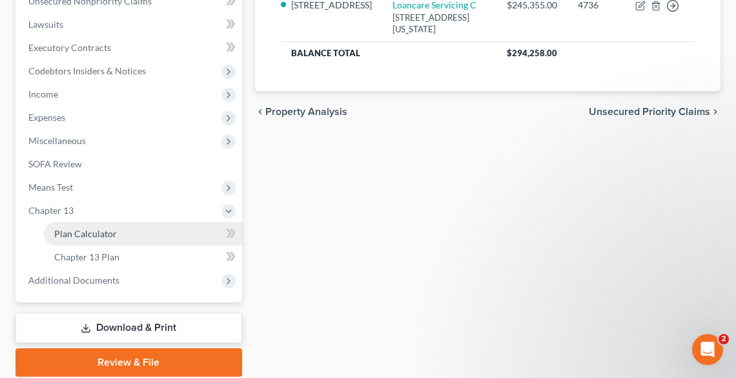
click at [77, 231] on span "Plan Calculator" at bounding box center [85, 233] width 63 height 11
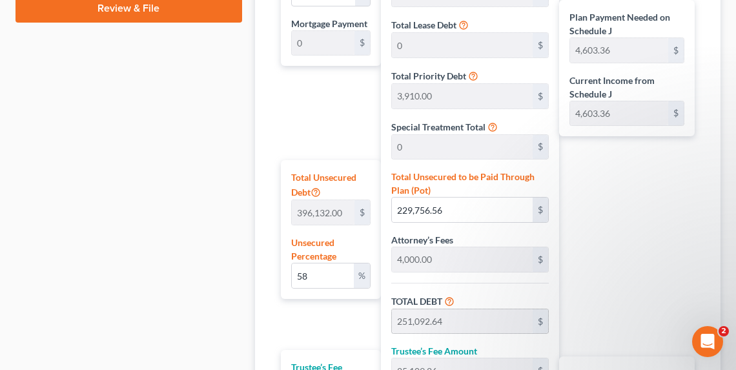
scroll to position [949, 0]
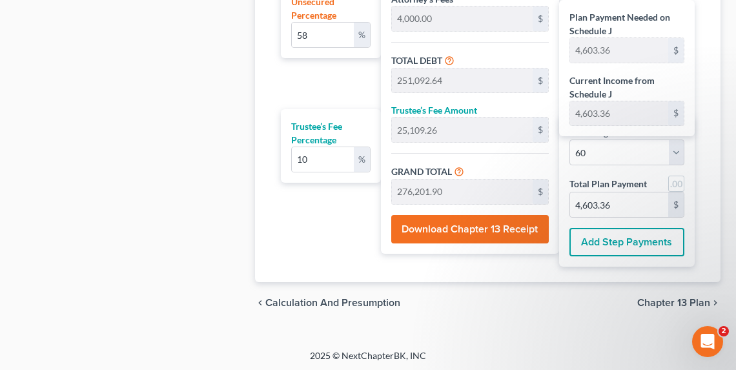
click at [493, 222] on button "Download Chapter 13 Receipt" at bounding box center [470, 229] width 158 height 28
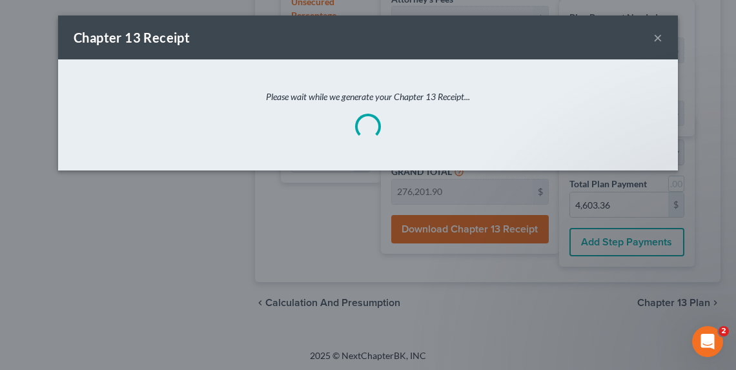
scroll to position [941, 0]
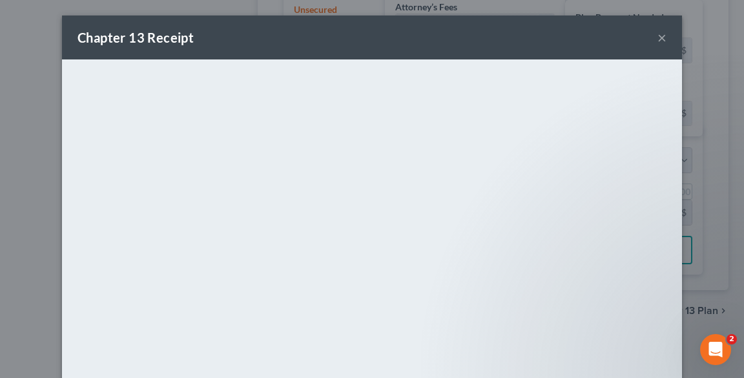
drag, startPoint x: 661, startPoint y: 37, endPoint x: 653, endPoint y: 48, distance: 13.3
click at [662, 37] on button "×" at bounding box center [661, 37] width 9 height 15
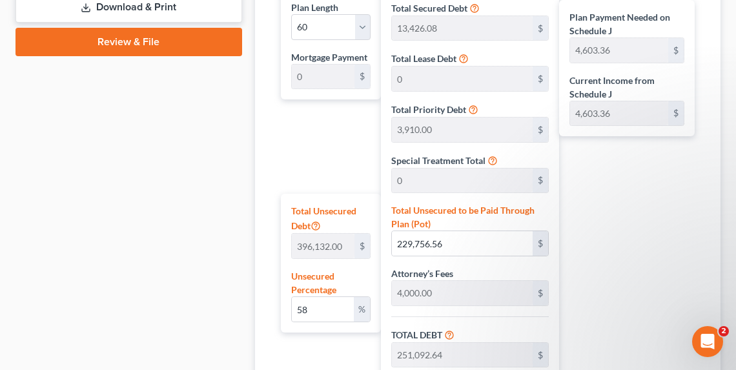
scroll to position [528, 0]
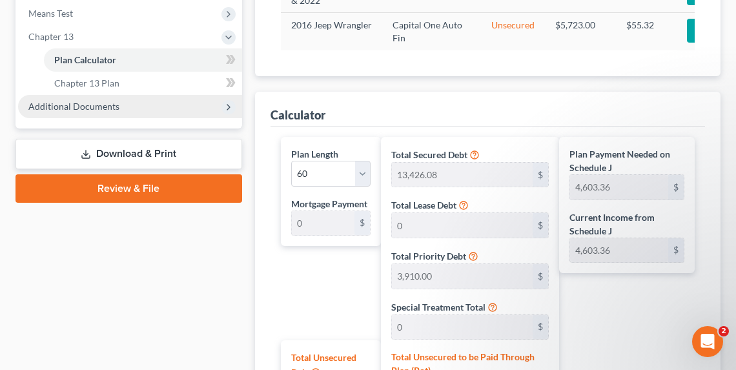
click at [90, 101] on span "Additional Documents" at bounding box center [73, 106] width 91 height 11
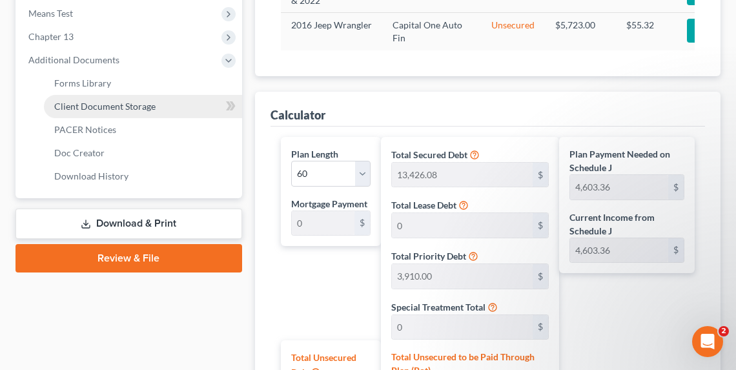
click at [107, 108] on span "Client Document Storage" at bounding box center [104, 106] width 101 height 11
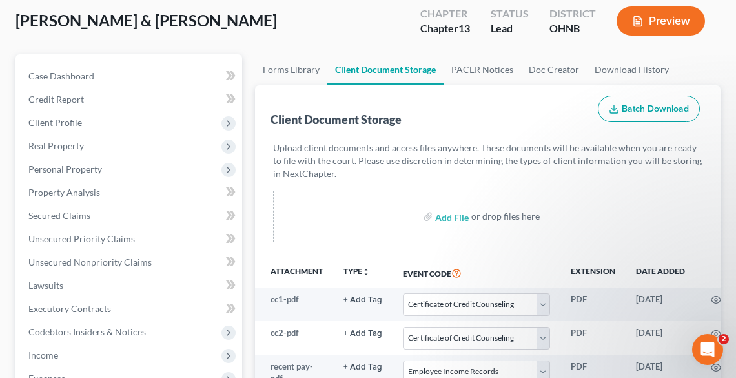
scroll to position [207, 0]
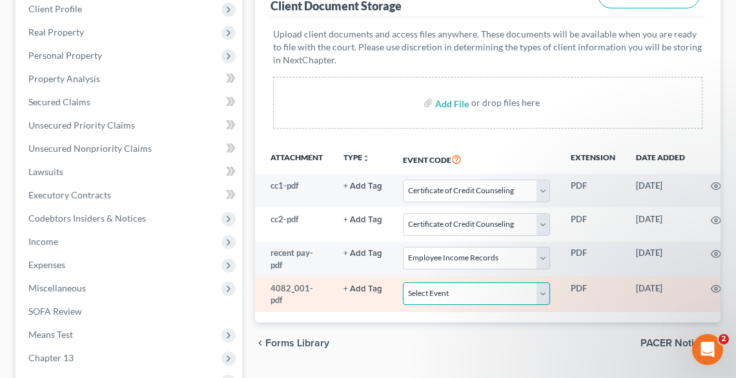
click at [462, 293] on select "Select Event 20 Largest Unsecured Creditors Amended List of Creditors (Fee) Ame…" at bounding box center [476, 293] width 147 height 23
click at [403, 282] on select "Select Event 20 Largest Unsecured Creditors Amended List of Creditors (Fee) Ame…" at bounding box center [476, 293] width 147 height 23
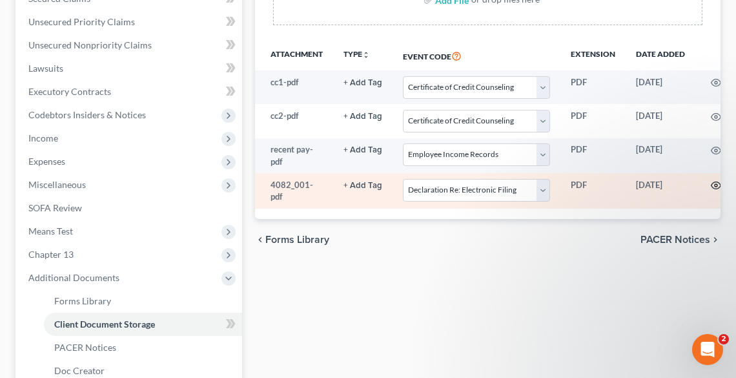
scroll to position [287, 0]
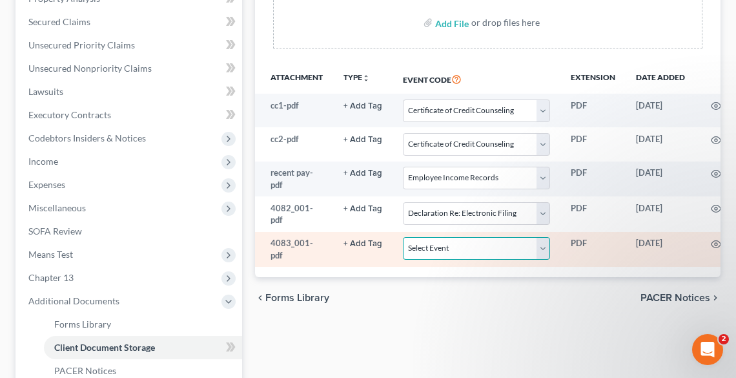
click at [470, 237] on select "Select Event 20 Largest Unsecured Creditors Amended List of Creditors (Fee) Ame…" at bounding box center [476, 248] width 147 height 23
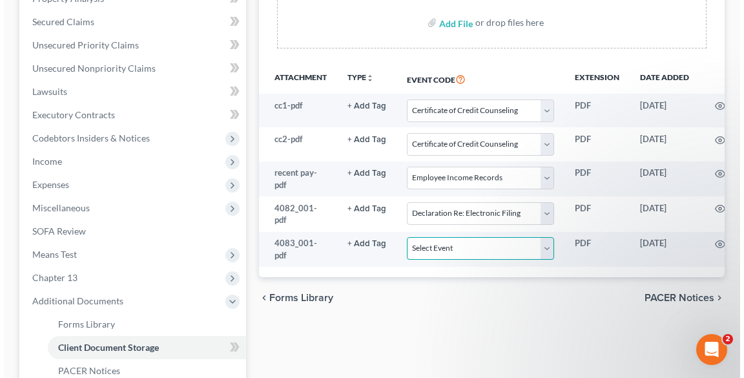
scroll to position [0, 81]
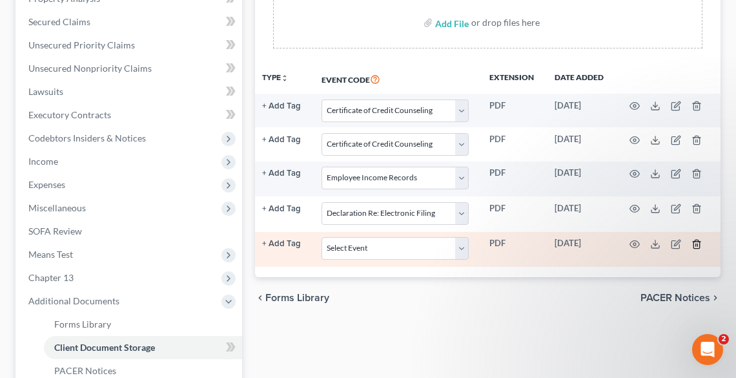
click at [697, 241] on icon "button" at bounding box center [697, 244] width 10 height 10
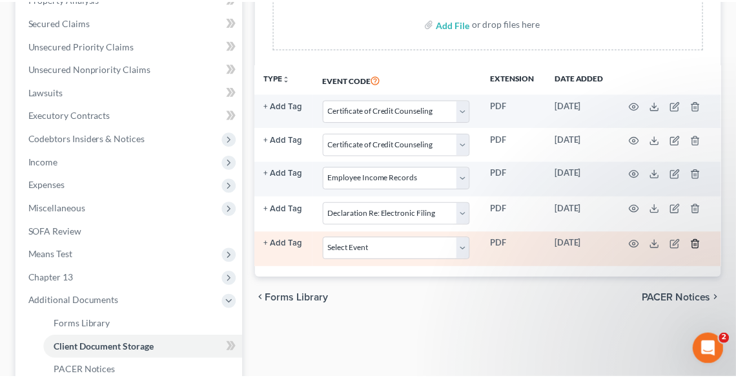
scroll to position [0, 76]
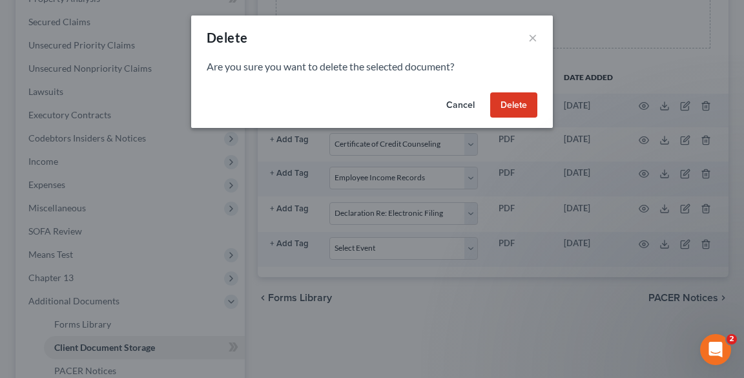
click at [518, 103] on button "Delete" at bounding box center [513, 105] width 47 height 26
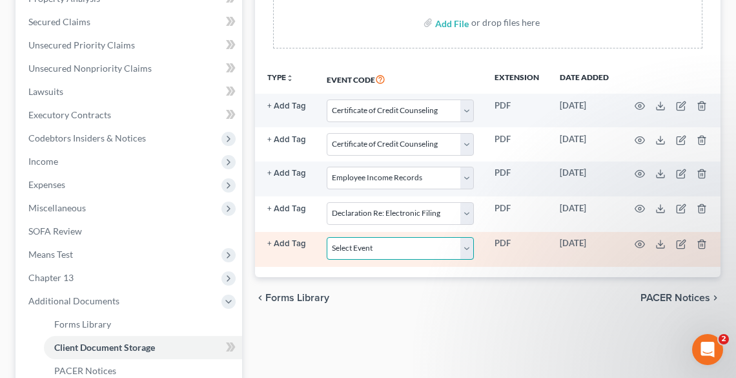
click at [418, 243] on select "Select Event 20 Largest Unsecured Creditors Amended List of Creditors (Fee) Ame…" at bounding box center [400, 248] width 147 height 23
click at [327, 237] on select "Select Event 20 Largest Unsecured Creditors Amended List of Creditors (Fee) Ame…" at bounding box center [400, 248] width 147 height 23
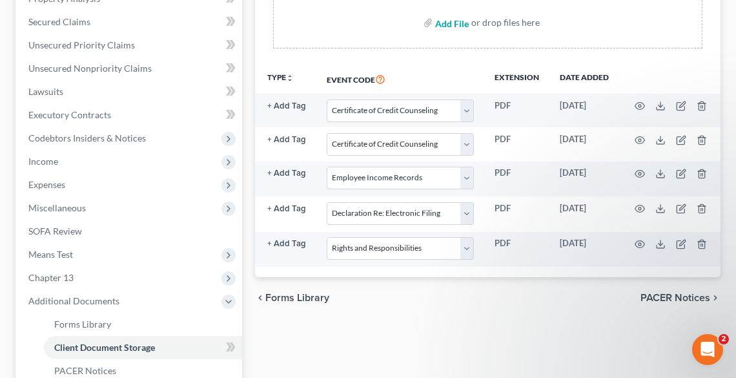
click at [446, 24] on input "file" at bounding box center [450, 22] width 31 height 23
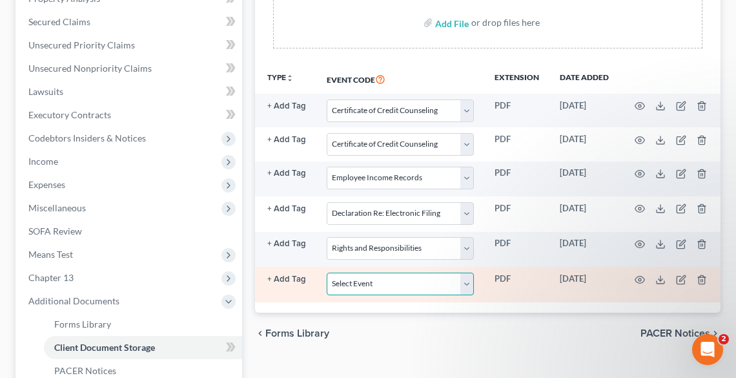
click at [440, 283] on select "Select Event 20 Largest Unsecured Creditors Amended List of Creditors (Fee) Ame…" at bounding box center [400, 283] width 147 height 23
click at [327, 272] on select "Select Event 20 Largest Unsecured Creditors Amended List of Creditors (Fee) Ame…" at bounding box center [400, 283] width 147 height 23
click at [639, 279] on circle "button" at bounding box center [640, 279] width 3 height 3
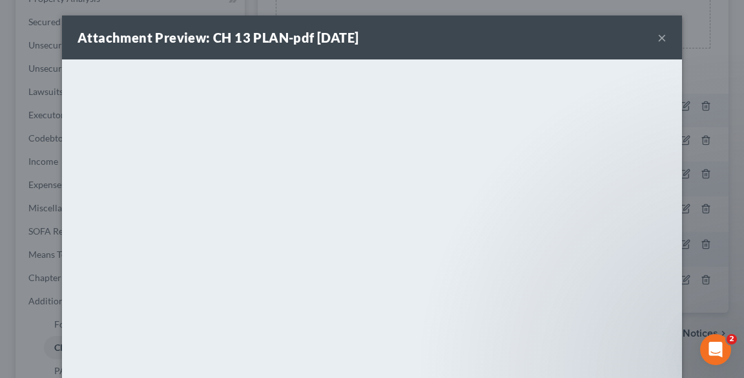
click at [613, 44] on div "Attachment Preview: CH 13 PLAN-pdf [DATE] ×" at bounding box center [372, 37] width 620 height 44
click at [659, 37] on button "×" at bounding box center [661, 37] width 9 height 15
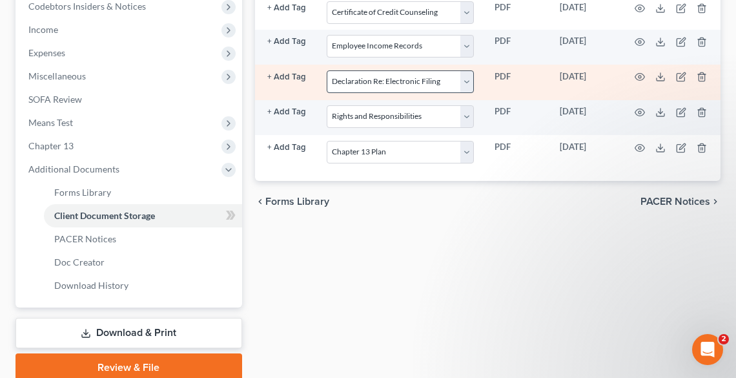
scroll to position [442, 0]
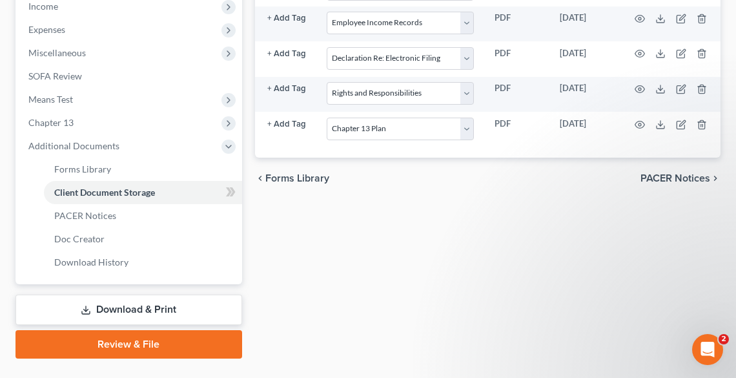
click at [172, 336] on link "Review & File" at bounding box center [128, 344] width 227 height 28
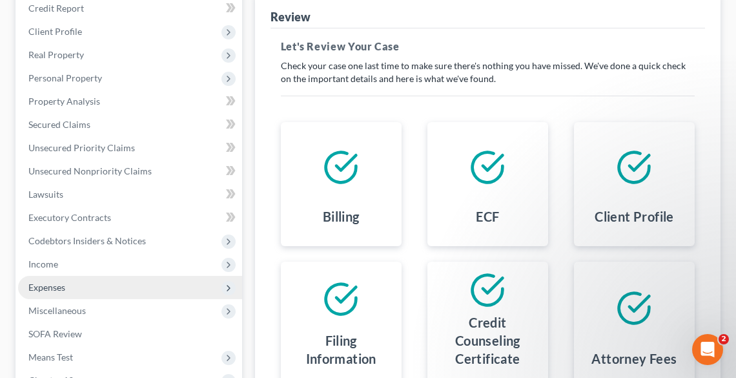
scroll to position [207, 0]
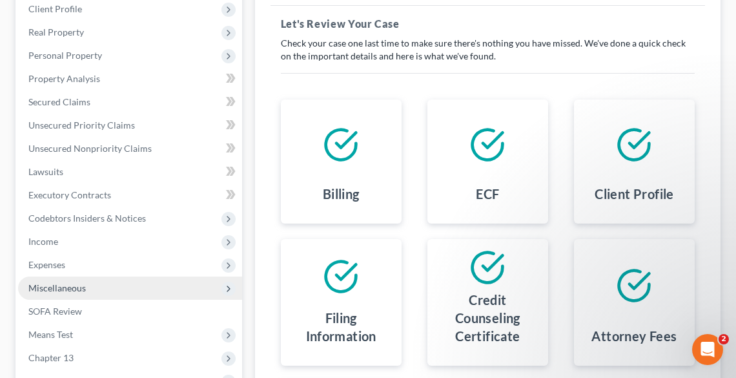
click at [76, 282] on span "Miscellaneous" at bounding box center [56, 287] width 57 height 11
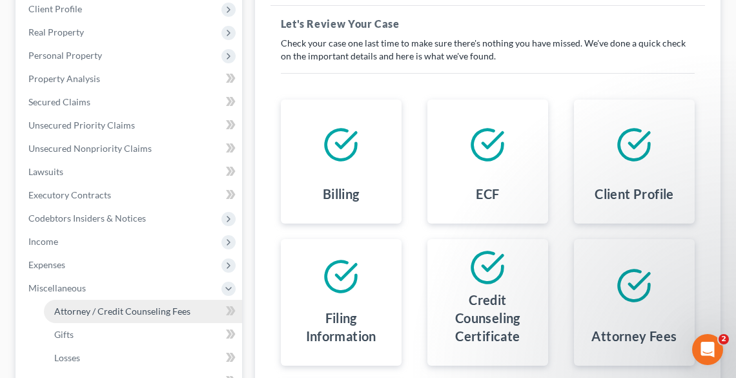
click at [98, 309] on span "Attorney / Credit Counseling Fees" at bounding box center [122, 310] width 136 height 11
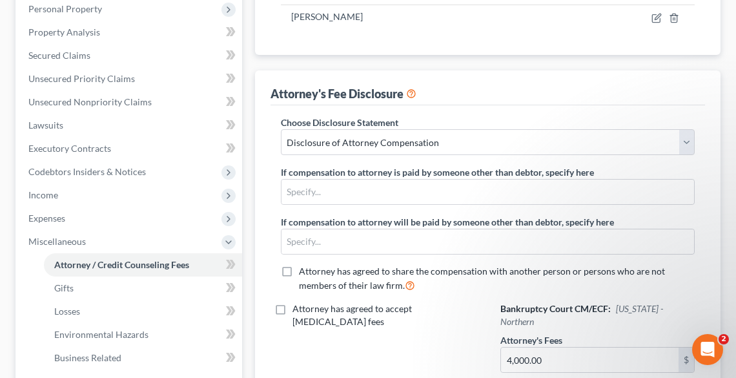
scroll to position [413, 0]
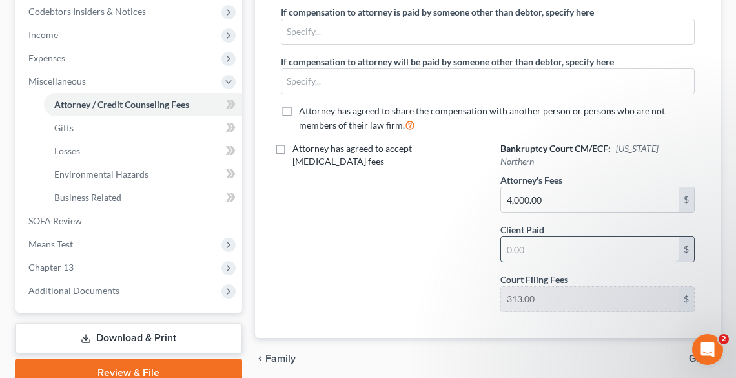
click at [582, 237] on input "text" at bounding box center [590, 249] width 178 height 25
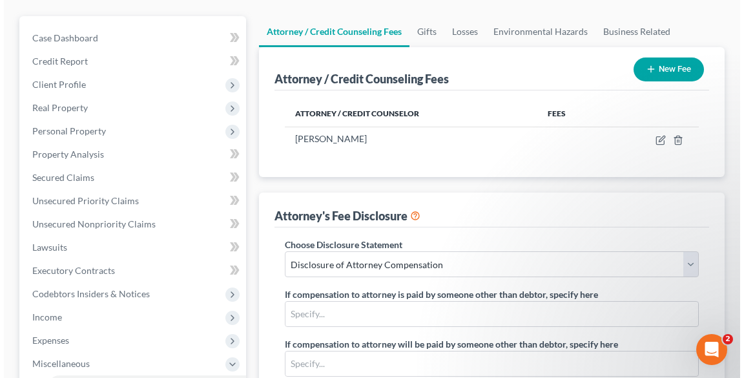
scroll to position [103, 0]
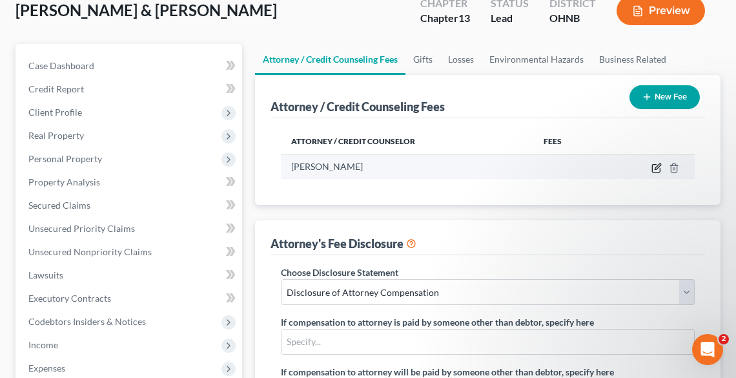
click at [653, 165] on icon "button" at bounding box center [657, 168] width 10 height 10
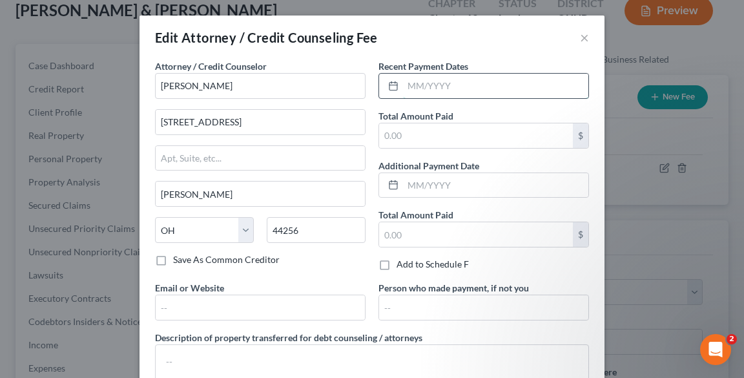
click at [472, 81] on input "text" at bounding box center [495, 86] width 185 height 25
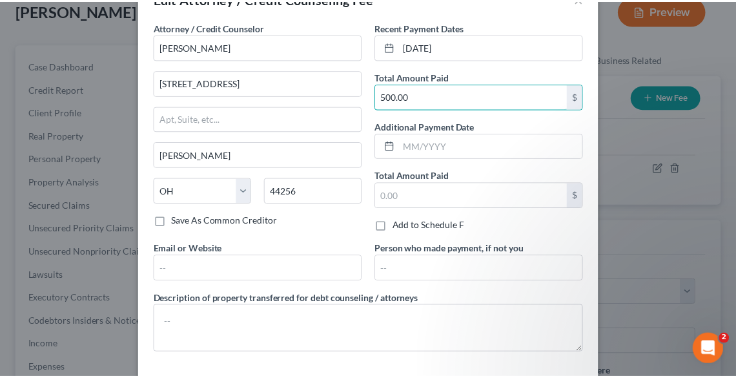
scroll to position [94, 0]
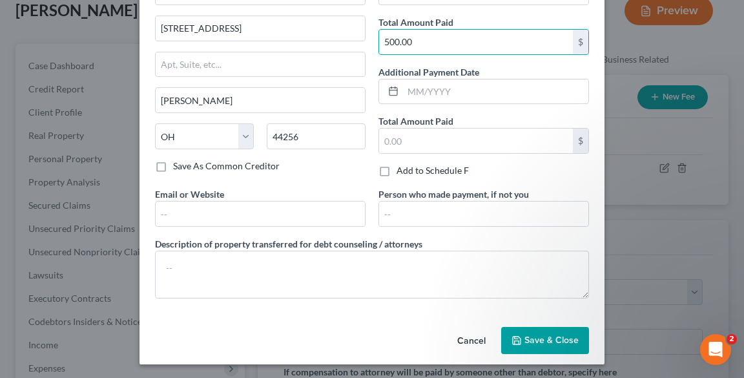
click at [548, 345] on button "Save & Close" at bounding box center [545, 340] width 88 height 27
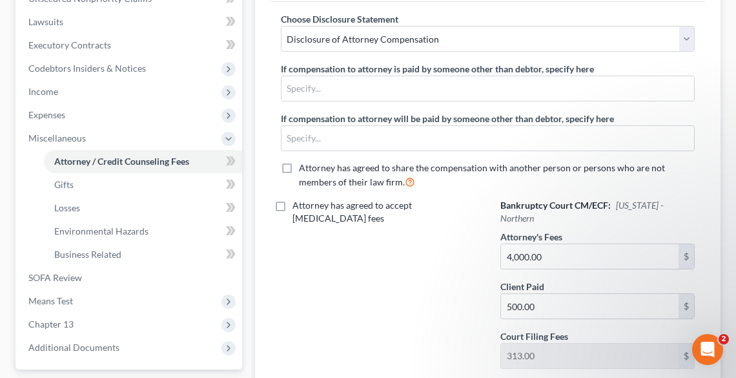
scroll to position [413, 0]
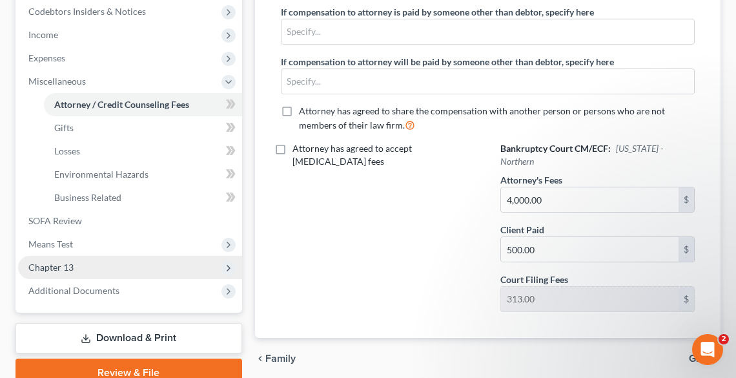
click at [94, 267] on span "Chapter 13" at bounding box center [130, 267] width 224 height 23
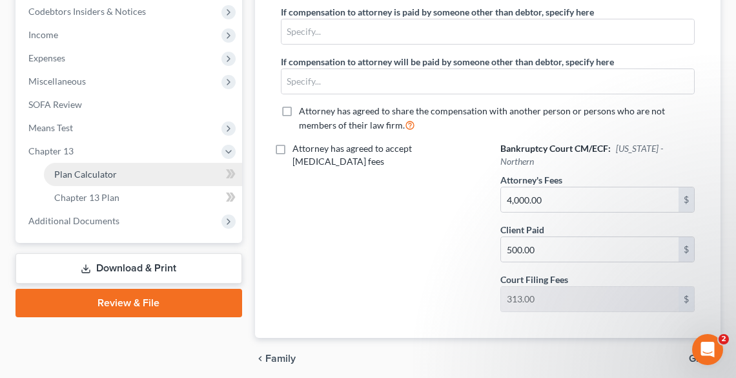
click at [92, 176] on span "Plan Calculator" at bounding box center [85, 174] width 63 height 11
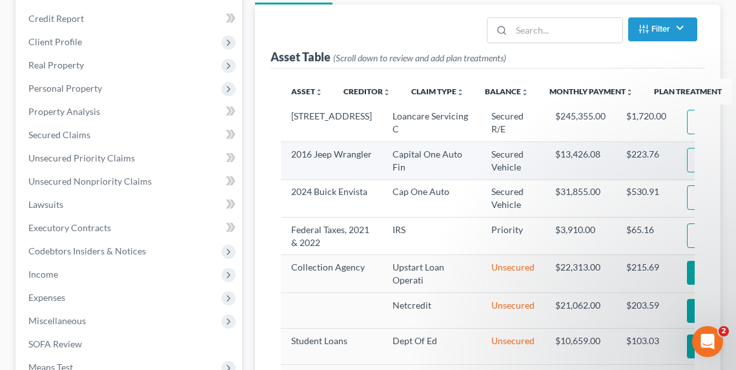
click at [687, 171] on button "Edit Plan Treatment" at bounding box center [740, 160] width 106 height 25
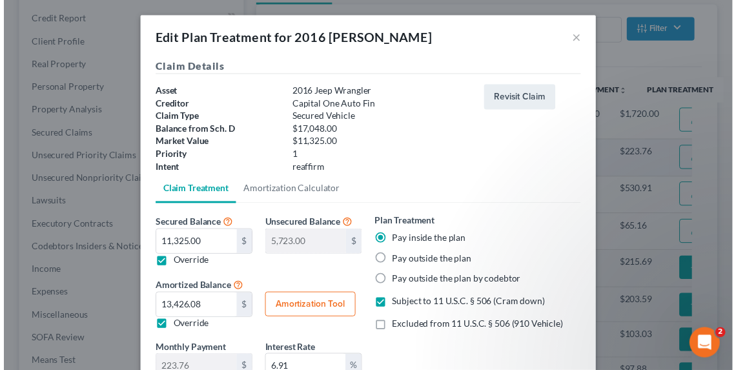
scroll to position [103, 0]
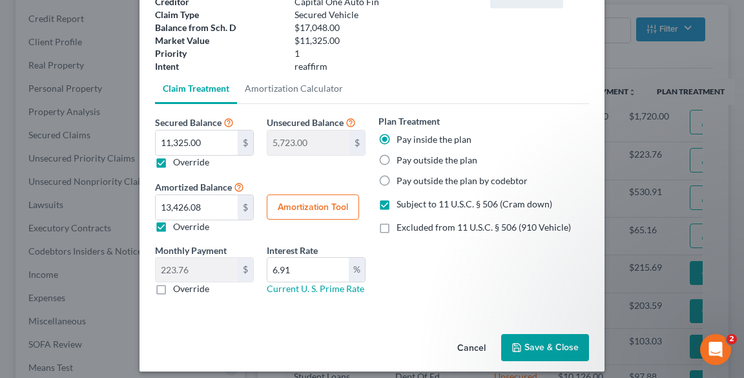
click at [396, 160] on label "Pay outside the plan" at bounding box center [436, 160] width 81 height 13
click at [402, 160] on input "Pay outside the plan" at bounding box center [406, 158] width 8 height 8
drag, startPoint x: 310, startPoint y: 271, endPoint x: 271, endPoint y: 268, distance: 38.9
click at [271, 268] on input "6.91" at bounding box center [307, 270] width 81 height 25
click at [173, 159] on label "Override" at bounding box center [191, 162] width 36 height 13
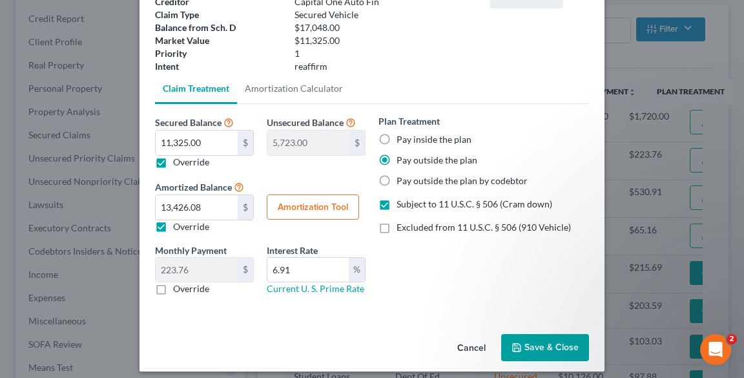
click at [178, 159] on input "Override" at bounding box center [182, 160] width 8 height 8
click at [173, 232] on label "Override" at bounding box center [191, 226] width 36 height 13
click at [178, 229] on input "Override" at bounding box center [182, 224] width 8 height 8
click at [543, 337] on button "Save & Close" at bounding box center [545, 347] width 88 height 27
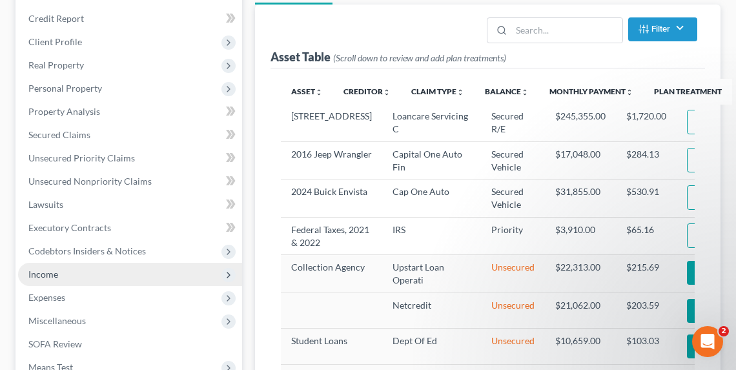
click at [80, 268] on span "Income" at bounding box center [130, 274] width 224 height 23
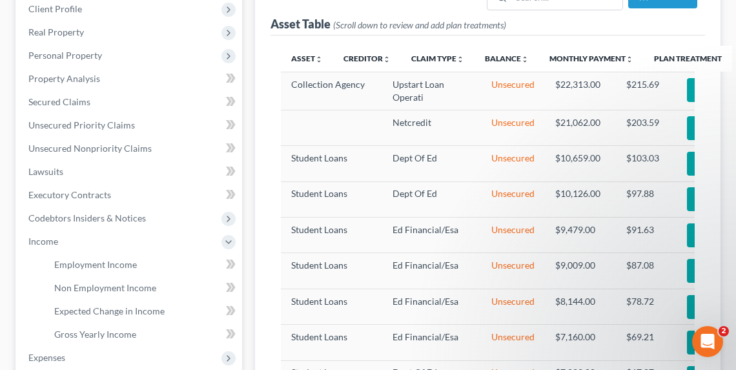
scroll to position [155, 0]
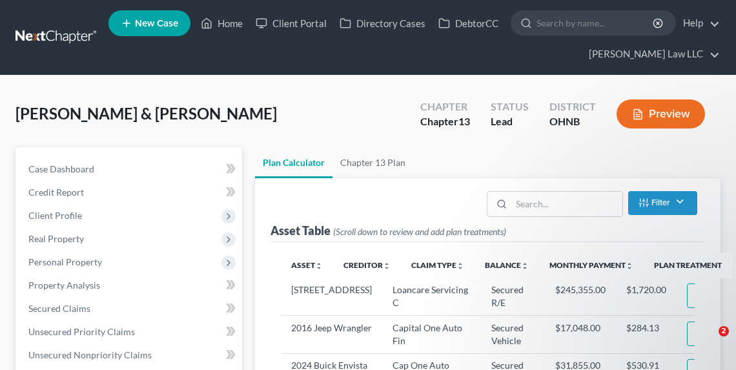
select select "59"
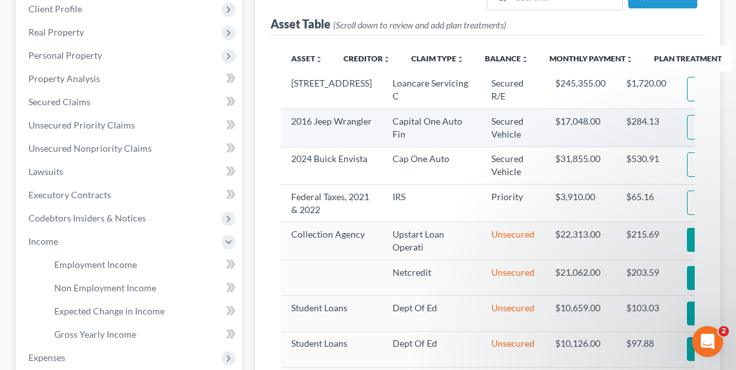
click at [698, 132] on img "button" at bounding box center [703, 126] width 11 height 11
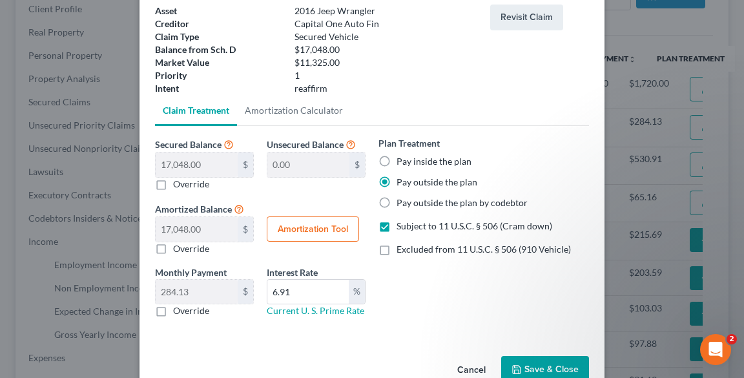
scroll to position [103, 0]
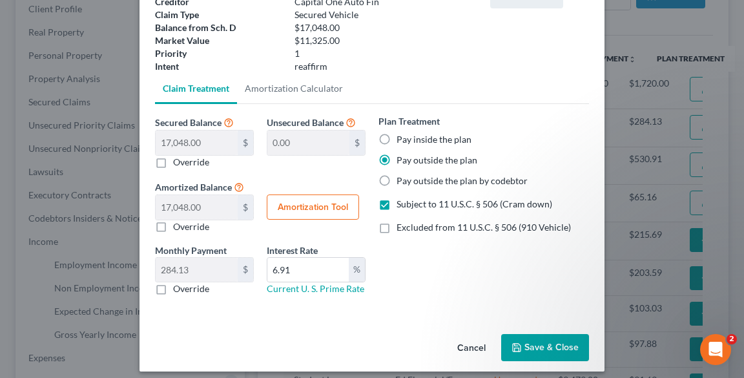
click at [173, 160] on label "Override" at bounding box center [191, 162] width 36 height 13
click at [178, 160] on input "Override" at bounding box center [182, 160] width 8 height 8
checkbox input "true"
type input "5,723.00"
type input "11,325.00"
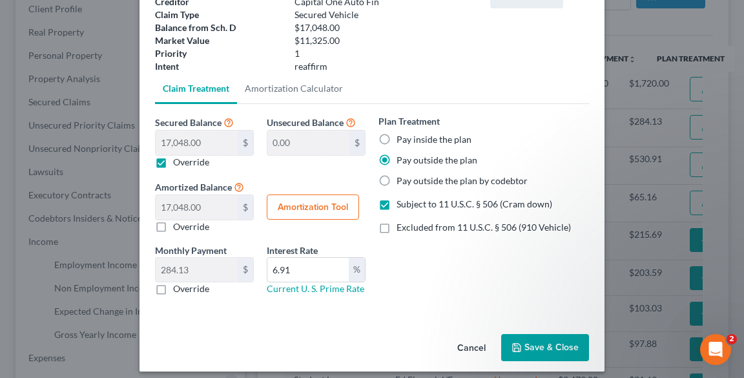
type input "188.75"
click at [302, 206] on button "Amortization Tool" at bounding box center [313, 207] width 92 height 26
type input "11,325.00"
type input "6.91"
type input "60"
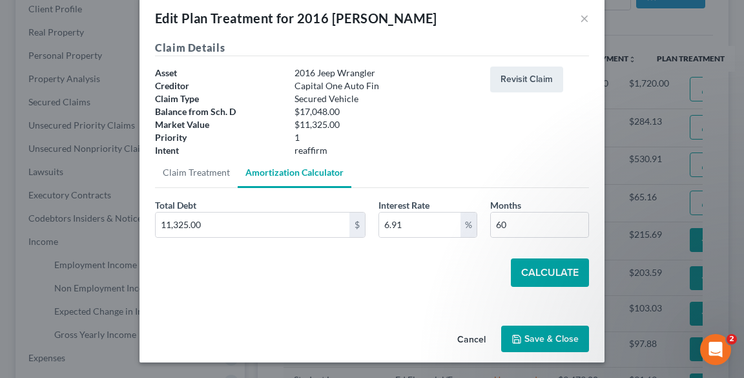
scroll to position [19, 0]
click at [447, 338] on button "Cancel" at bounding box center [471, 340] width 49 height 26
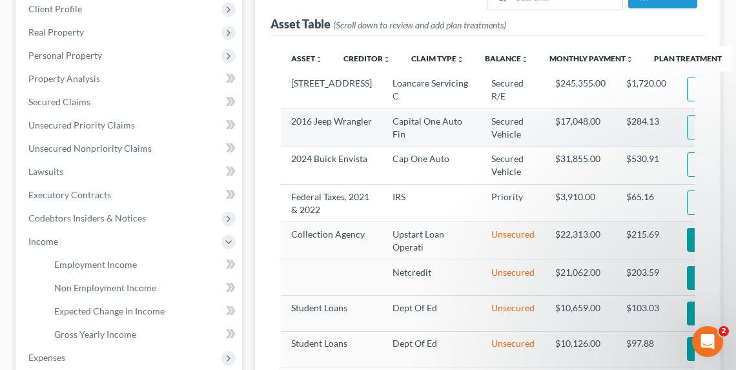
click at [698, 132] on img "button" at bounding box center [703, 126] width 11 height 11
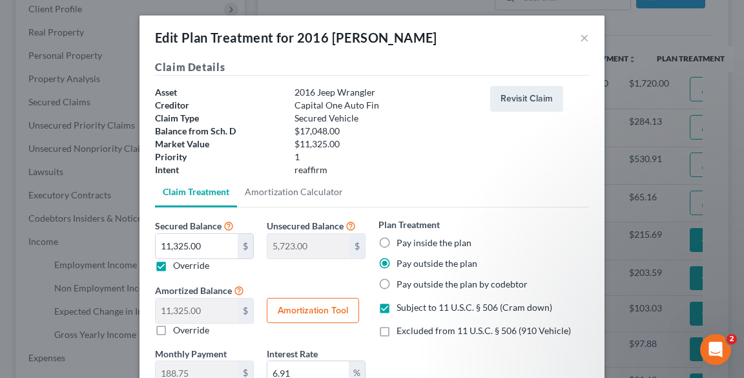
click at [413, 238] on label "Pay inside the plan" at bounding box center [433, 242] width 75 height 13
click at [410, 238] on input "Pay inside the plan" at bounding box center [406, 240] width 8 height 8
radio input "true"
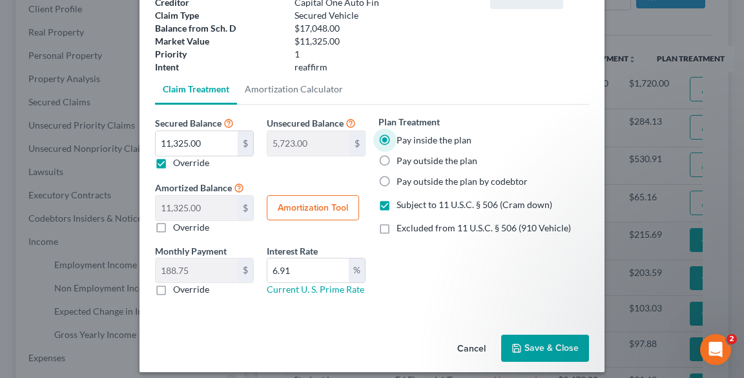
scroll to position [103, 0]
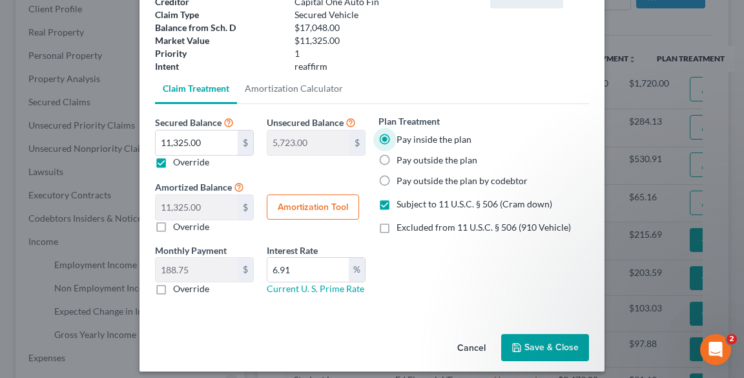
click at [307, 207] on button "Amortization Tool" at bounding box center [313, 207] width 92 height 26
type input "11,325.00"
type input "6.91"
type input "60"
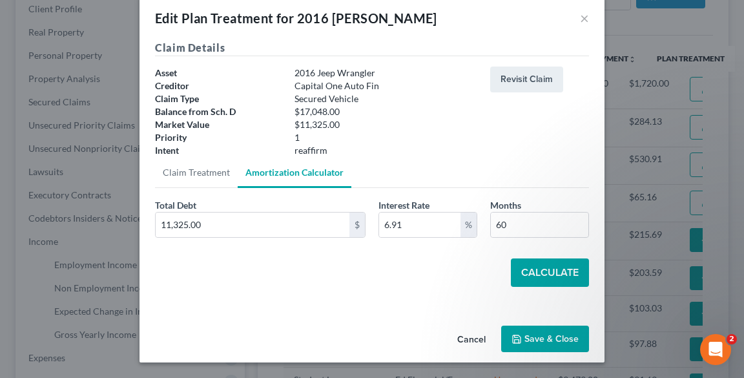
scroll to position [19, 0]
click at [550, 272] on button "Calculate" at bounding box center [550, 272] width 78 height 28
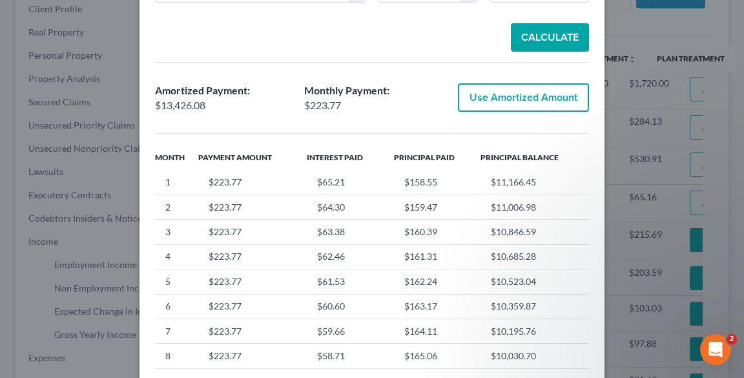
scroll to position [278, 0]
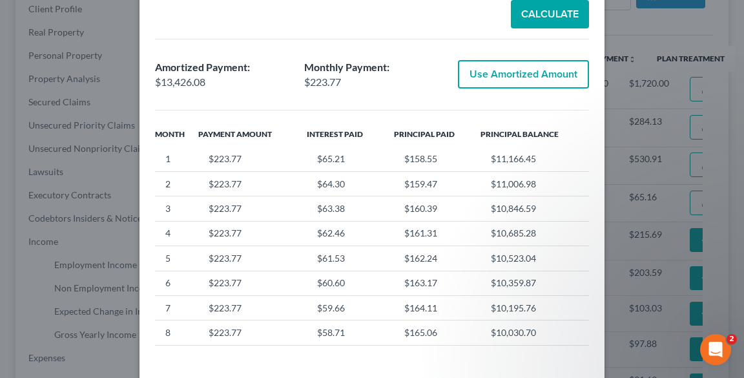
click at [522, 76] on button "Use Amortized Amount" at bounding box center [523, 74] width 131 height 28
checkbox input "true"
type input "223.76"
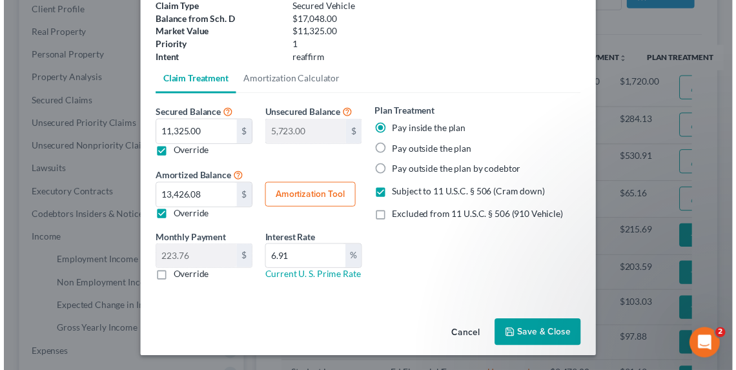
scroll to position [112, 0]
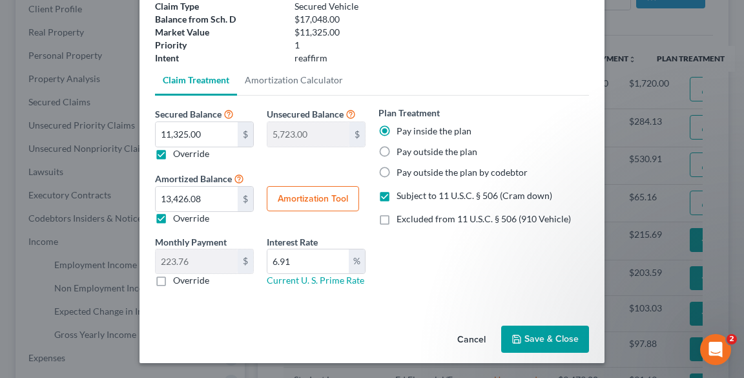
click at [553, 342] on button "Save & Close" at bounding box center [545, 338] width 88 height 27
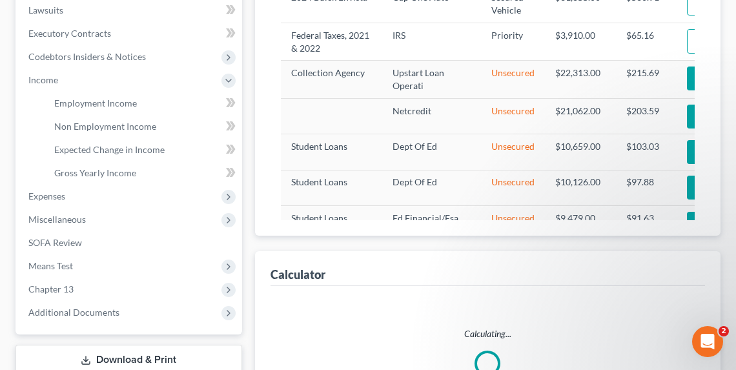
select select "59"
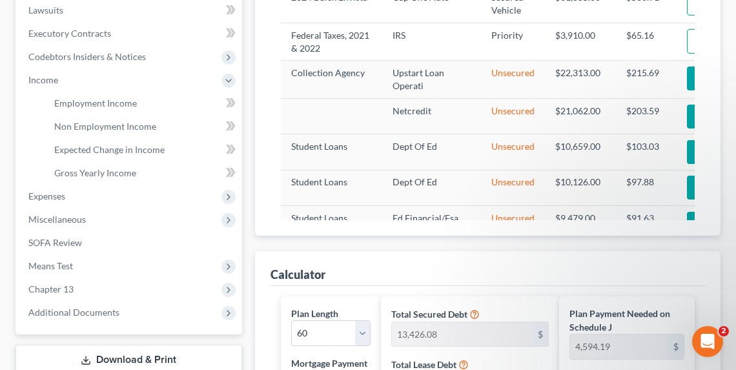
scroll to position [510, 0]
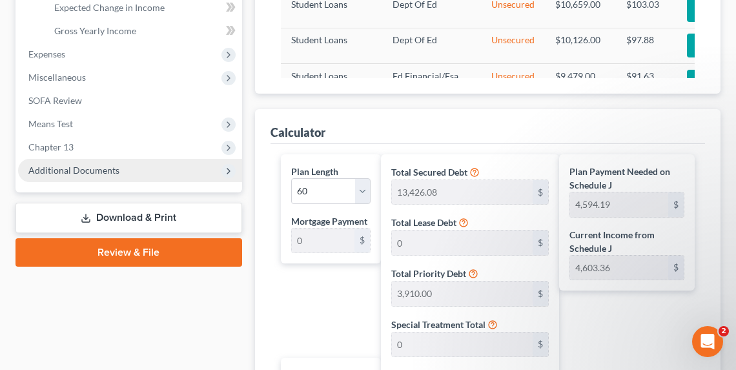
click at [47, 169] on span "Additional Documents" at bounding box center [73, 170] width 91 height 11
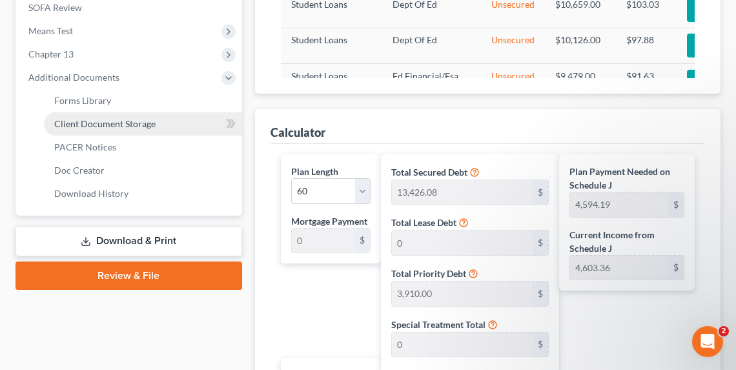
click at [70, 125] on span "Client Document Storage" at bounding box center [104, 123] width 101 height 11
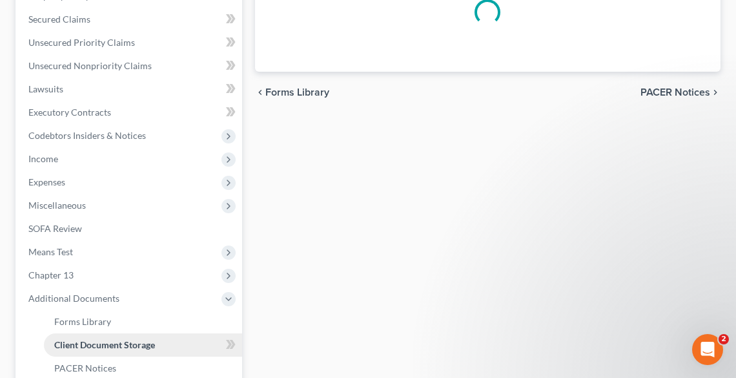
select select "5"
select select "20"
select select "16"
select select "26"
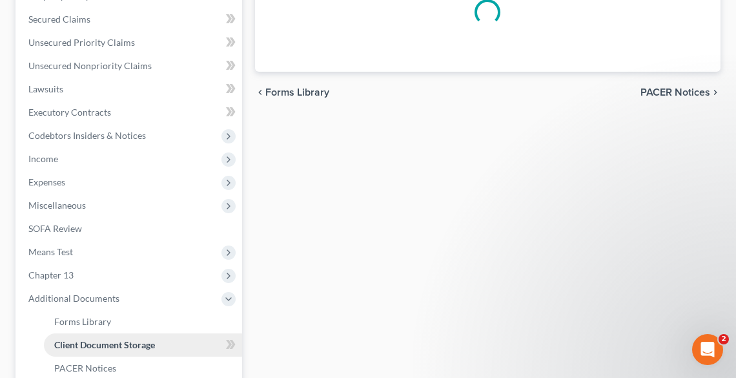
select select "11"
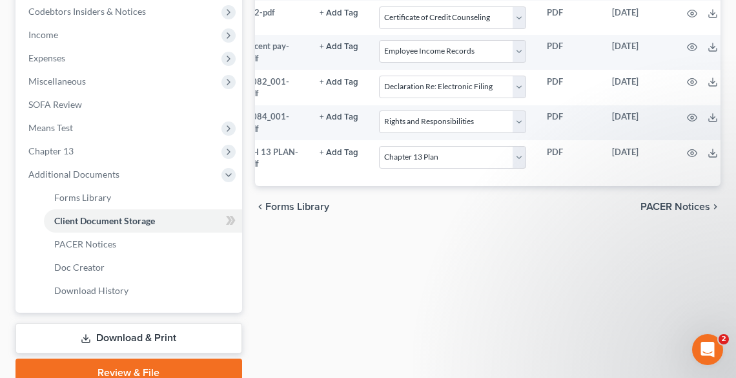
scroll to position [0, 55]
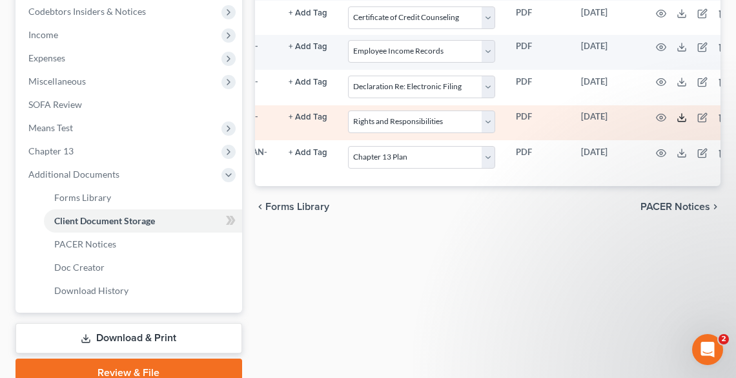
click at [680, 116] on icon at bounding box center [682, 117] width 10 height 10
click at [720, 118] on icon "button" at bounding box center [723, 117] width 6 height 8
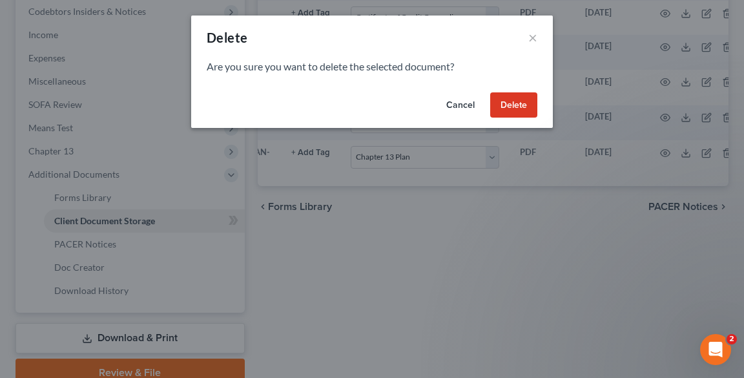
click at [528, 103] on button "Delete" at bounding box center [513, 105] width 47 height 26
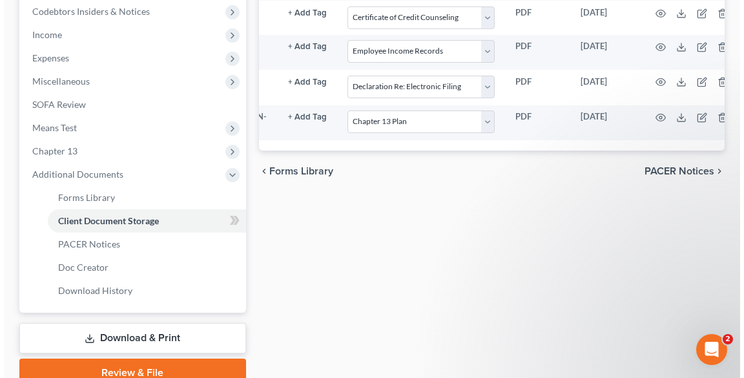
scroll to position [0, 81]
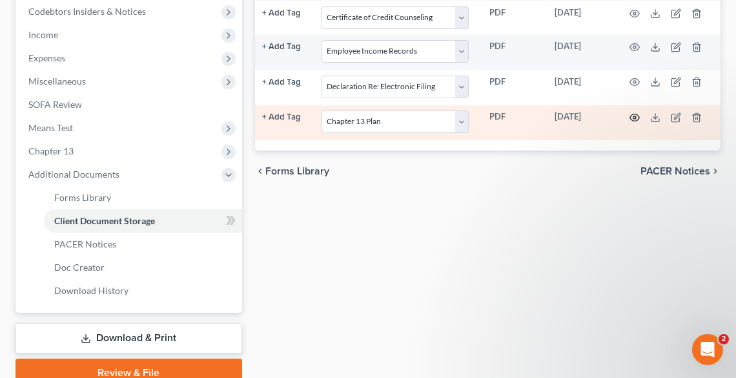
click at [625, 114] on td at bounding box center [668, 123] width 108 height 36
click at [633, 116] on icon "button" at bounding box center [635, 117] width 10 height 10
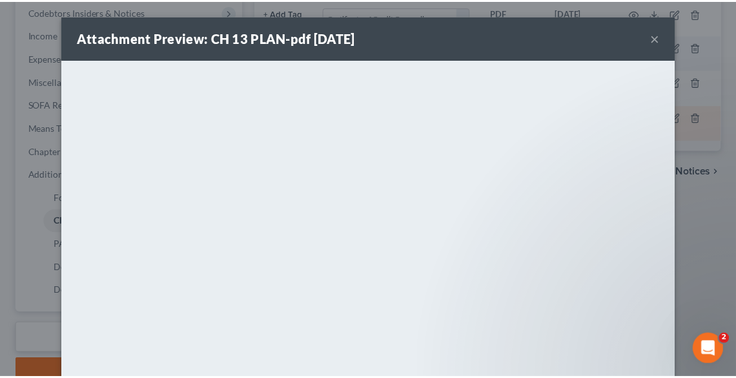
scroll to position [0, 76]
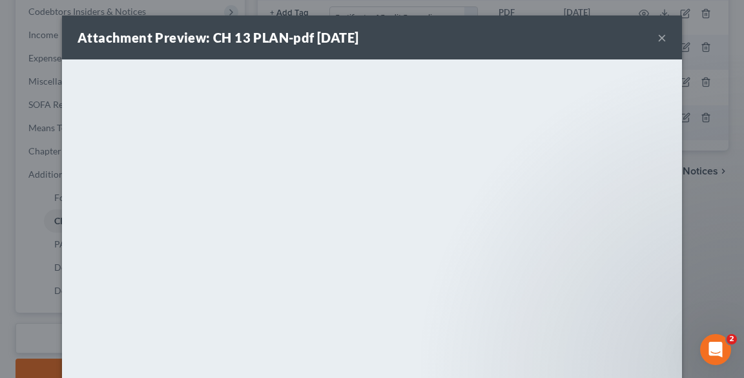
click at [395, 43] on div "Attachment Preview: CH 13 PLAN-pdf [DATE] ×" at bounding box center [372, 37] width 620 height 44
click at [663, 36] on div "Attachment Preview: CH 13 PLAN-pdf [DATE] ×" at bounding box center [372, 37] width 620 height 44
click at [657, 37] on button "×" at bounding box center [661, 37] width 9 height 15
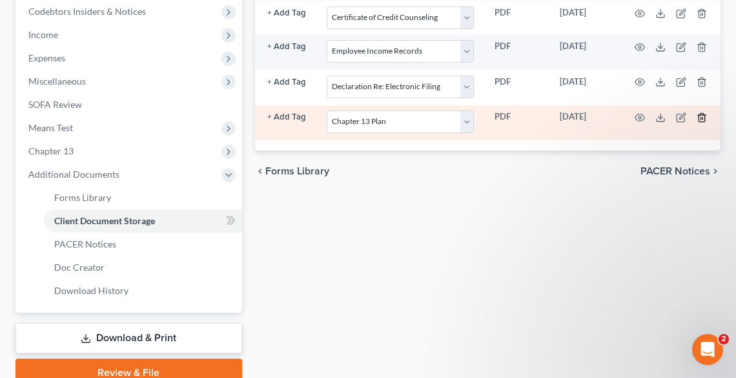
click at [701, 116] on icon "button" at bounding box center [702, 117] width 10 height 10
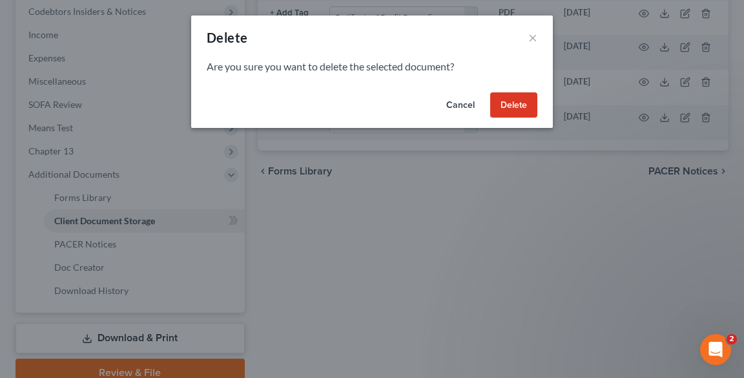
click at [512, 105] on button "Delete" at bounding box center [513, 105] width 47 height 26
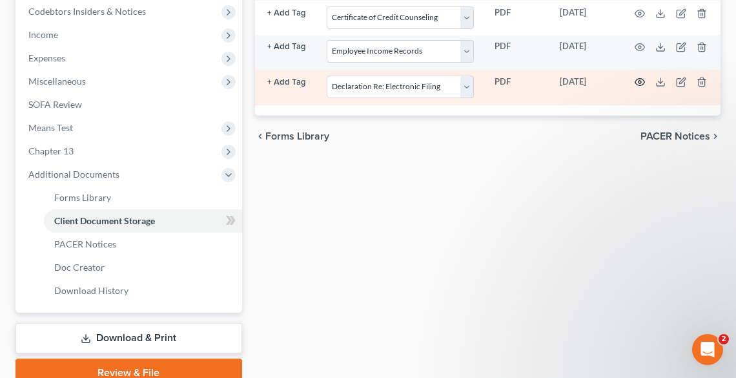
click at [638, 84] on icon "button" at bounding box center [640, 82] width 10 height 7
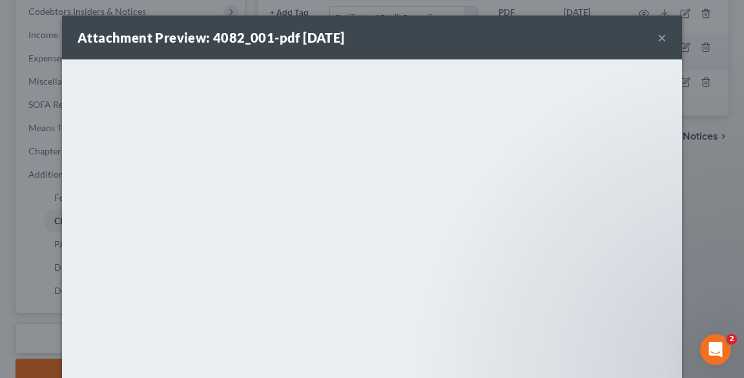
click at [657, 34] on button "×" at bounding box center [661, 37] width 9 height 15
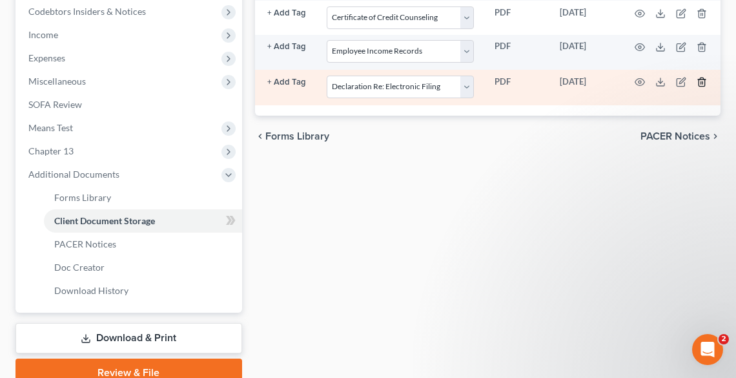
click at [700, 83] on icon "button" at bounding box center [702, 82] width 10 height 10
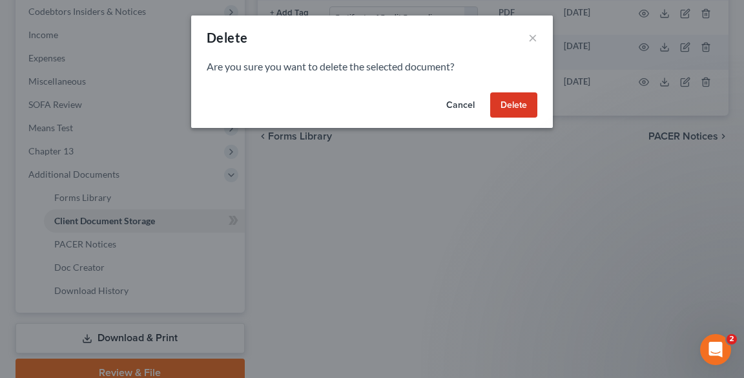
click at [509, 98] on button "Delete" at bounding box center [513, 105] width 47 height 26
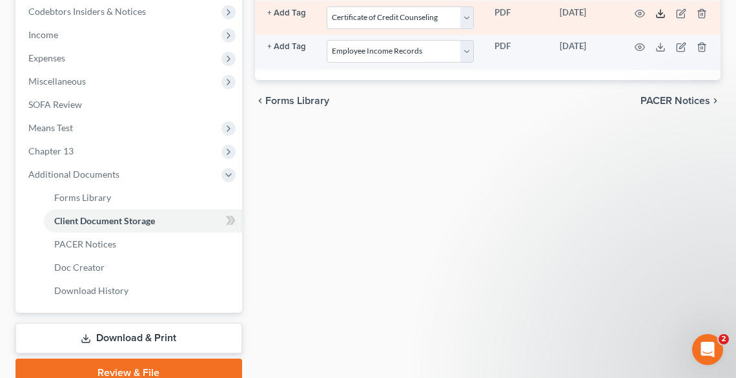
click at [661, 10] on line at bounding box center [661, 12] width 0 height 5
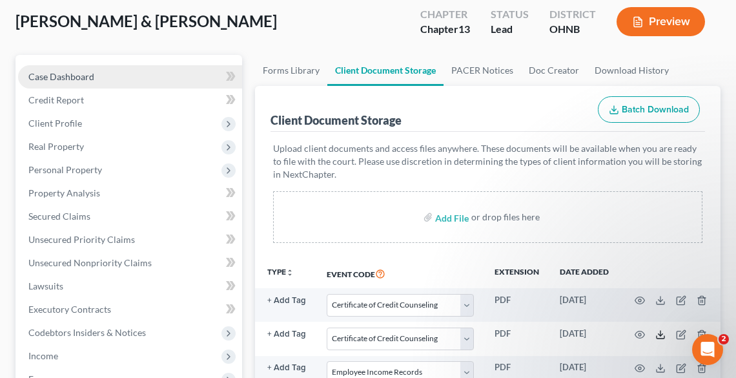
scroll to position [0, 0]
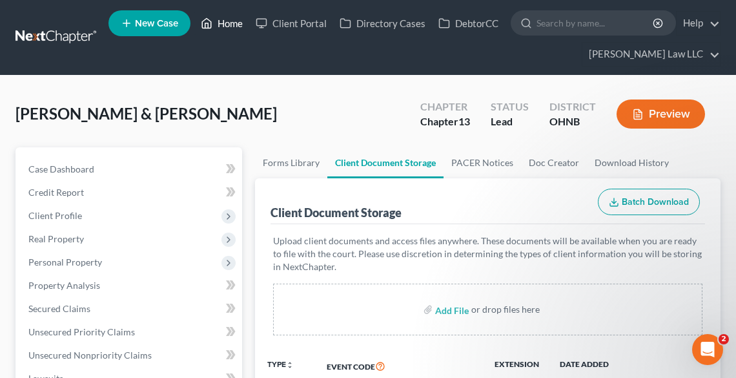
click at [214, 29] on link "Home" at bounding box center [221, 23] width 55 height 23
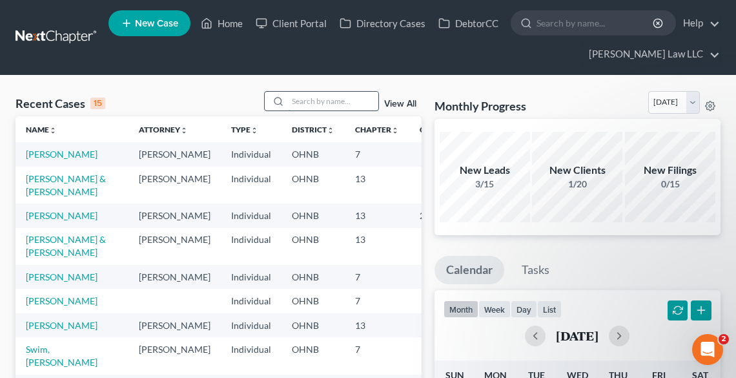
click at [310, 104] on input "search" at bounding box center [333, 101] width 90 height 19
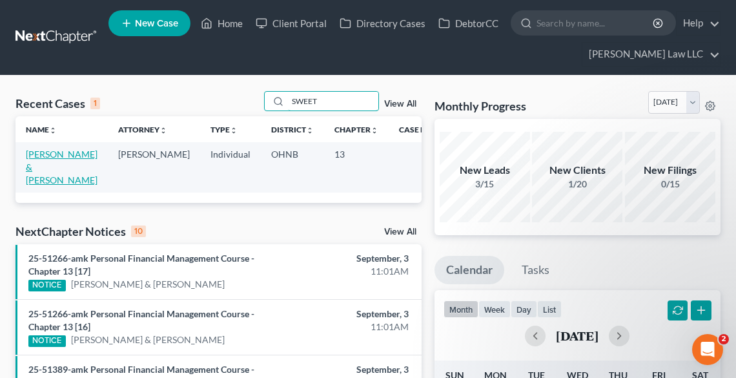
type input "SWEET"
click at [39, 151] on link "[PERSON_NAME] & [PERSON_NAME]" at bounding box center [62, 167] width 72 height 37
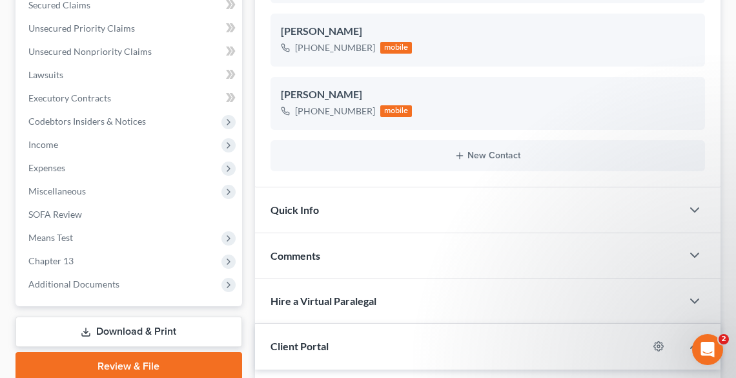
scroll to position [310, 0]
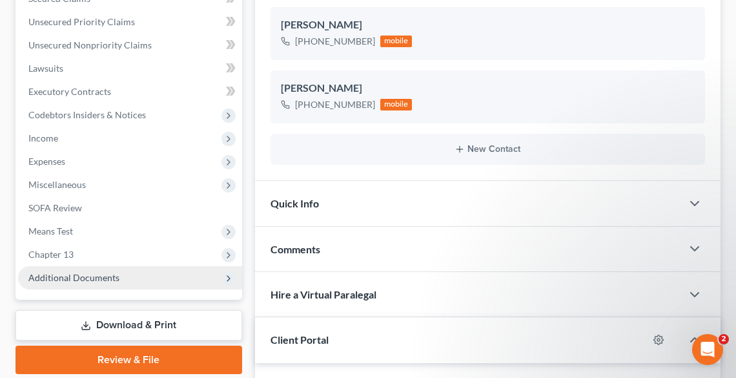
click at [64, 277] on span "Additional Documents" at bounding box center [73, 277] width 91 height 11
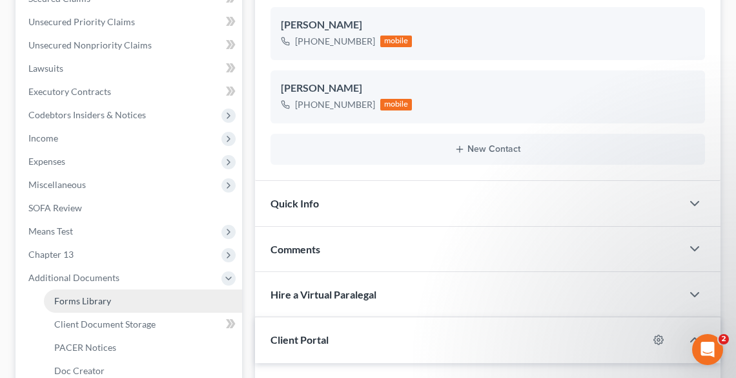
scroll to position [413, 0]
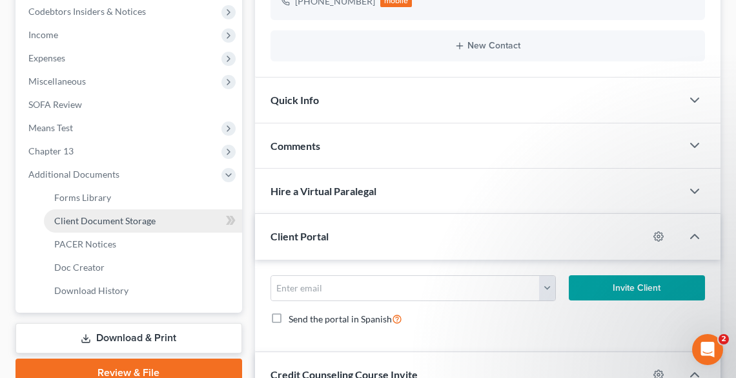
click at [72, 219] on span "Client Document Storage" at bounding box center [104, 220] width 101 height 11
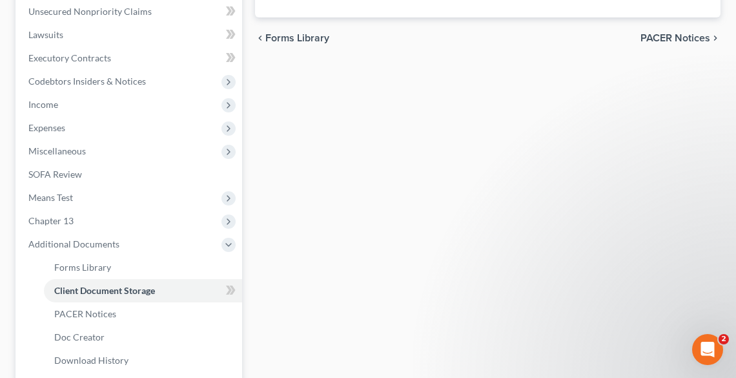
select select "5"
select select "20"
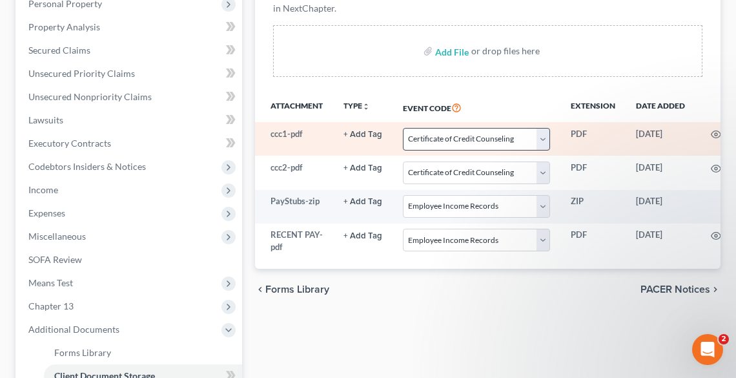
scroll to position [155, 0]
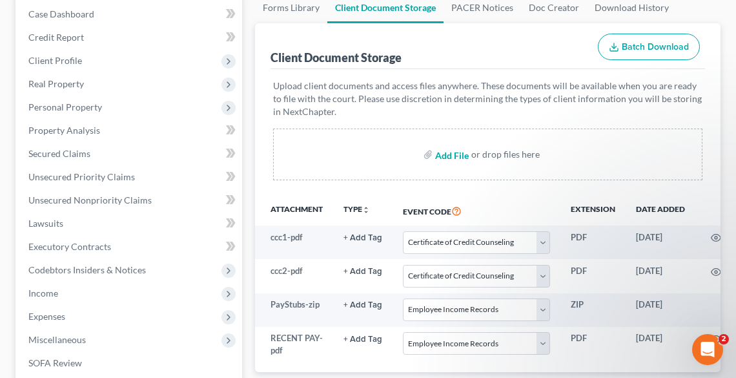
click at [444, 162] on input "file" at bounding box center [450, 154] width 31 height 23
type input "C:\fakepath\DECRE.pdf"
select select "5"
select select "20"
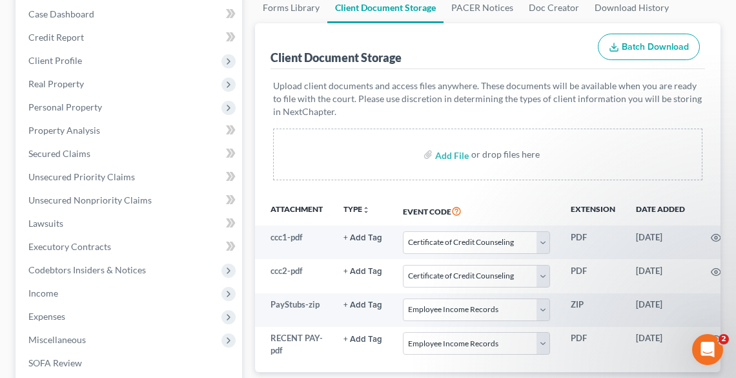
select select "20"
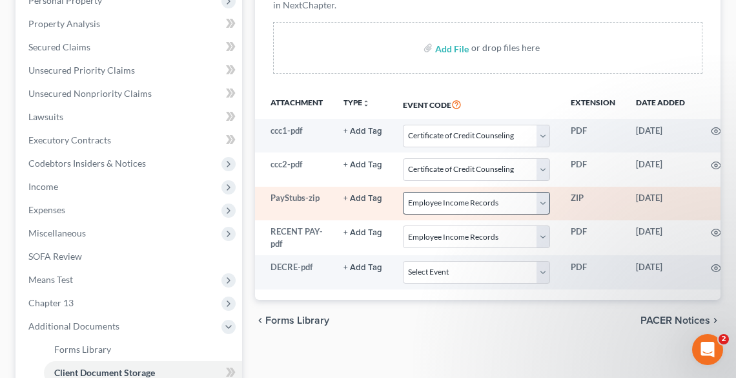
scroll to position [413, 0]
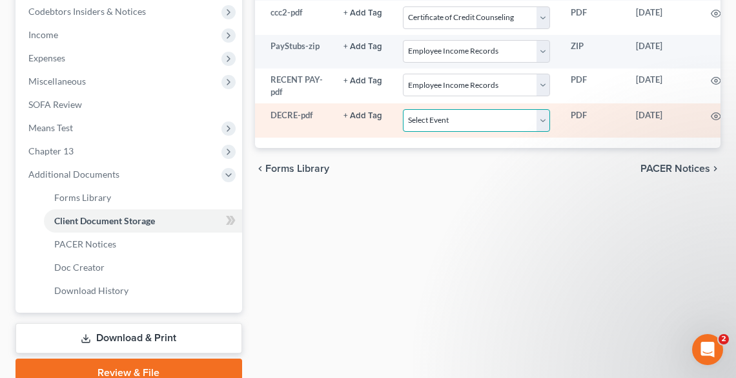
click at [424, 119] on select "Select Event 20 Largest Unsecured Creditors Amended List of Creditors (Fee) Ame…" at bounding box center [476, 120] width 147 height 23
select select "16"
click at [403, 109] on select "Select Event 20 Largest Unsecured Creditors Amended List of Creditors (Fee) Ame…" at bounding box center [476, 120] width 147 height 23
click at [715, 115] on circle "button" at bounding box center [716, 116] width 3 height 3
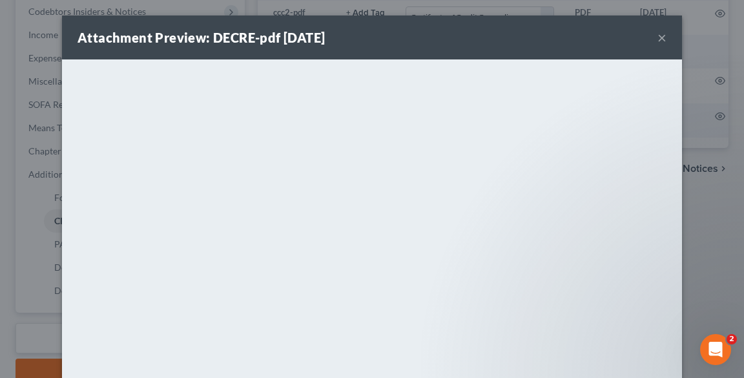
click at [664, 35] on div "Attachment Preview: DECRE-pdf 09/03/2025 ×" at bounding box center [372, 37] width 620 height 44
click at [659, 37] on button "×" at bounding box center [661, 37] width 9 height 15
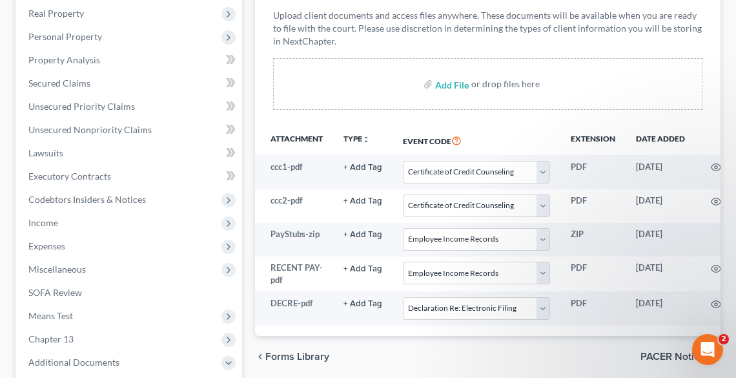
scroll to position [207, 0]
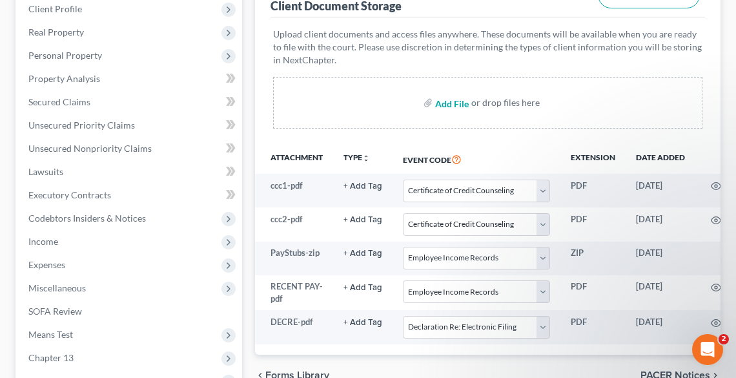
click at [449, 99] on input "file" at bounding box center [450, 102] width 31 height 23
type input "C:\fakepath\RR.pdf"
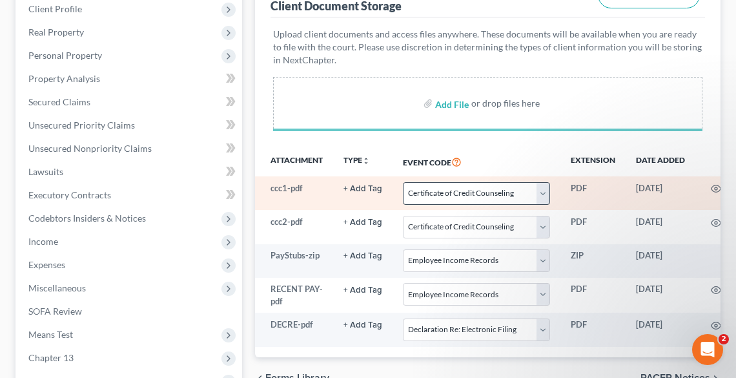
select select "5"
select select "20"
select select "16"
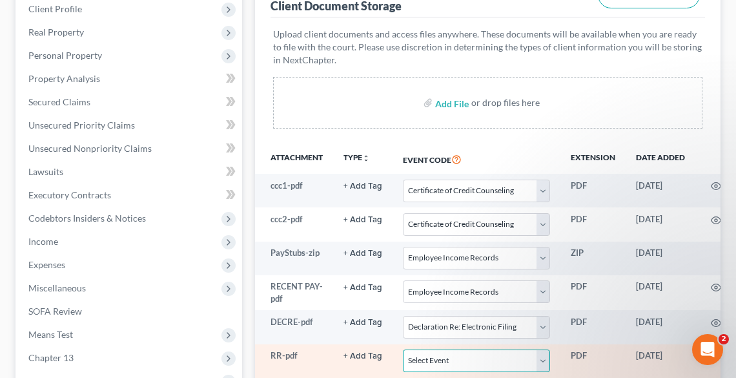
click at [468, 360] on select "Select Event 20 Largest Unsecured Creditors Amended List of Creditors (Fee) Ame…" at bounding box center [476, 360] width 147 height 23
select select "26"
click at [403, 349] on select "Select Event 20 Largest Unsecured Creditors Amended List of Creditors (Fee) Ame…" at bounding box center [476, 360] width 147 height 23
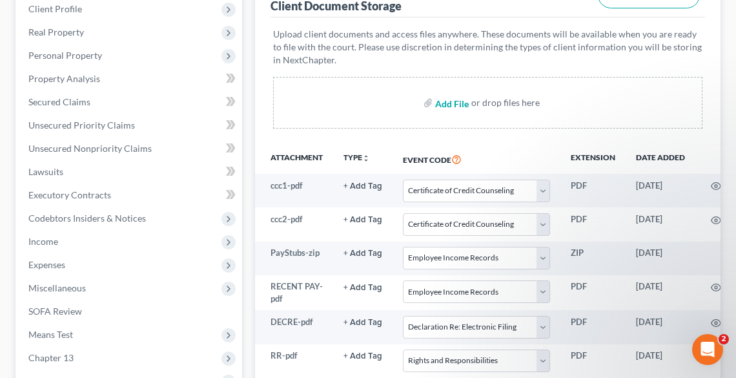
click at [450, 101] on input "file" at bounding box center [450, 102] width 31 height 23
type input "C:\fakepath\CH 13 PLAN.pdf"
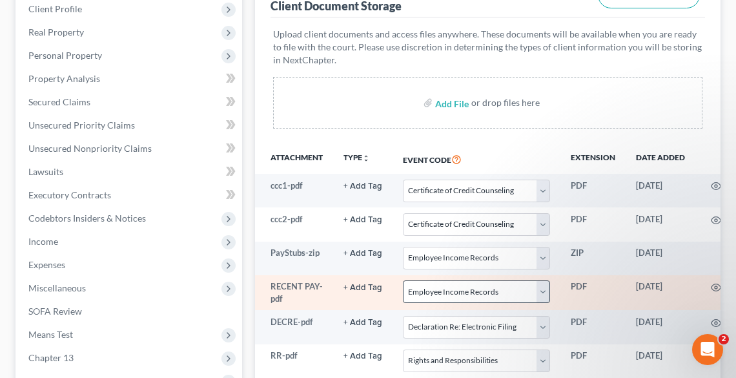
select select "5"
select select "20"
select select "16"
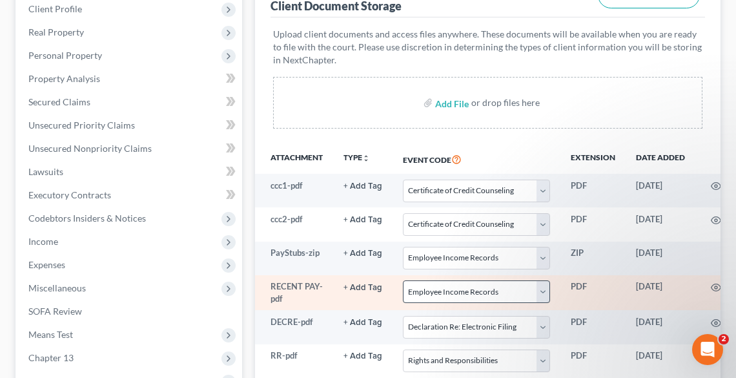
select select "26"
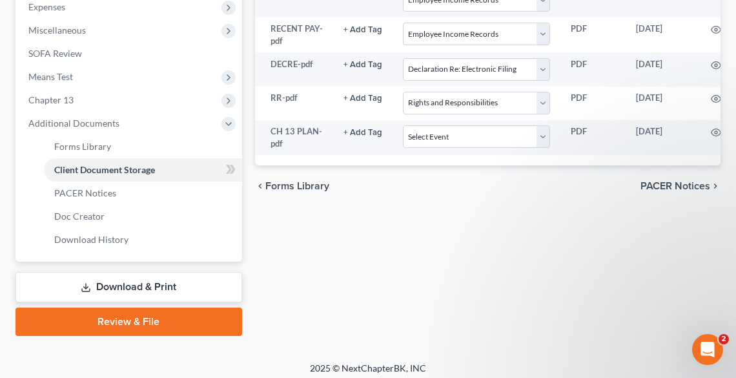
scroll to position [465, 0]
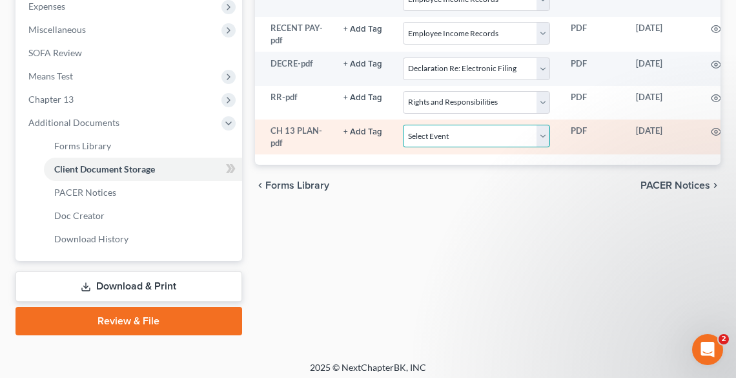
click at [422, 131] on select "Select Event 20 Largest Unsecured Creditors Amended List of Creditors (Fee) Ame…" at bounding box center [476, 136] width 147 height 23
select select "11"
click at [403, 125] on select "Select Event 20 Largest Unsecured Creditors Amended List of Creditors (Fee) Ame…" at bounding box center [476, 136] width 147 height 23
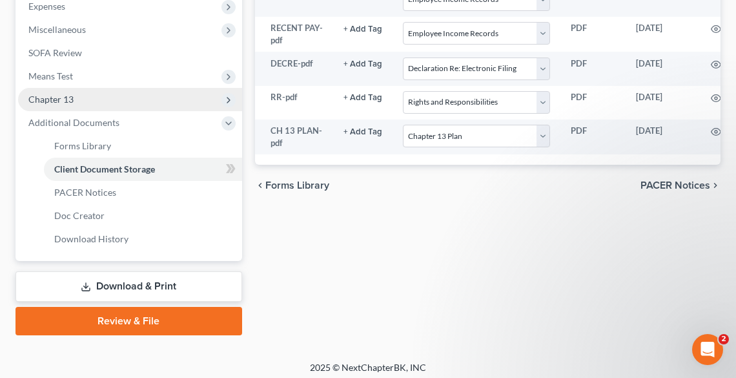
click at [72, 92] on span "Chapter 13" at bounding box center [130, 99] width 224 height 23
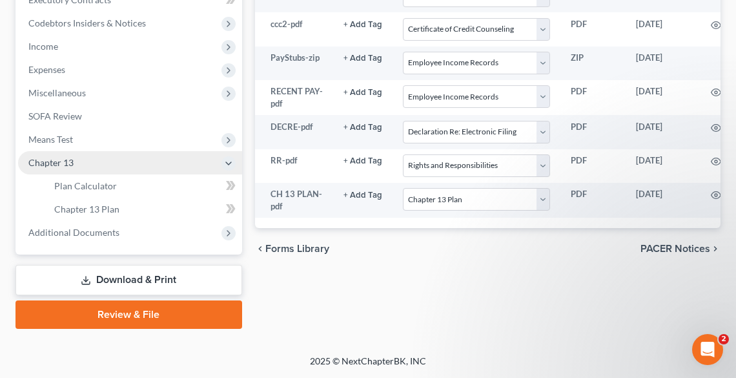
scroll to position [400, 0]
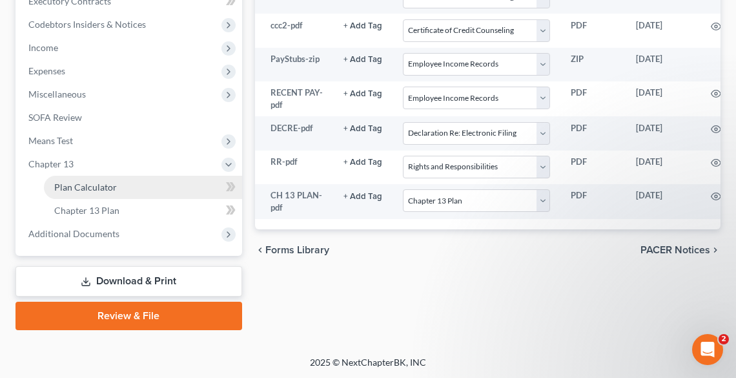
click at [124, 187] on link "Plan Calculator" at bounding box center [143, 187] width 198 height 23
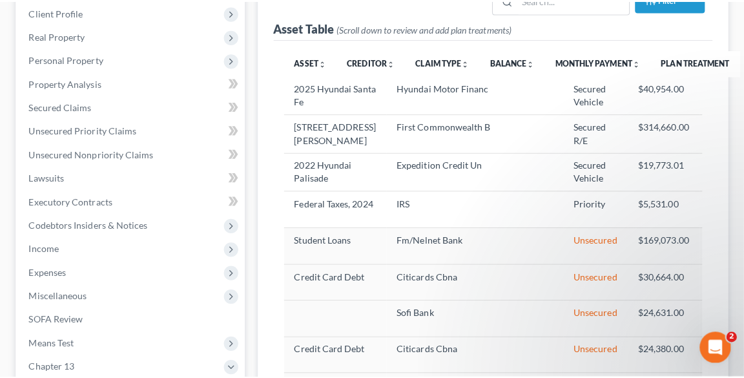
scroll to position [310, 0]
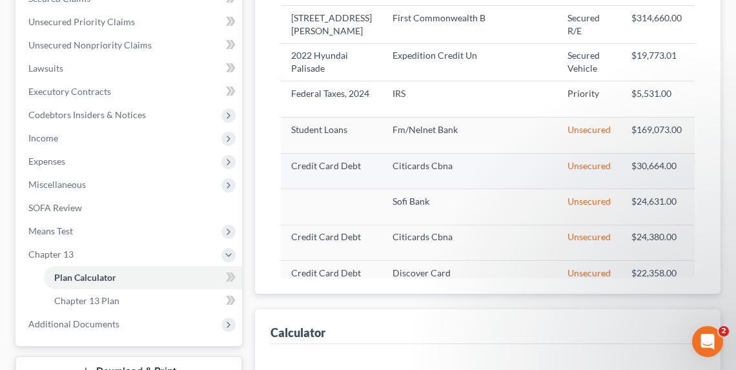
select select "59"
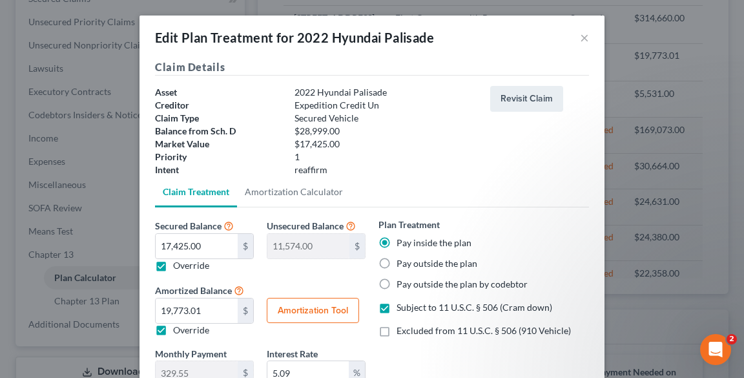
click at [396, 260] on label "Pay outside the plan" at bounding box center [436, 263] width 81 height 13
click at [402, 260] on input "Pay outside the plan" at bounding box center [406, 261] width 8 height 8
radio input "true"
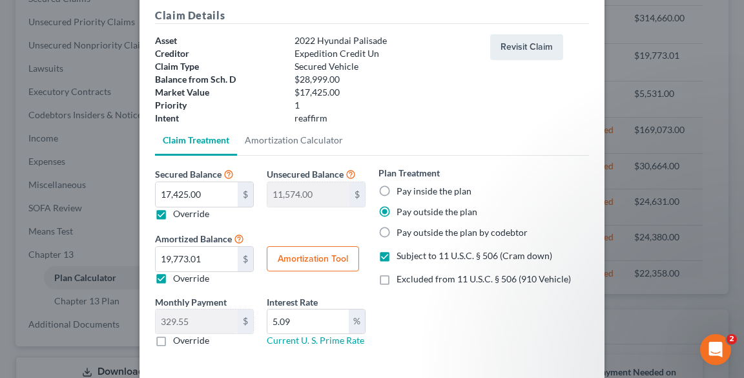
click at [173, 214] on label "Override" at bounding box center [191, 213] width 36 height 13
click at [178, 214] on input "Override" at bounding box center [182, 211] width 8 height 8
checkbox input "false"
type input "0.00"
type input "28,999.00"
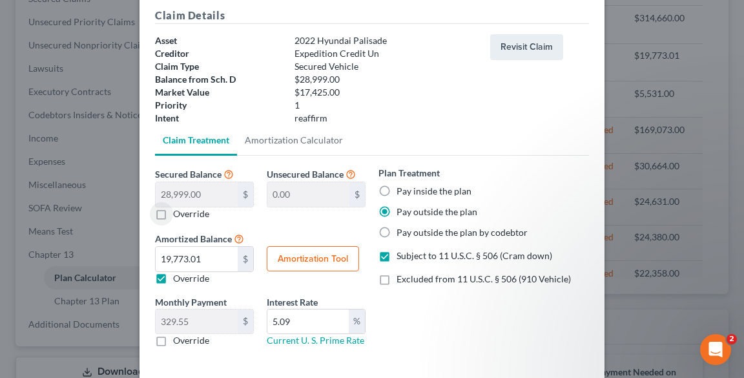
click at [173, 281] on label "Override" at bounding box center [191, 278] width 36 height 13
click at [178, 280] on input "Override" at bounding box center [182, 276] width 8 height 8
checkbox input "false"
type input "483.31"
click at [307, 321] on input "5.09" at bounding box center [307, 321] width 81 height 25
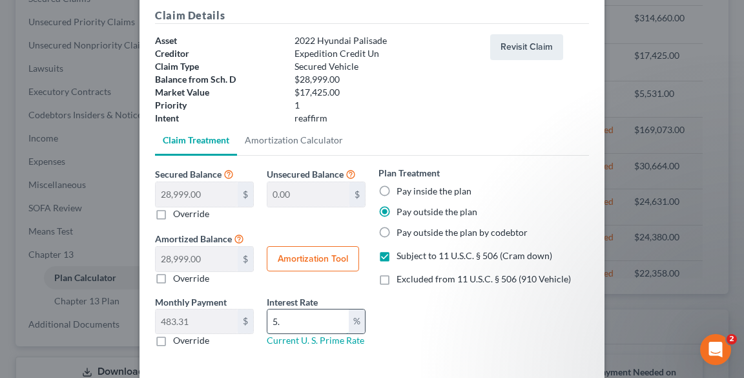
type input "5"
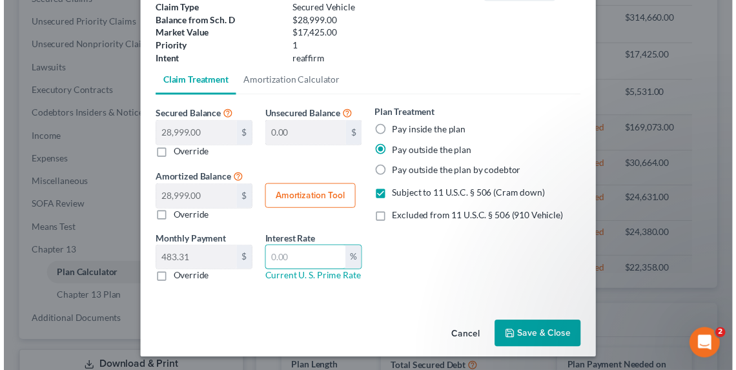
scroll to position [112, 0]
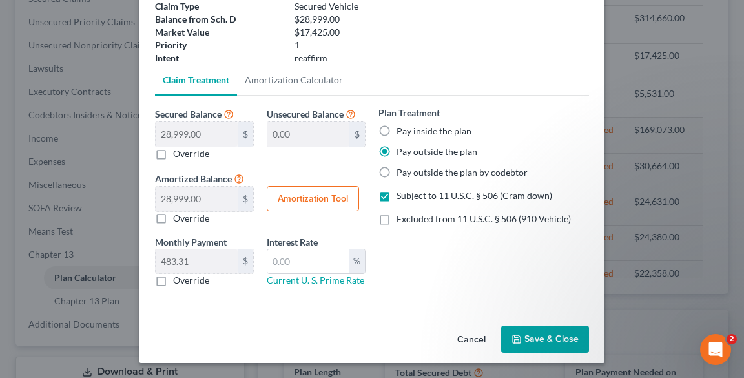
click at [535, 338] on button "Save & Close" at bounding box center [545, 338] width 88 height 27
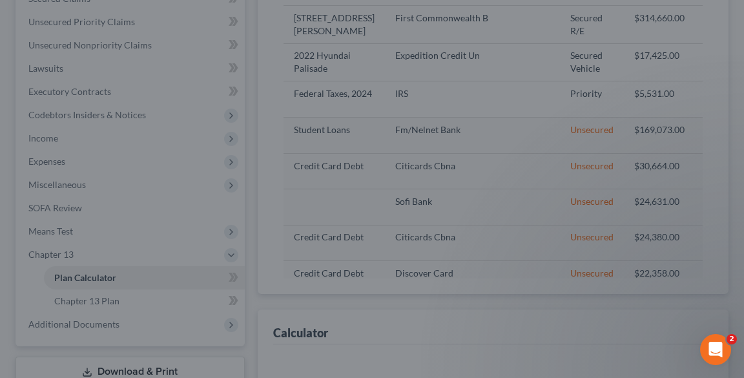
select select "59"
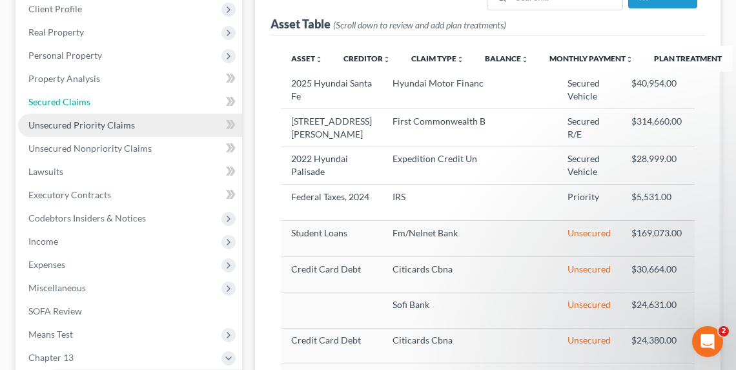
drag, startPoint x: 83, startPoint y: 98, endPoint x: 139, endPoint y: 114, distance: 58.3
click at [83, 98] on span "Secured Claims" at bounding box center [59, 101] width 62 height 11
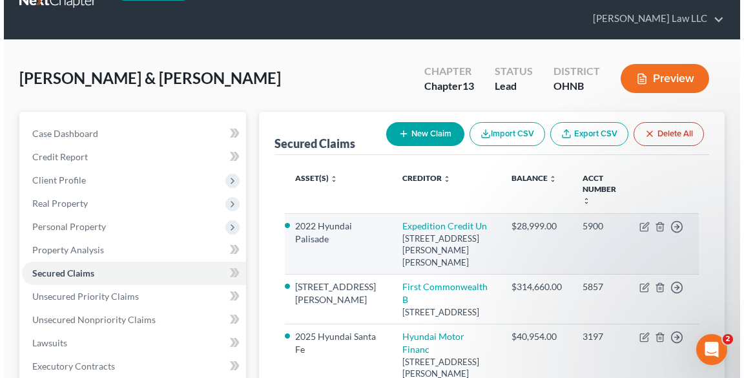
scroll to position [52, 0]
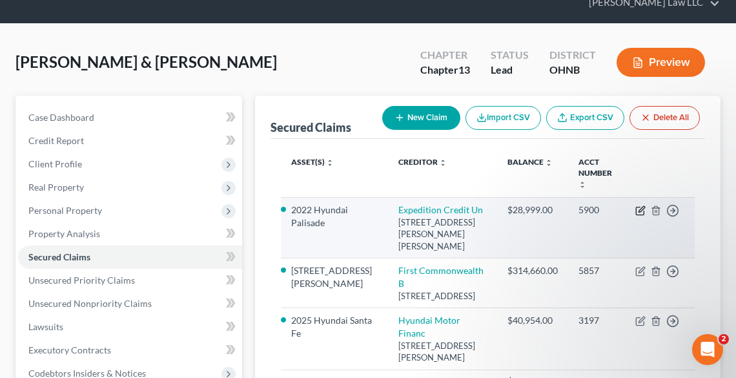
click at [639, 205] on icon "button" at bounding box center [640, 210] width 10 height 10
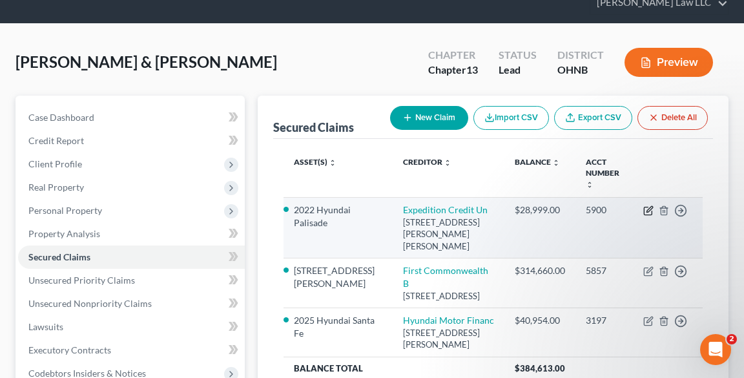
select select "24"
select select "4"
select select "2"
select select "0"
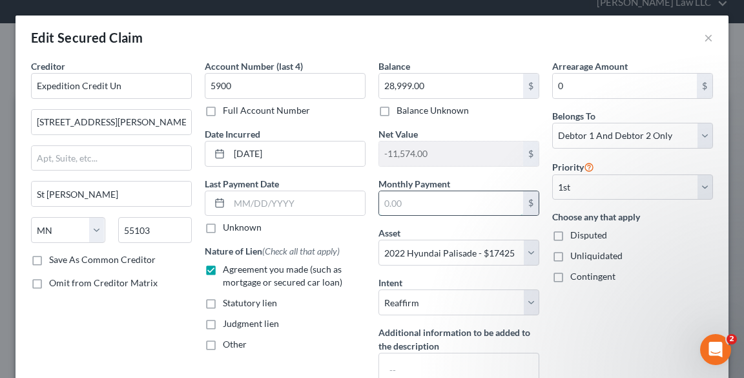
click at [482, 201] on input "text" at bounding box center [451, 203] width 144 height 25
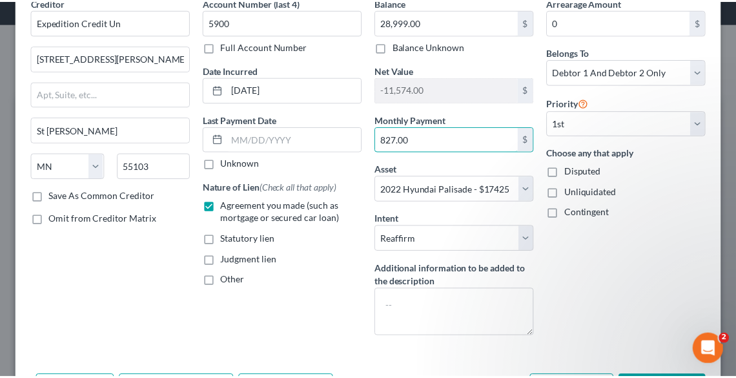
scroll to position [150, 0]
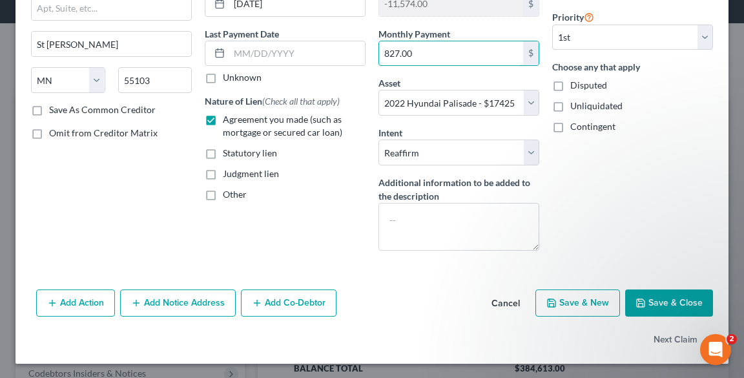
type input "827.00"
click at [657, 289] on button "Save & Close" at bounding box center [669, 302] width 88 height 27
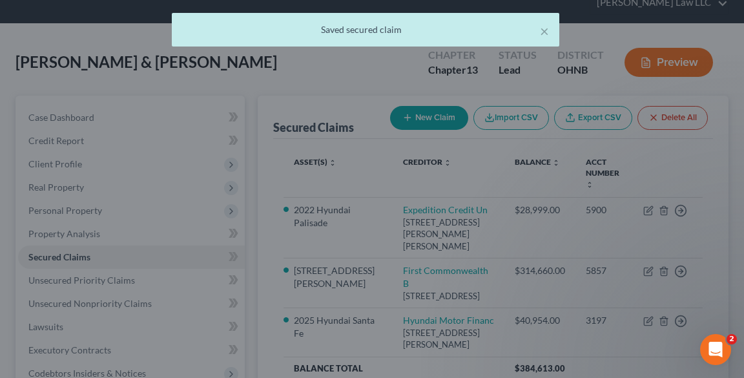
select select "4"
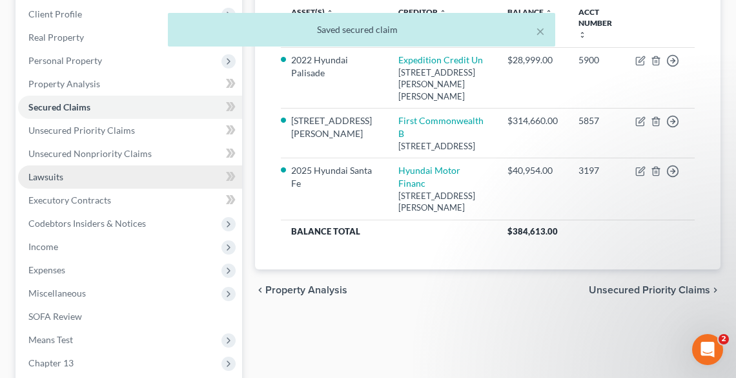
scroll to position [207, 0]
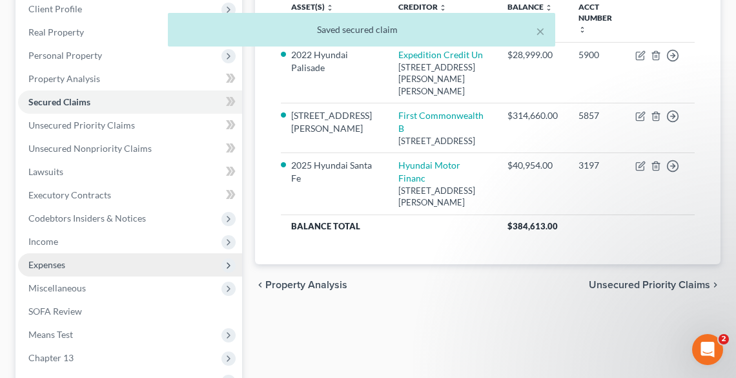
click at [62, 259] on span "Expenses" at bounding box center [46, 264] width 37 height 11
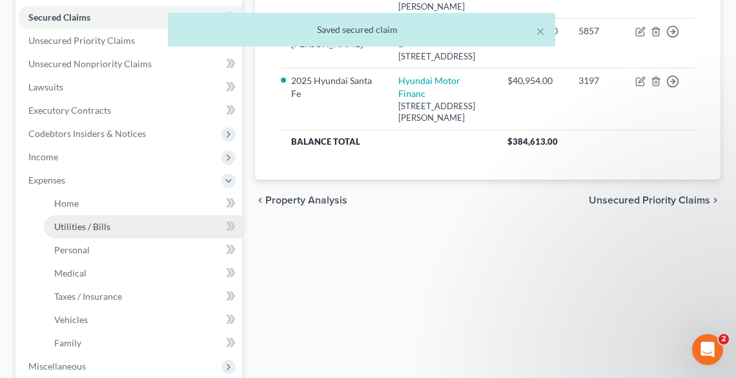
scroll to position [362, 0]
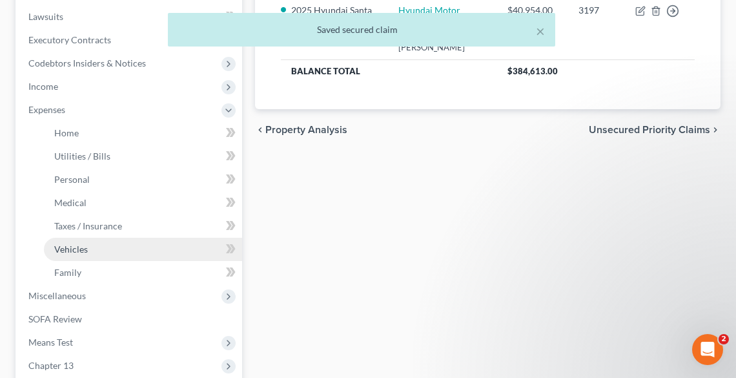
click at [65, 249] on span "Vehicles" at bounding box center [71, 248] width 34 height 11
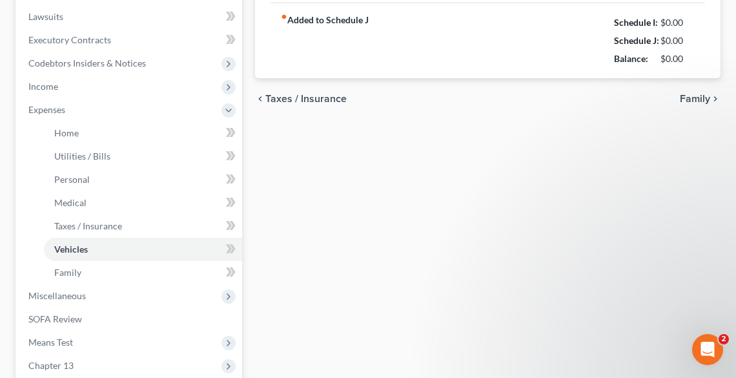
type input "199.00"
type input "500.00"
type input "0.00"
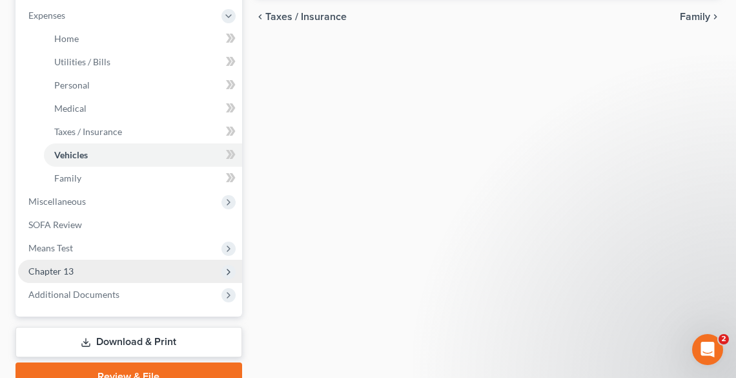
scroll to position [465, 0]
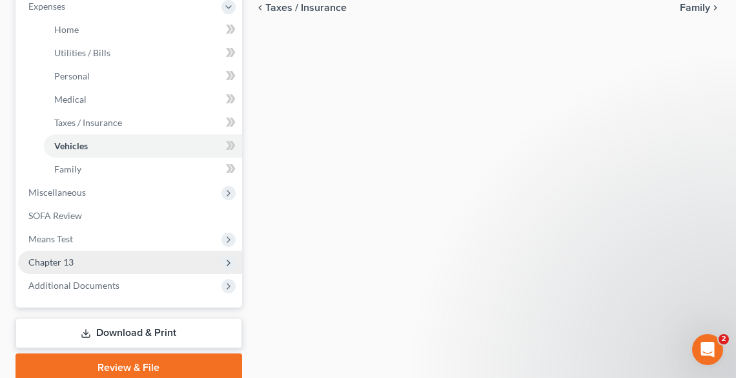
click at [52, 257] on span "Chapter 13" at bounding box center [50, 261] width 45 height 11
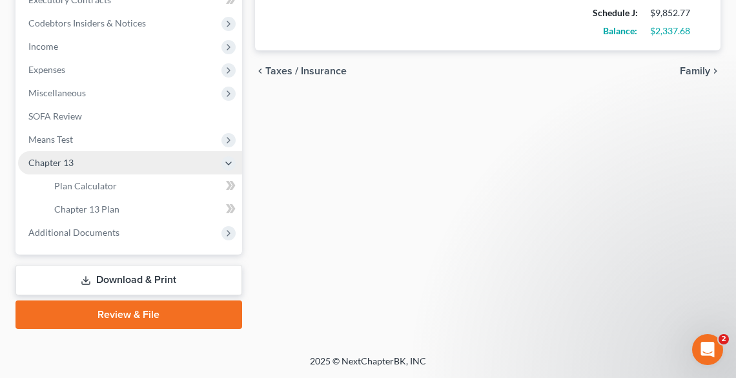
scroll to position [400, 0]
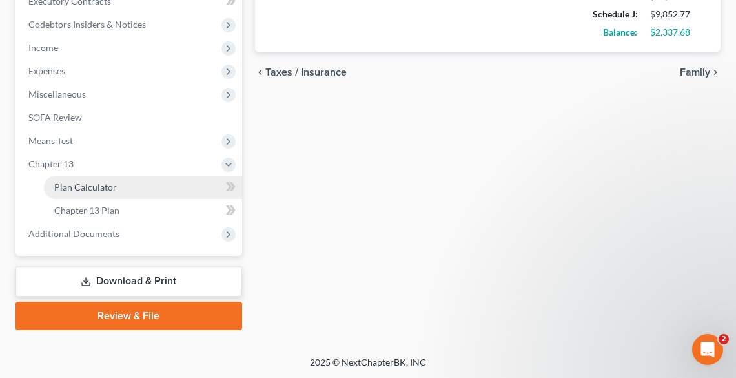
drag, startPoint x: 94, startPoint y: 187, endPoint x: 106, endPoint y: 194, distance: 13.3
click at [95, 187] on span "Plan Calculator" at bounding box center [85, 186] width 63 height 11
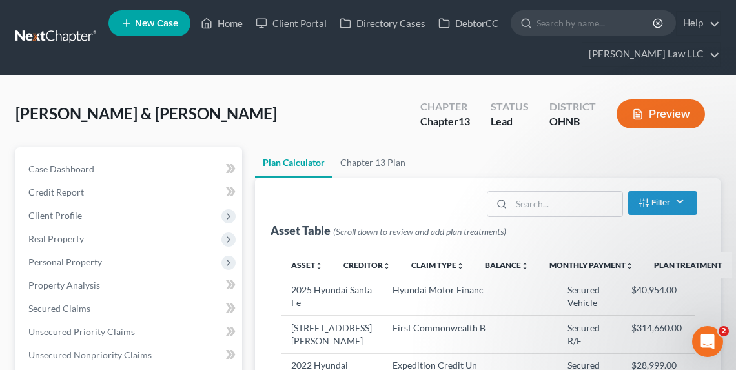
select select "59"
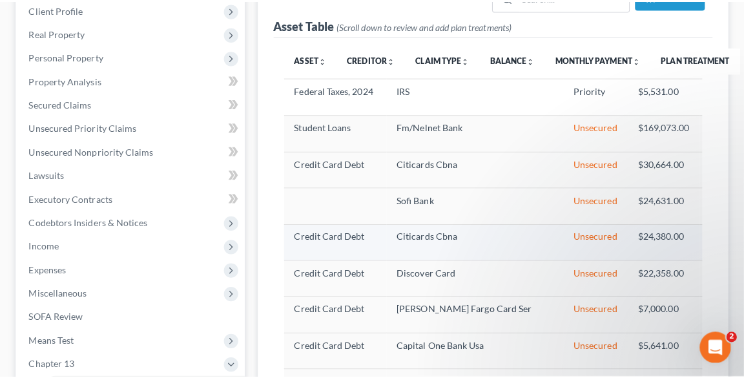
scroll to position [5, 0]
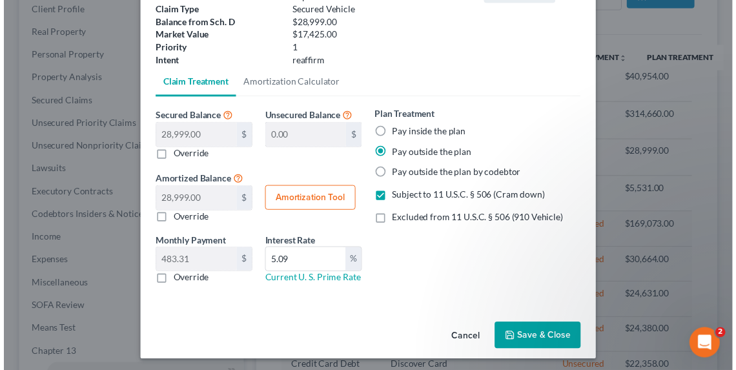
scroll to position [112, 0]
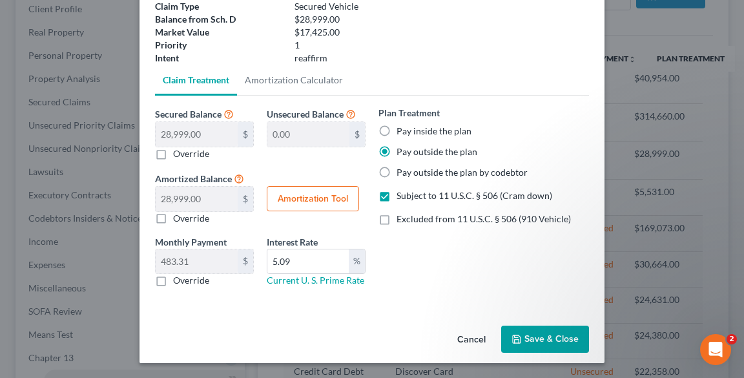
click at [173, 283] on label "Override" at bounding box center [191, 280] width 36 height 13
click at [178, 282] on input "Override" at bounding box center [182, 278] width 8 height 8
checkbox input "true"
click at [322, 261] on input "5.09" at bounding box center [307, 261] width 81 height 25
type input "5"
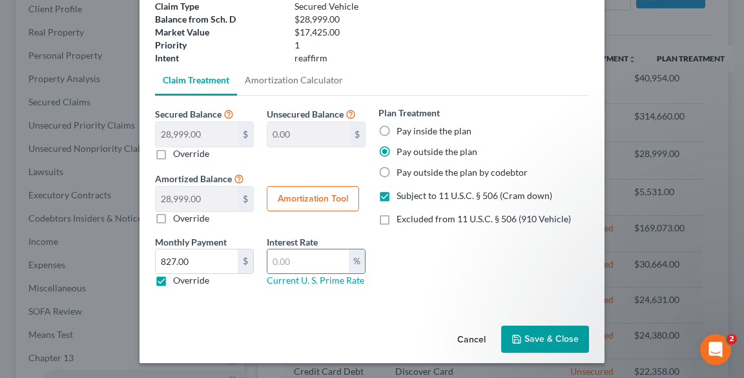
click at [524, 334] on button "Save & Close" at bounding box center [545, 338] width 88 height 27
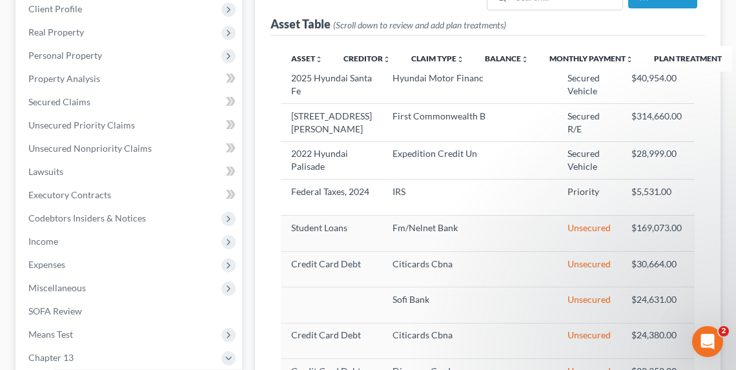
select select "59"
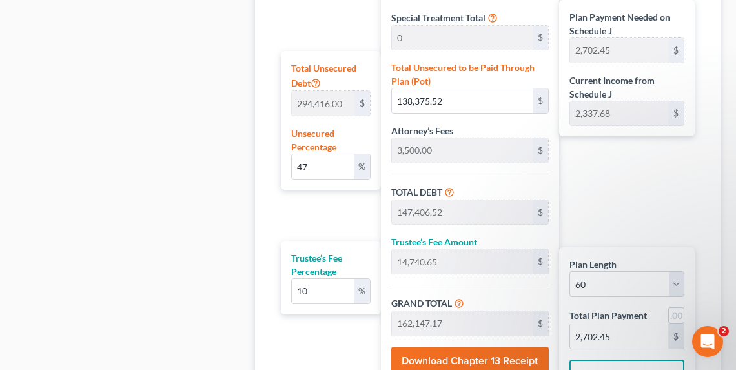
scroll to position [827, 0]
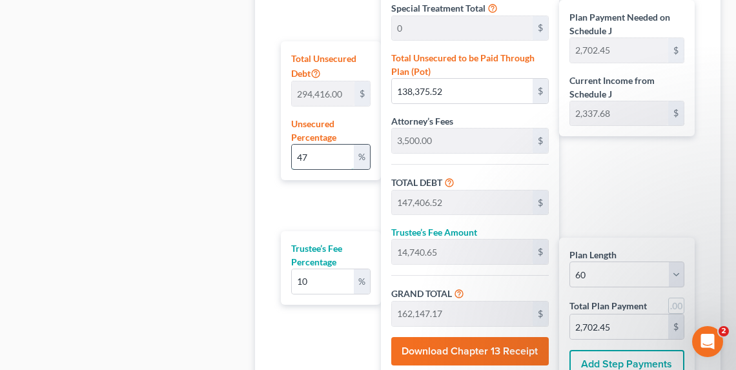
click at [321, 155] on input "47" at bounding box center [323, 157] width 62 height 25
type input "4"
type input "11,776.64"
type input "20,807.64"
type input "2,080.76"
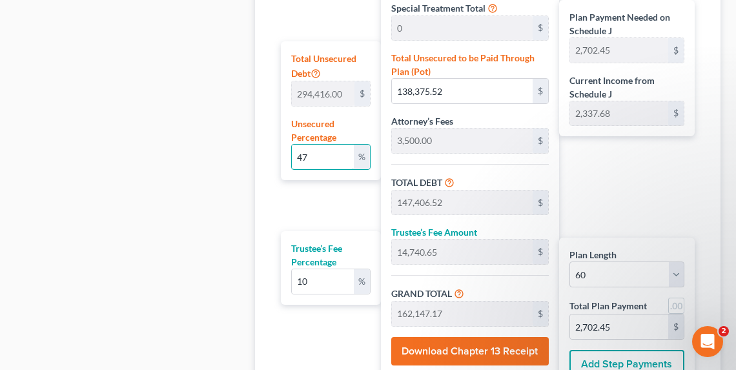
type input "22,888.40"
type input "381.47"
type input "41"
type input "120,710.56"
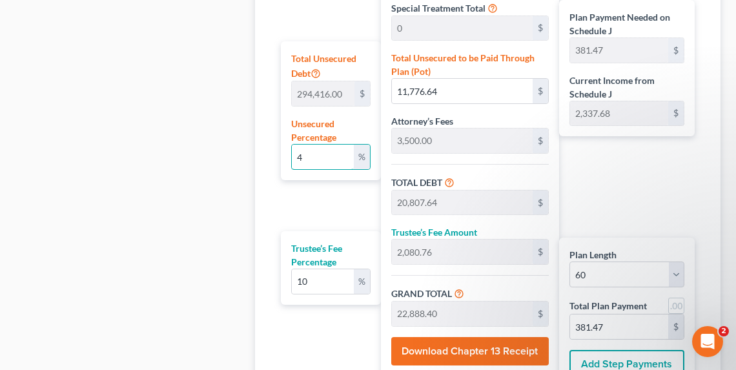
type input "129,741.56"
type input "12,974.15"
type input "142,715.71"
type input "2,378.59"
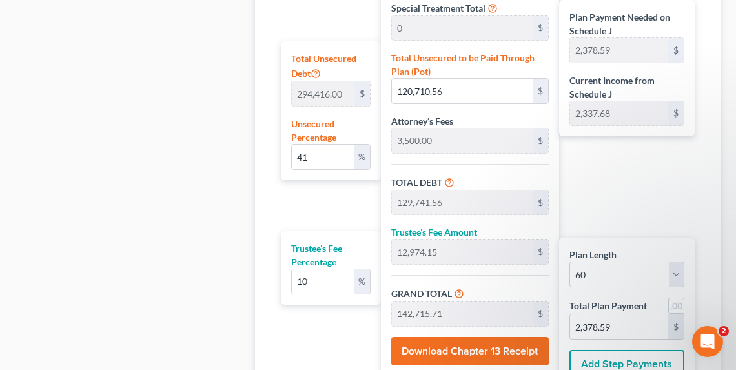
click at [694, 153] on div "Plan Payment Needed on Schedule J 2,378.59 $ Current Income from Schedule J 2,3…" at bounding box center [630, 113] width 142 height 551
click at [646, 326] on input "2,378.59" at bounding box center [619, 326] width 98 height 25
click at [633, 329] on input "2,378.59" at bounding box center [619, 326] width 98 height 25
type input "41.00"
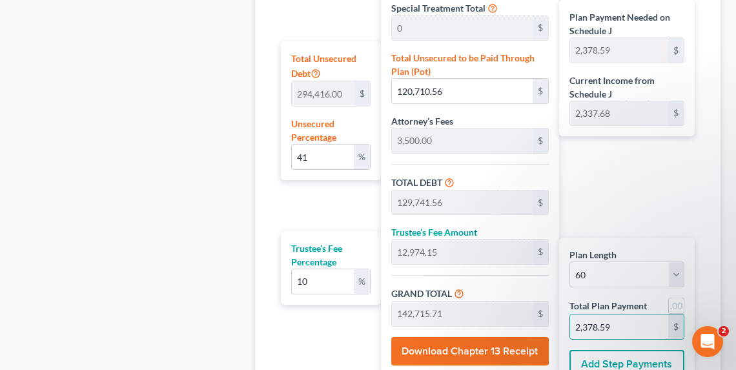
type input "120,705.36"
type input "129,736.36"
type input "12,973.63"
type input "142,710.00"
type input "2,378.5"
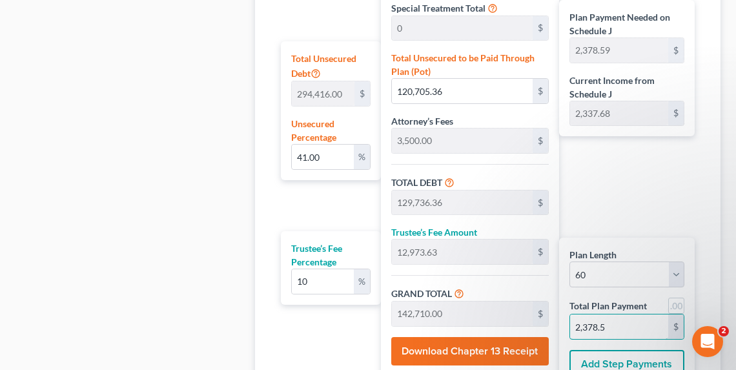
type input "40.99"
type input "120,678.09"
type input "129,709.09"
type input "12,970.90"
type input "142,680.00"
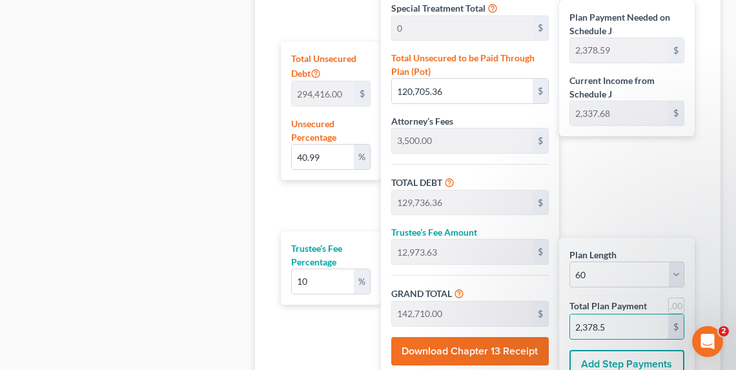
type input "2,378."
type input "41.00"
type input "120,710.81"
type input "129,741.81"
type input "12,974.18"
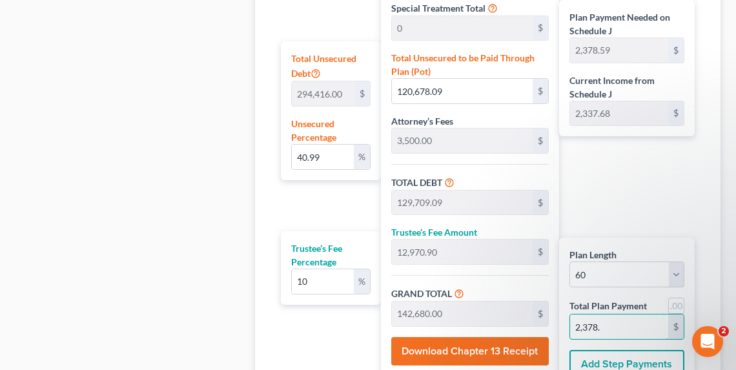
type input "142,716.00"
click at [640, 316] on input "2,378.60" at bounding box center [619, 326] width 98 height 25
type input "2,378.60"
click at [621, 194] on div "Plan Payment Needed on Schedule J 2,378.59 $ Current Income from Schedule J 2,3…" at bounding box center [630, 113] width 142 height 551
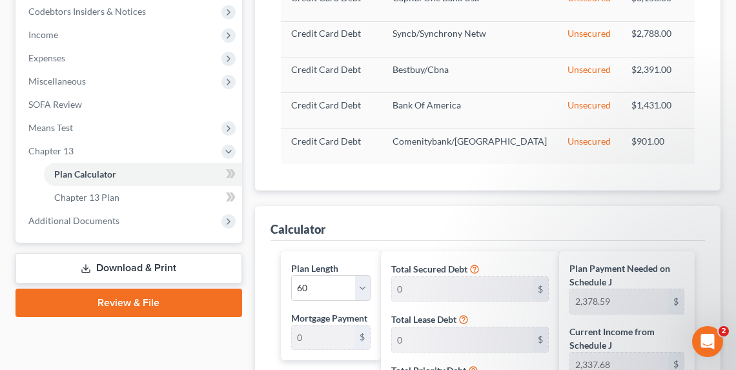
scroll to position [413, 0]
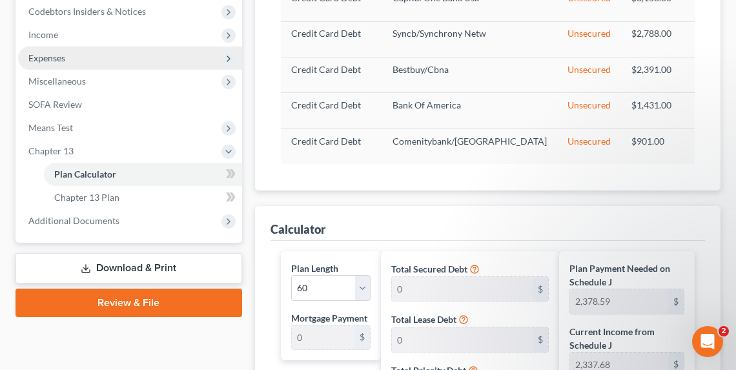
drag, startPoint x: 41, startPoint y: 50, endPoint x: 61, endPoint y: 51, distance: 20.7
click at [39, 50] on span "Expenses" at bounding box center [130, 57] width 224 height 23
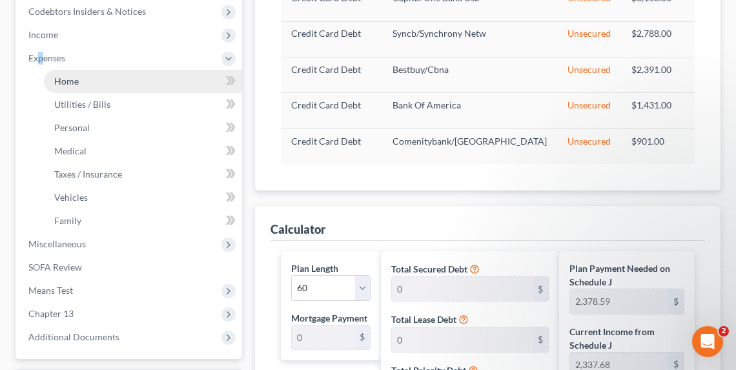
click at [89, 82] on link "Home" at bounding box center [143, 81] width 198 height 23
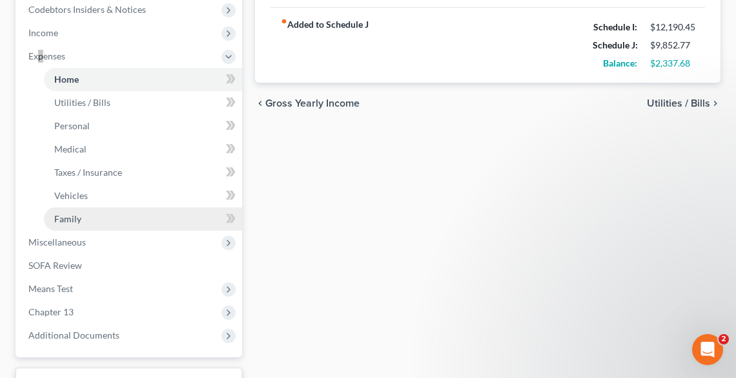
scroll to position [517, 0]
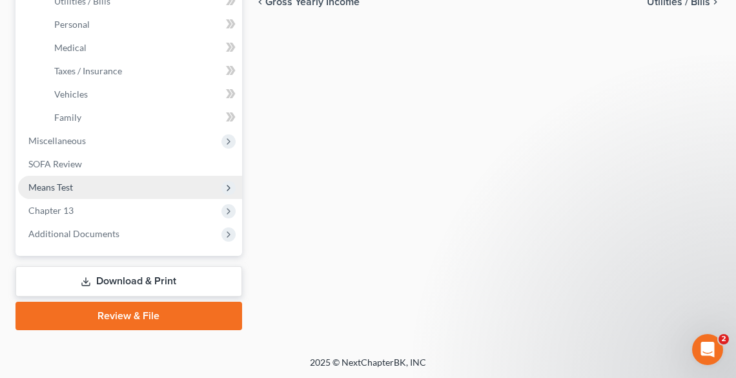
click at [58, 179] on span "Means Test" at bounding box center [130, 187] width 224 height 23
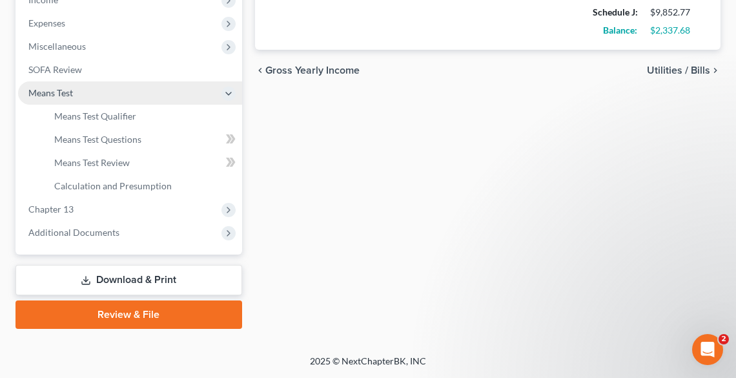
scroll to position [447, 0]
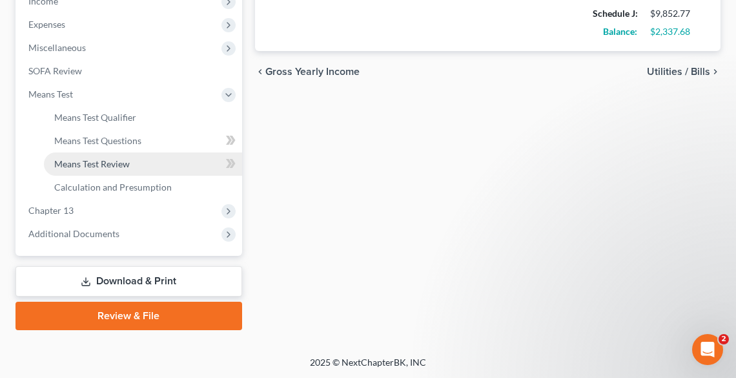
click at [99, 165] on span "Means Test Review" at bounding box center [92, 163] width 76 height 11
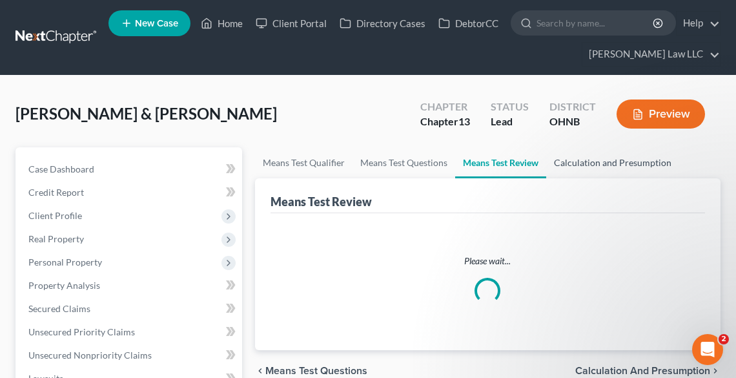
click at [615, 166] on link "Calculation and Presumption" at bounding box center [612, 162] width 133 height 31
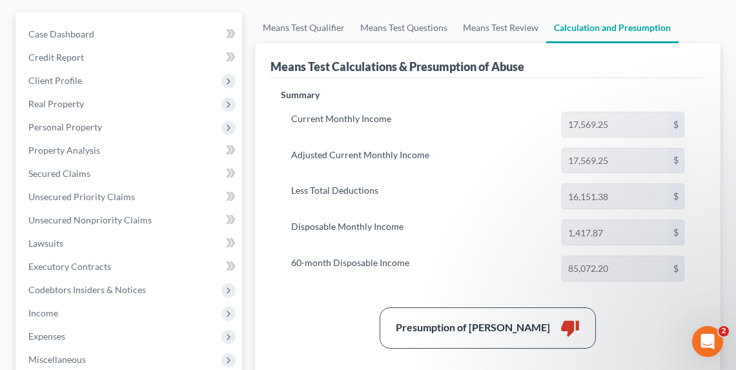
scroll to position [310, 0]
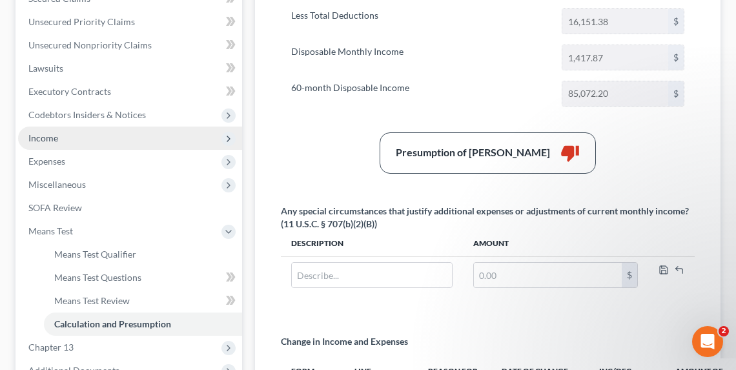
click at [36, 137] on span "Income" at bounding box center [43, 137] width 30 height 11
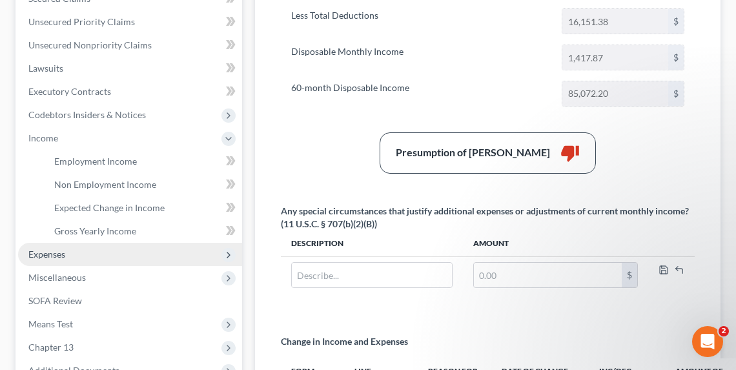
click at [46, 253] on span "Expenses" at bounding box center [46, 254] width 37 height 11
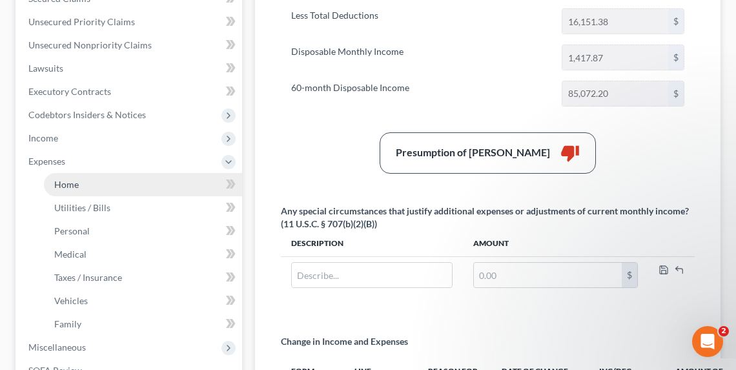
click at [59, 186] on span "Home" at bounding box center [66, 184] width 25 height 11
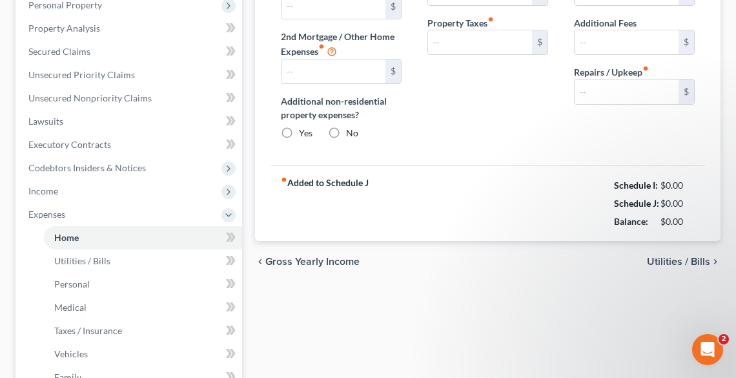
type input "2,570.00"
type input "0.00"
radio input "true"
type input "0.00"
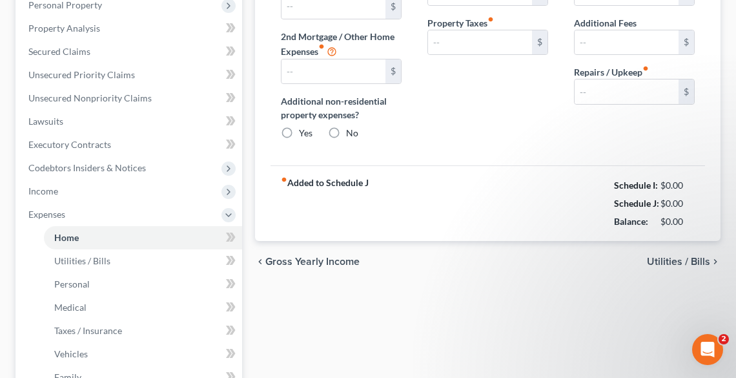
type input "0.00"
type input "190.00"
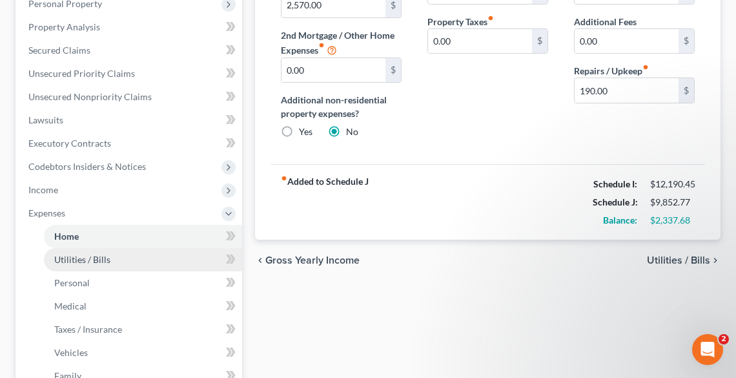
scroll to position [465, 0]
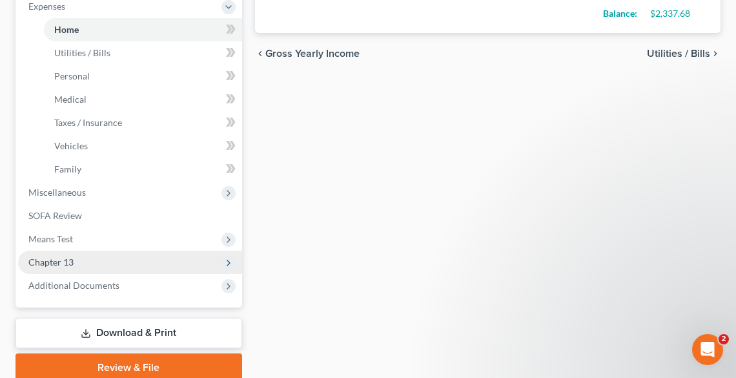
click at [99, 262] on span "Chapter 13" at bounding box center [130, 262] width 224 height 23
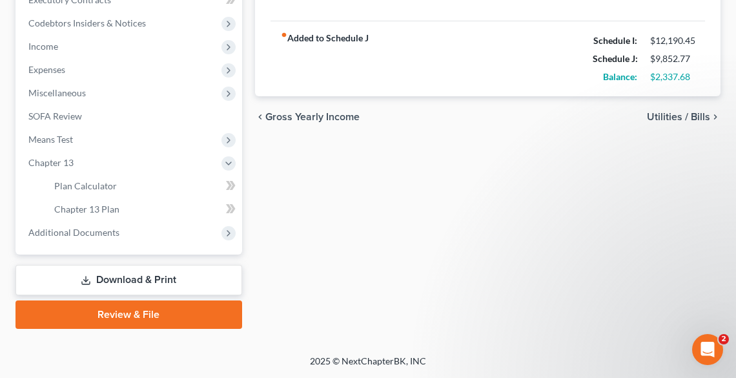
scroll to position [400, 0]
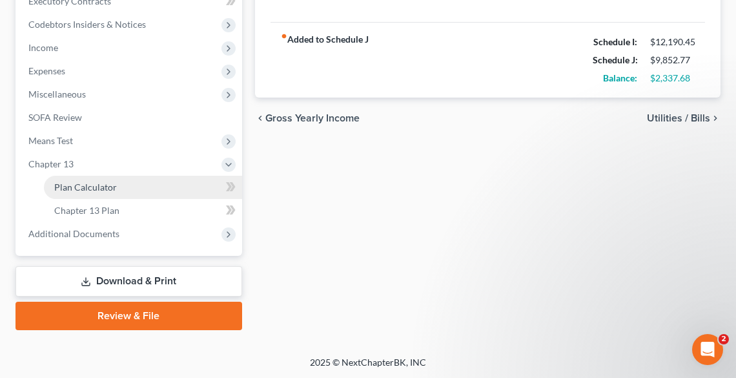
click at [88, 189] on span "Plan Calculator" at bounding box center [85, 186] width 63 height 11
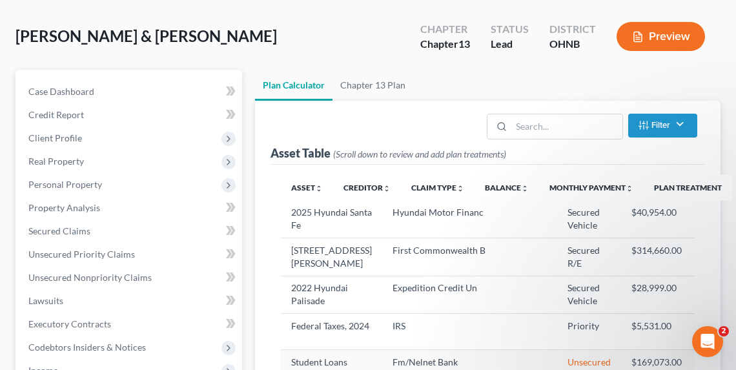
scroll to position [155, 0]
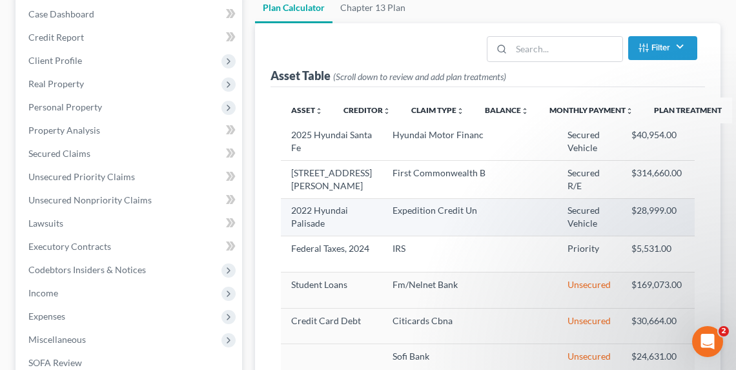
select select "59"
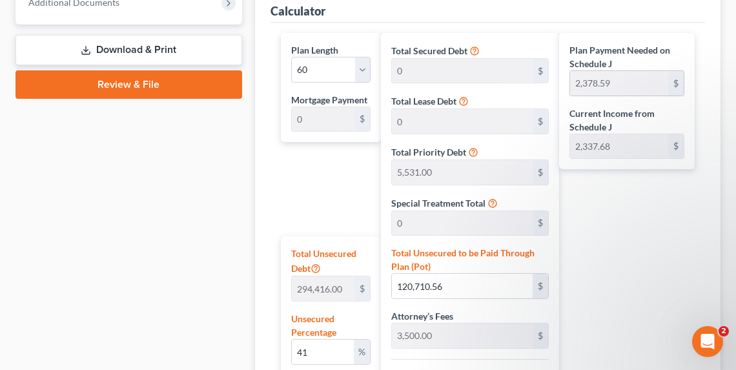
scroll to position [723, 0]
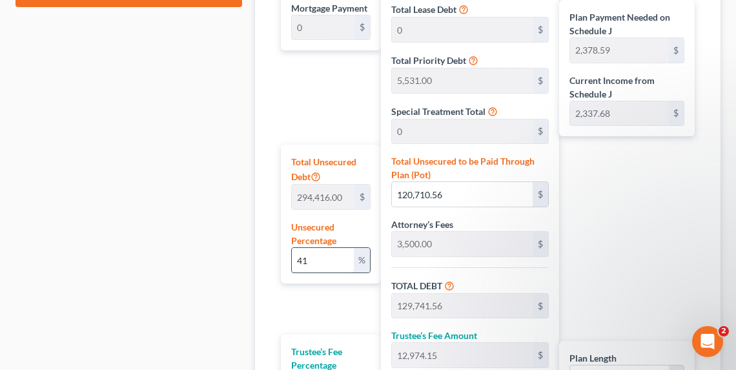
click at [347, 253] on input "41" at bounding box center [323, 260] width 62 height 25
type input "4"
type input "11,776.64"
type input "20,807.64"
type input "2,080.76"
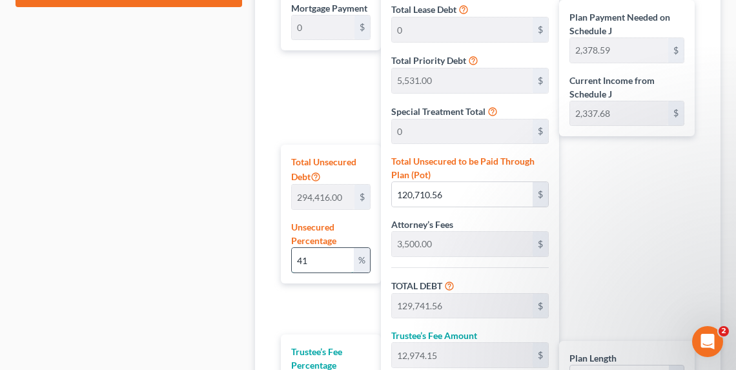
type input "22,888.40"
type input "381.47"
type input "9,031.00"
type input "903.10"
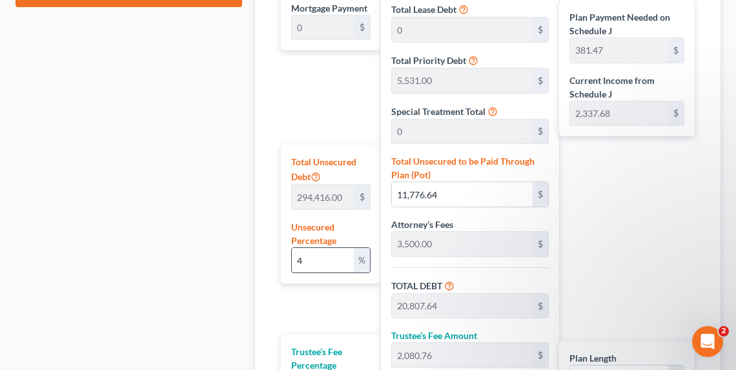
type input "9,934.10"
type input "165.56"
type input "3"
type input "8,832.48"
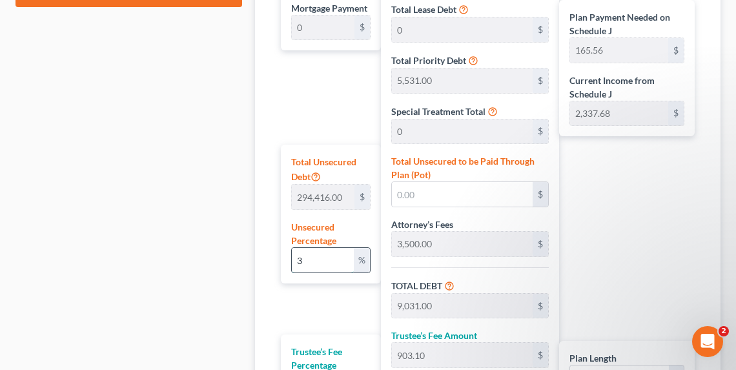
type input "17,863.48"
type input "1,786.34"
type input "19,649.82"
type input "327.49"
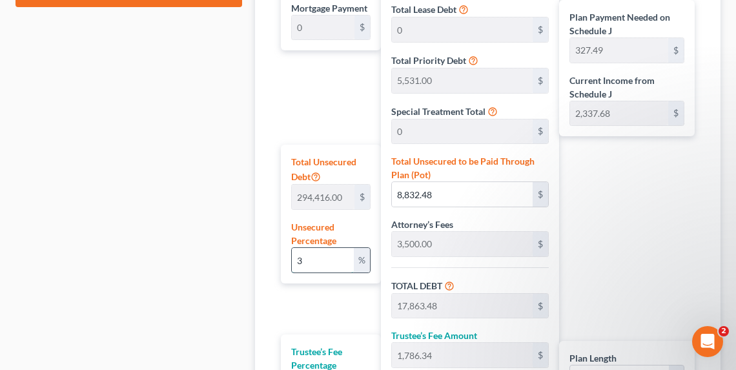
type input "39"
type input "114,822.24"
type input "123,853.24"
type input "12,385.32"
type input "136,238.56"
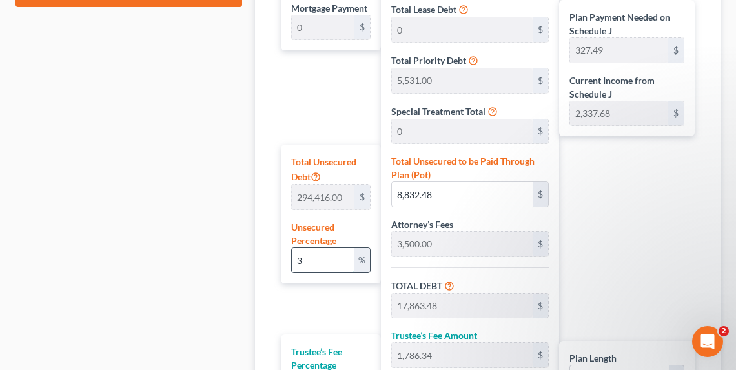
type input "2,270.64"
type input "3"
type input "8,832.48"
type input "17,863.48"
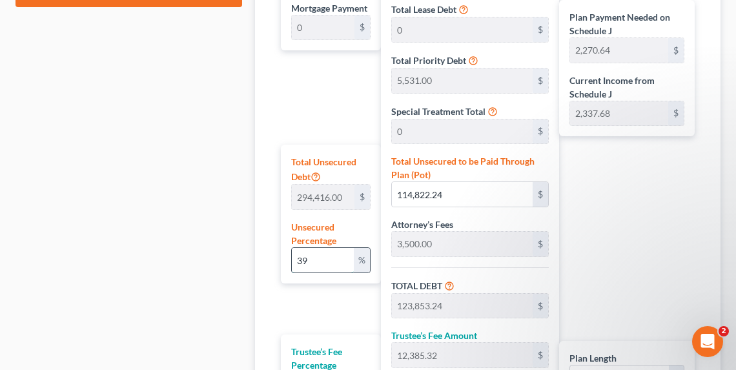
type input "1,786.34"
type input "19,649.82"
type input "327.49"
type input "9,031.00"
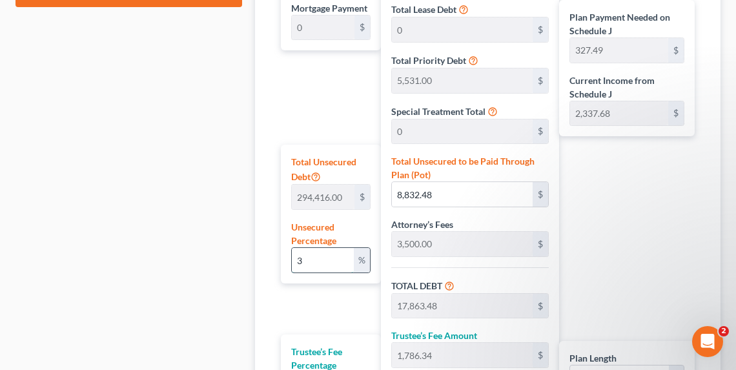
type input "903.10"
type input "9,934.10"
type input "165.56"
type input "4"
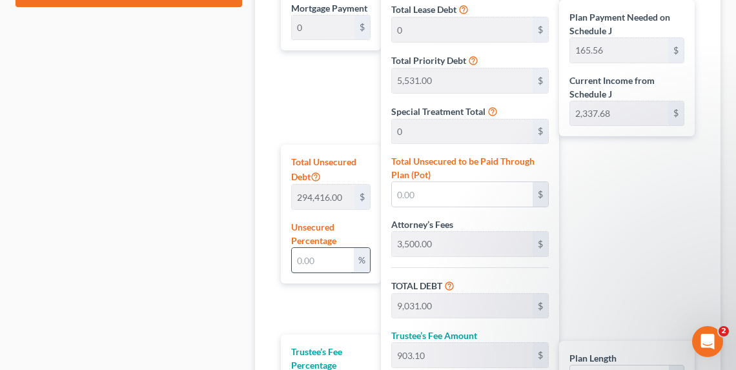
type input "11,776.64"
type input "20,807.64"
type input "2,080.76"
type input "22,888.40"
type input "381.47"
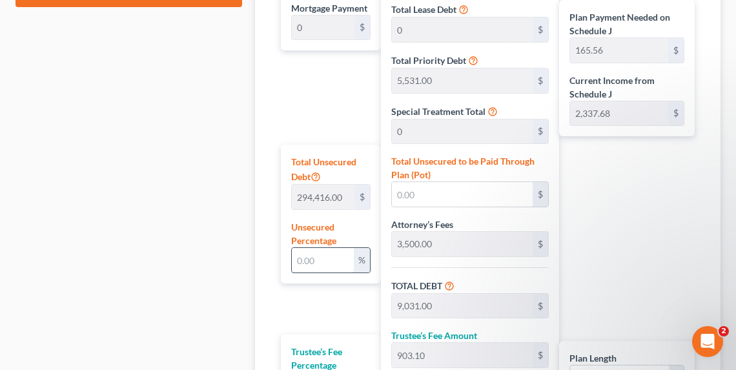
type input "381.47"
type input "40"
type input "117,766.40"
type input "126,797.40"
type input "12,679.74"
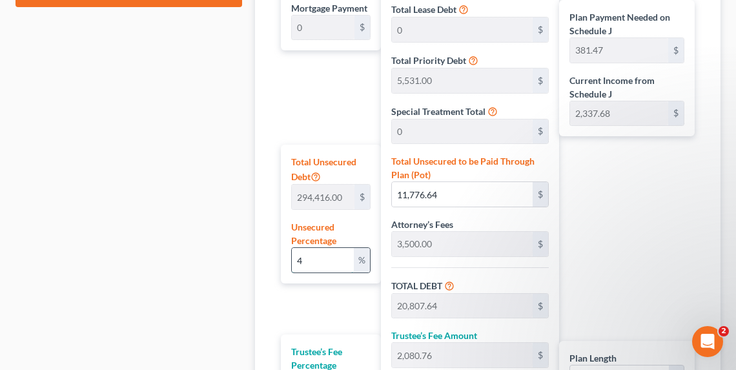
type input "139,477.13"
type input "2,324.61"
type input "4"
type input "11,776.64"
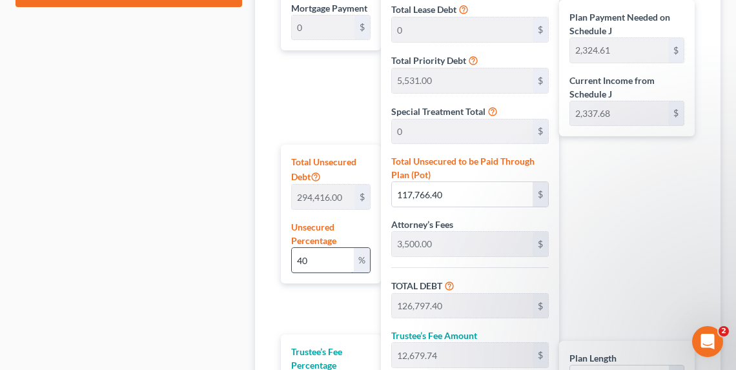
type input "20,807.64"
type input "2,080.76"
type input "22,888.40"
type input "381.47"
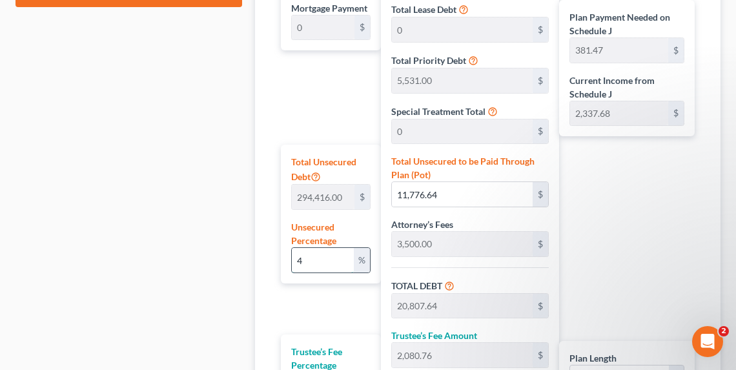
type input "41"
type input "120,710.56"
type input "129,741.56"
type input "12,974.15"
type input "142,715.71"
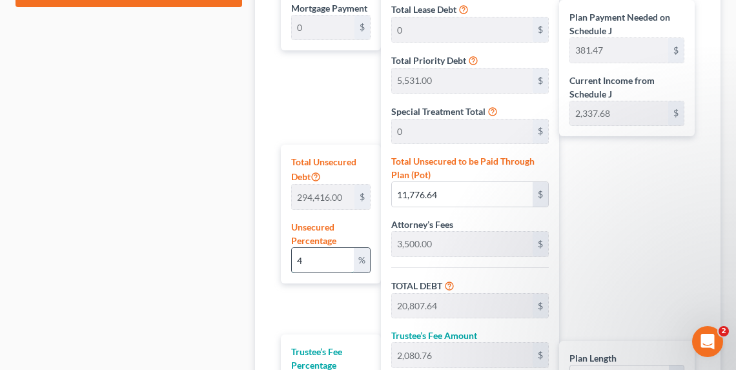
type input "2,378.59"
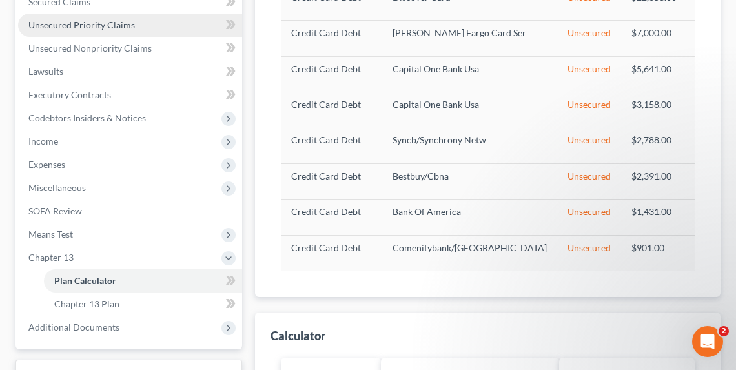
scroll to position [155, 0]
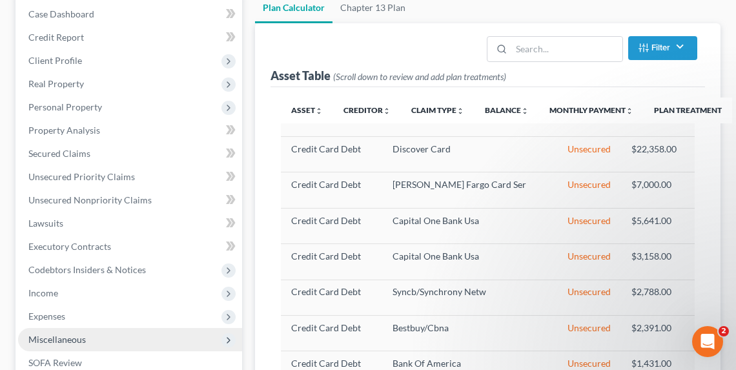
click at [49, 331] on span "Miscellaneous" at bounding box center [130, 339] width 224 height 23
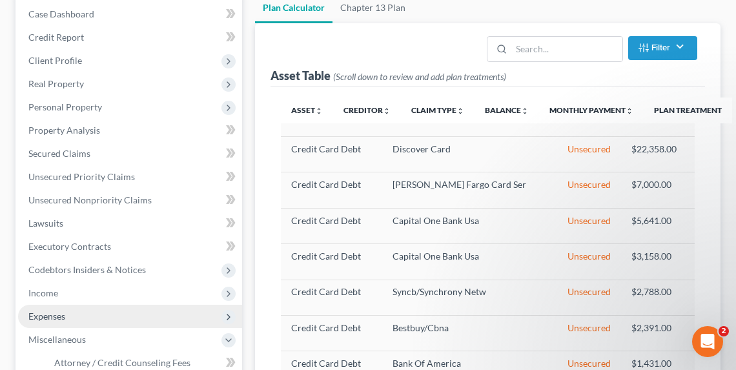
click at [39, 311] on span "Expenses" at bounding box center [46, 316] width 37 height 11
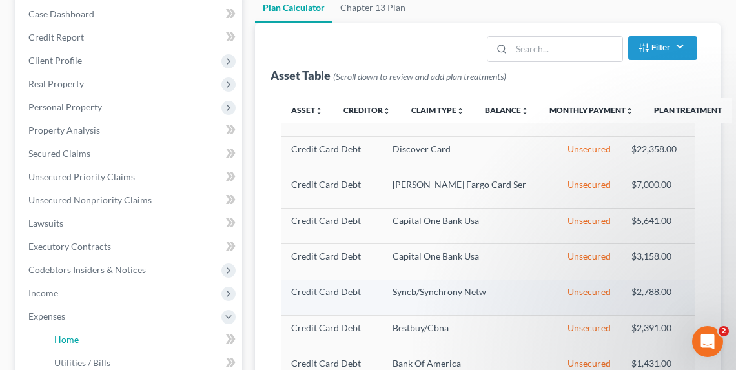
drag, startPoint x: 69, startPoint y: 331, endPoint x: 302, endPoint y: 261, distance: 243.3
click at [69, 331] on link "Home" at bounding box center [143, 339] width 198 height 23
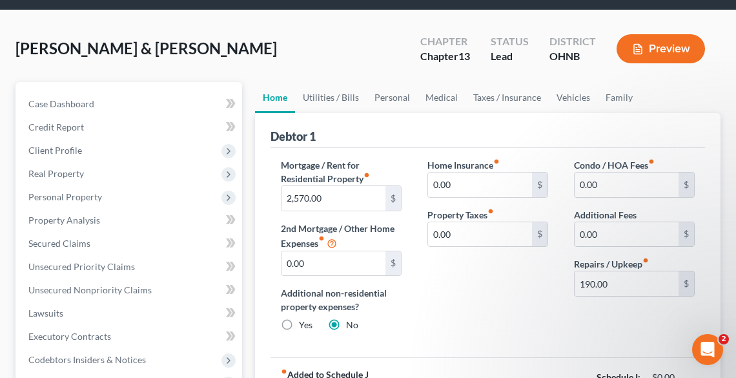
scroll to position [155, 0]
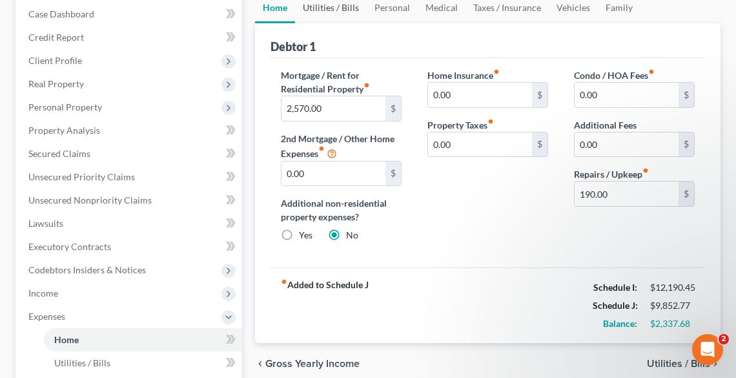
click at [331, 7] on link "Utilities / Bills" at bounding box center [331, 7] width 72 height 31
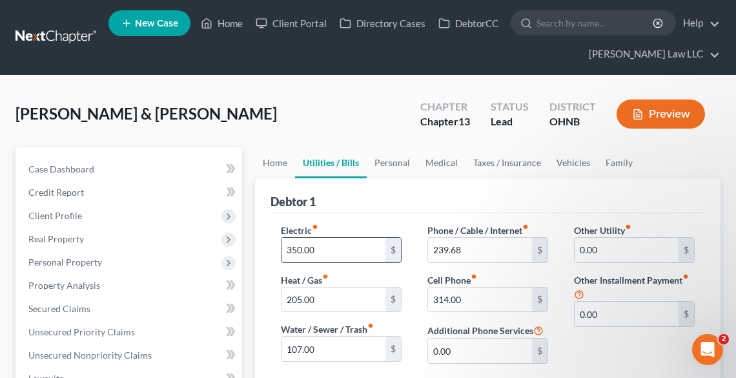
click at [344, 245] on input "350.00" at bounding box center [334, 250] width 104 height 25
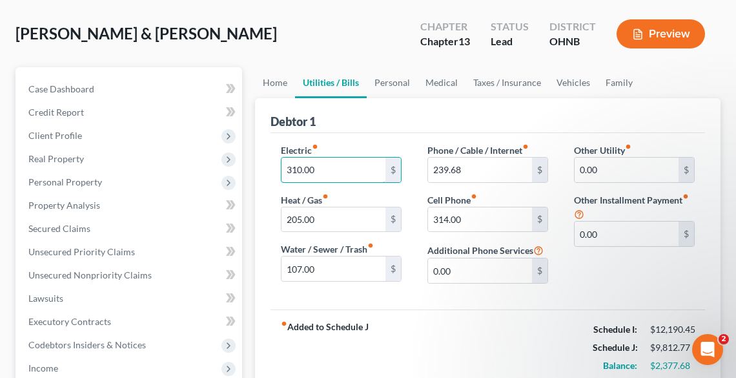
scroll to position [258, 0]
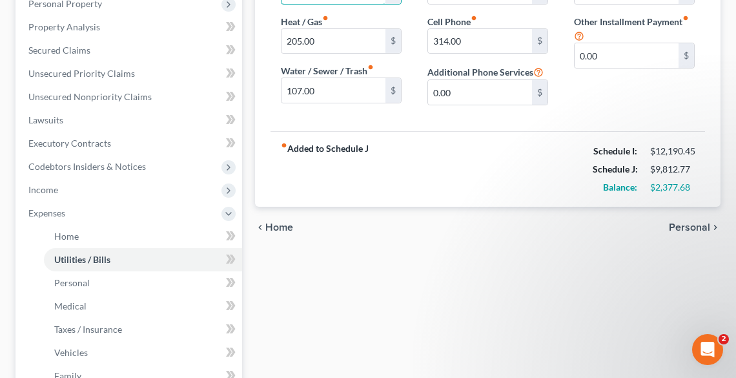
type input "310.00"
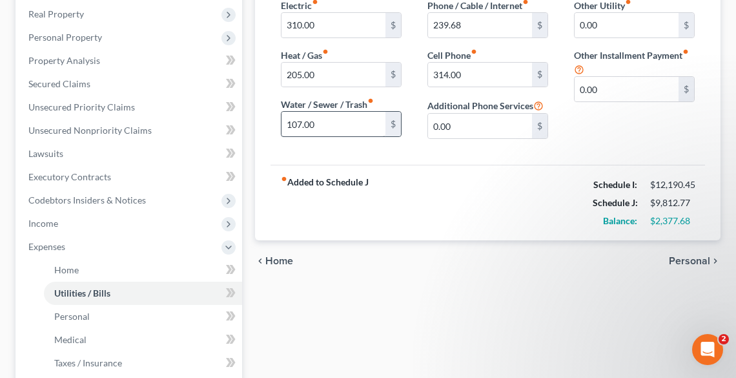
scroll to position [207, 0]
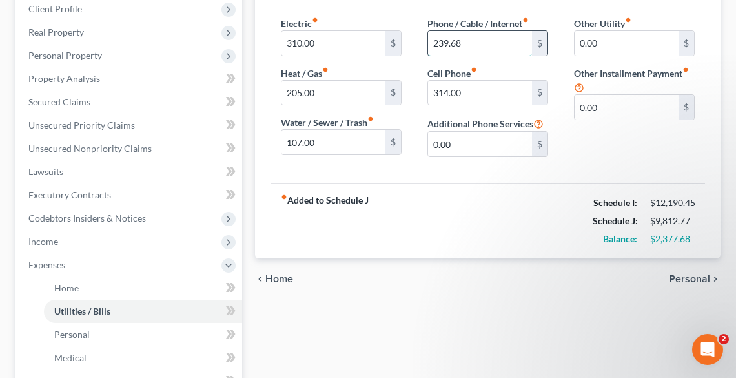
click at [473, 38] on input "239.68" at bounding box center [480, 43] width 104 height 25
click at [497, 44] on input "240.59" at bounding box center [480, 43] width 104 height 25
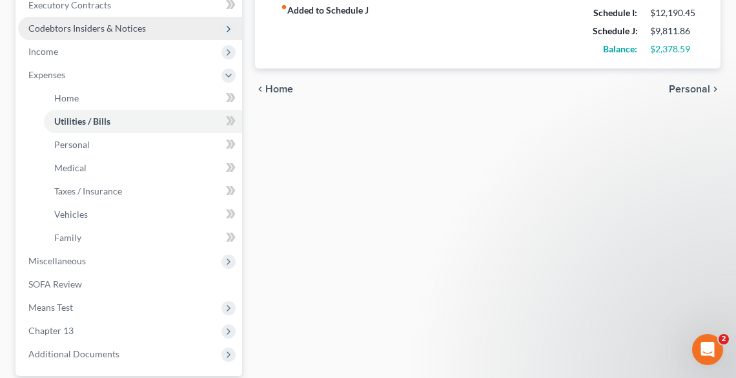
scroll to position [517, 0]
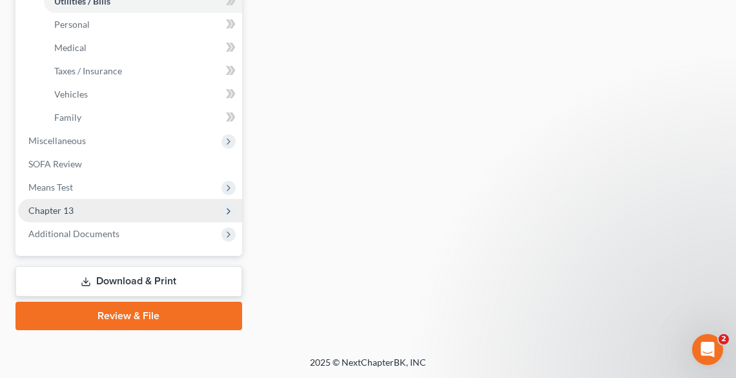
type input "238.77"
click at [107, 209] on span "Chapter 13" at bounding box center [130, 210] width 224 height 23
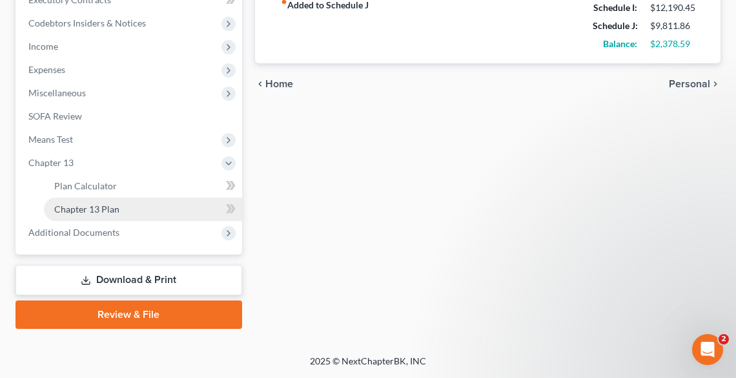
scroll to position [400, 0]
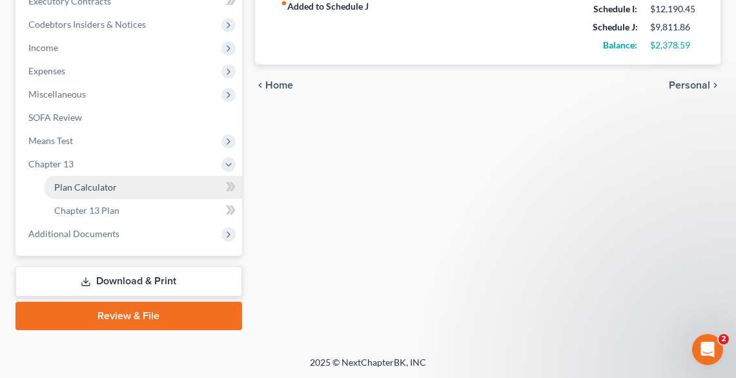
click at [99, 187] on span "Plan Calculator" at bounding box center [85, 186] width 63 height 11
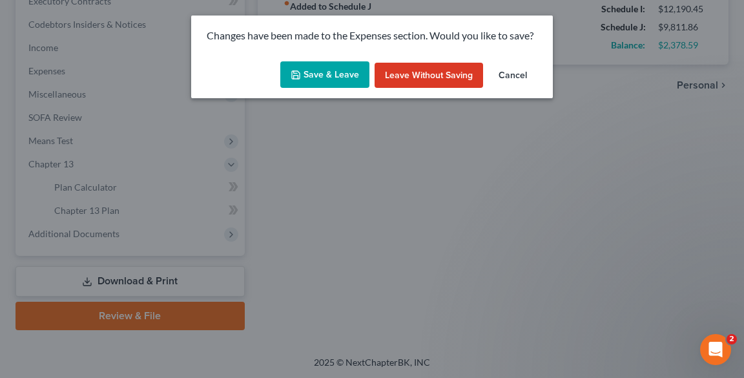
click at [331, 80] on button "Save & Leave" at bounding box center [324, 74] width 89 height 27
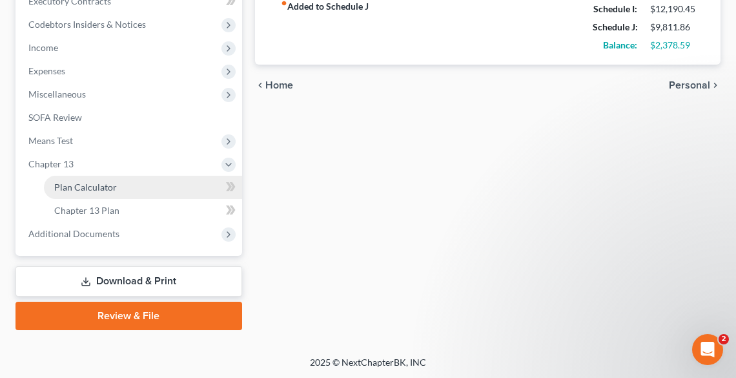
click at [78, 193] on link "Plan Calculator" at bounding box center [143, 187] width 198 height 23
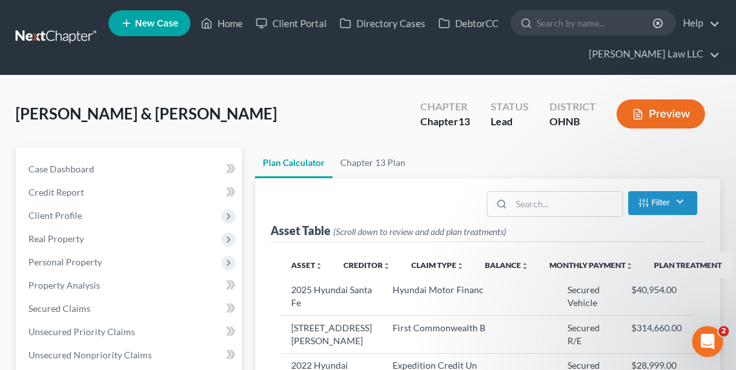
select select "59"
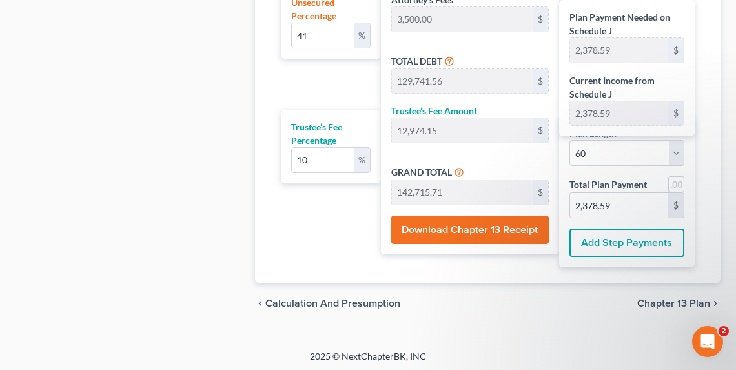
scroll to position [949, 0]
click at [679, 302] on span "Chapter 13 Plan" at bounding box center [673, 303] width 73 height 10
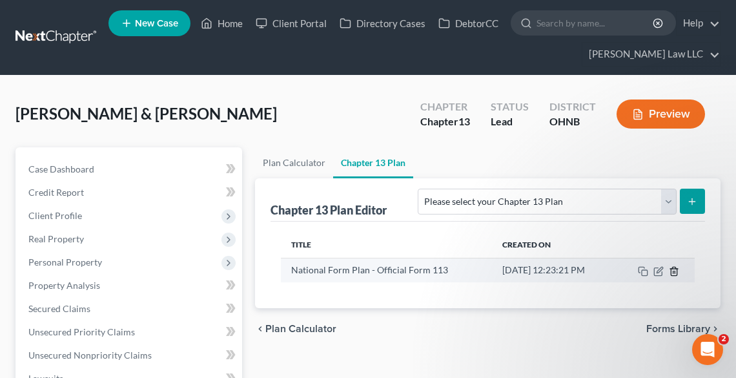
click at [675, 266] on icon "button" at bounding box center [674, 271] width 10 height 10
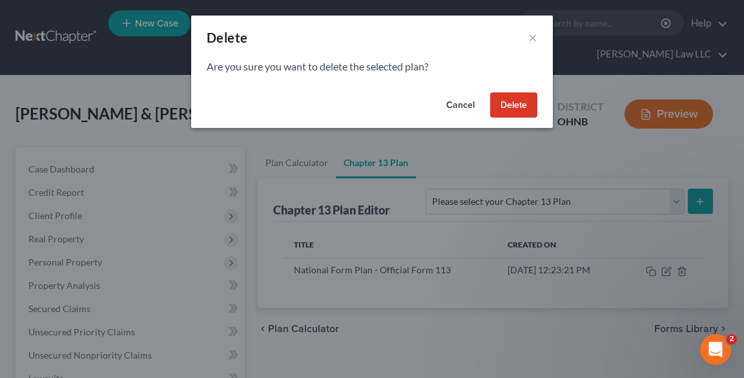
click at [517, 107] on button "Delete" at bounding box center [513, 105] width 47 height 26
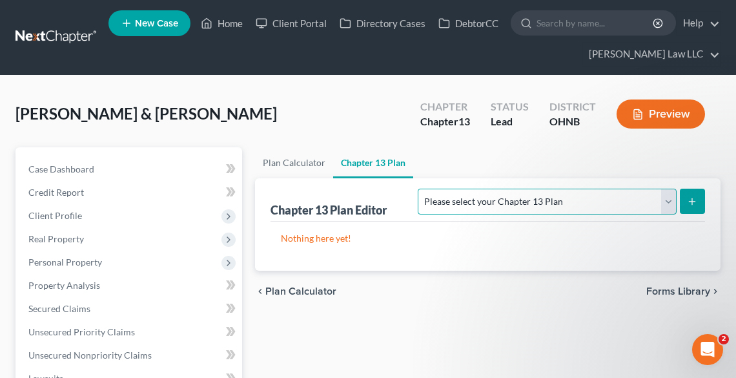
click at [617, 201] on select "Please select your Chapter 13 Plan National Form Plan - Official Form 113 North…" at bounding box center [547, 202] width 258 height 26
select select "0"
click at [494, 189] on select "Please select your Chapter 13 Plan National Form Plan - Official Form 113 North…" at bounding box center [547, 202] width 258 height 26
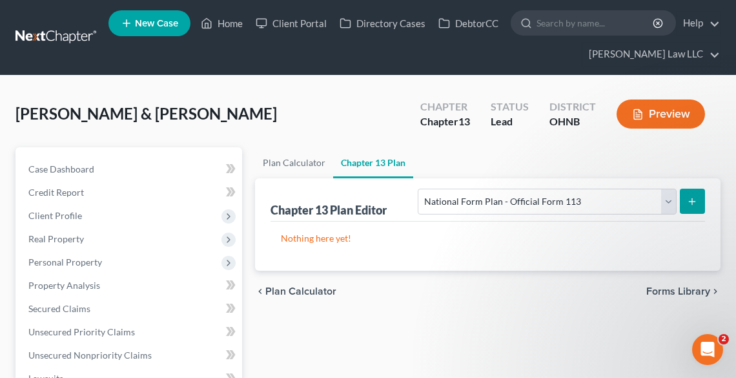
click at [696, 200] on icon "submit" at bounding box center [692, 201] width 10 height 10
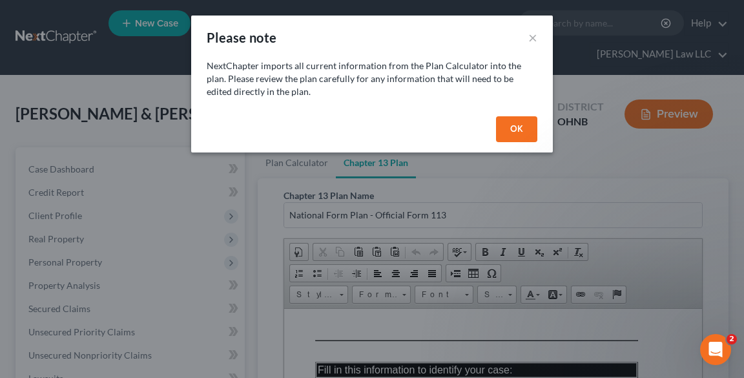
click at [522, 123] on button "OK" at bounding box center [516, 129] width 41 height 26
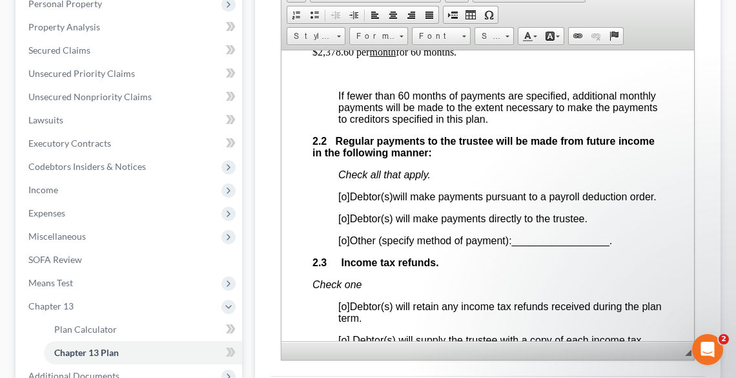
scroll to position [981, 0]
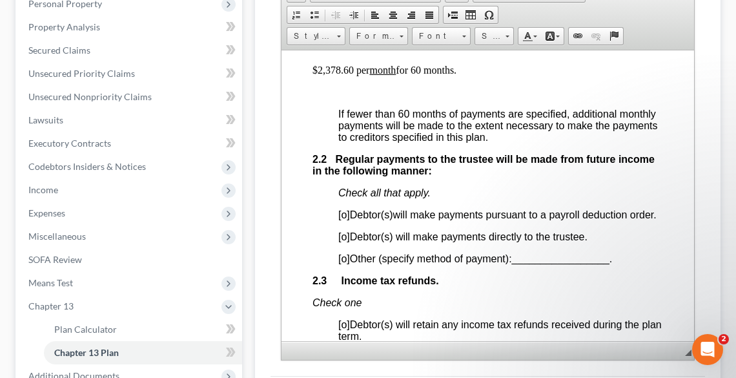
click at [347, 216] on span "[o]" at bounding box center [344, 214] width 12 height 11
click at [516, 220] on p "[X ] Debtor(s) will make payments pursuant to a payroll deduction order." at bounding box center [500, 215] width 325 height 12
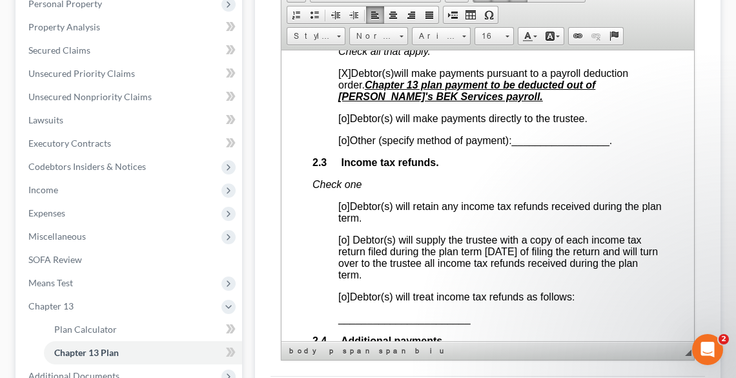
scroll to position [1188, 0]
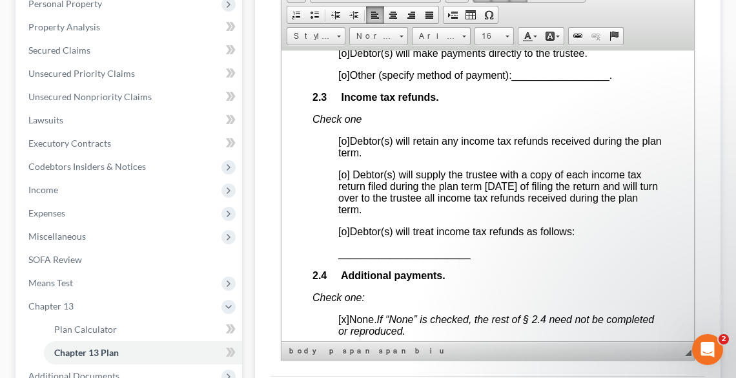
click at [345, 237] on p "[o] Debtor(s) will treat income tax refunds as follows:" at bounding box center [500, 231] width 325 height 12
click at [342, 258] on span "_______________________" at bounding box center [404, 252] width 132 height 11
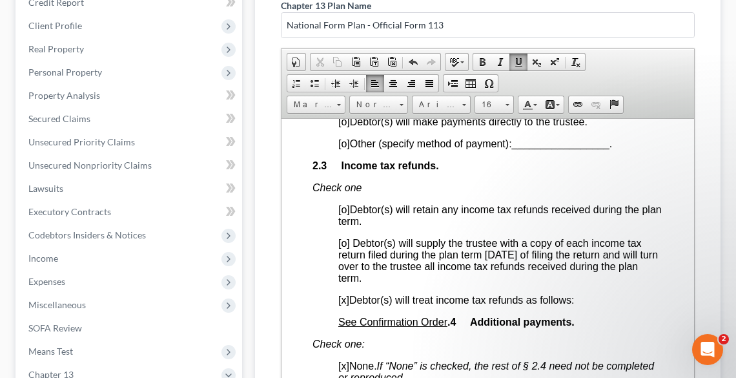
scroll to position [207, 0]
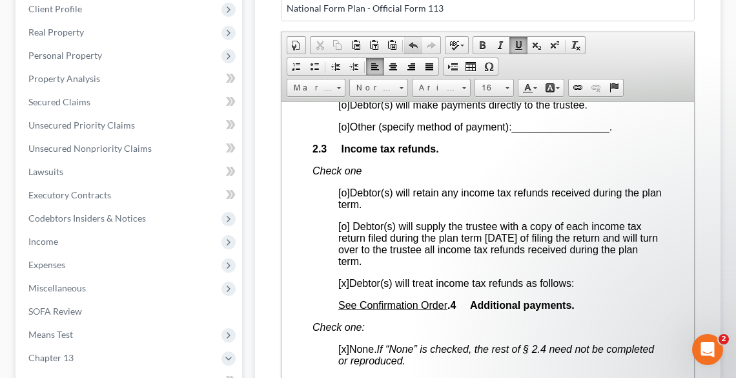
click at [410, 44] on span at bounding box center [413, 45] width 10 height 10
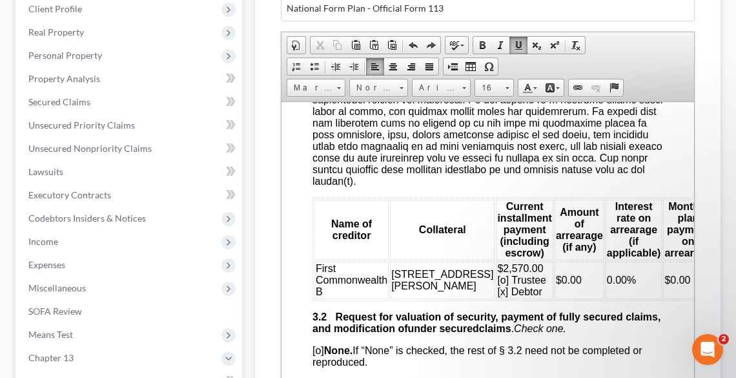
scroll to position [1860, 0]
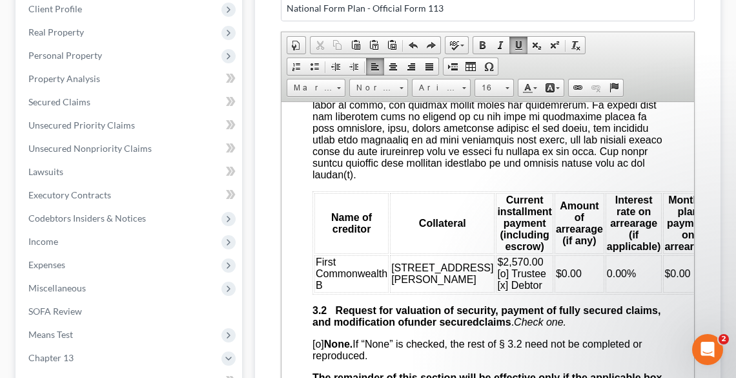
click at [331, 292] on td "First Commonwealth B" at bounding box center [351, 272] width 74 height 37
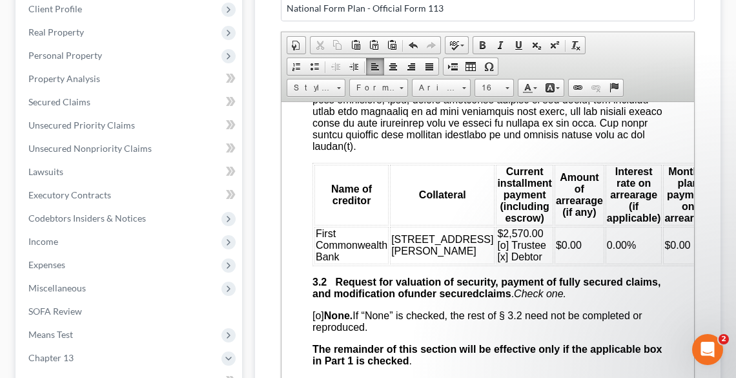
scroll to position [1911, 0]
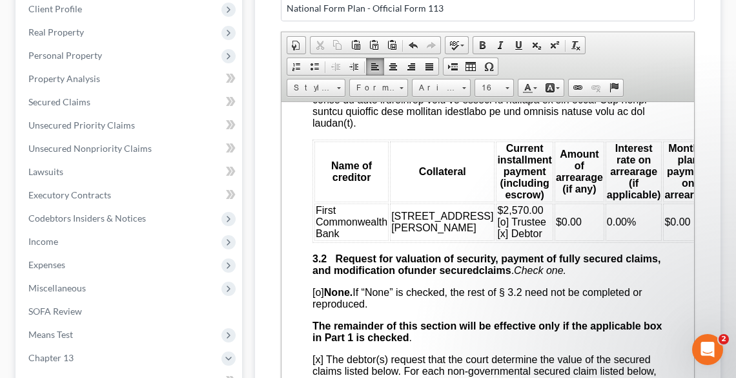
click at [495, 240] on td "$2,570.00 [o] Trustee [x] Debtor" at bounding box center [523, 221] width 57 height 37
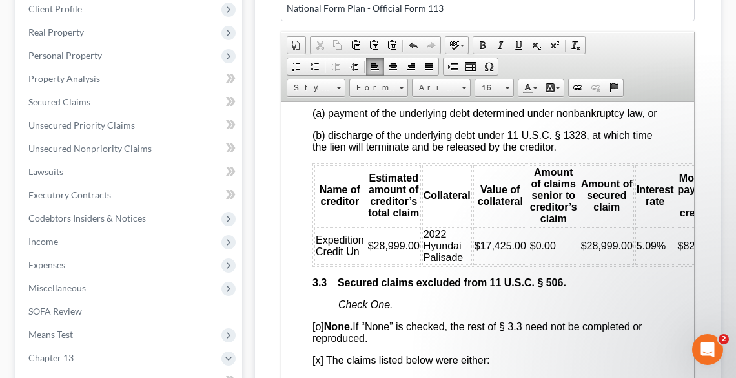
scroll to position [2428, 0]
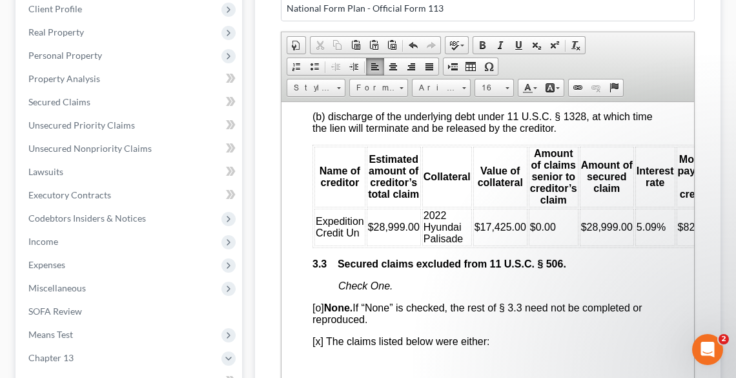
click at [359, 245] on td "Expedition Credit Un" at bounding box center [339, 226] width 51 height 37
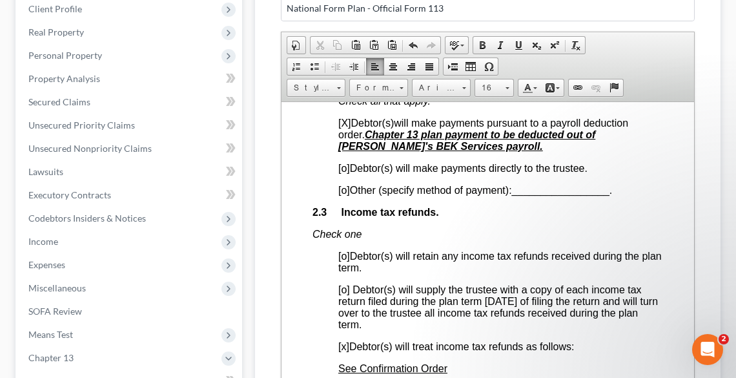
scroll to position [981, 0]
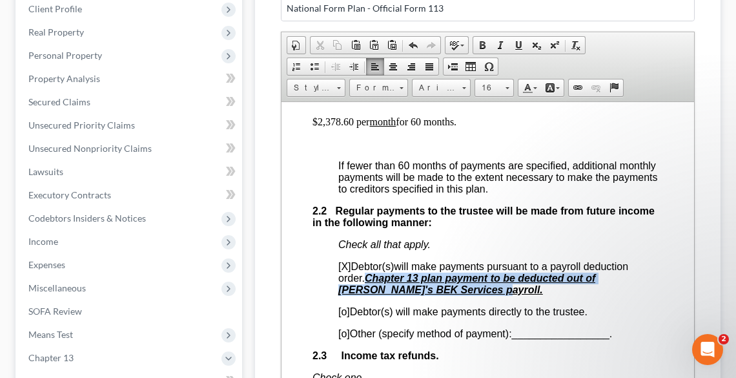
drag, startPoint x: 369, startPoint y: 283, endPoint x: 450, endPoint y: 287, distance: 81.5
click at [450, 287] on p "[X] Debtor(s) will make payments pursuant to a payroll deduction order. Chapter…" at bounding box center [500, 277] width 325 height 35
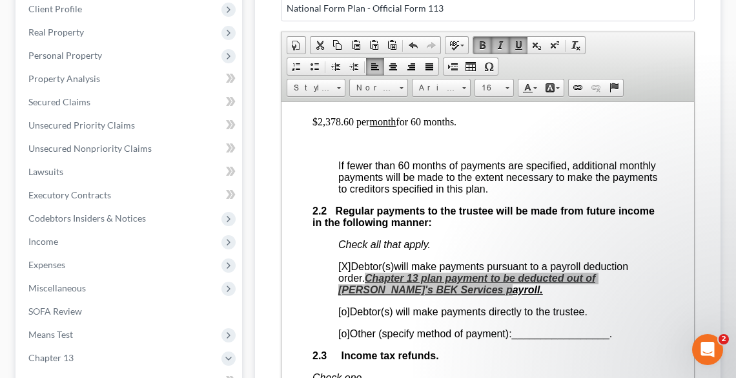
scroll to position [0, 0]
click at [458, 308] on span "Copy" at bounding box center [476, 311] width 68 height 16
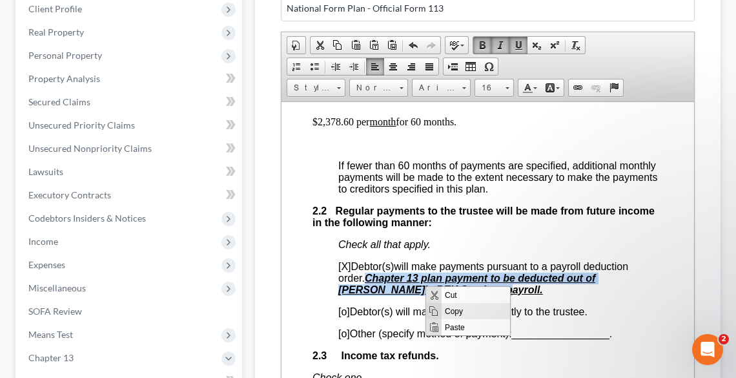
copy u "Chapter 13 plan payment to be deducted out of Joshua's BEK Services payroll."
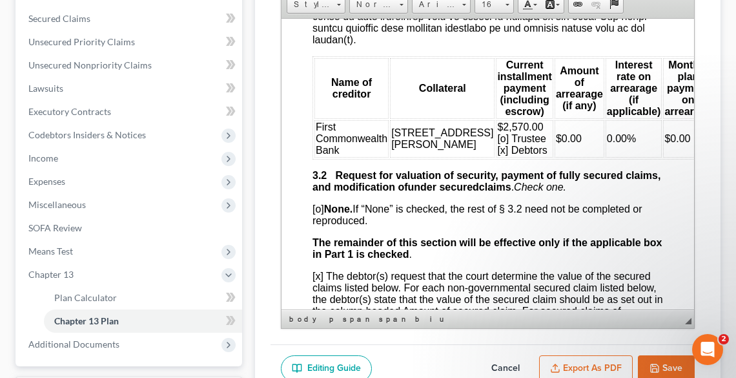
scroll to position [309, 0]
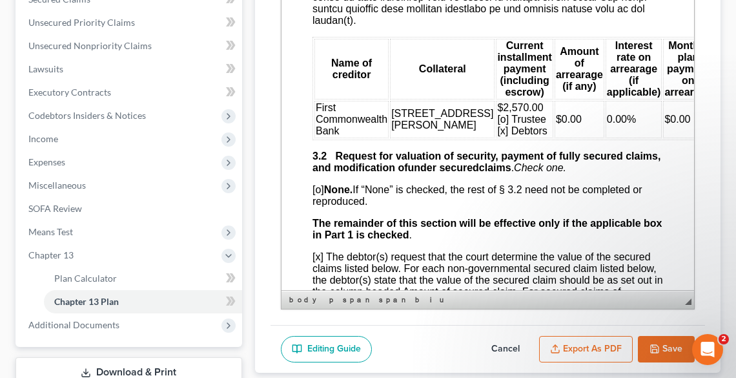
click at [502, 349] on button "Cancel" at bounding box center [505, 349] width 57 height 27
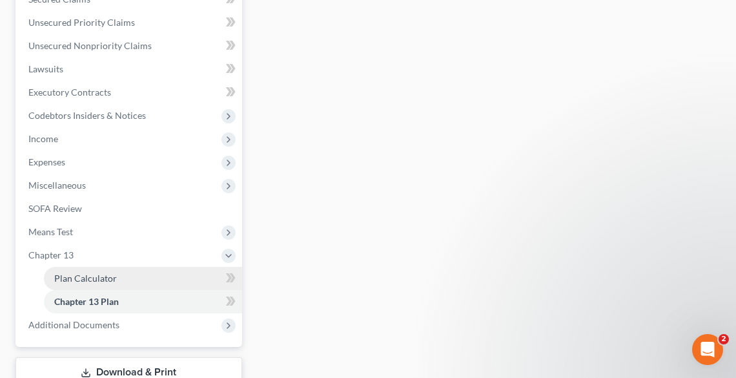
click at [67, 278] on span "Plan Calculator" at bounding box center [85, 277] width 63 height 11
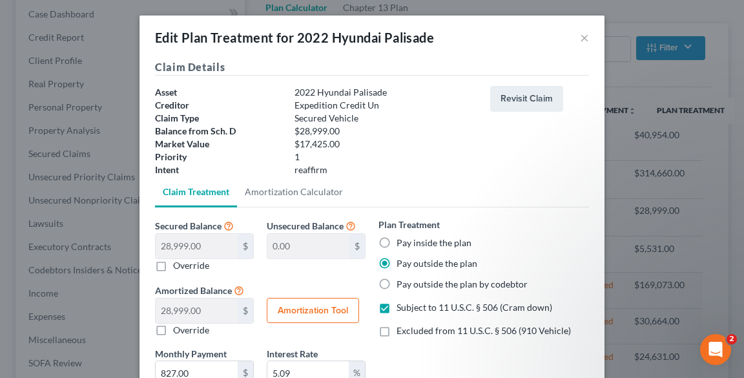
click at [411, 307] on span "Subject to 11 U.S.C. § 506 (Cram down)" at bounding box center [474, 307] width 156 height 11
click at [410, 307] on input "Subject to 11 U.S.C. § 506 (Cram down)" at bounding box center [406, 305] width 8 height 8
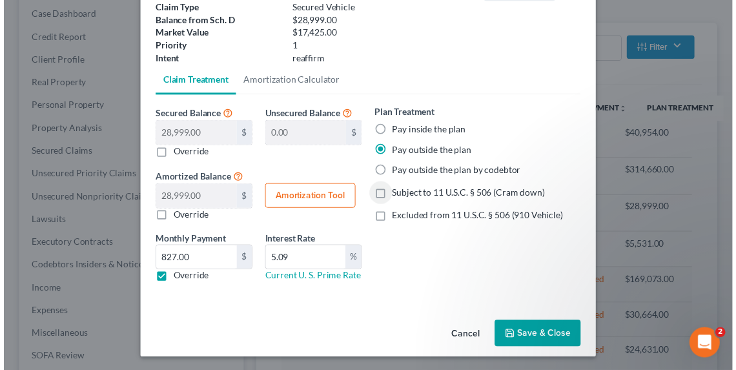
scroll to position [112, 0]
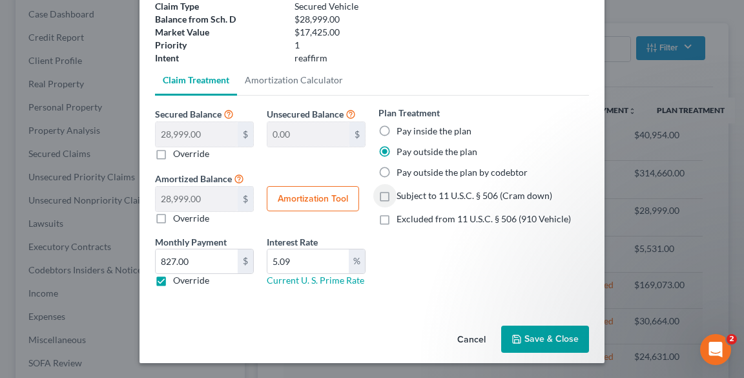
click at [537, 325] on button "Save & Close" at bounding box center [545, 338] width 88 height 27
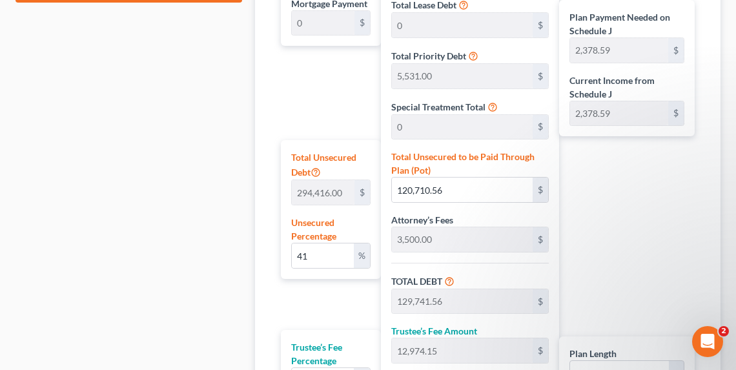
scroll to position [949, 0]
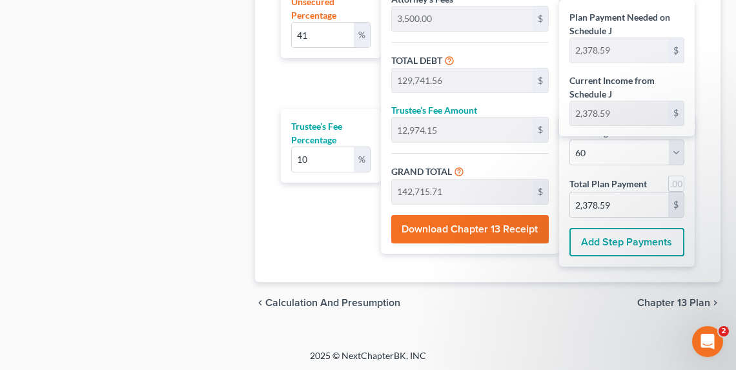
drag, startPoint x: 655, startPoint y: 298, endPoint x: 643, endPoint y: 284, distance: 18.8
click at [656, 305] on span "Chapter 13 Plan" at bounding box center [673, 303] width 73 height 10
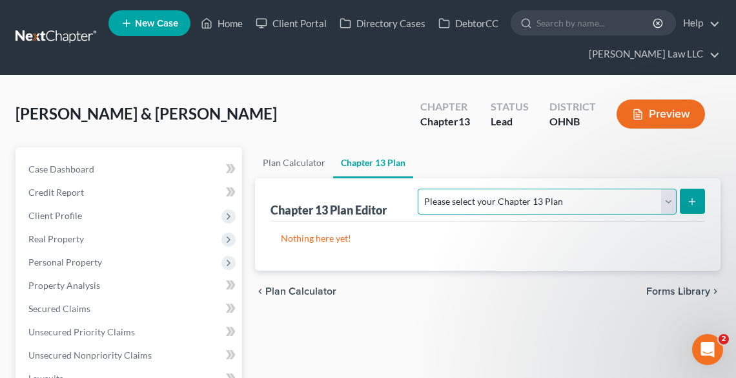
click at [554, 208] on select "Please select your Chapter 13 Plan National Form Plan - Official Form 113 North…" at bounding box center [547, 202] width 258 height 26
click at [494, 189] on select "Please select your Chapter 13 Plan National Form Plan - Official Form 113 North…" at bounding box center [547, 202] width 258 height 26
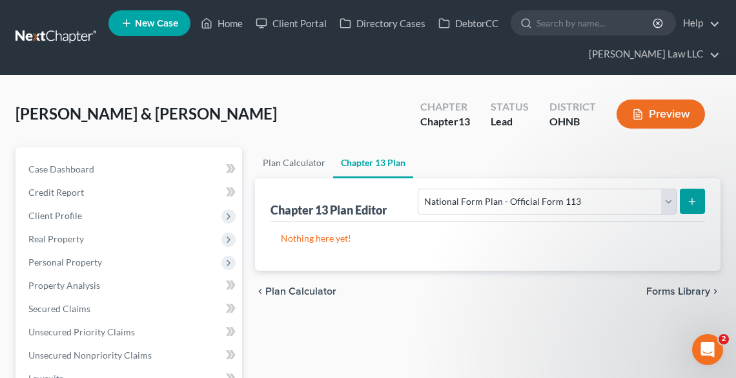
click at [693, 201] on icon "submit" at bounding box center [692, 201] width 10 height 10
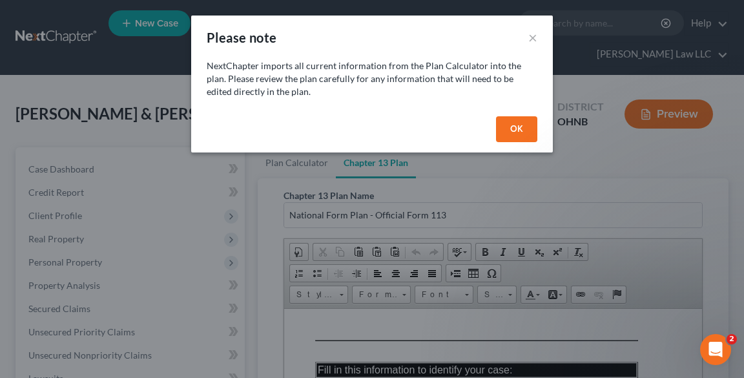
click at [515, 118] on button "OK" at bounding box center [516, 129] width 41 height 26
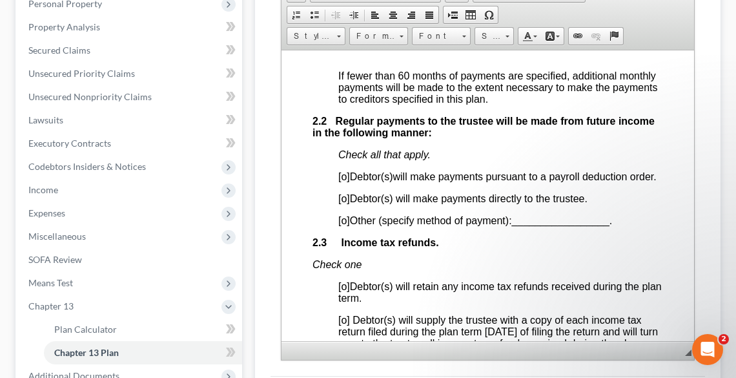
scroll to position [1033, 0]
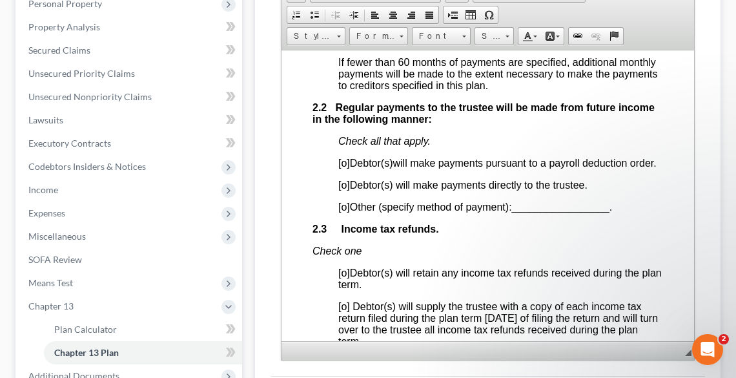
click at [346, 160] on span "[o]" at bounding box center [344, 162] width 12 height 11
click at [369, 169] on p "[x ] Debtor(s) will make payments pursuant to a payroll deduction order." at bounding box center [500, 163] width 325 height 12
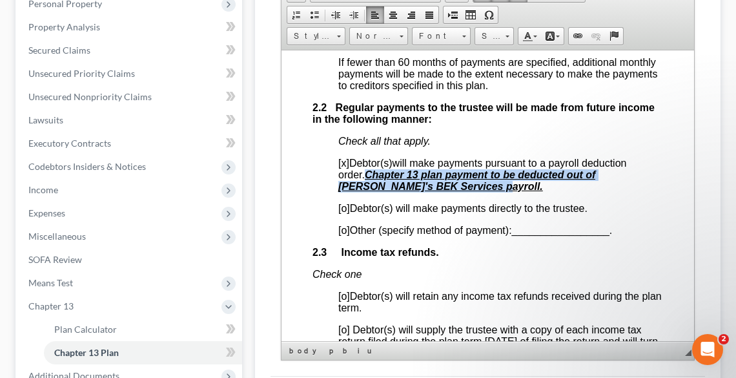
drag, startPoint x: 366, startPoint y: 174, endPoint x: 455, endPoint y: 186, distance: 90.0
click at [455, 186] on p "[x ] Debtor(s) will make payments pursuant to a payroll deduction order. Chapte…" at bounding box center [500, 174] width 325 height 35
click at [495, 37] on span "Size" at bounding box center [488, 36] width 26 height 17
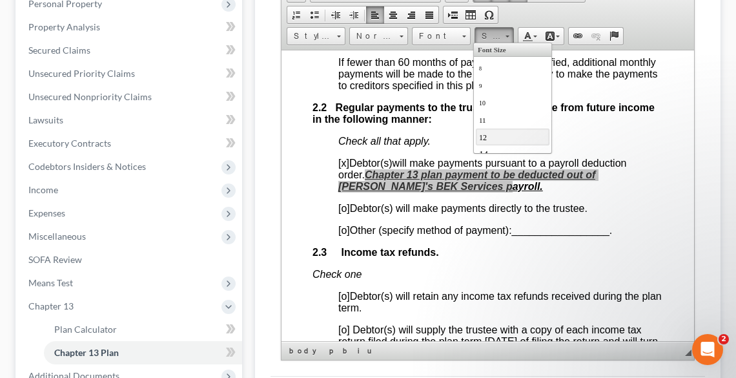
scroll to position [52, 0]
click at [484, 138] on span "18" at bounding box center [485, 138] width 12 height 13
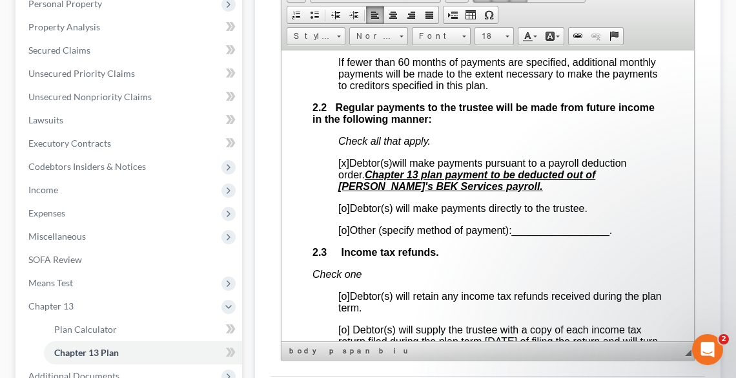
scroll to position [0, 0]
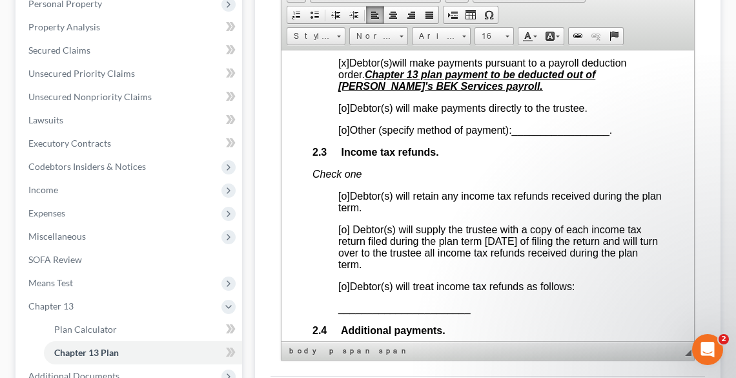
scroll to position [1136, 0]
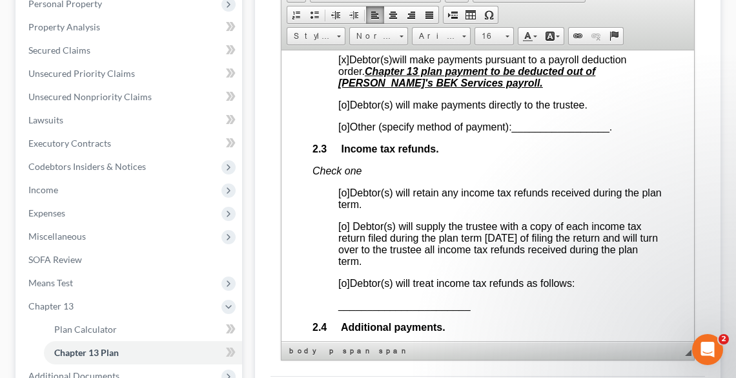
click at [346, 287] on span "[o]" at bounding box center [344, 282] width 12 height 11
click at [339, 310] on span "_______________________" at bounding box center [404, 304] width 132 height 11
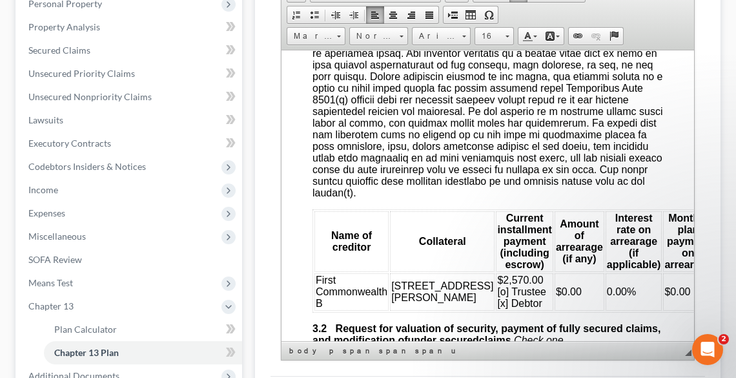
scroll to position [1808, 0]
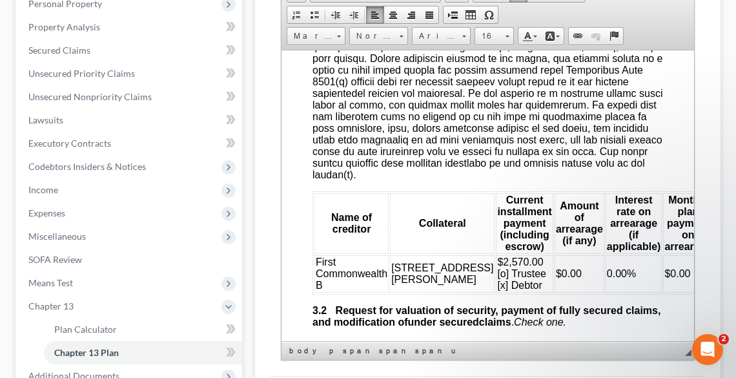
click at [329, 290] on span "First Commonwealth B" at bounding box center [351, 273] width 72 height 34
click at [495, 292] on td "$2,570.00 [o] Trustee [x] Debtor" at bounding box center [523, 272] width 57 height 37
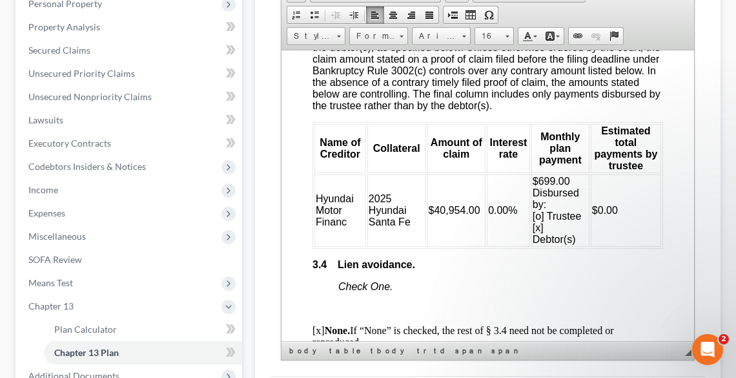
scroll to position [2428, 0]
click at [347, 244] on td "Hyundai Motor Financ" at bounding box center [340, 209] width 52 height 72
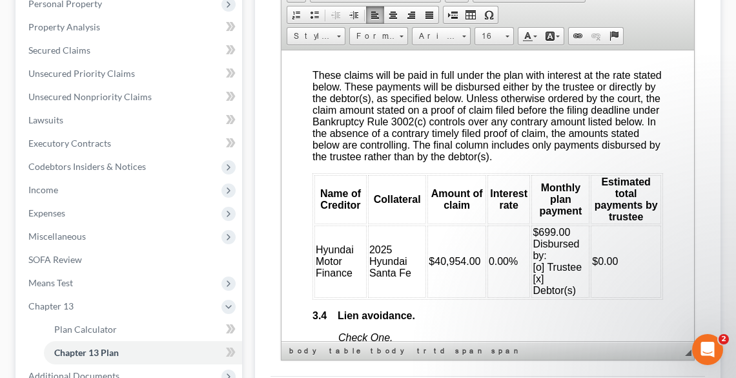
scroll to position [2376, 0]
click at [648, 274] on td "$0.00" at bounding box center [625, 261] width 70 height 72
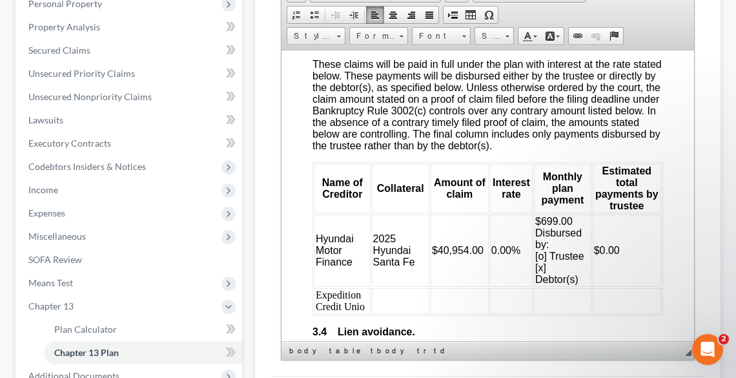
scroll to position [2400, 0]
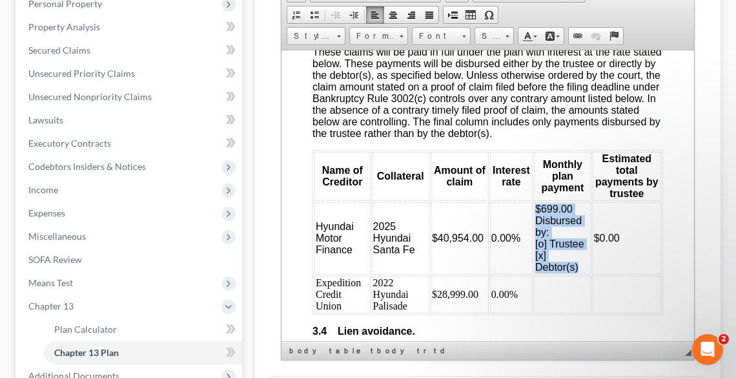
drag, startPoint x: 531, startPoint y: 228, endPoint x: 581, endPoint y: 294, distance: 82.1
click at [581, 274] on td "$699.00 Disbursed by: [o] Trustee [x] Debtor(s)" at bounding box center [561, 237] width 57 height 72
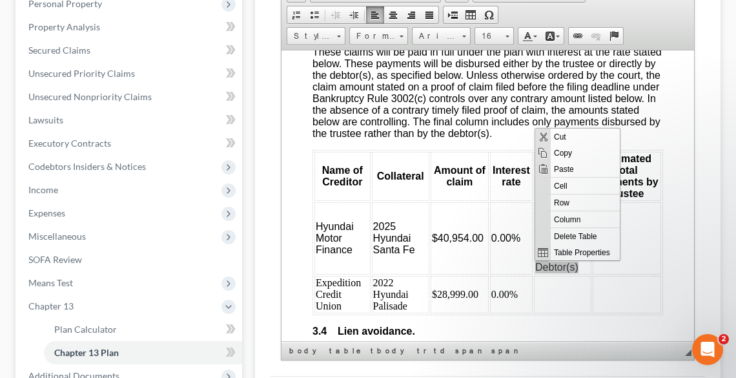
scroll to position [0, 0]
click at [565, 152] on span "Copy" at bounding box center [585, 152] width 69 height 16
copy span "$699.00 Disbursed by: [o] Trustee [x] Debtor(s)"
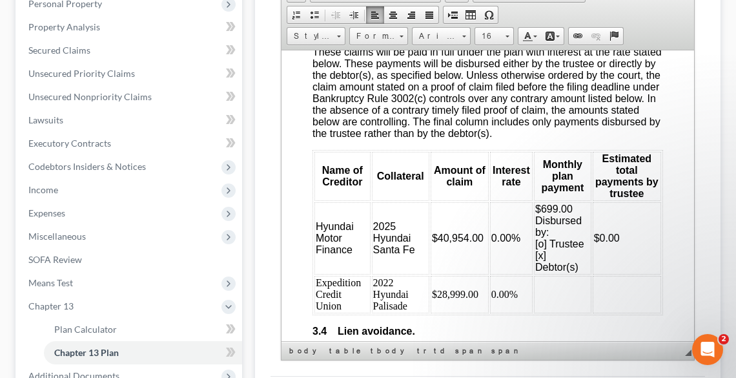
click at [537, 308] on td at bounding box center [561, 293] width 57 height 37
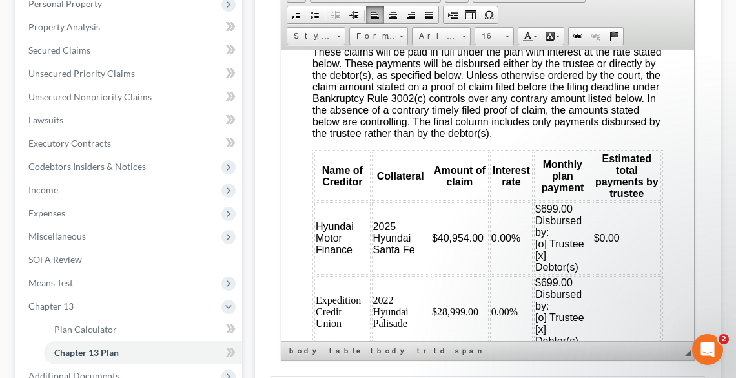
scroll to position [3, 0]
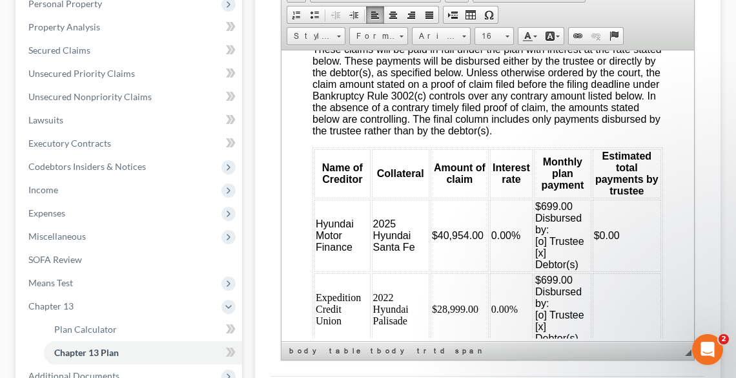
click at [536, 285] on span "$699.00" at bounding box center [553, 279] width 37 height 11
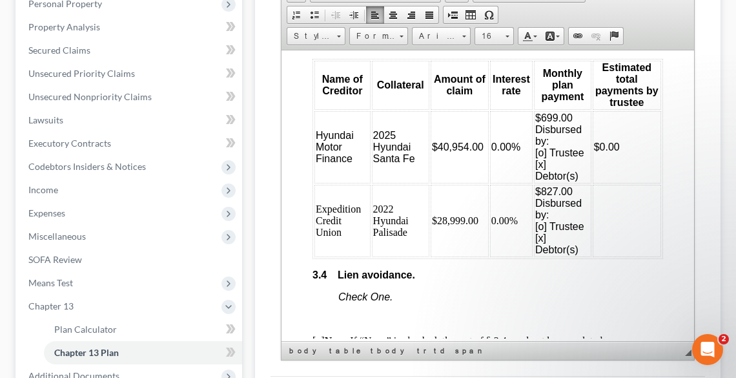
scroll to position [2503, 0]
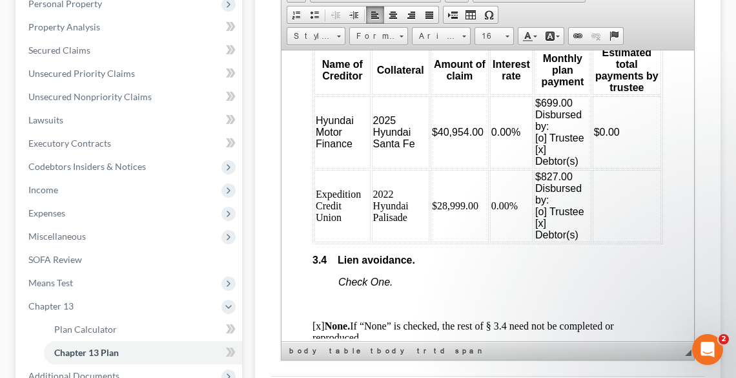
click at [610, 212] on td at bounding box center [626, 205] width 68 height 72
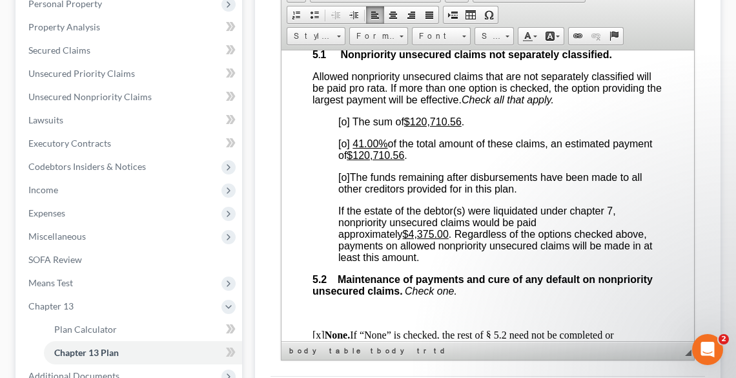
scroll to position [3743, 0]
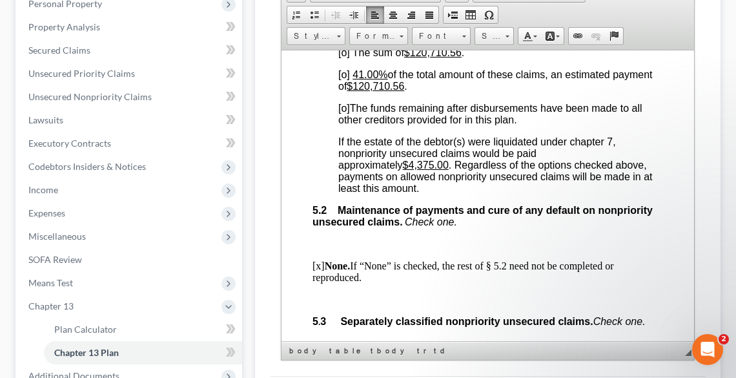
click at [344, 113] on span "[o]" at bounding box center [344, 107] width 12 height 11
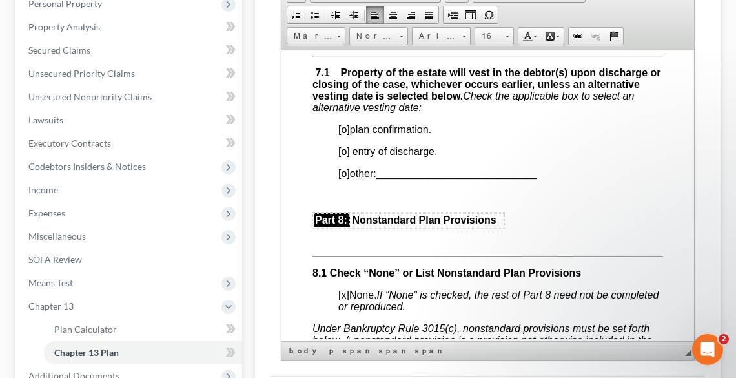
scroll to position [4414, 0]
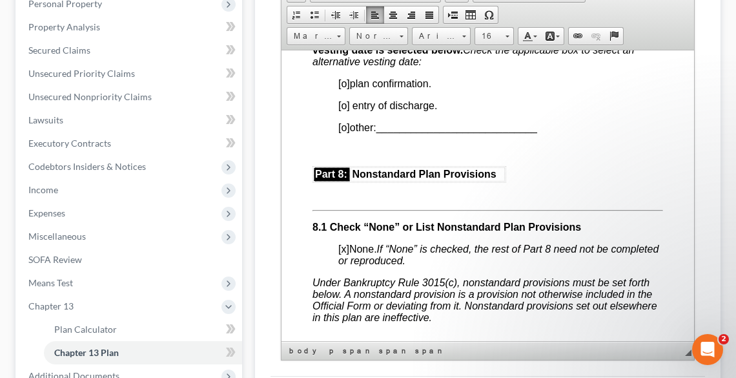
click at [345, 88] on span "[o]" at bounding box center [344, 82] width 12 height 11
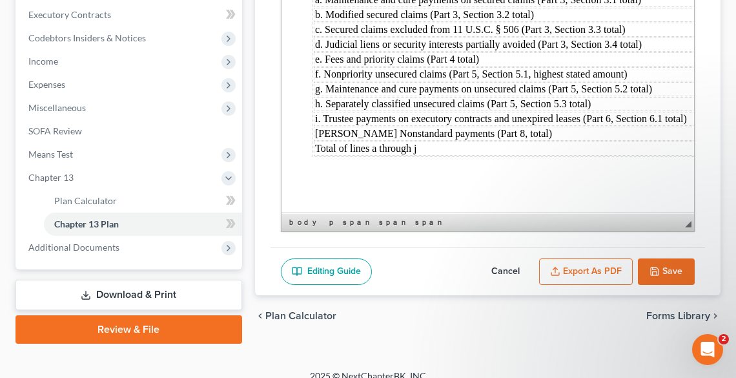
scroll to position [400, 0]
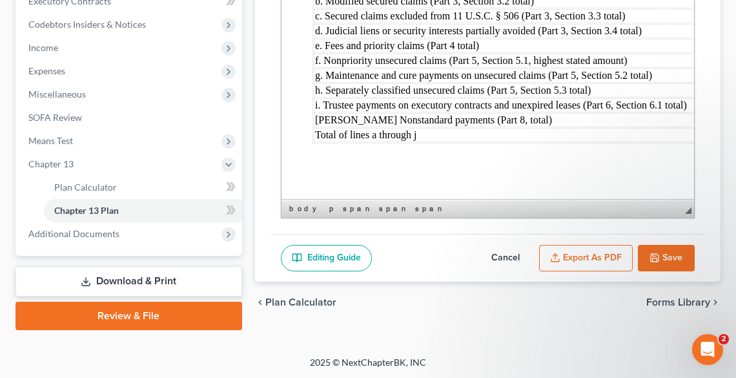
click at [589, 245] on button "Export as PDF" at bounding box center [586, 258] width 94 height 27
click at [591, 262] on button "Export as PDF" at bounding box center [586, 258] width 94 height 27
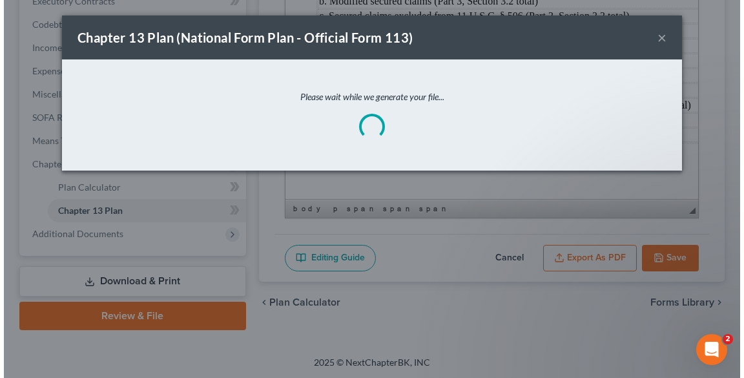
scroll to position [5256, 0]
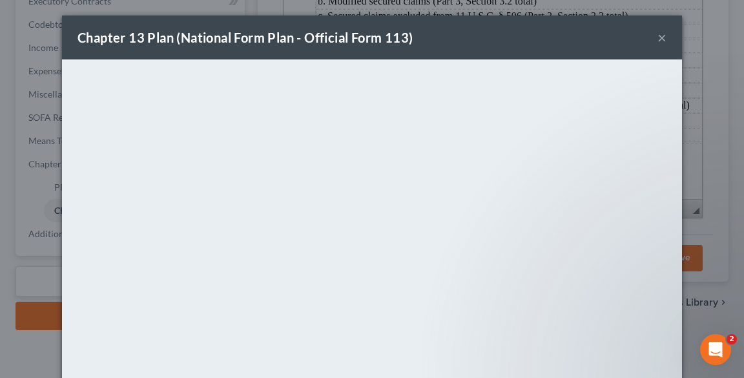
click at [658, 36] on button "×" at bounding box center [661, 37] width 9 height 15
click at [659, 26] on div "Chapter 13 Plan (National Form Plan - Official Form 113) ×" at bounding box center [372, 37] width 620 height 44
click at [661, 36] on button "×" at bounding box center [661, 37] width 9 height 15
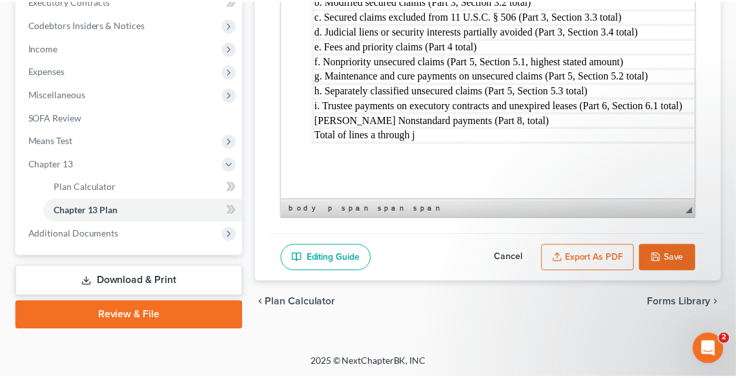
scroll to position [5292, 0]
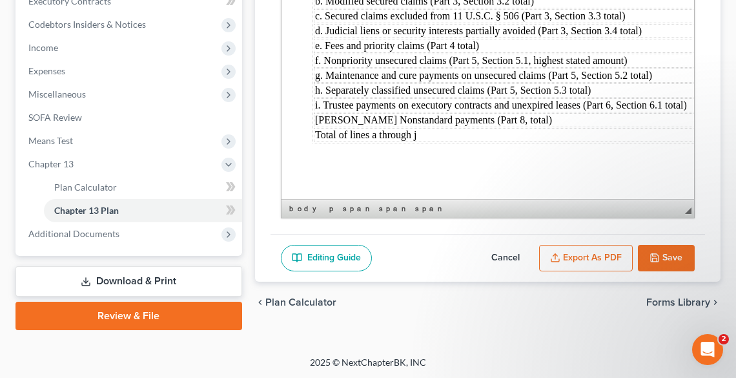
click at [668, 254] on button "Save" at bounding box center [666, 258] width 57 height 27
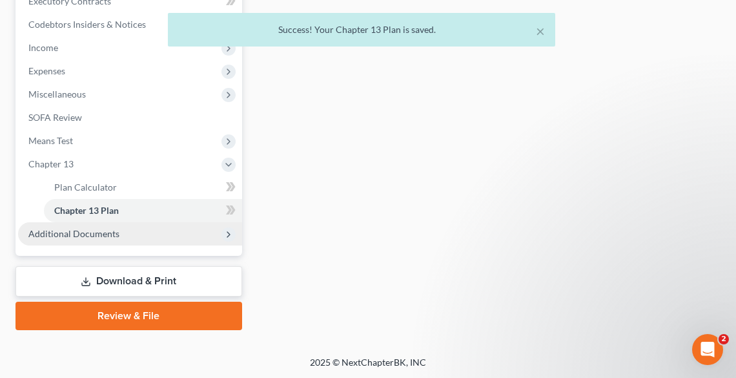
click at [83, 236] on span "Additional Documents" at bounding box center [73, 233] width 91 height 11
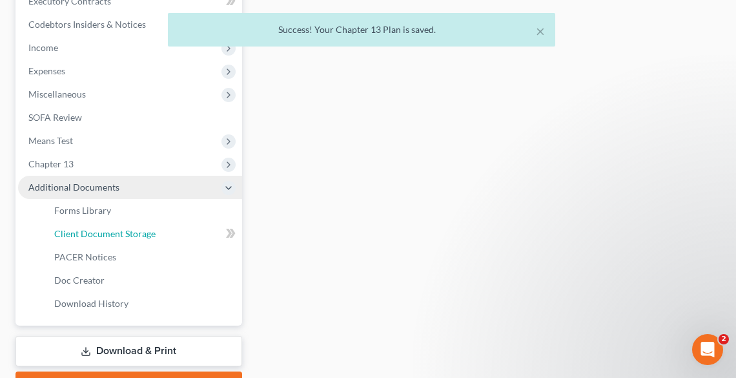
click at [83, 236] on span "Client Document Storage" at bounding box center [104, 233] width 101 height 11
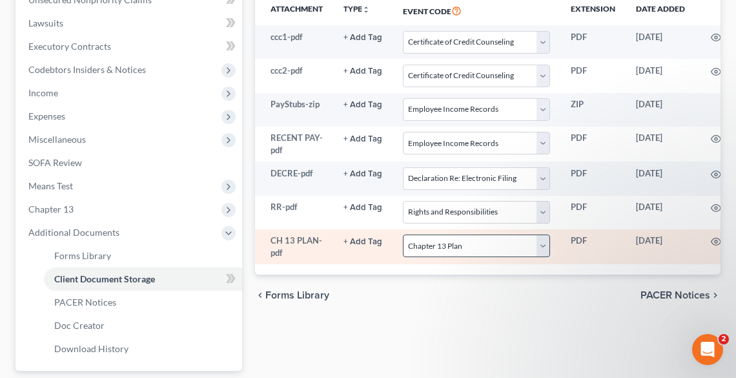
scroll to position [362, 0]
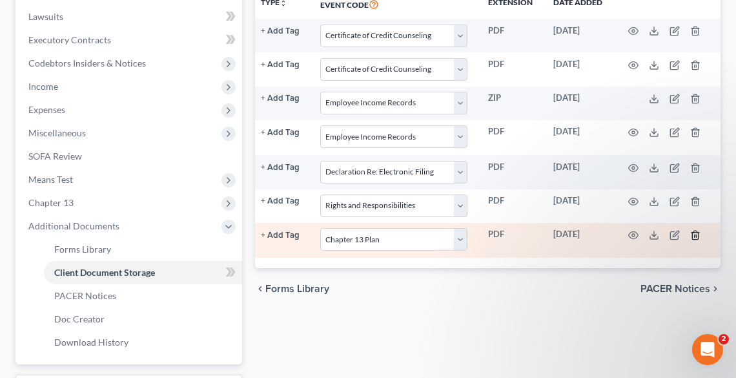
click at [694, 234] on line "button" at bounding box center [694, 235] width 0 height 3
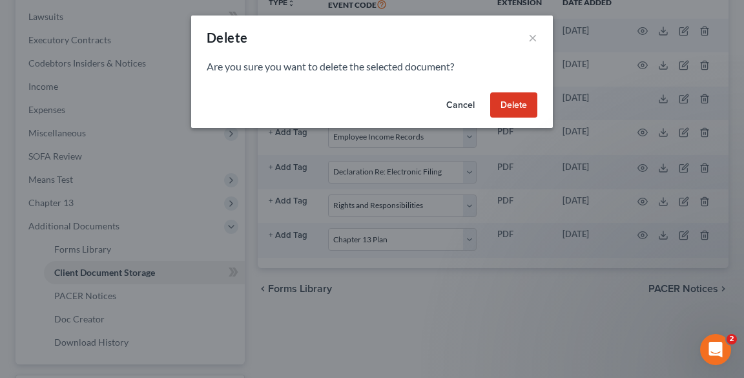
click at [504, 108] on button "Delete" at bounding box center [513, 105] width 47 height 26
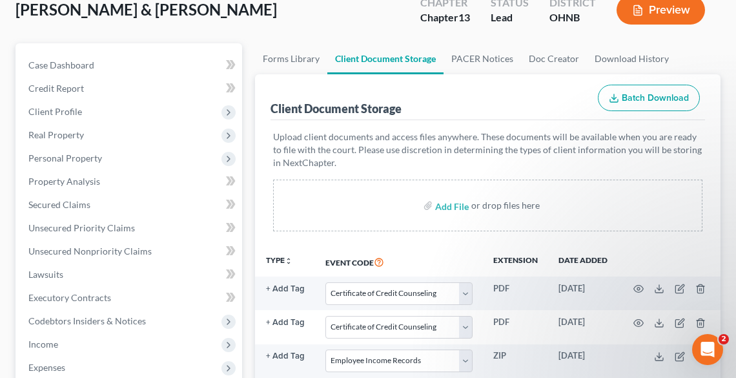
scroll to position [103, 0]
click at [446, 203] on input "file" at bounding box center [450, 205] width 31 height 23
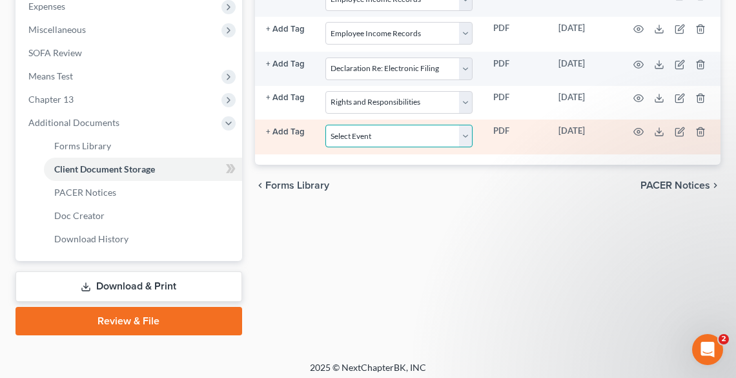
click at [351, 136] on select "Select Event 20 Largest Unsecured Creditors Amended List of Creditors (Fee) Ame…" at bounding box center [398, 136] width 147 height 23
click at [325, 125] on select "Select Event 20 Largest Unsecured Creditors Amended List of Creditors (Fee) Ame…" at bounding box center [398, 136] width 147 height 23
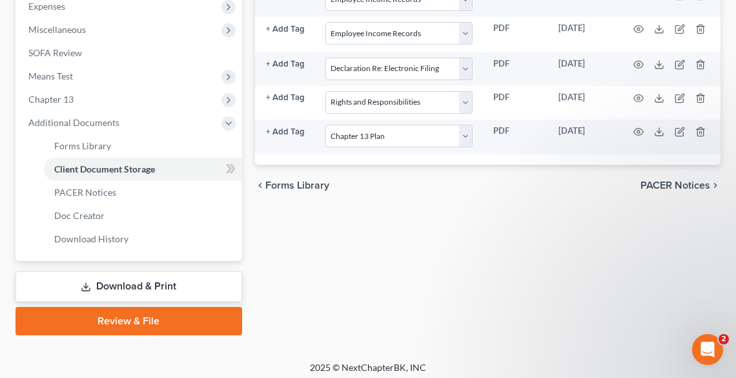
click at [174, 325] on link "Review & File" at bounding box center [128, 321] width 227 height 28
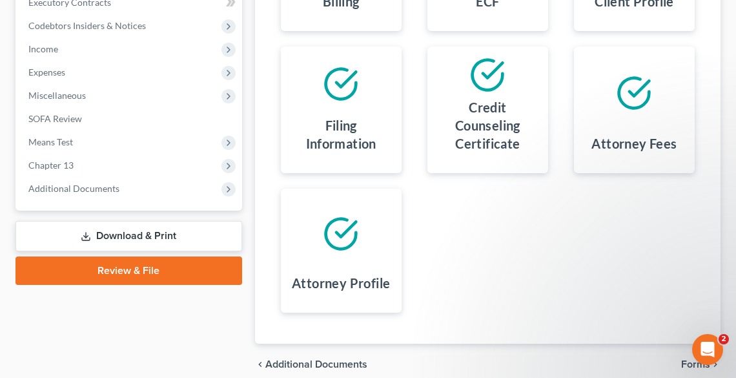
scroll to position [454, 0]
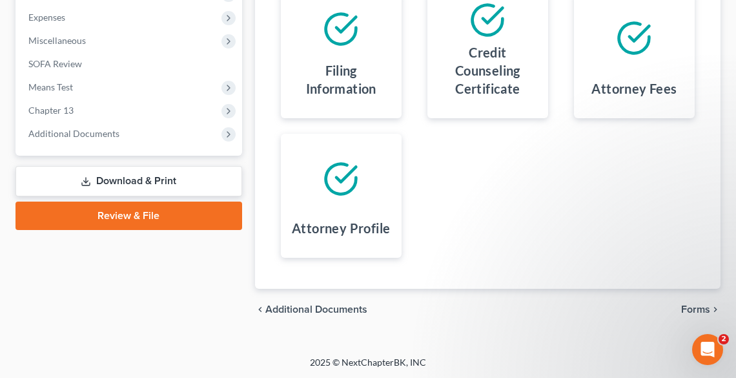
click at [696, 305] on span "Forms" at bounding box center [695, 309] width 29 height 10
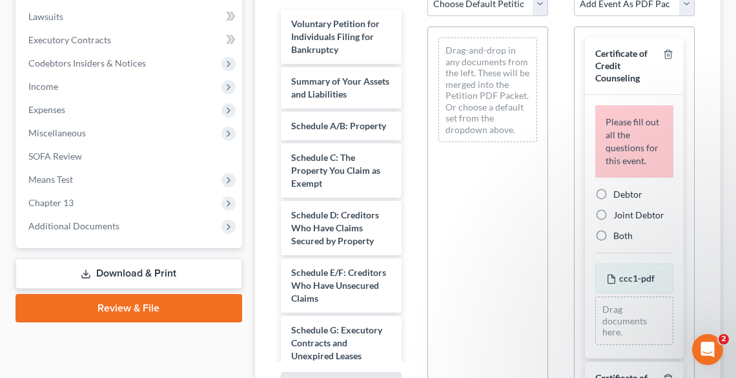
scroll to position [299, 0]
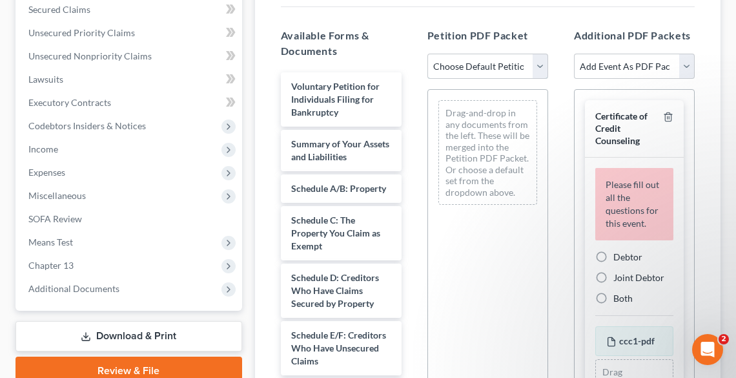
click at [459, 67] on select "Choose Default Petition PDF Packet Complete Bankruptcy Petition (all forms and …" at bounding box center [487, 67] width 121 height 26
click at [427, 54] on select "Choose Default Petition PDF Packet Complete Bankruptcy Petition (all forms and …" at bounding box center [487, 67] width 121 height 26
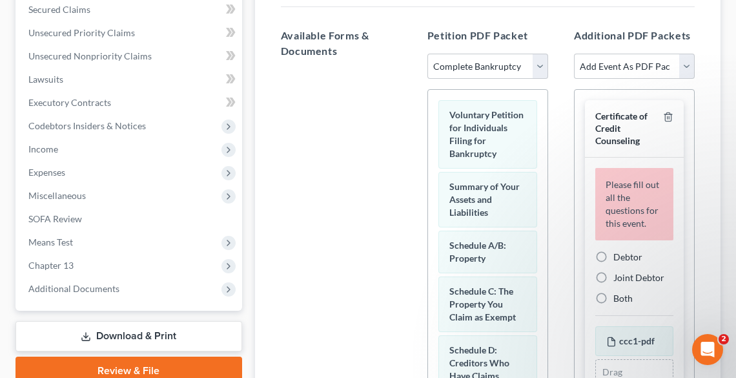
click at [622, 262] on span "Debtor" at bounding box center [627, 256] width 29 height 11
click at [622, 259] on input "Debtor" at bounding box center [623, 255] width 8 height 8
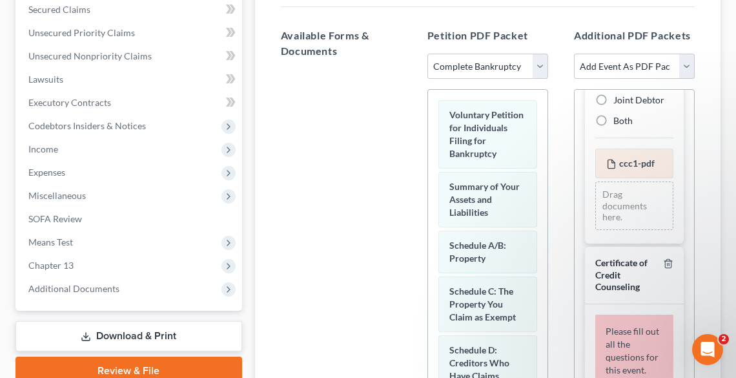
scroll to position [207, 0]
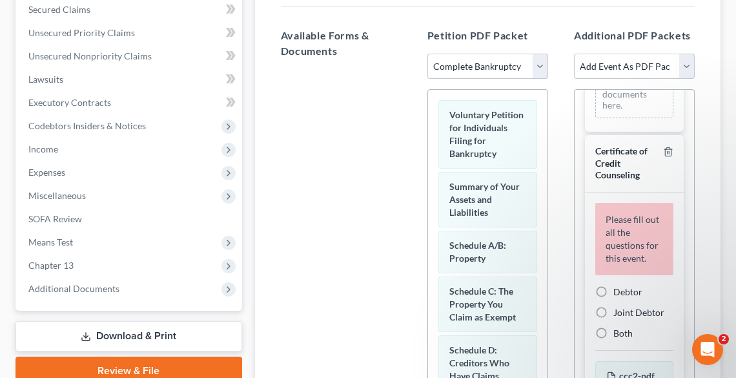
click at [613, 319] on label "Joint Debtor" at bounding box center [638, 312] width 51 height 13
click at [619, 314] on input "Joint Debtor" at bounding box center [623, 310] width 8 height 8
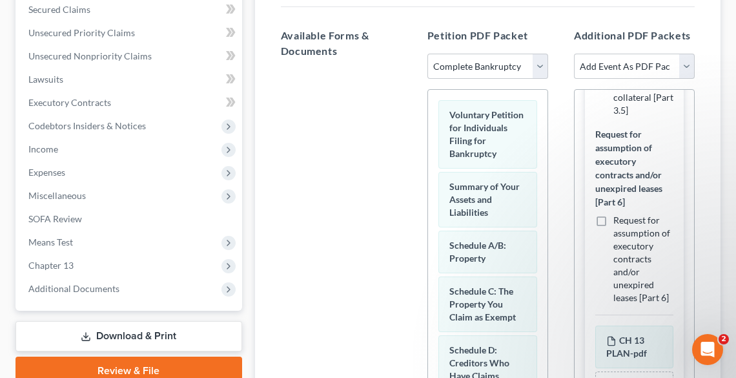
scroll to position [487, 0]
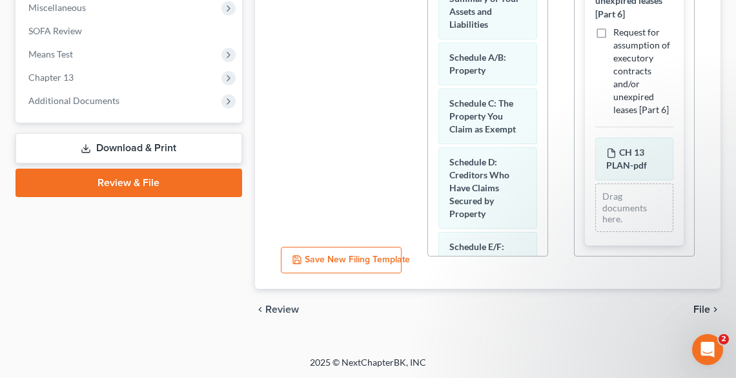
click at [704, 305] on span "File" at bounding box center [702, 309] width 17 height 10
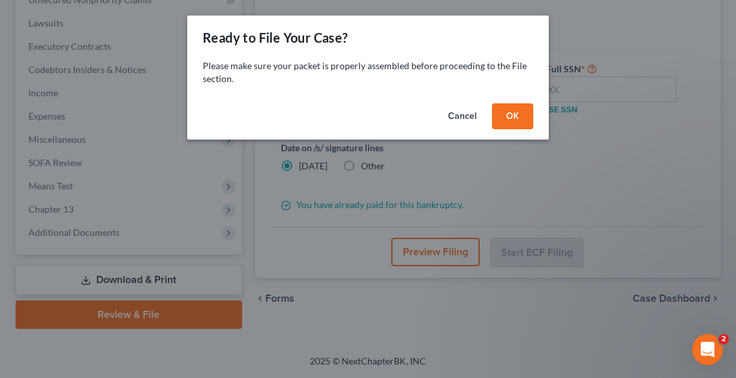
scroll to position [354, 0]
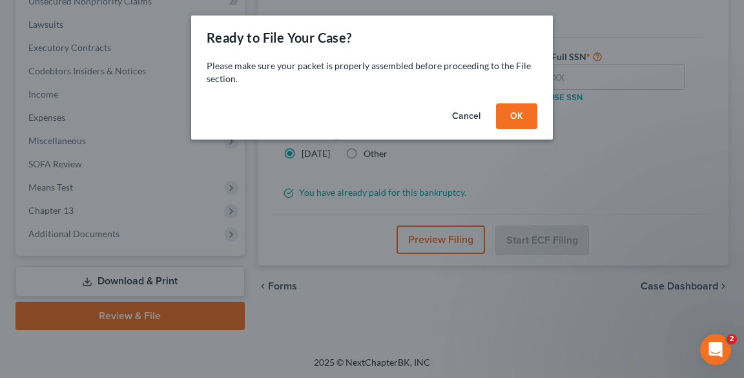
click at [519, 116] on button "OK" at bounding box center [516, 116] width 41 height 26
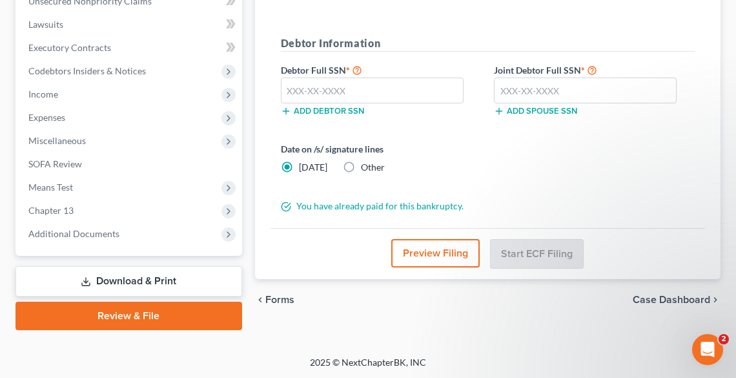
click at [361, 163] on label "Other" at bounding box center [373, 167] width 24 height 13
click at [366, 163] on input "Other" at bounding box center [370, 165] width 8 height 8
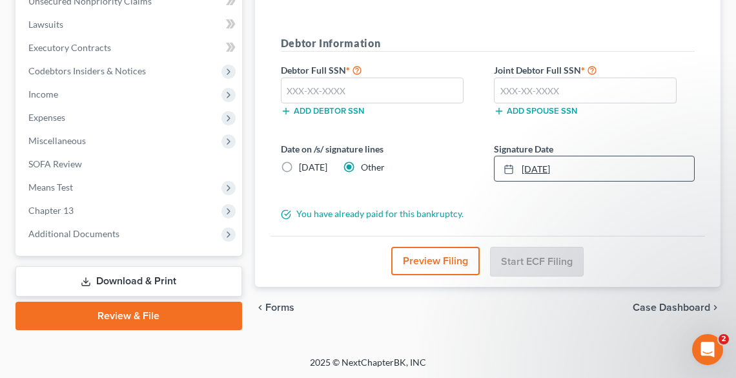
click at [538, 162] on link "9/3/2025" at bounding box center [595, 168] width 200 height 25
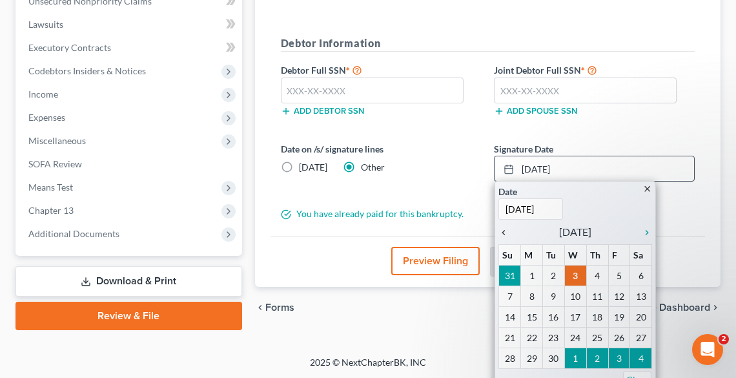
click at [501, 229] on icon "chevron_left" at bounding box center [506, 232] width 17 height 10
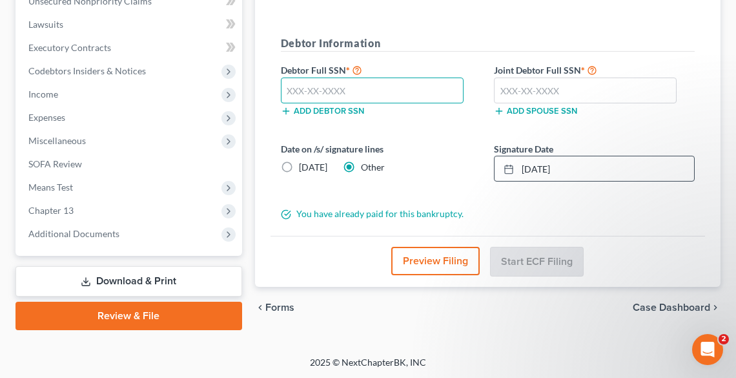
click at [351, 90] on input "text" at bounding box center [372, 90] width 183 height 26
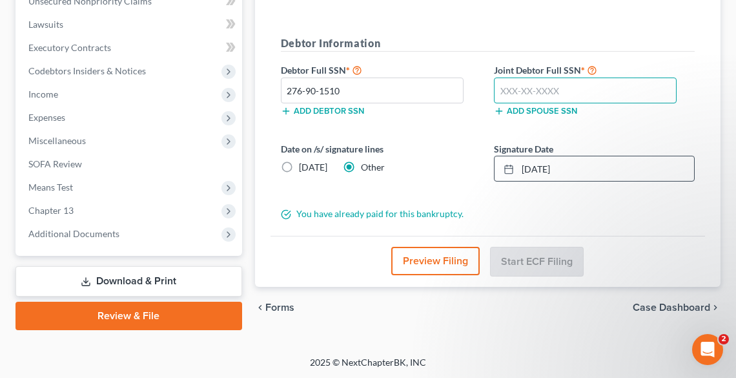
click at [540, 89] on input "text" at bounding box center [585, 90] width 183 height 26
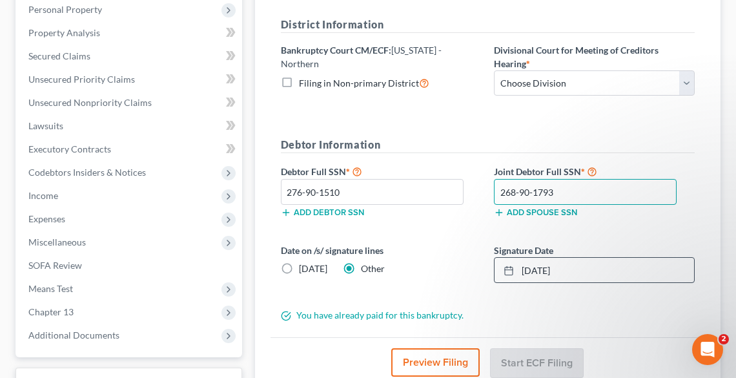
scroll to position [251, 0]
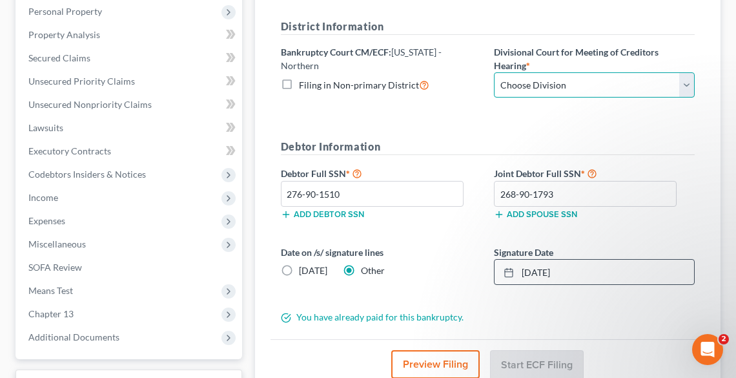
click at [522, 86] on select "Choose Division Akron Canton Cleveland Toledo Youngstown" at bounding box center [594, 85] width 201 height 26
click at [579, 79] on select "Choose Division Akron Canton Cleveland Toledo Youngstown" at bounding box center [594, 85] width 201 height 26
click at [494, 72] on select "Choose Division Akron Canton Cleveland Toledo Youngstown" at bounding box center [594, 85] width 201 height 26
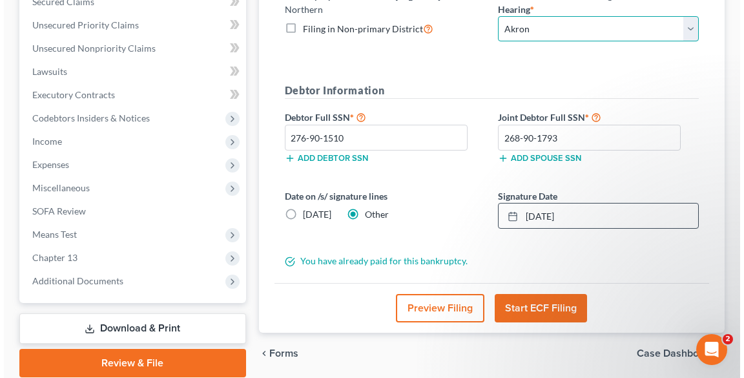
scroll to position [354, 0]
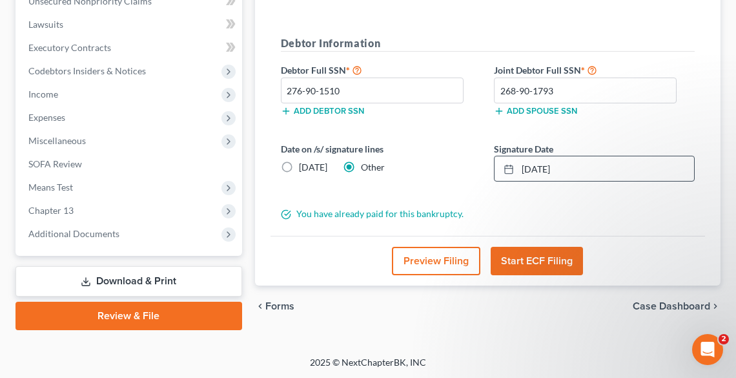
click at [519, 263] on button "Start ECF Filing" at bounding box center [537, 261] width 92 height 28
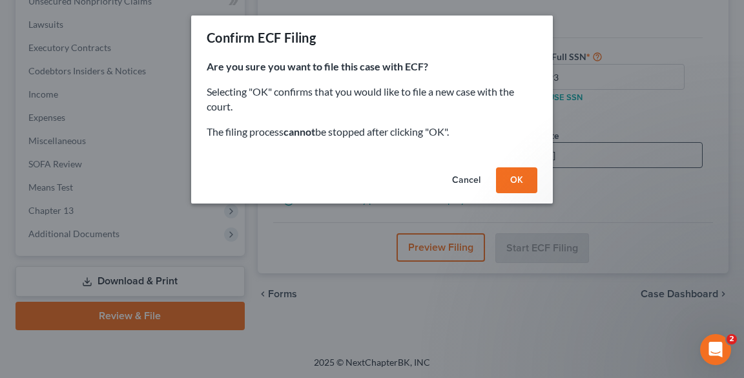
click at [517, 178] on button "OK" at bounding box center [516, 180] width 41 height 26
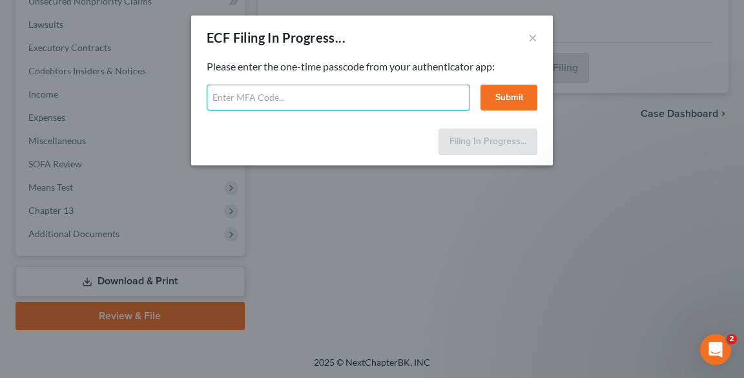
click at [252, 96] on input "text" at bounding box center [338, 98] width 263 height 26
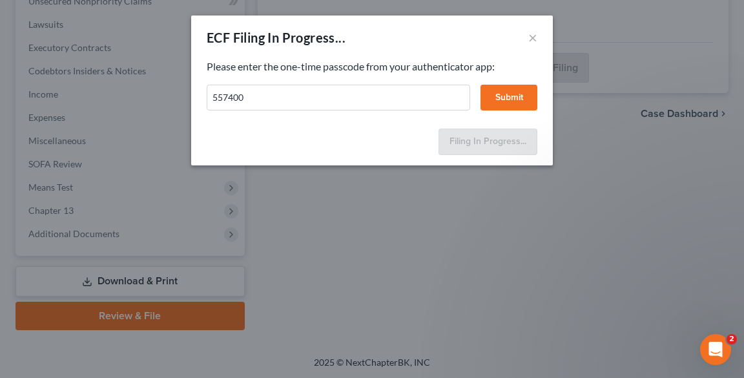
click at [504, 103] on button "Submit" at bounding box center [508, 98] width 57 height 26
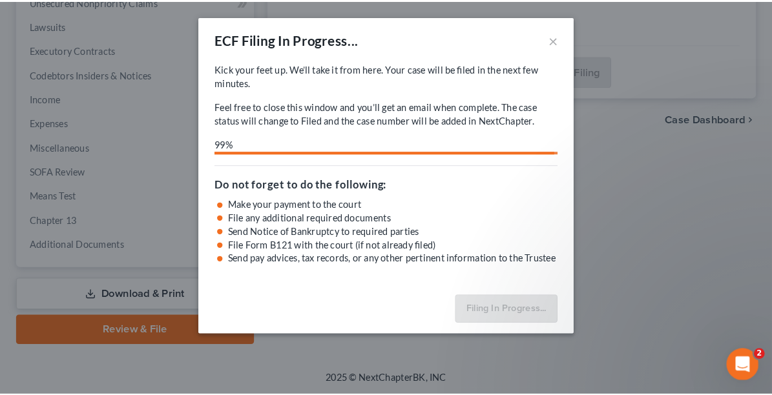
scroll to position [219, 0]
